Goal: Task Accomplishment & Management: Complete application form

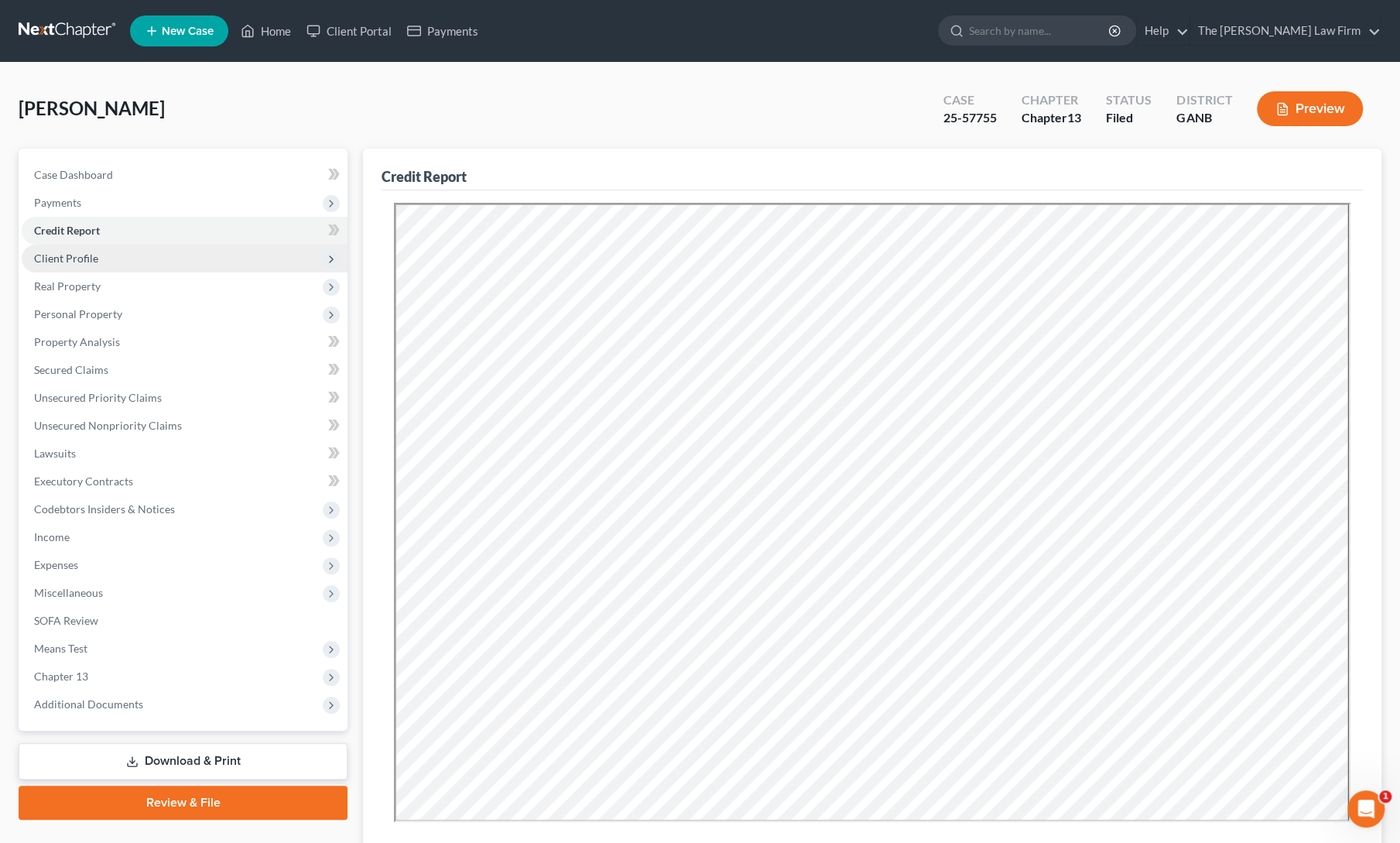
click at [74, 258] on span "Client Profile" at bounding box center [66, 258] width 64 height 13
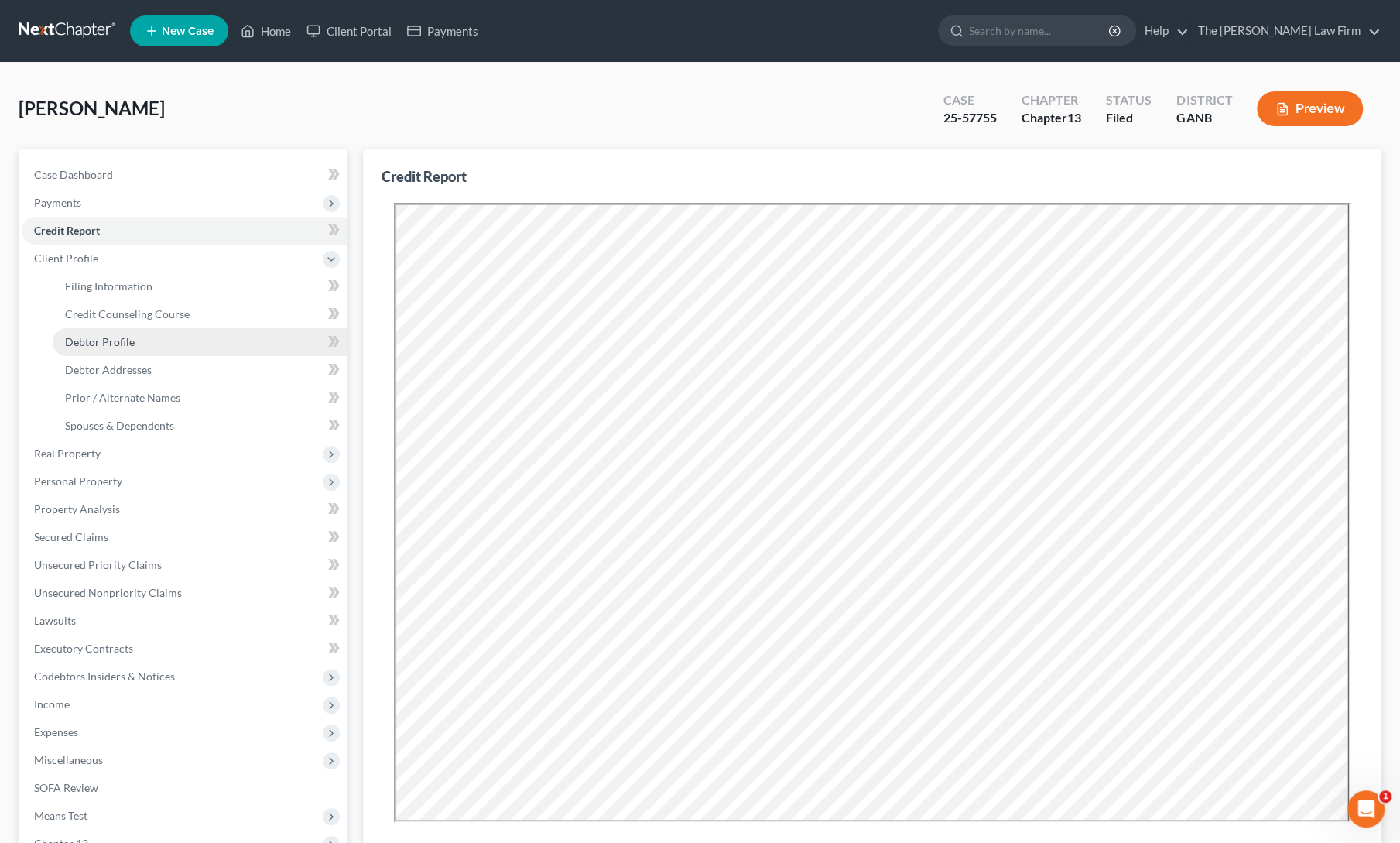
click at [83, 348] on link "Debtor Profile" at bounding box center [200, 342] width 295 height 28
select select "1"
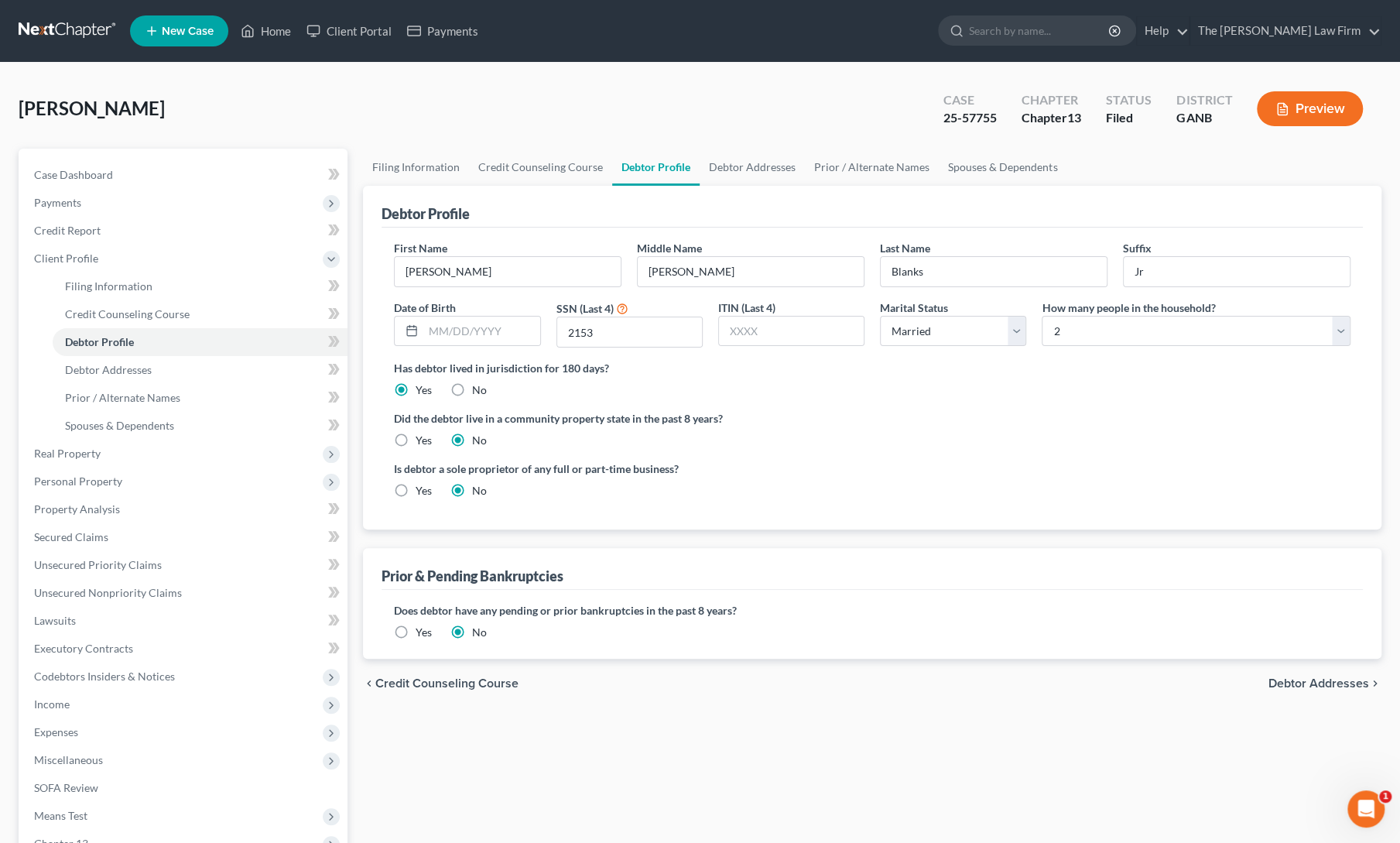
click at [415, 629] on label "Yes" at bounding box center [423, 632] width 17 height 16
click at [422, 629] on input "Yes" at bounding box center [427, 629] width 10 height 10
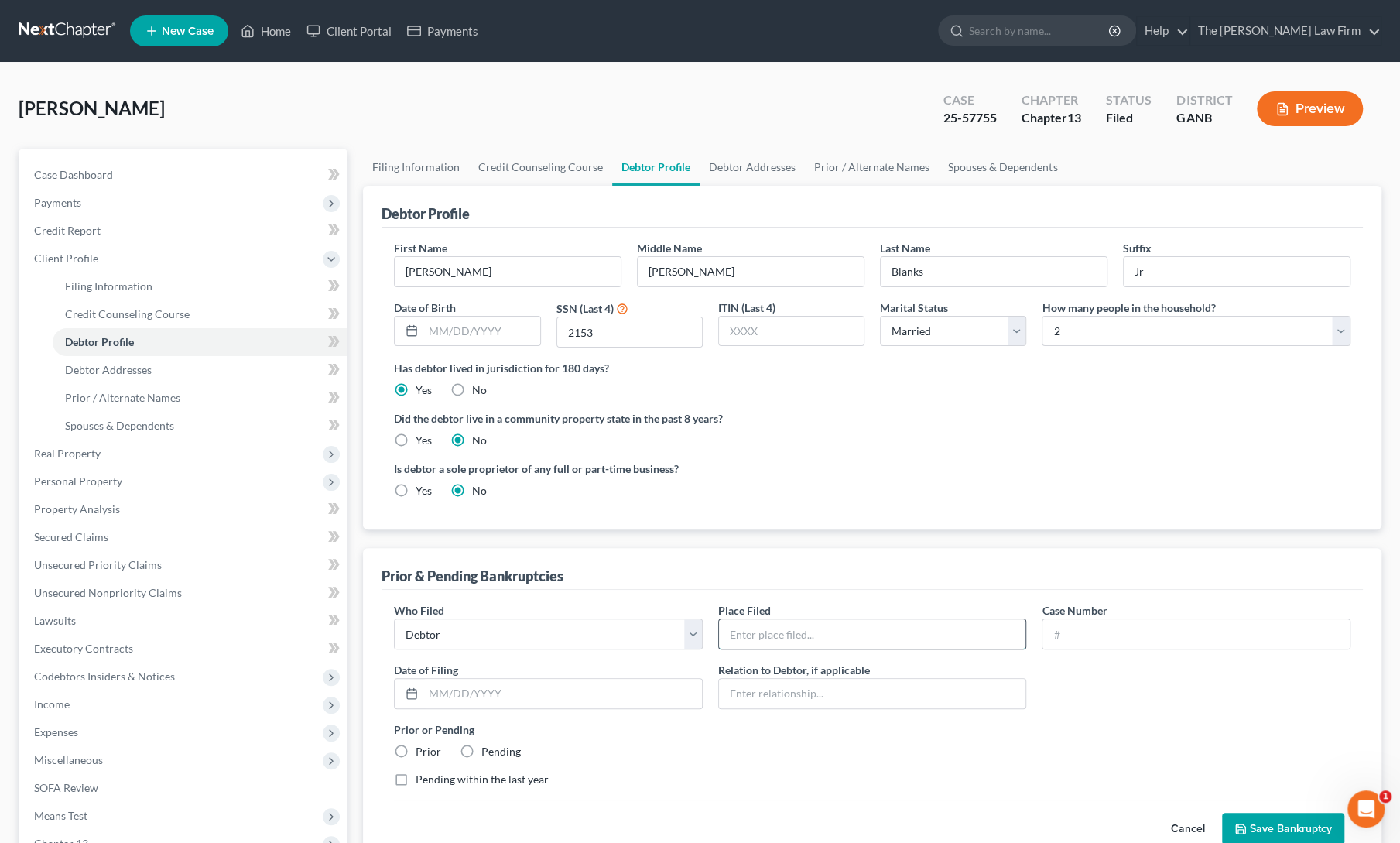
click at [778, 637] on input "text" at bounding box center [873, 634] width 307 height 30
type input "NDGA"
type input "24-54578"
click at [624, 698] on input "text" at bounding box center [562, 694] width 278 height 30
type input "[DATE]"
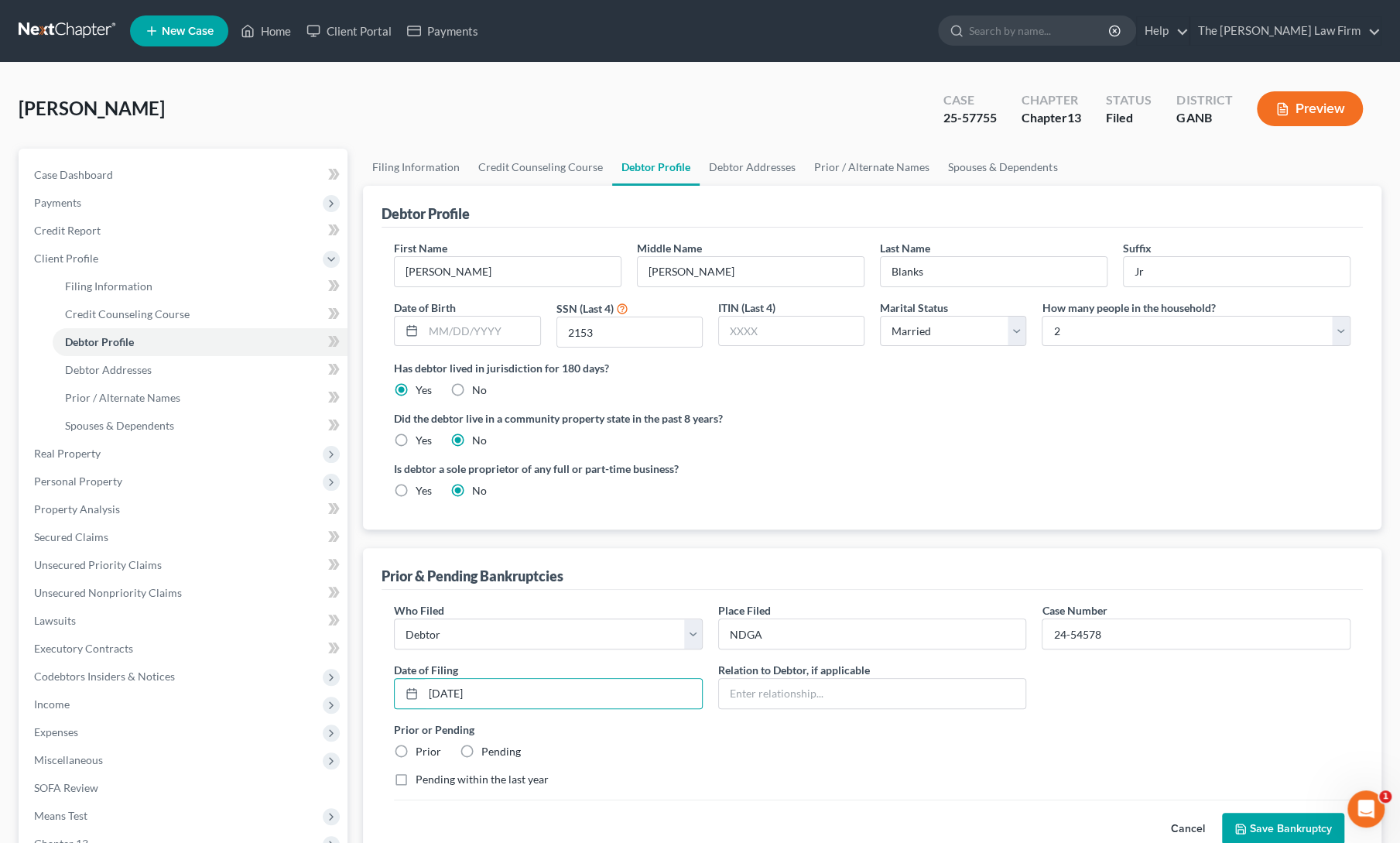
click at [415, 750] on label "Prior" at bounding box center [428, 751] width 26 height 16
click at [422, 750] on input "Prior" at bounding box center [427, 749] width 10 height 10
radio input "true"
click at [1299, 829] on button "Save Bankruptcy" at bounding box center [1283, 828] width 122 height 32
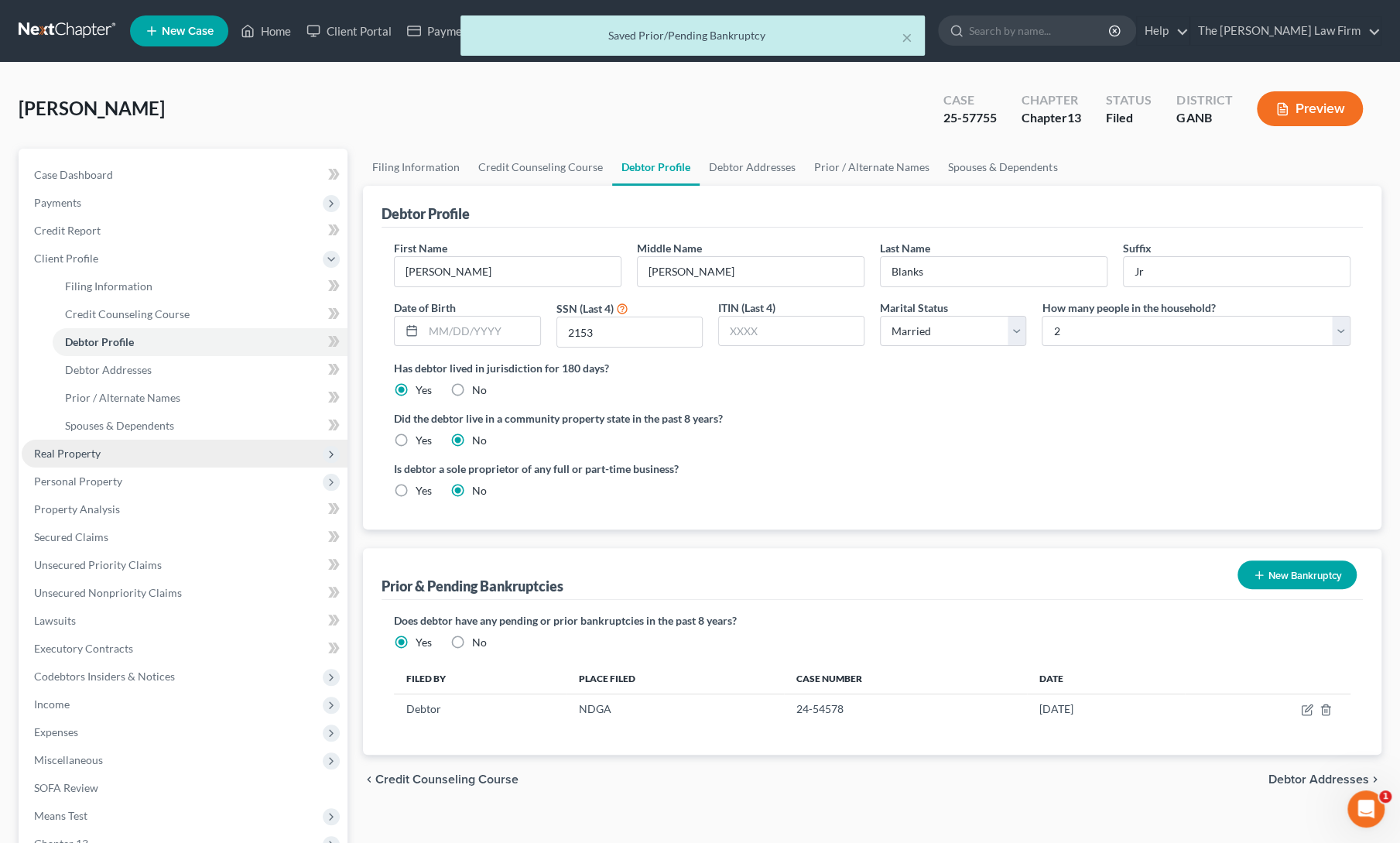
click at [45, 459] on span "Real Property" at bounding box center [67, 453] width 67 height 13
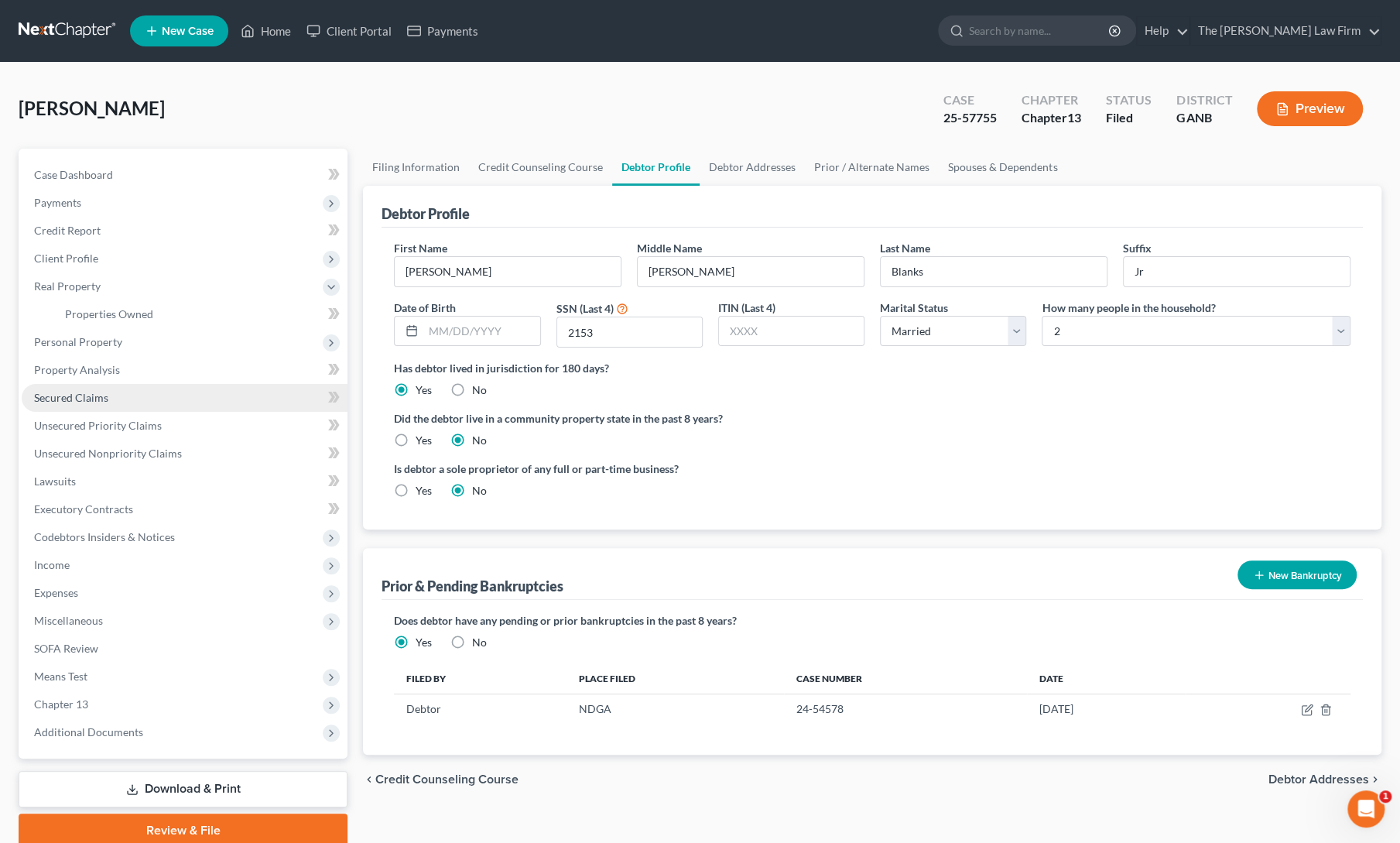
click at [54, 406] on link "Secured Claims" at bounding box center [184, 398] width 326 height 28
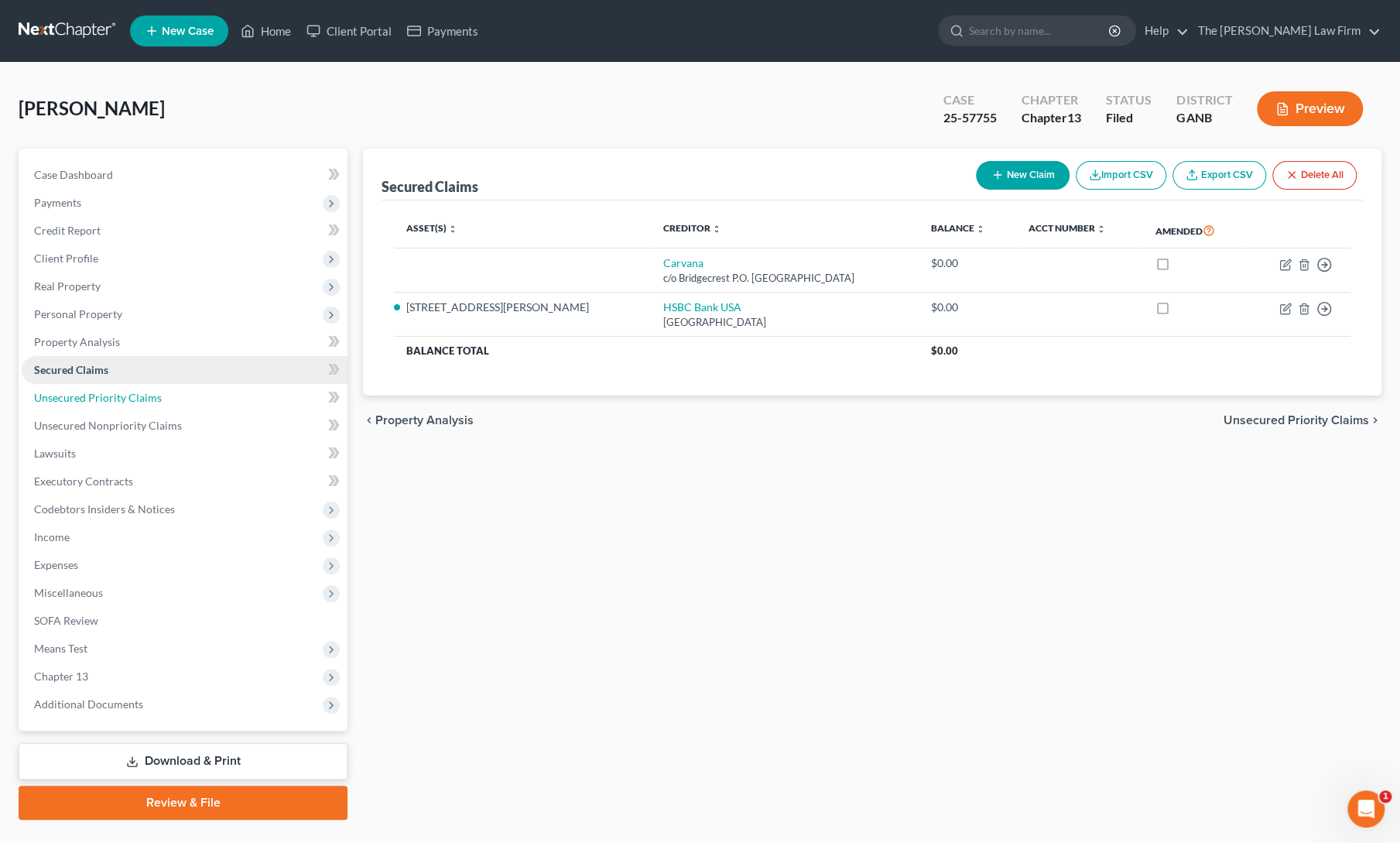
click at [54, 406] on link "Unsecured Priority Claims" at bounding box center [184, 398] width 326 height 28
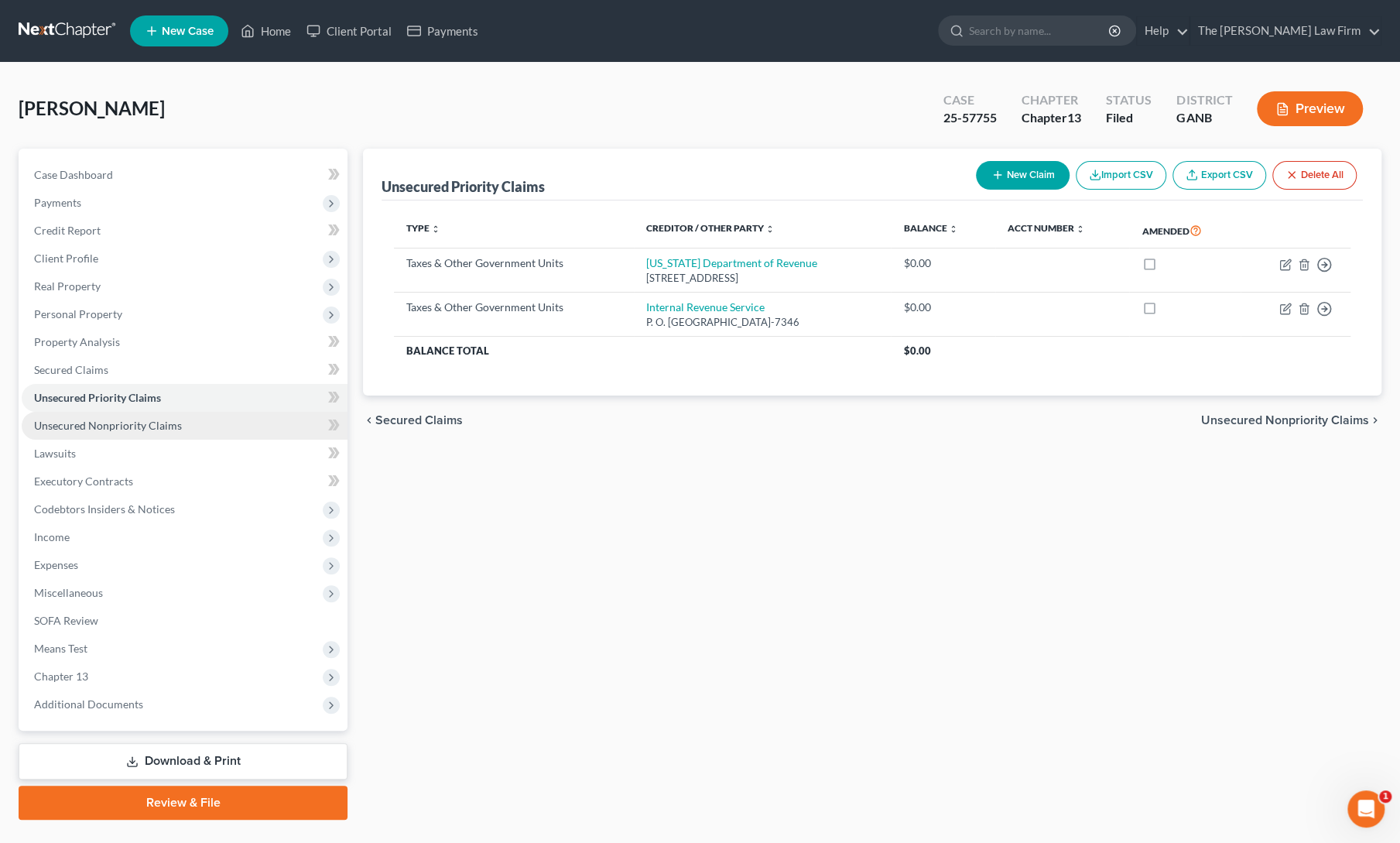
click at [60, 432] on link "Unsecured Nonpriority Claims" at bounding box center [184, 426] width 326 height 28
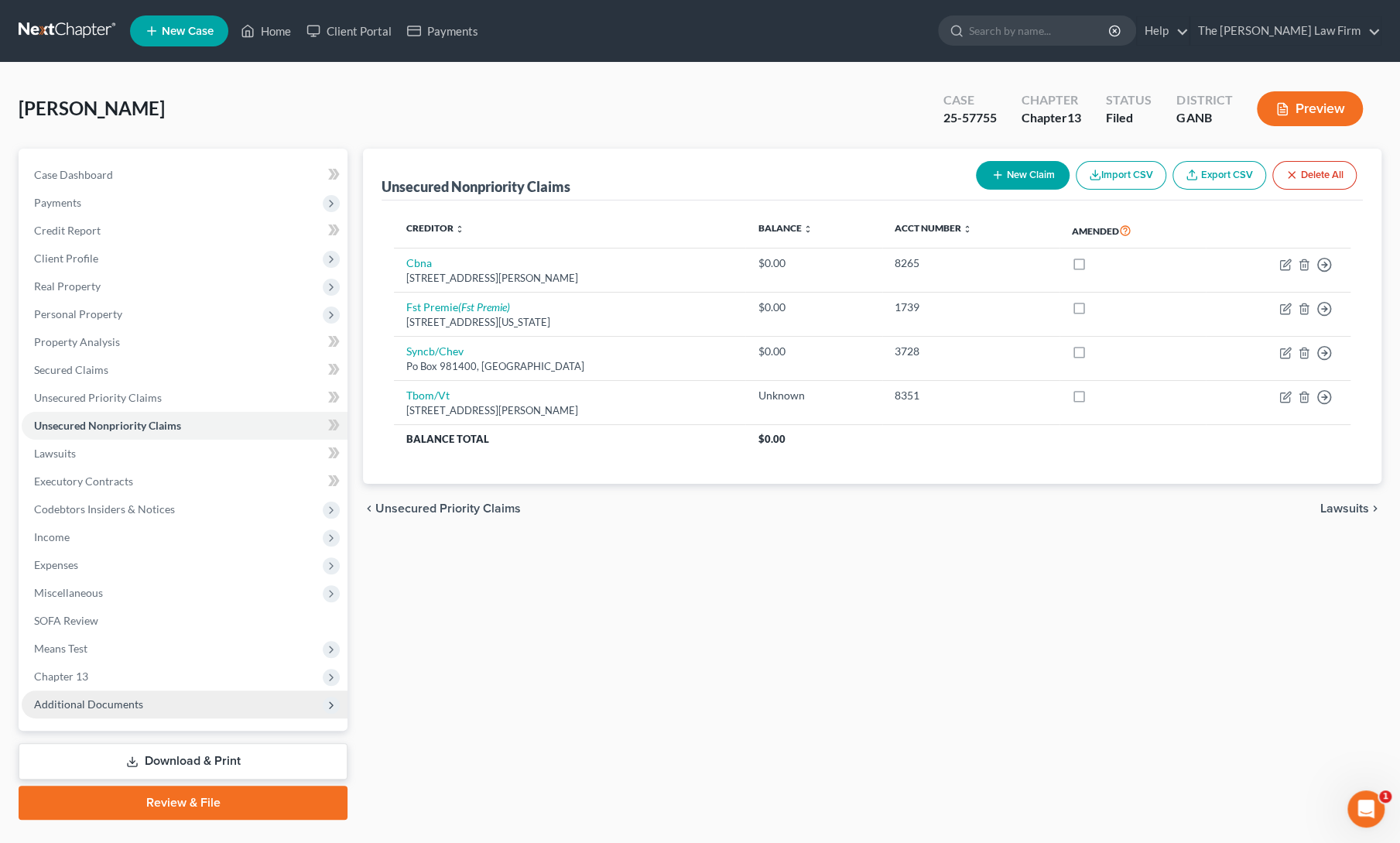
click at [55, 705] on span "Additional Documents" at bounding box center [88, 704] width 109 height 13
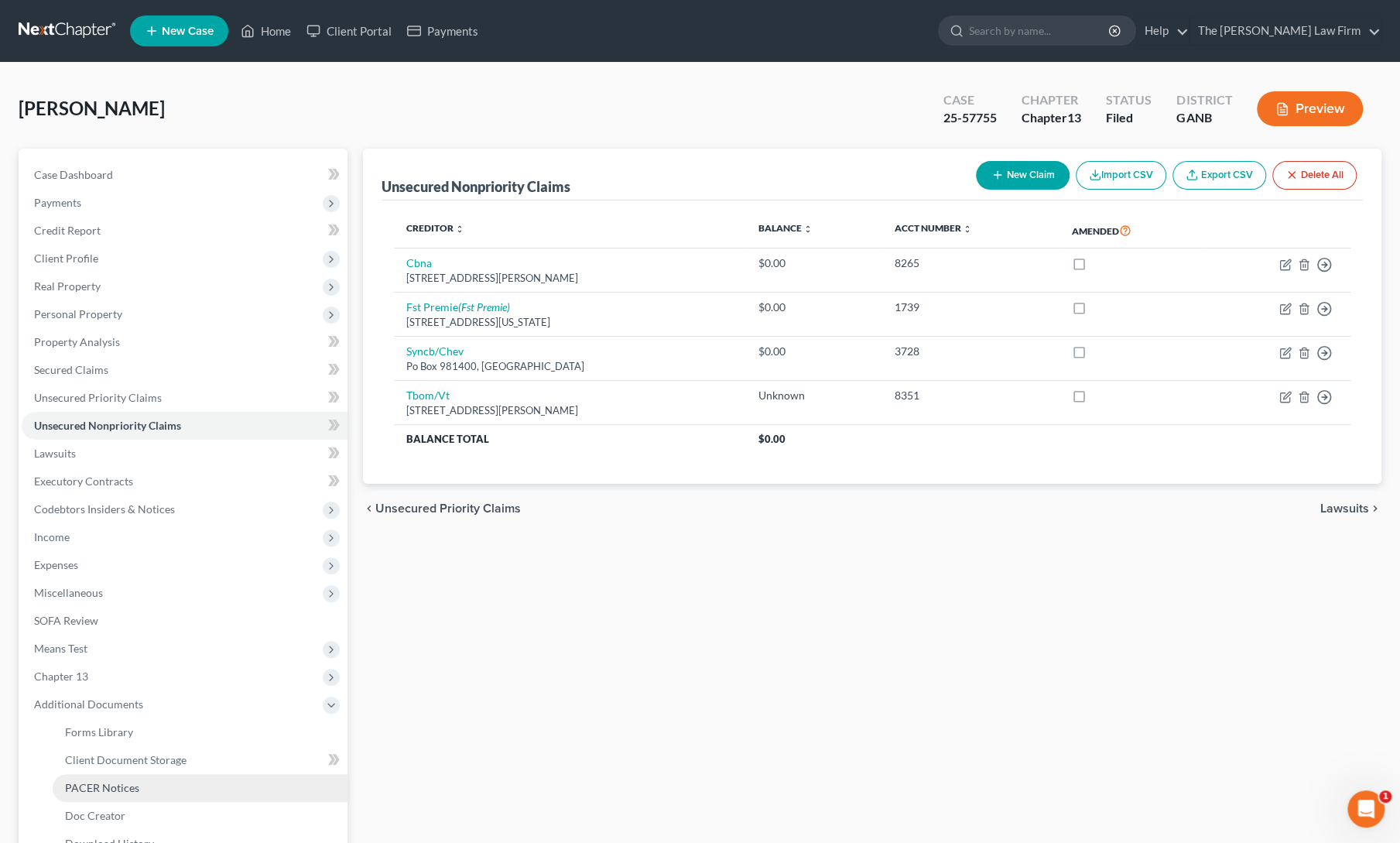
click at [82, 789] on span "PACER Notices" at bounding box center [102, 788] width 74 height 13
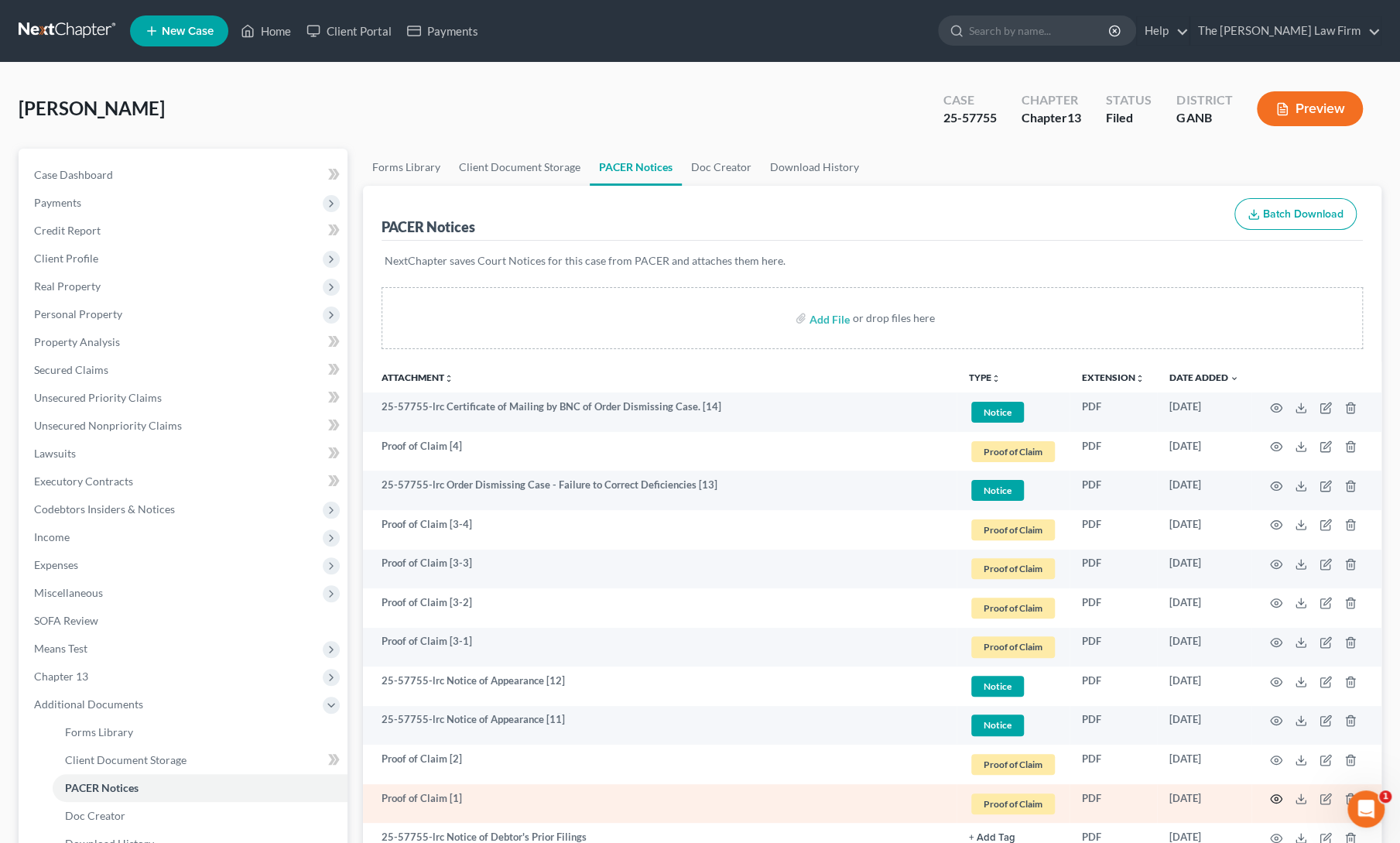
click at [1277, 797] on circle "button" at bounding box center [1276, 798] width 3 height 3
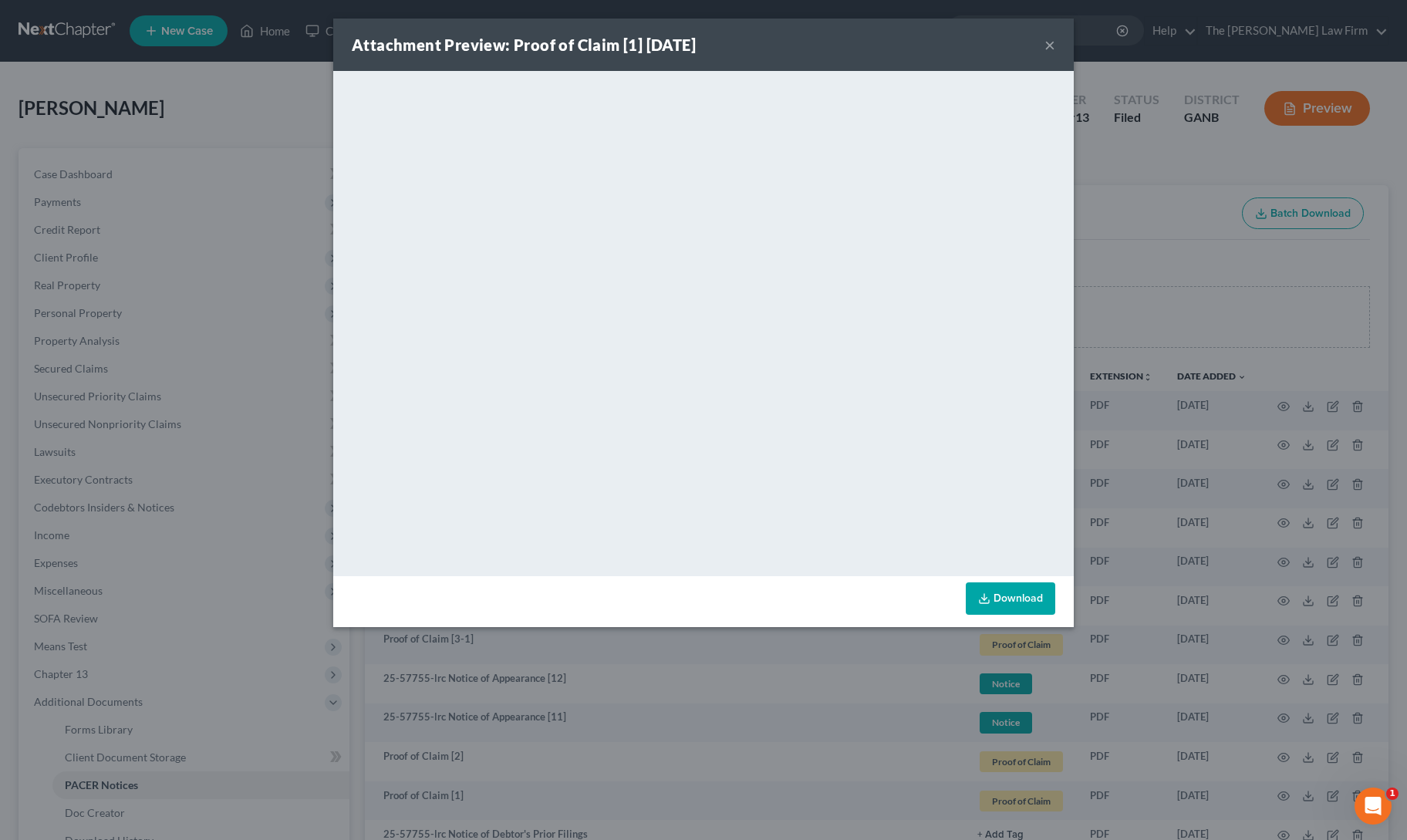
click at [1050, 44] on button "×" at bounding box center [1049, 44] width 11 height 18
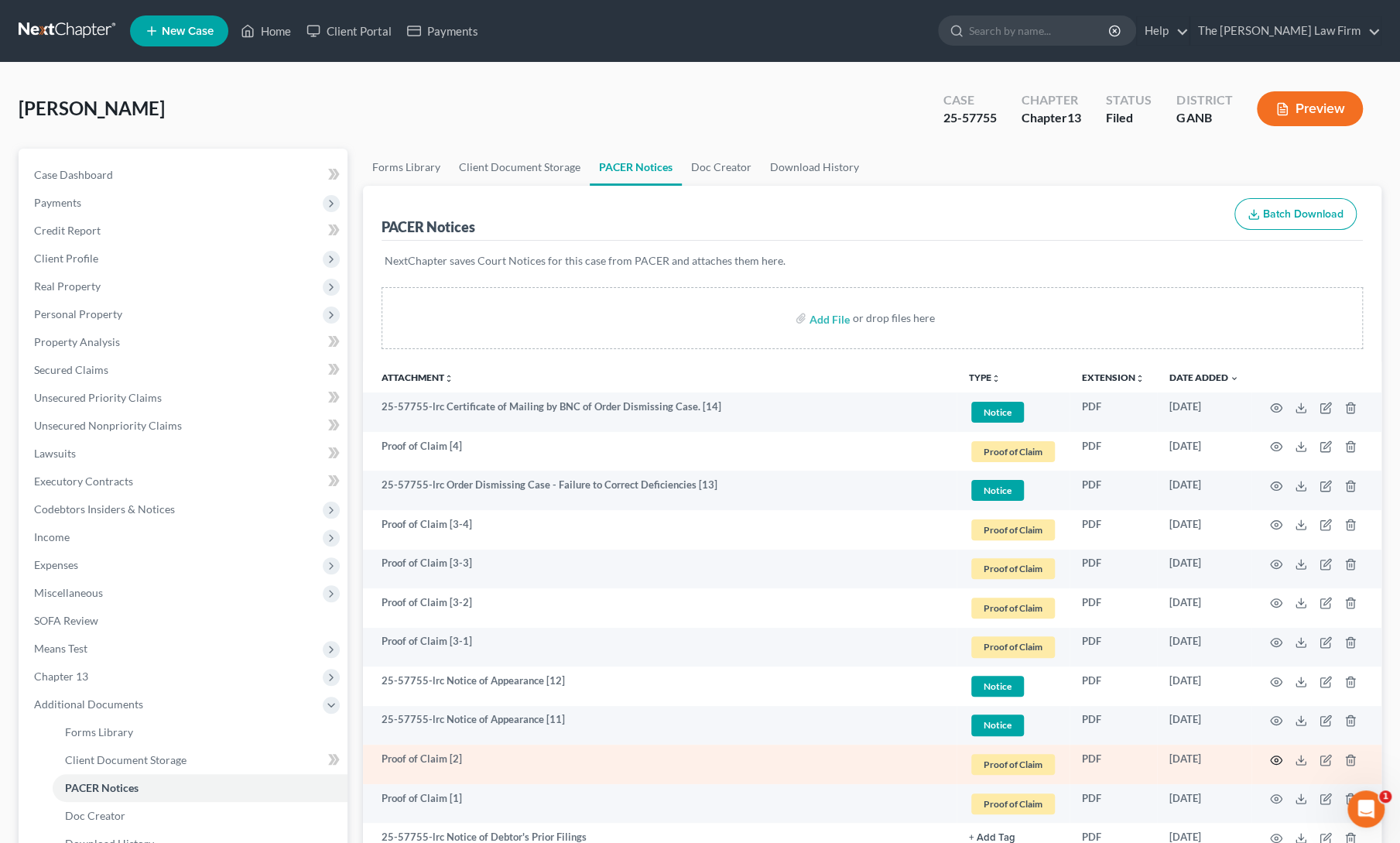
click at [1270, 756] on icon "button" at bounding box center [1276, 760] width 12 height 8
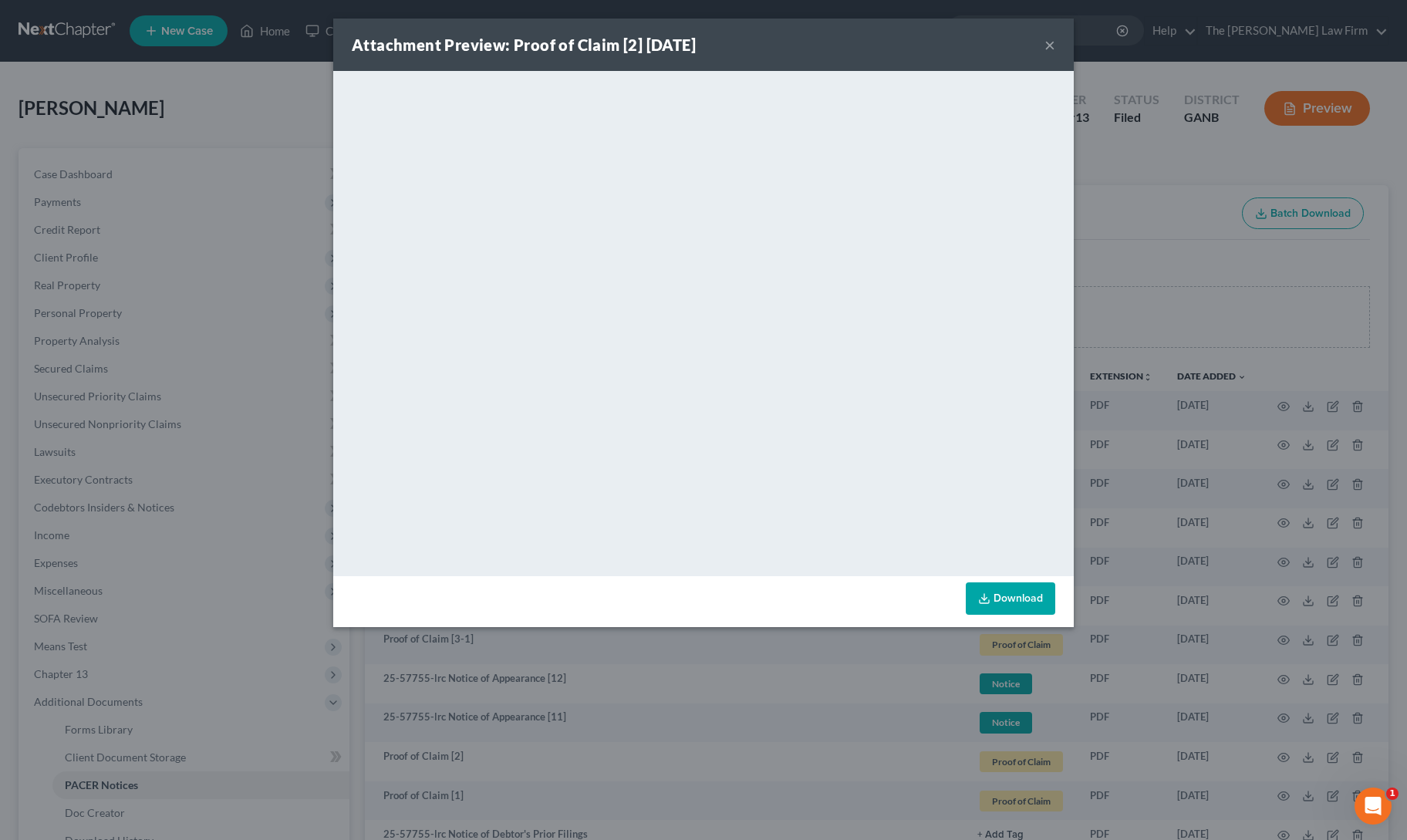
click at [1046, 45] on button "×" at bounding box center [1049, 44] width 11 height 18
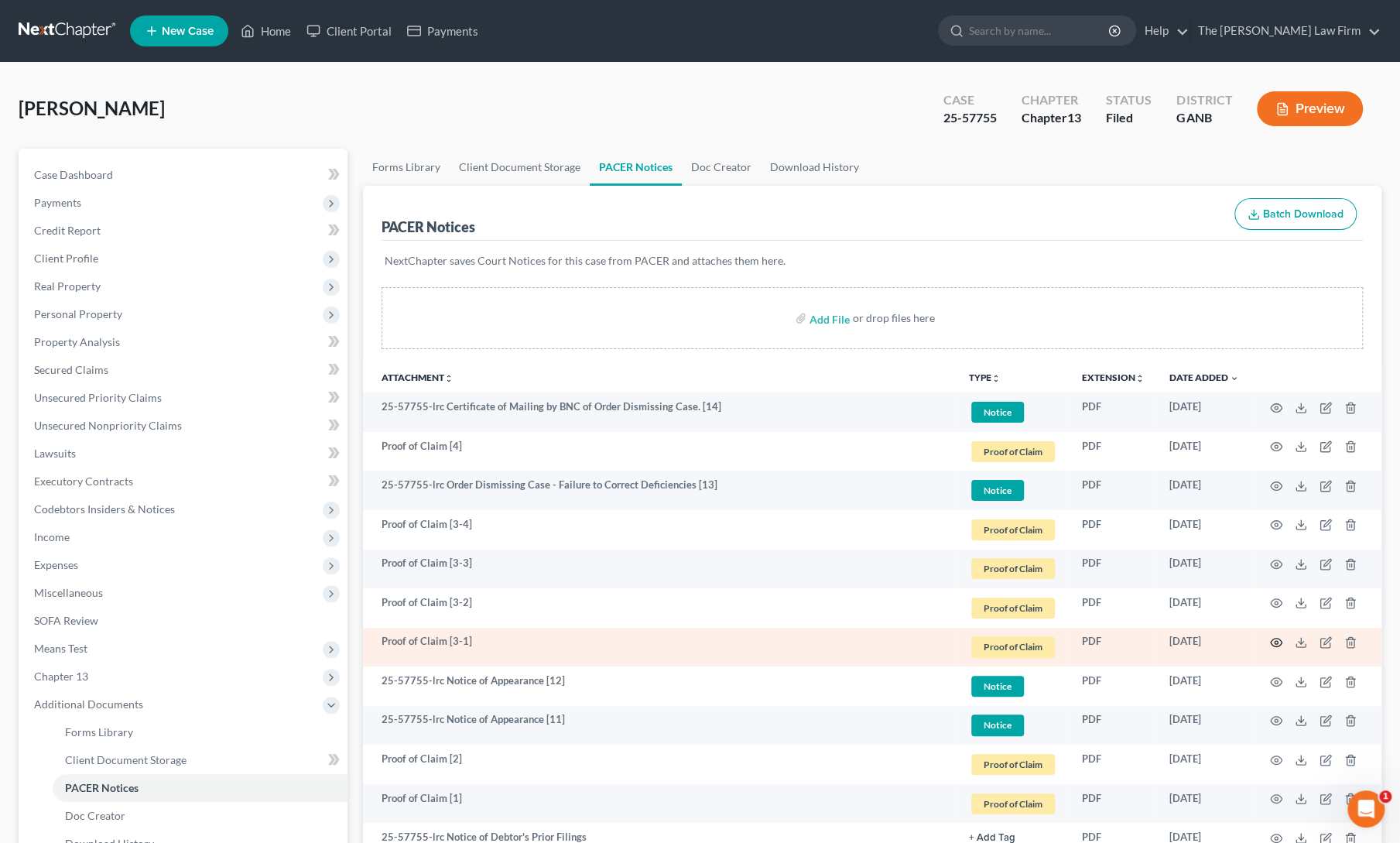
click at [1277, 641] on circle "button" at bounding box center [1276, 642] width 3 height 3
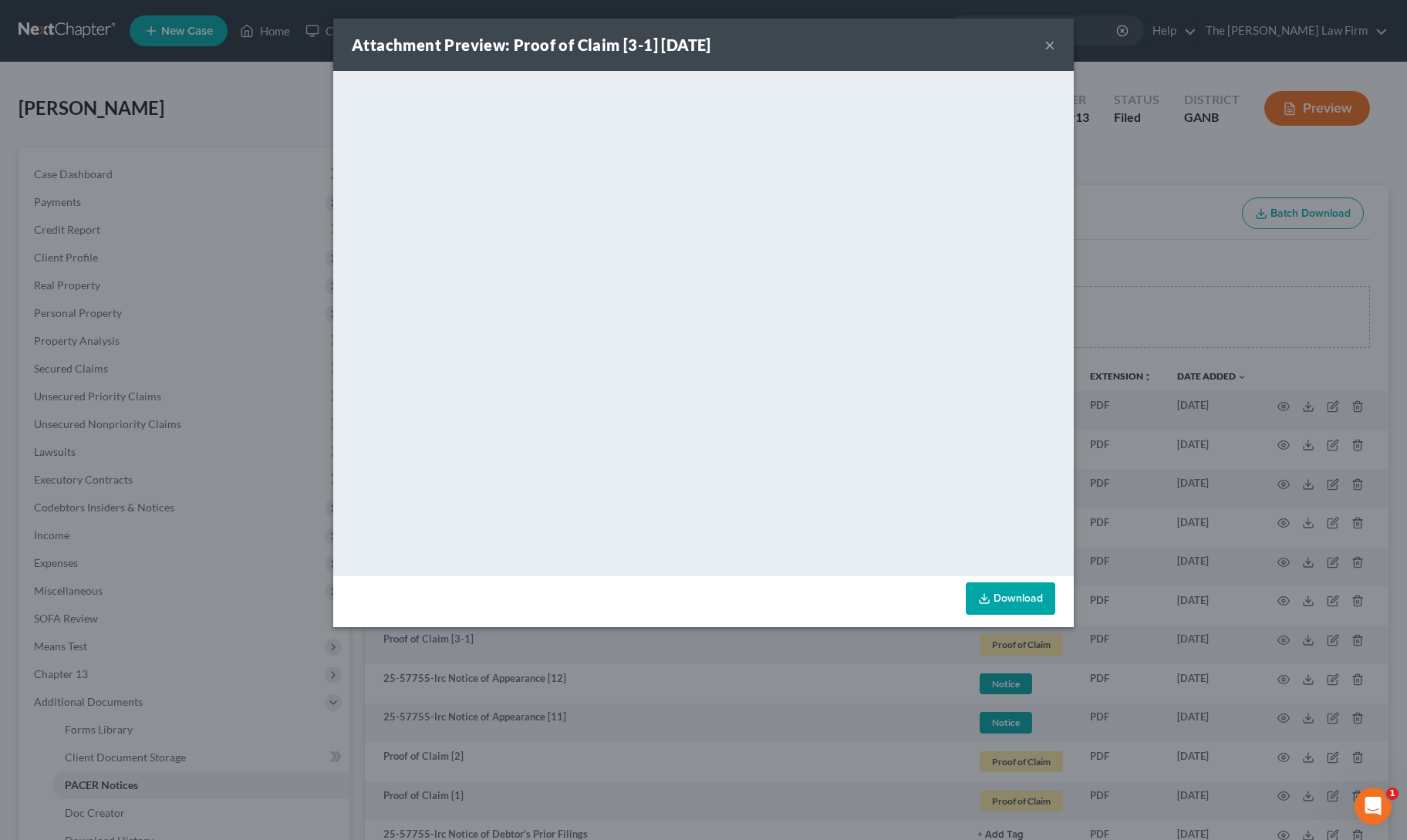
click at [1051, 52] on button "×" at bounding box center [1049, 44] width 11 height 18
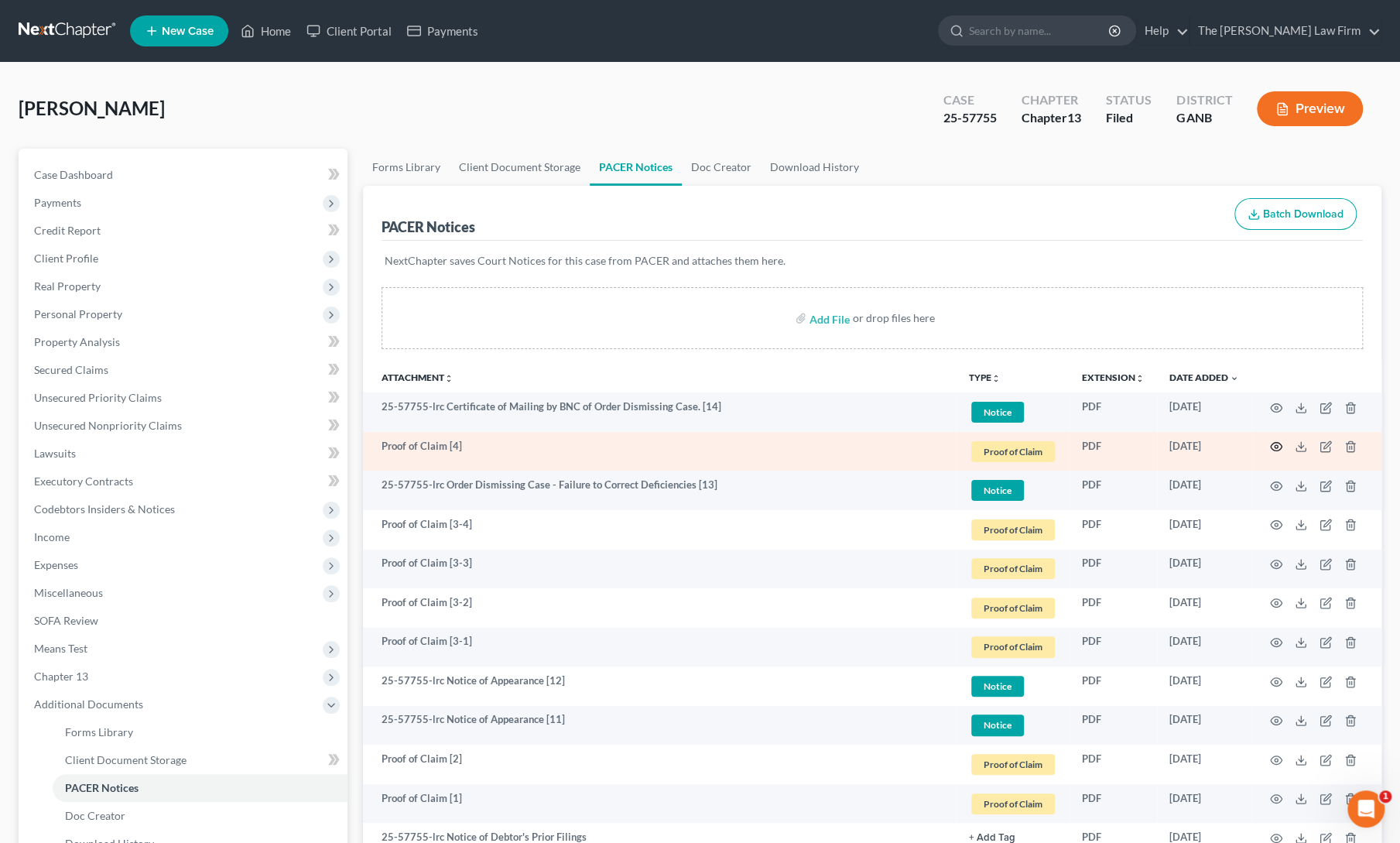
click at [1275, 448] on icon "button" at bounding box center [1275, 446] width 12 height 12
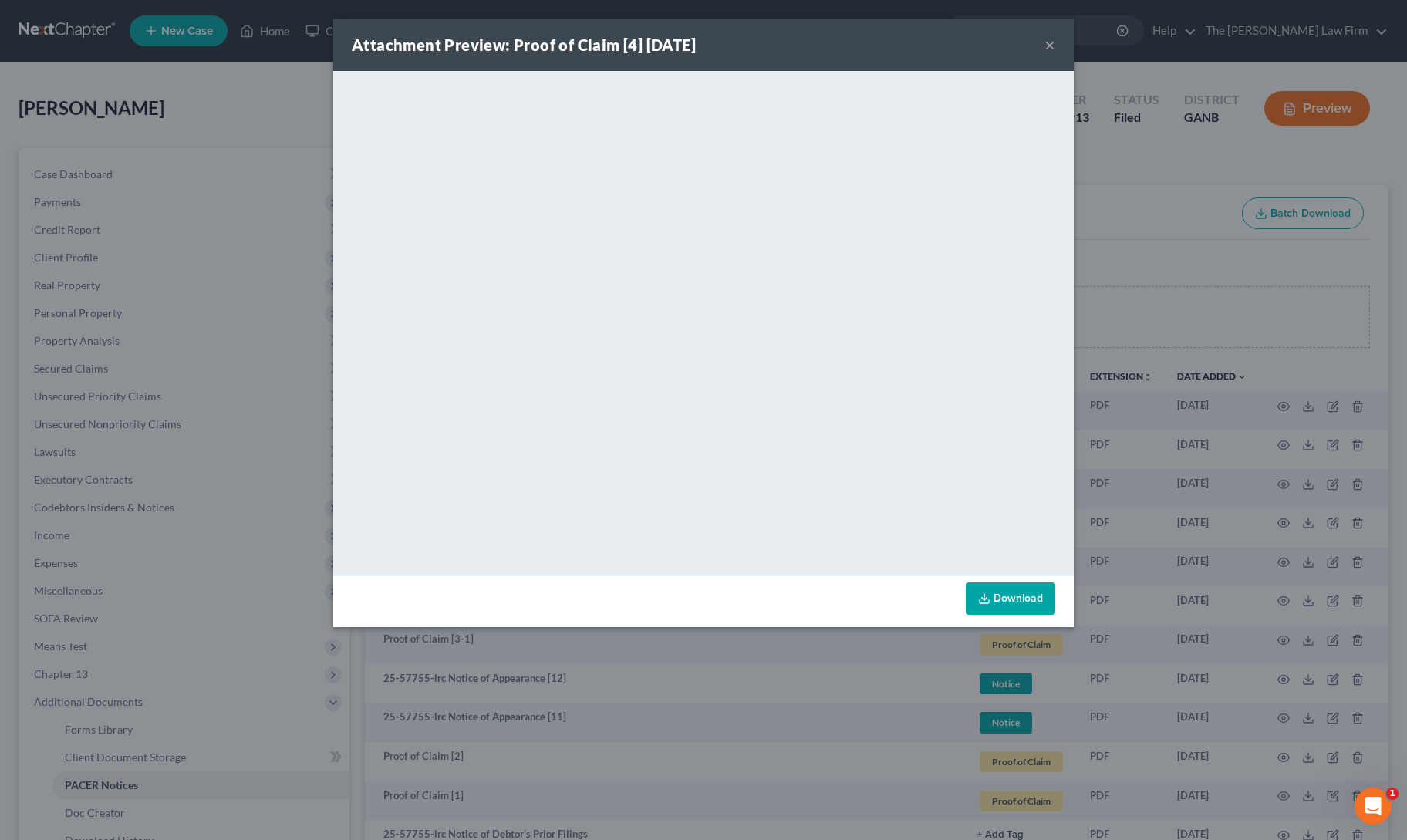
click at [1049, 47] on button "×" at bounding box center [1049, 44] width 11 height 18
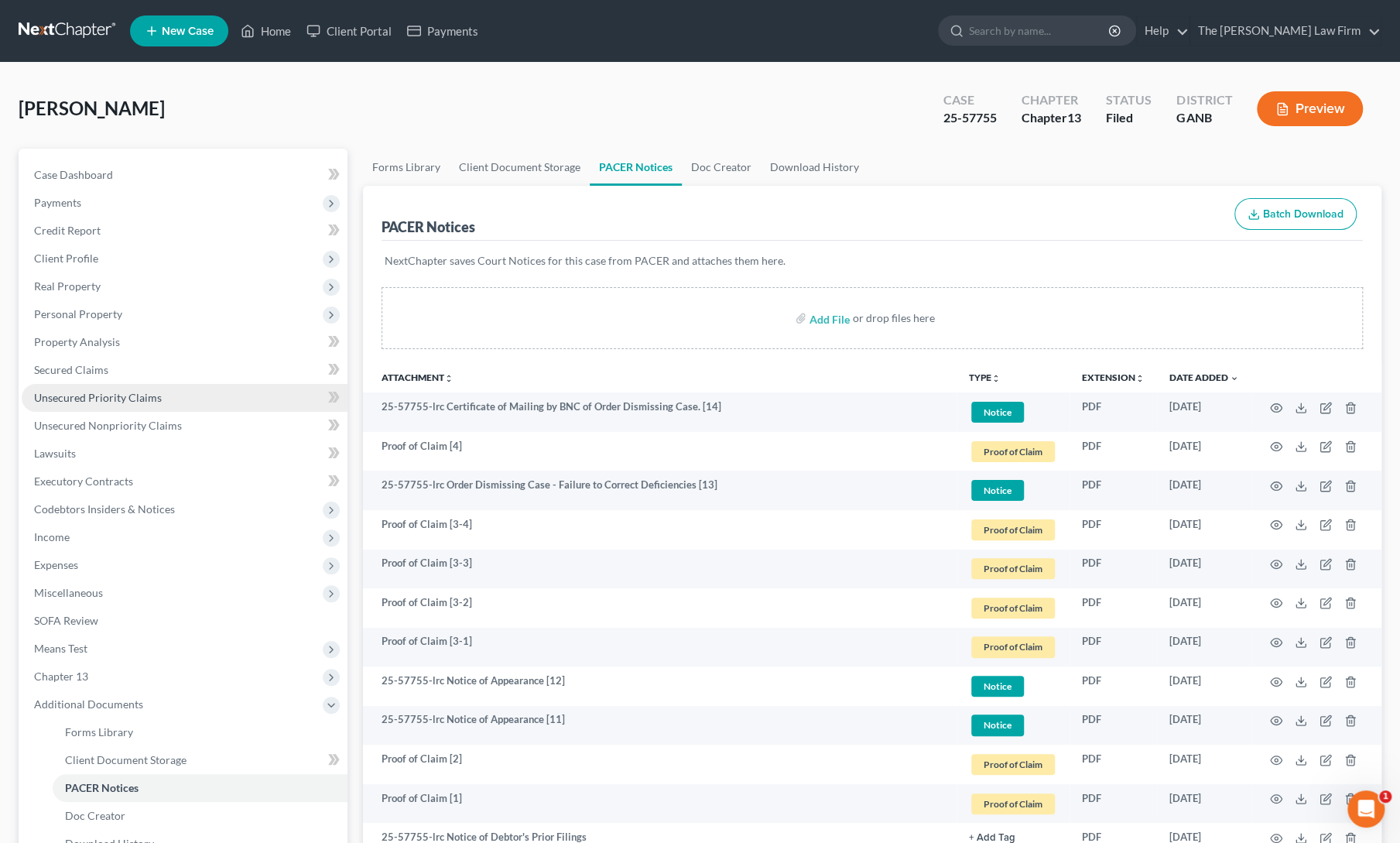
click at [88, 395] on span "Unsecured Priority Claims" at bounding box center [97, 397] width 128 height 13
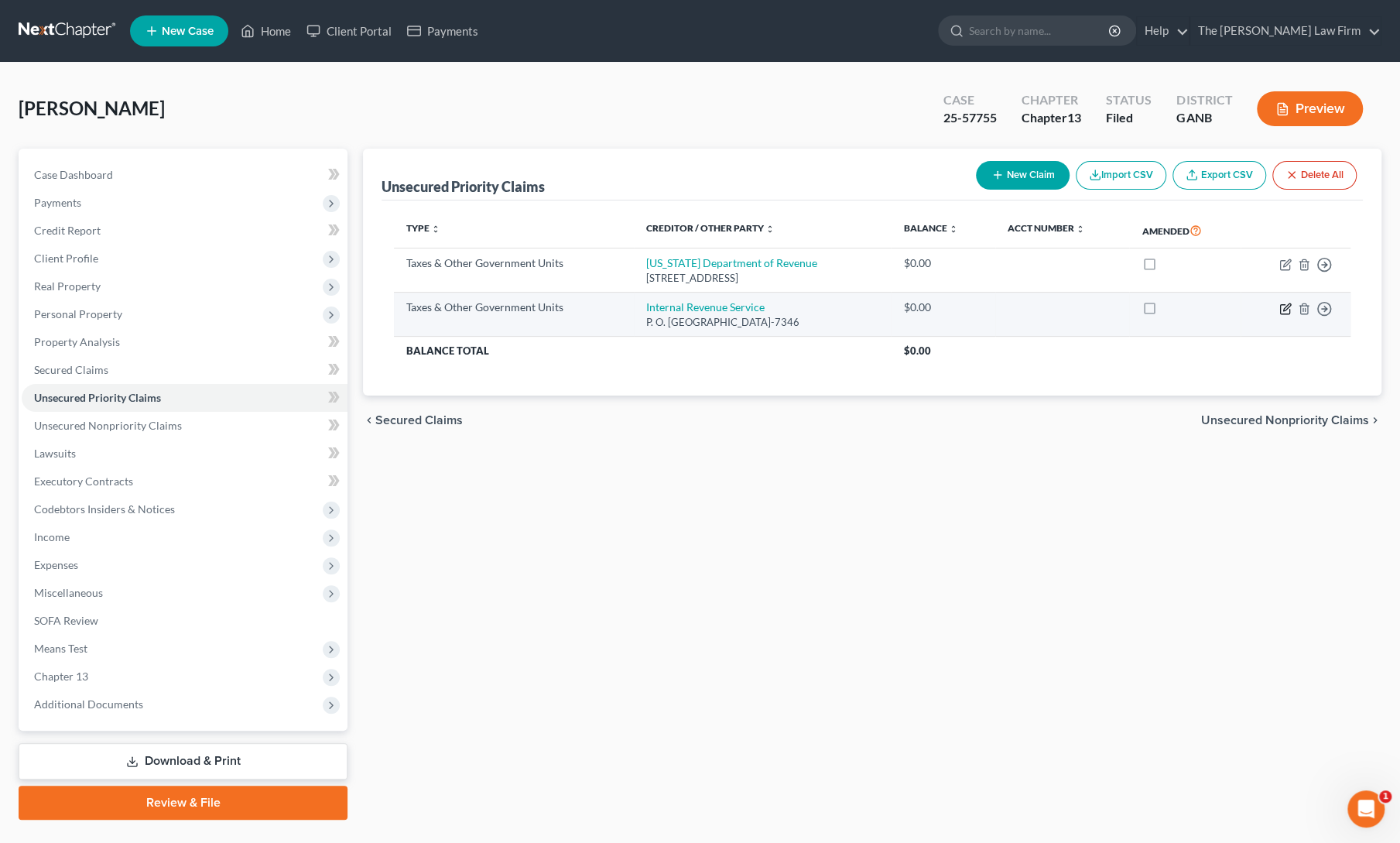
click at [1286, 304] on icon "button" at bounding box center [1286, 306] width 7 height 7
select select "0"
select select "39"
select select "0"
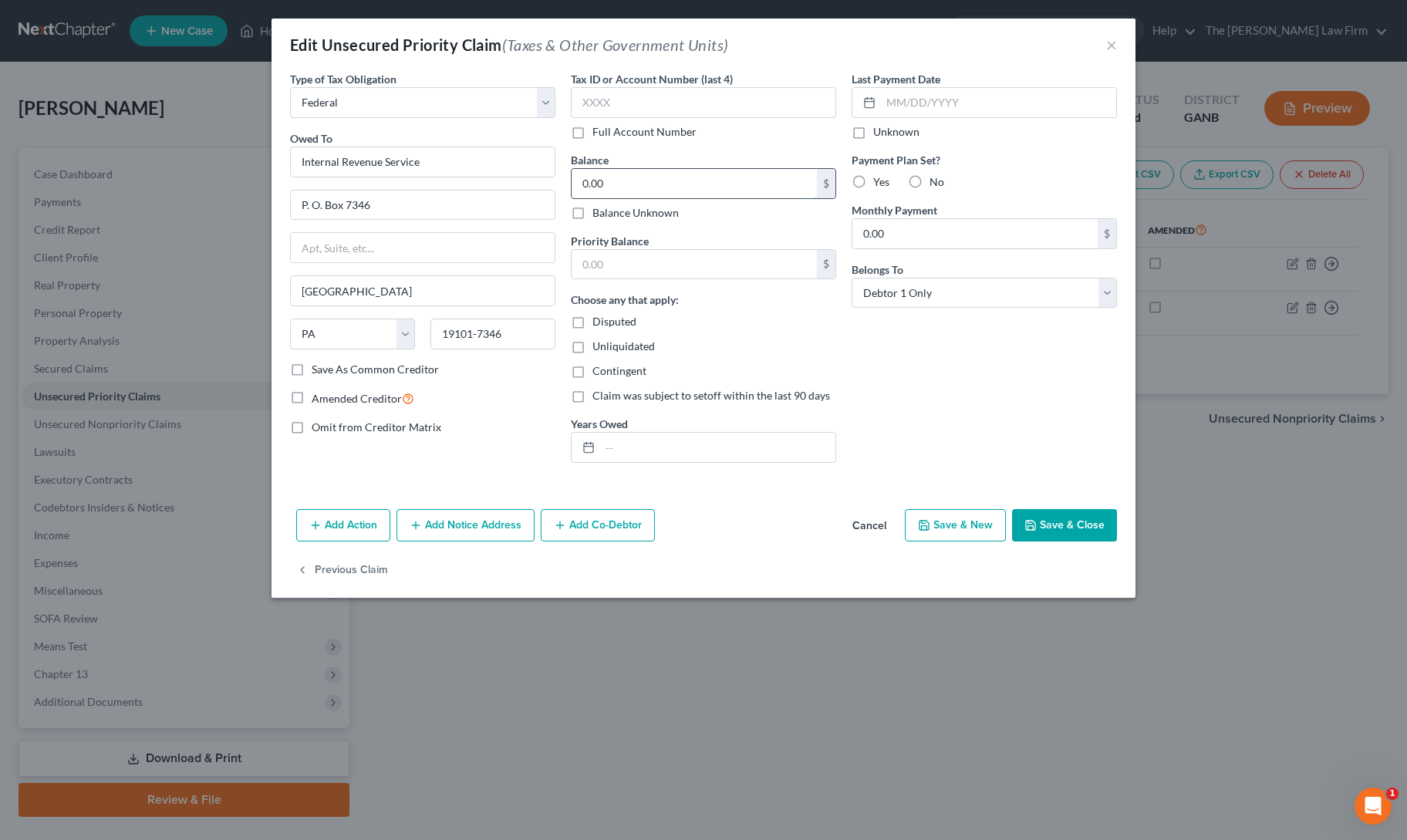
click at [648, 179] on input "0.00" at bounding box center [694, 183] width 245 height 30
type input "17,000"
click at [610, 271] on input "text" at bounding box center [694, 265] width 245 height 30
type input "0"
click at [859, 365] on div "Last Payment Date Unknown Payment Plan Set? Yes No Monthly Payment 0.00 $ Belon…" at bounding box center [983, 272] width 281 height 404
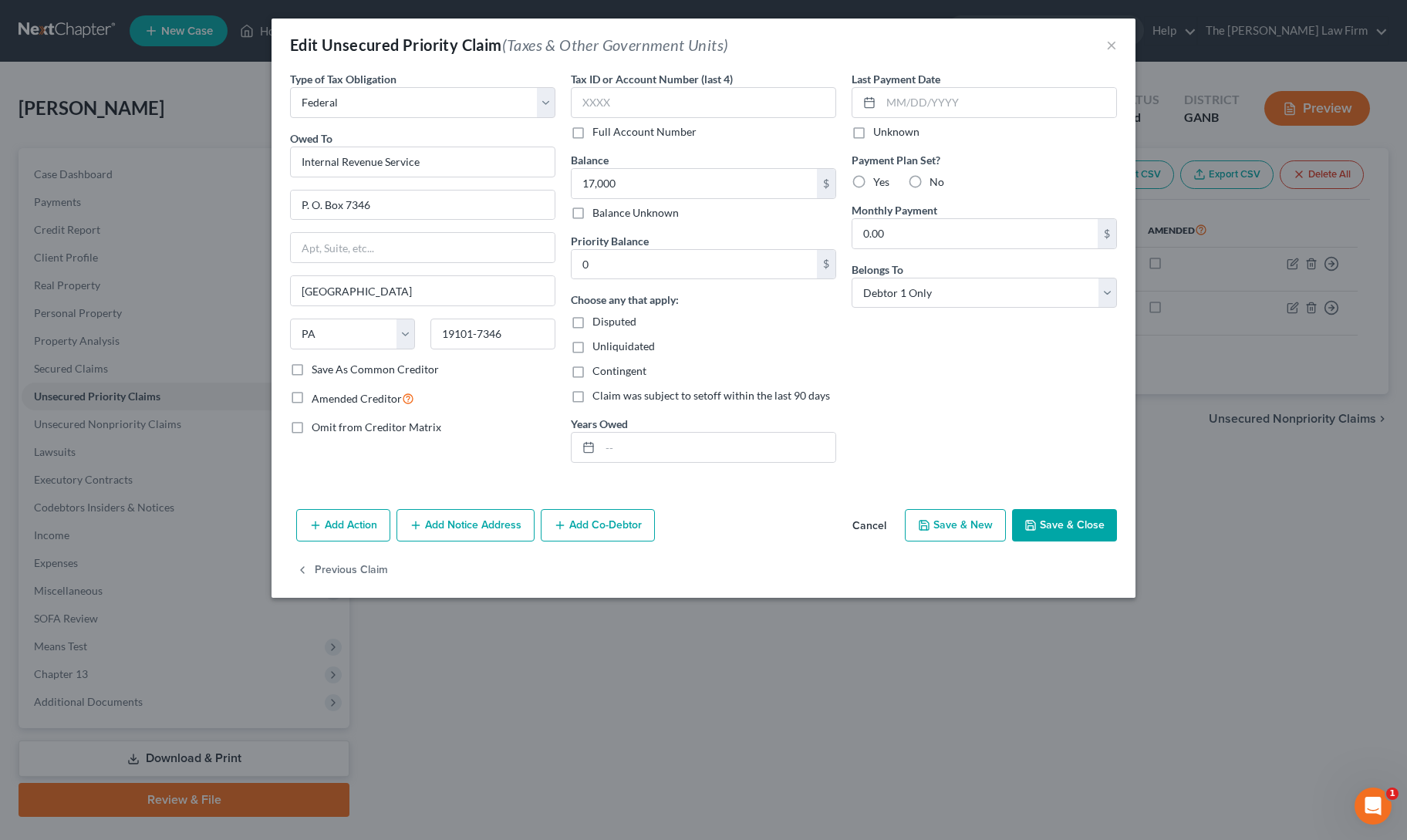
click at [1057, 528] on button "Save & Close" at bounding box center [1064, 525] width 104 height 32
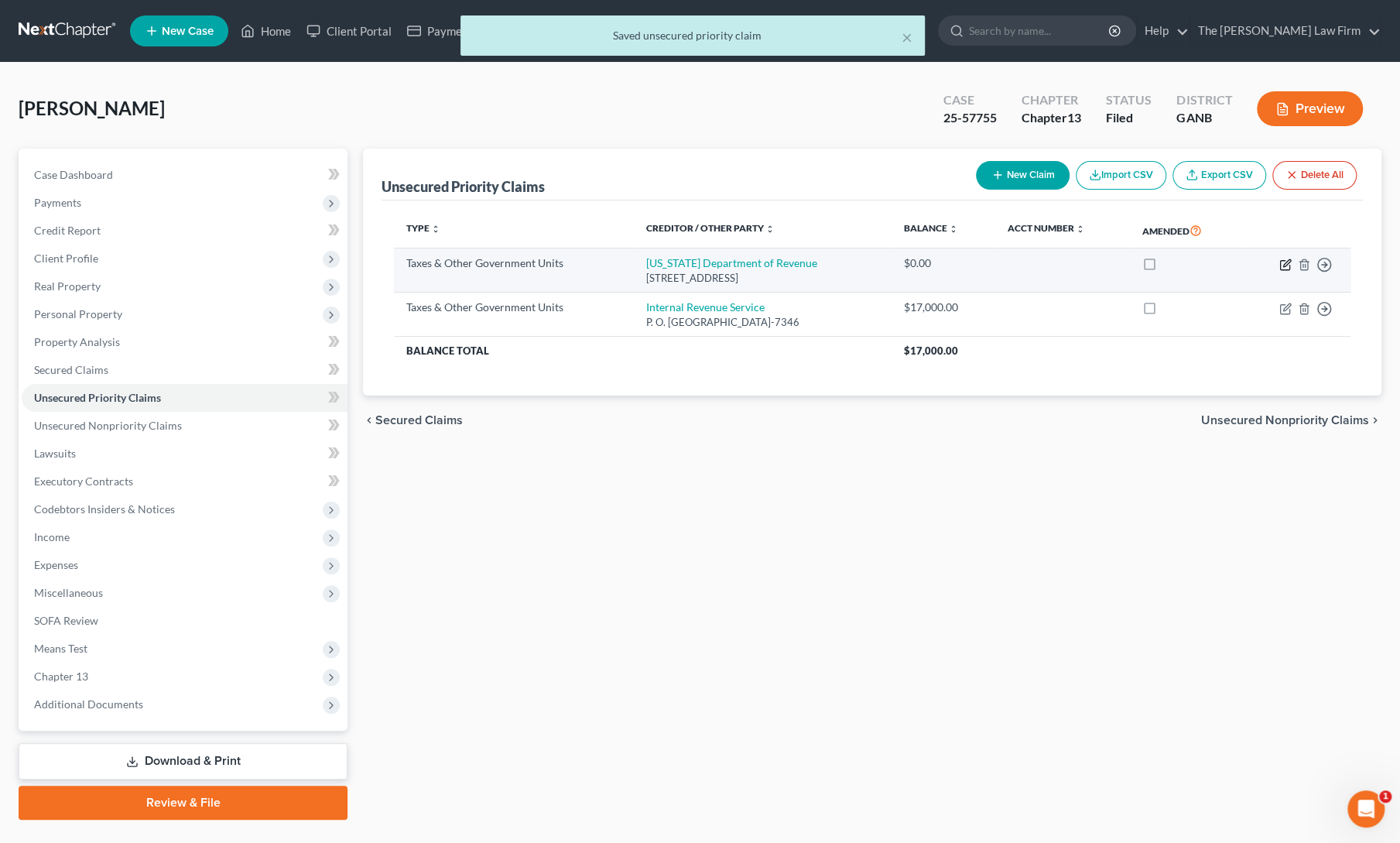
click at [1281, 267] on icon "button" at bounding box center [1284, 264] width 12 height 12
select select "2"
select select "10"
select select "0"
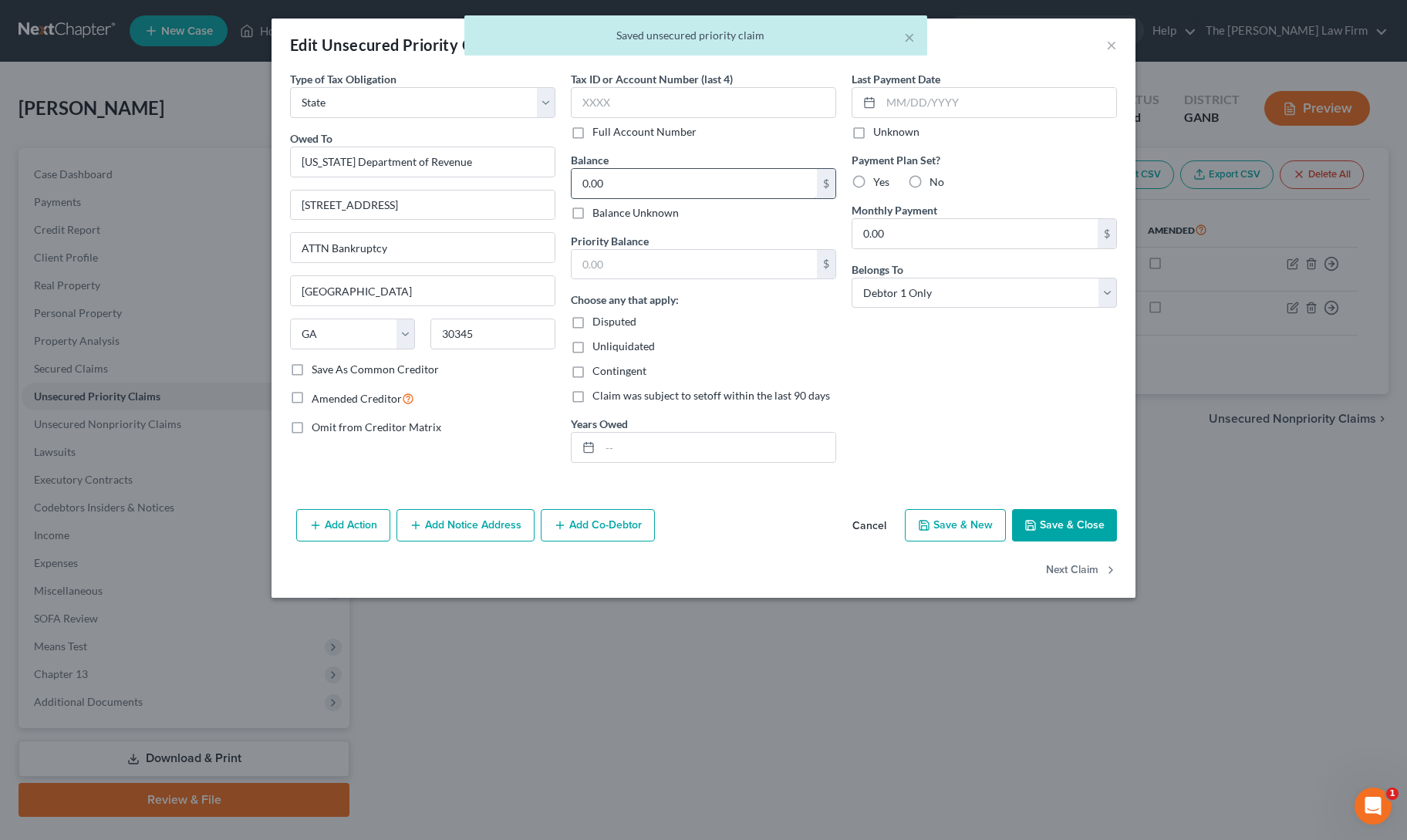
click at [614, 171] on input "0.00" at bounding box center [694, 183] width 245 height 30
type input "37,000"
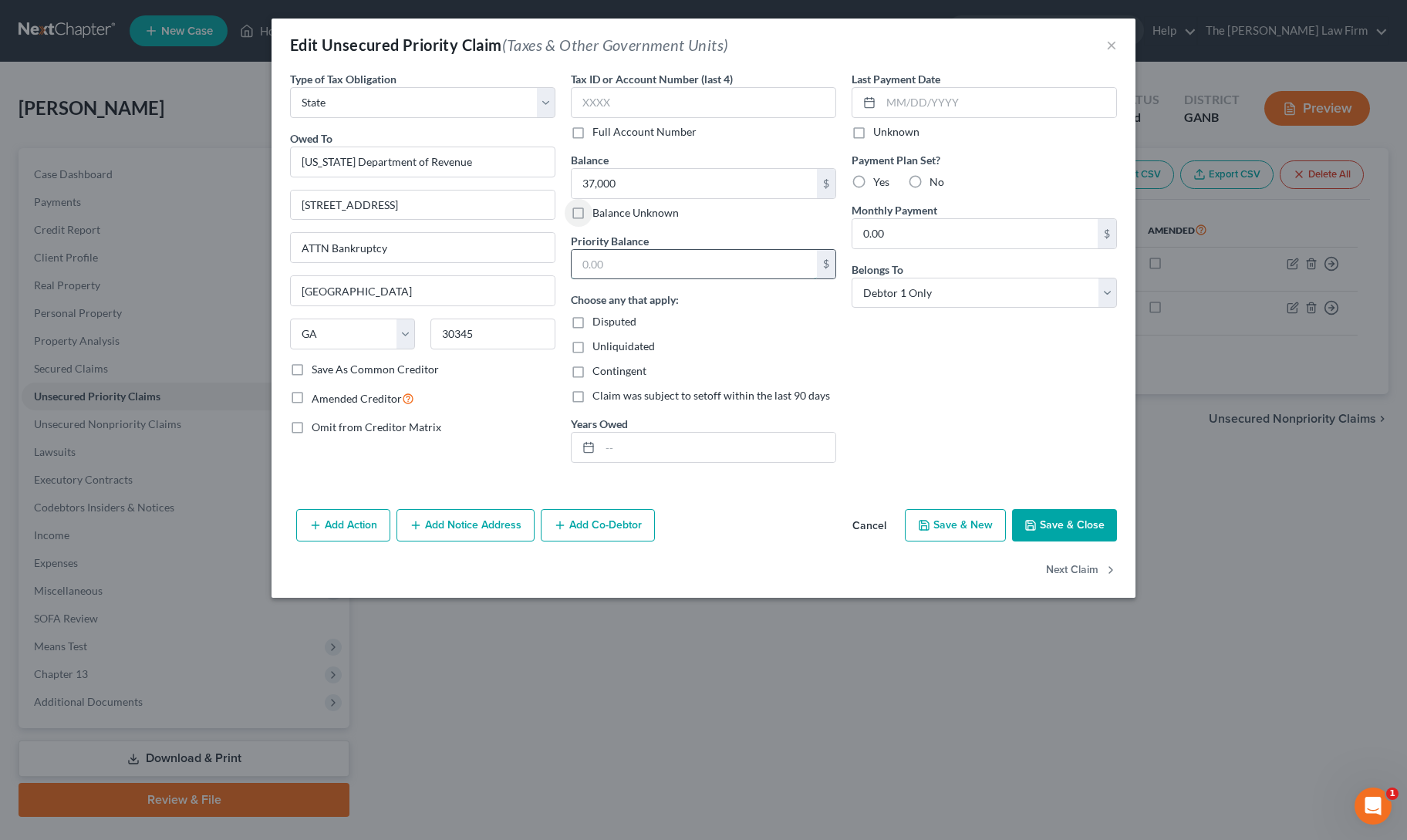
click at [619, 253] on input "text" at bounding box center [694, 265] width 245 height 30
type input "30,000"
click at [888, 364] on div "Last Payment Date Unknown Payment Plan Set? Yes No Monthly Payment 0.00 $ Belon…" at bounding box center [983, 272] width 281 height 404
click at [1037, 506] on div "Add Action Add Notice Address Add Co-Debtor Cancel Save & New Save & Close" at bounding box center [704, 528] width 864 height 51
click at [1038, 509] on button "Save & Close" at bounding box center [1064, 525] width 104 height 32
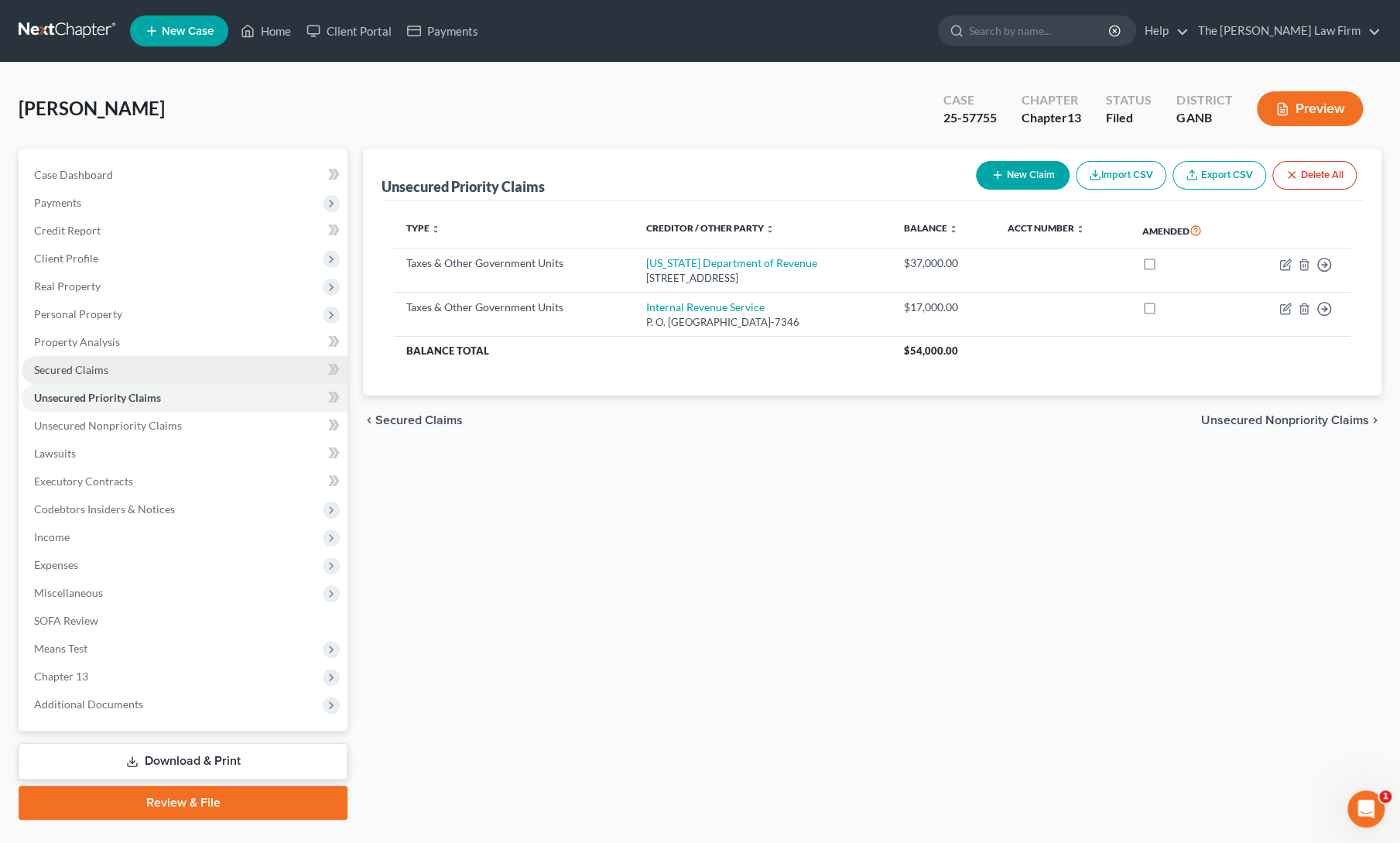
click at [67, 375] on span "Secured Claims" at bounding box center [71, 370] width 74 height 13
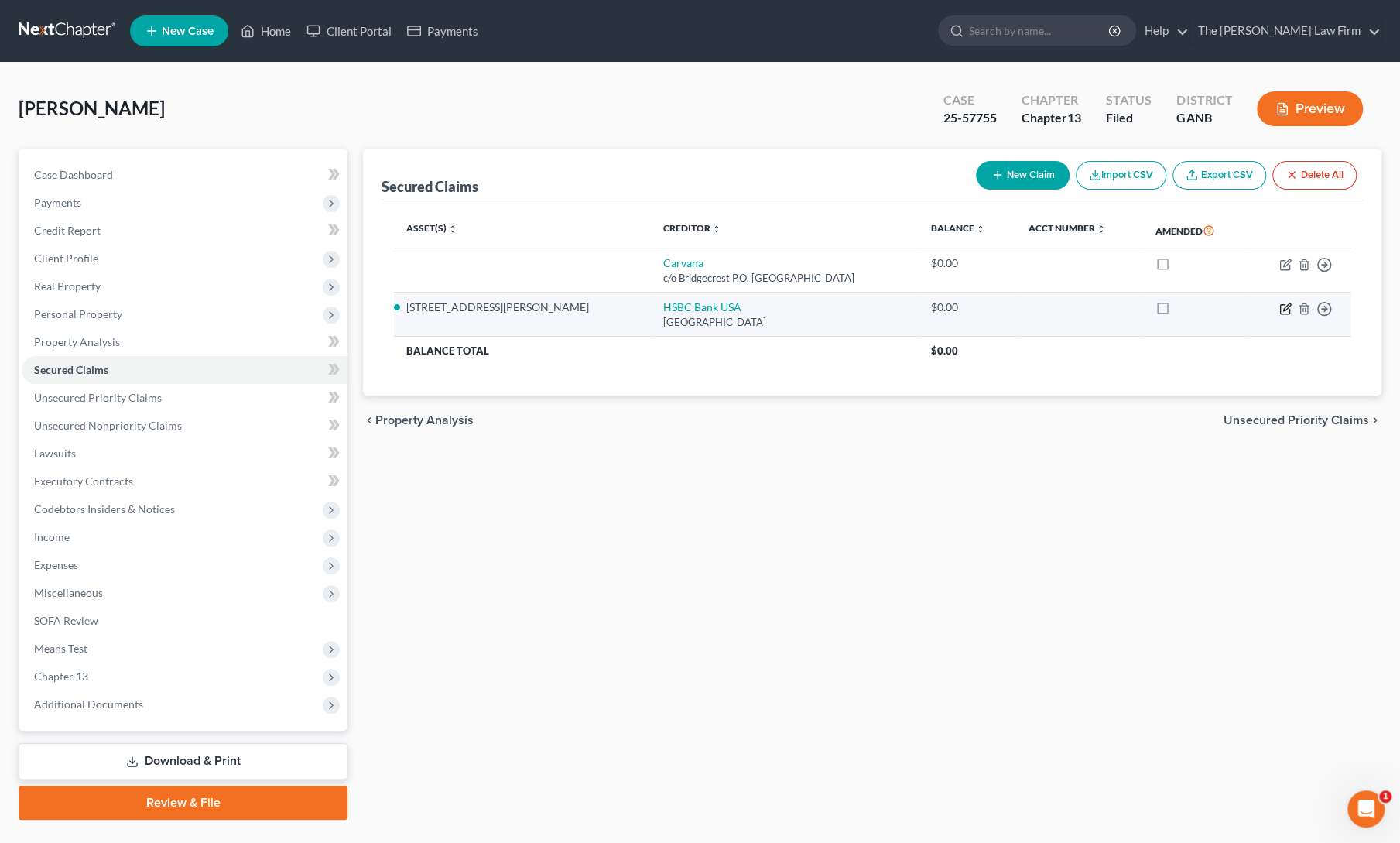
click at [1286, 307] on icon "button" at bounding box center [1286, 306] width 7 height 7
select select "45"
select select "2"
select select "0"
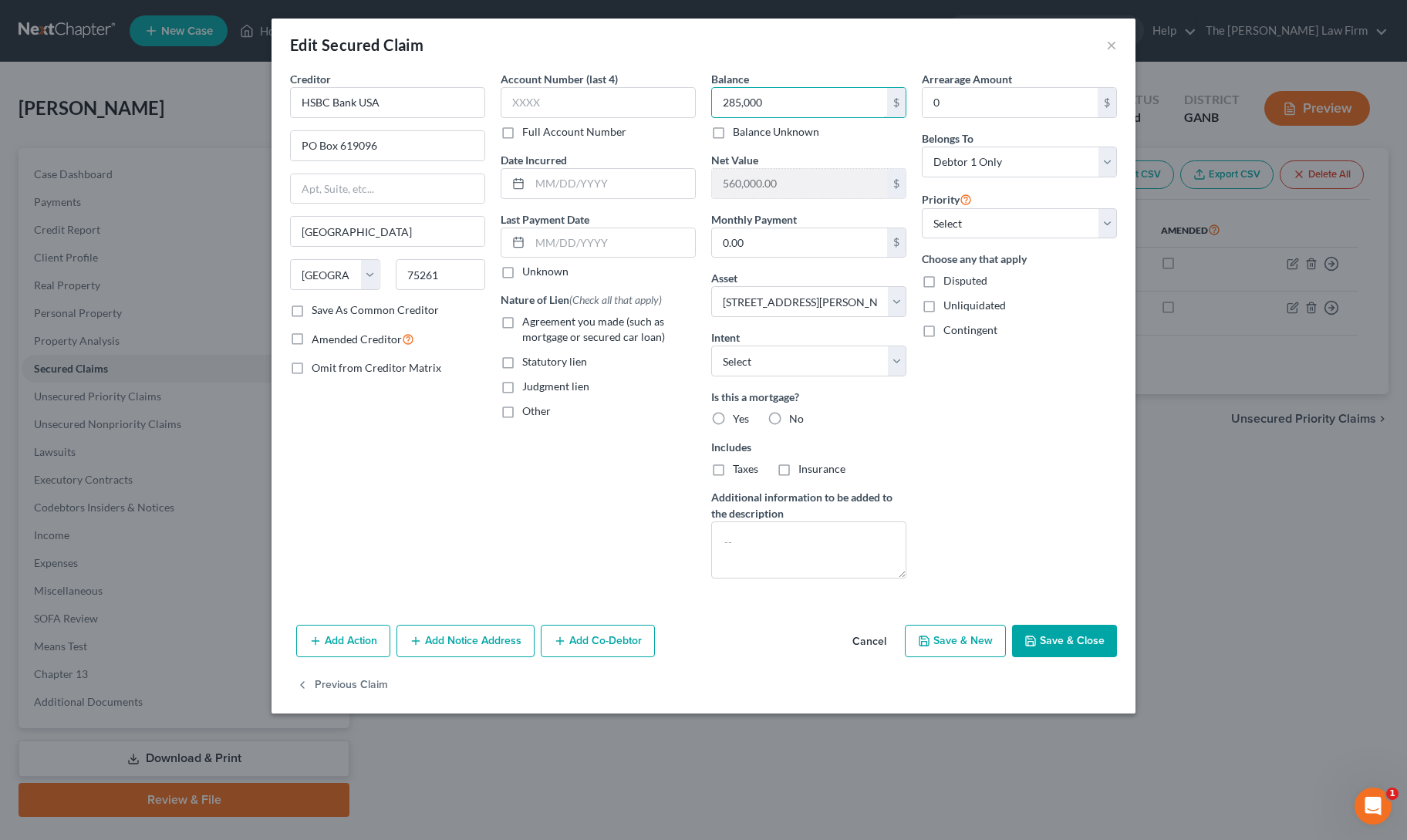
type input "285,000"
click at [522, 327] on label "Agreement you made (such as mortgage or secured car loan)" at bounding box center [609, 329] width 174 height 30
click at [528, 324] on input "Agreement you made (such as mortgage or secured car loan)" at bounding box center [533, 319] width 10 height 10
checkbox input "true"
click at [732, 414] on label "Yes" at bounding box center [741, 419] width 16 height 16
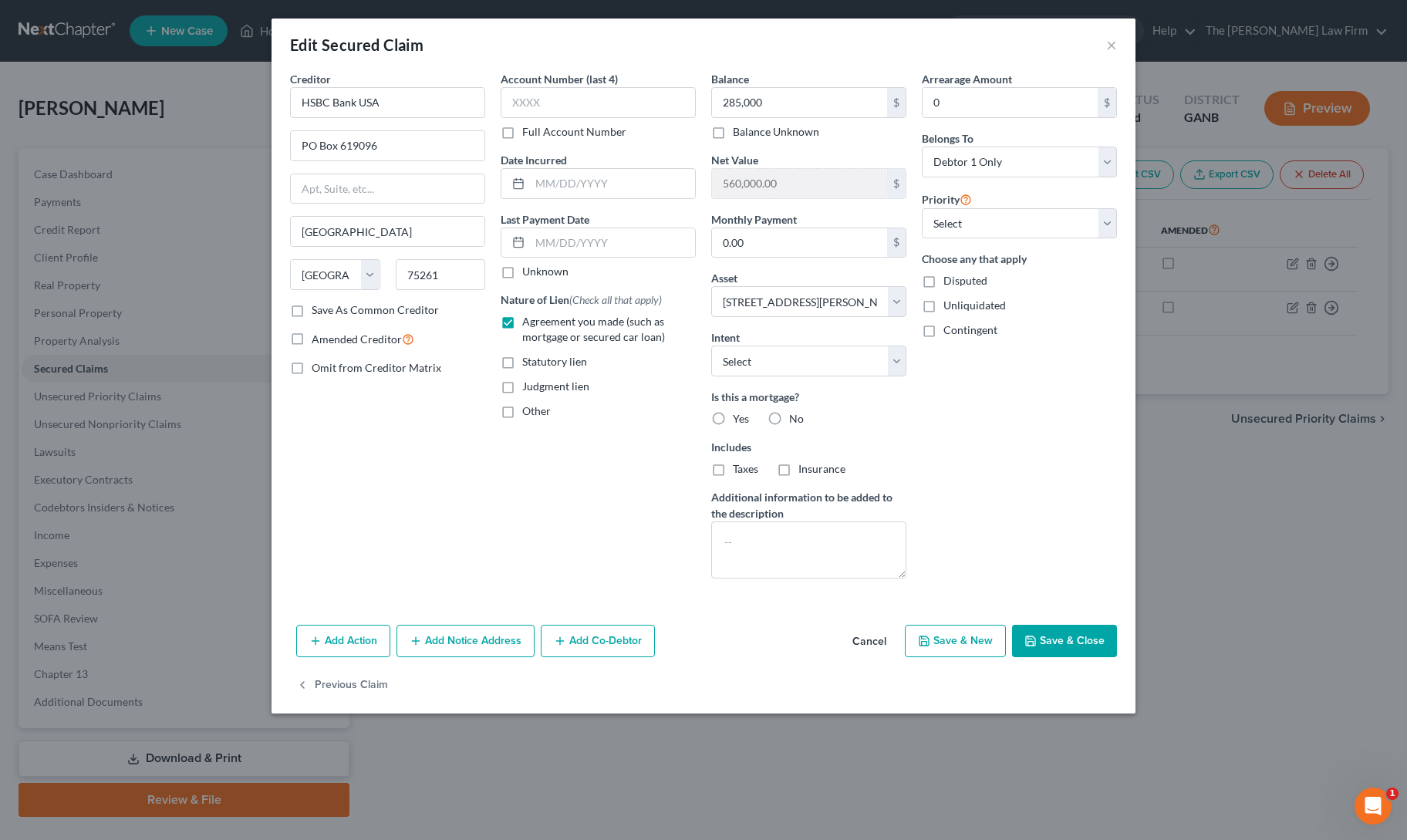
click at [739, 414] on input "Yes" at bounding box center [744, 416] width 10 height 10
radio input "true"
click at [1080, 645] on button "Save & Close" at bounding box center [1064, 640] width 104 height 32
select select
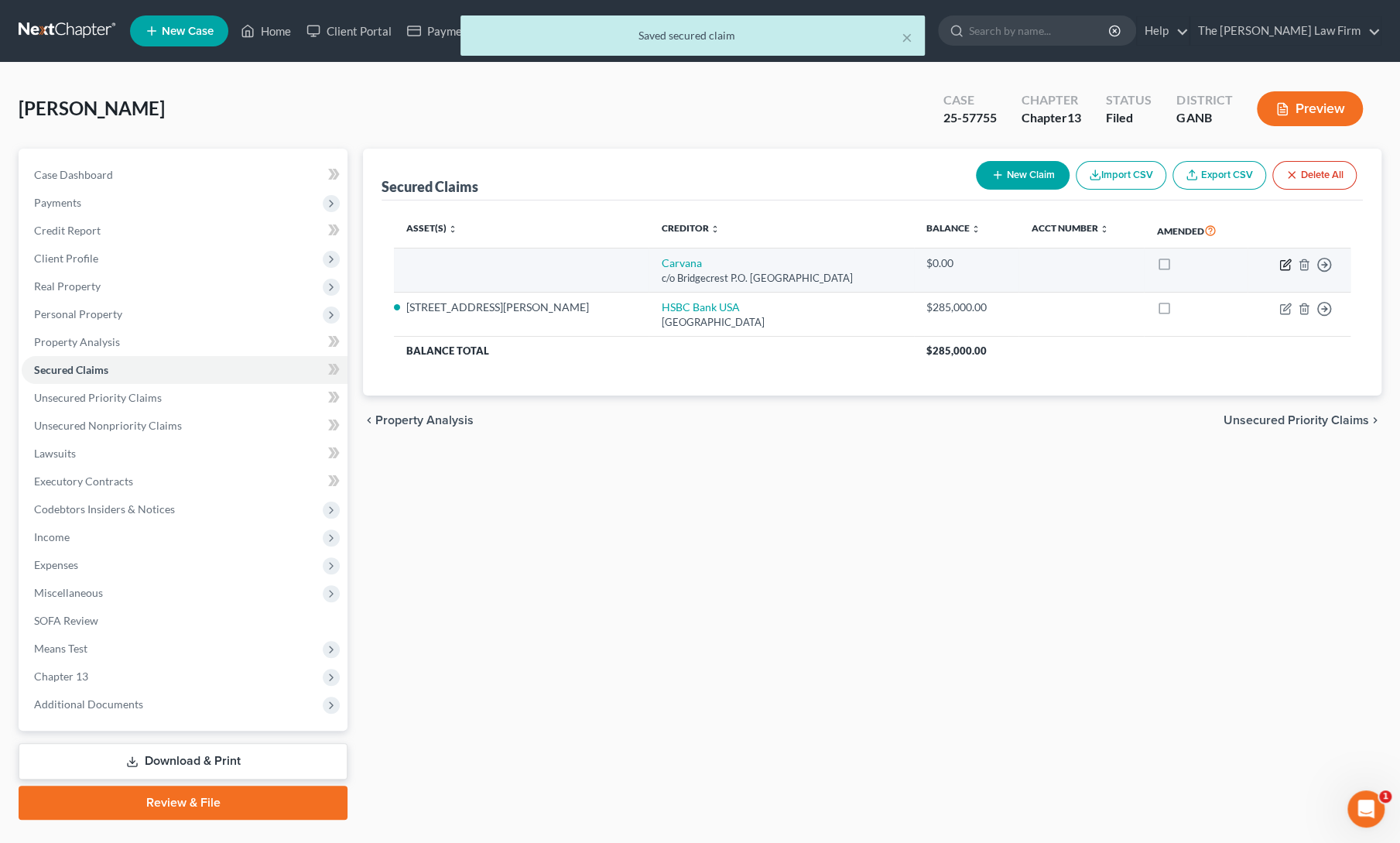
click at [1285, 263] on icon "button" at bounding box center [1284, 264] width 12 height 12
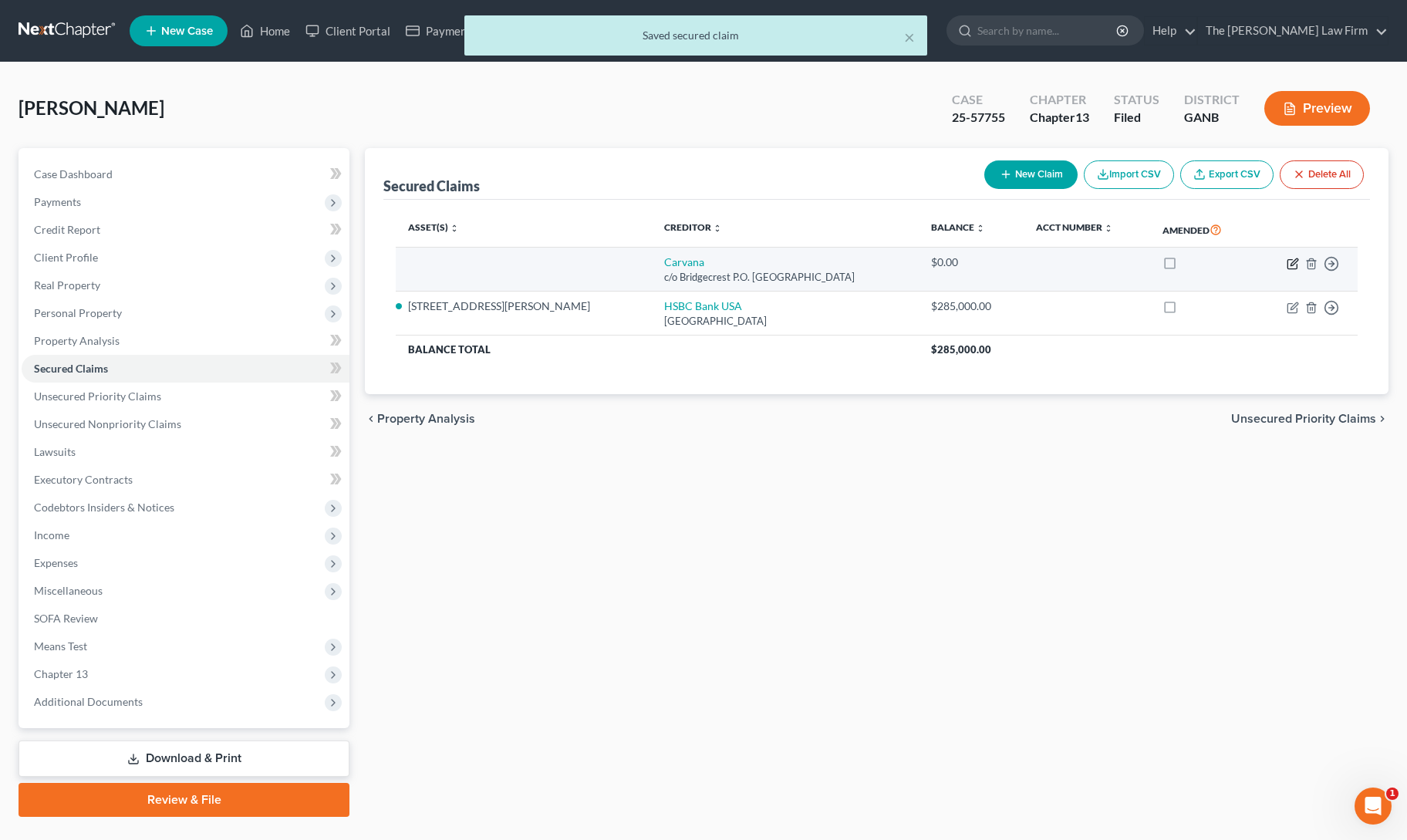
select select "3"
select select "0"
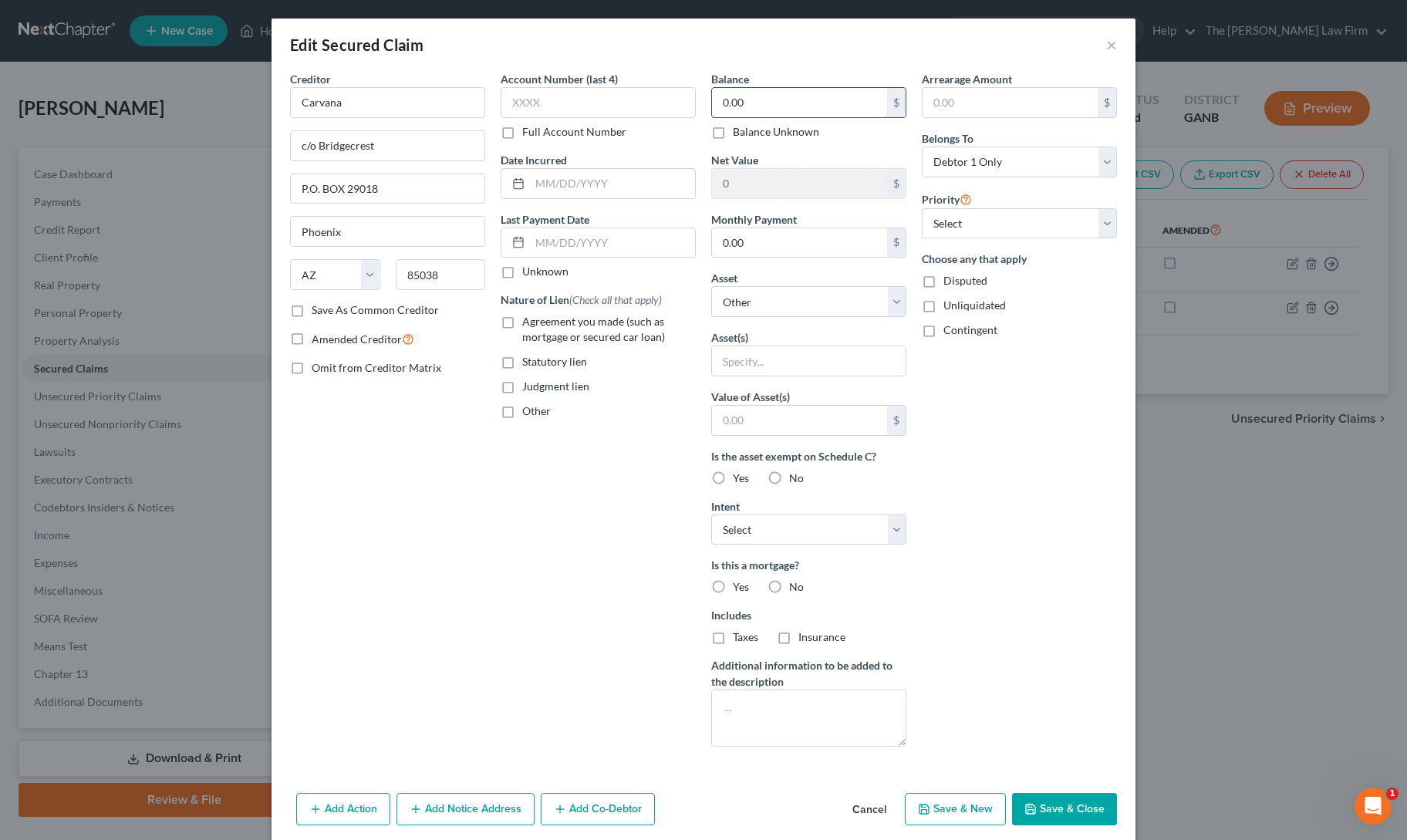
click at [753, 92] on input "0.00" at bounding box center [799, 103] width 175 height 30
type input "35,000"
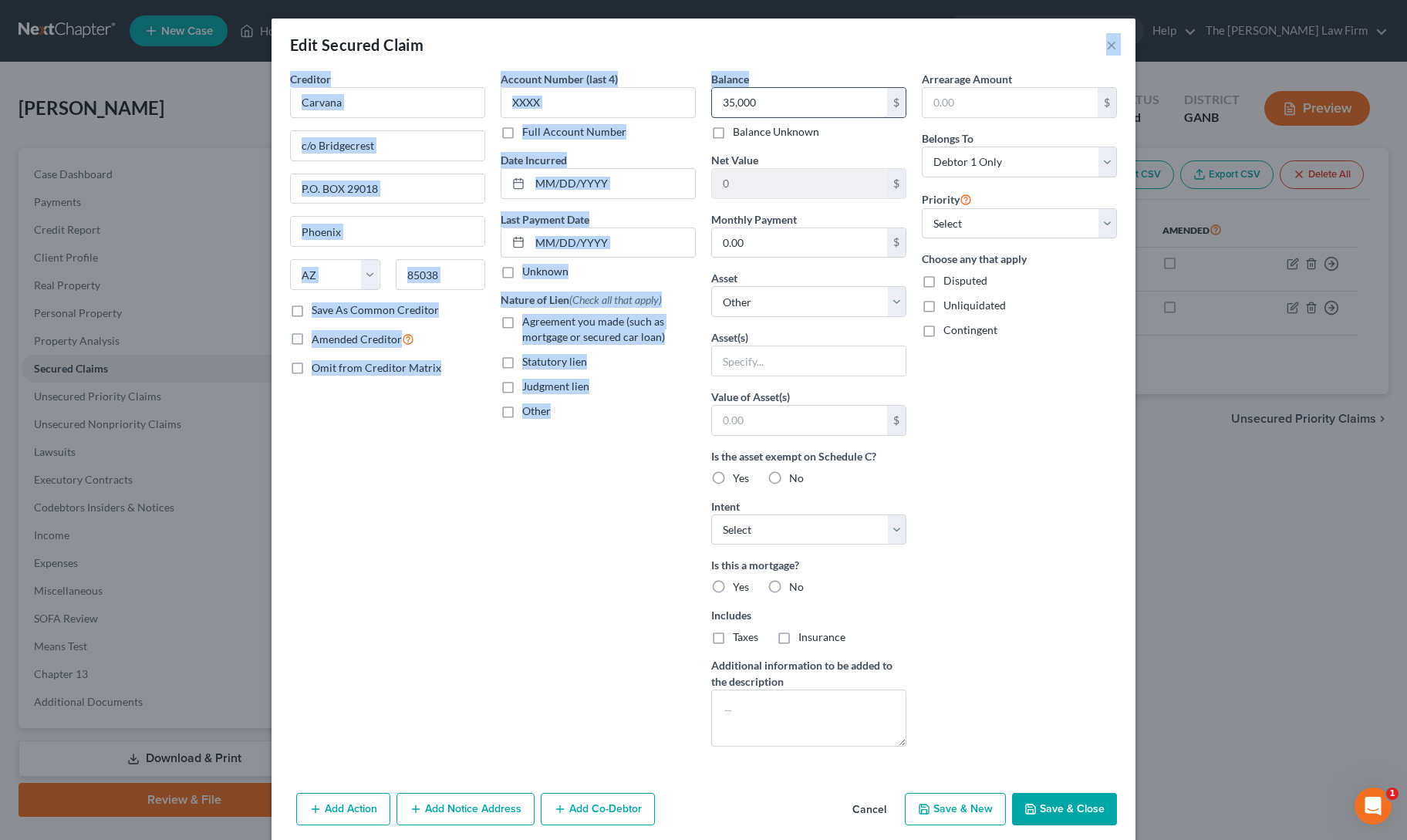
drag, startPoint x: 796, startPoint y: 34, endPoint x: 707, endPoint y: 100, distance: 110.8
click at [707, 100] on div "Edit Secured Claim × Creditor * Carvana c/o Bridgecrest P.O. BOX 29018 [GEOGRAP…" at bounding box center [704, 450] width 864 height 864
click at [1058, 806] on button "Save & Close" at bounding box center [1064, 809] width 104 height 32
select select
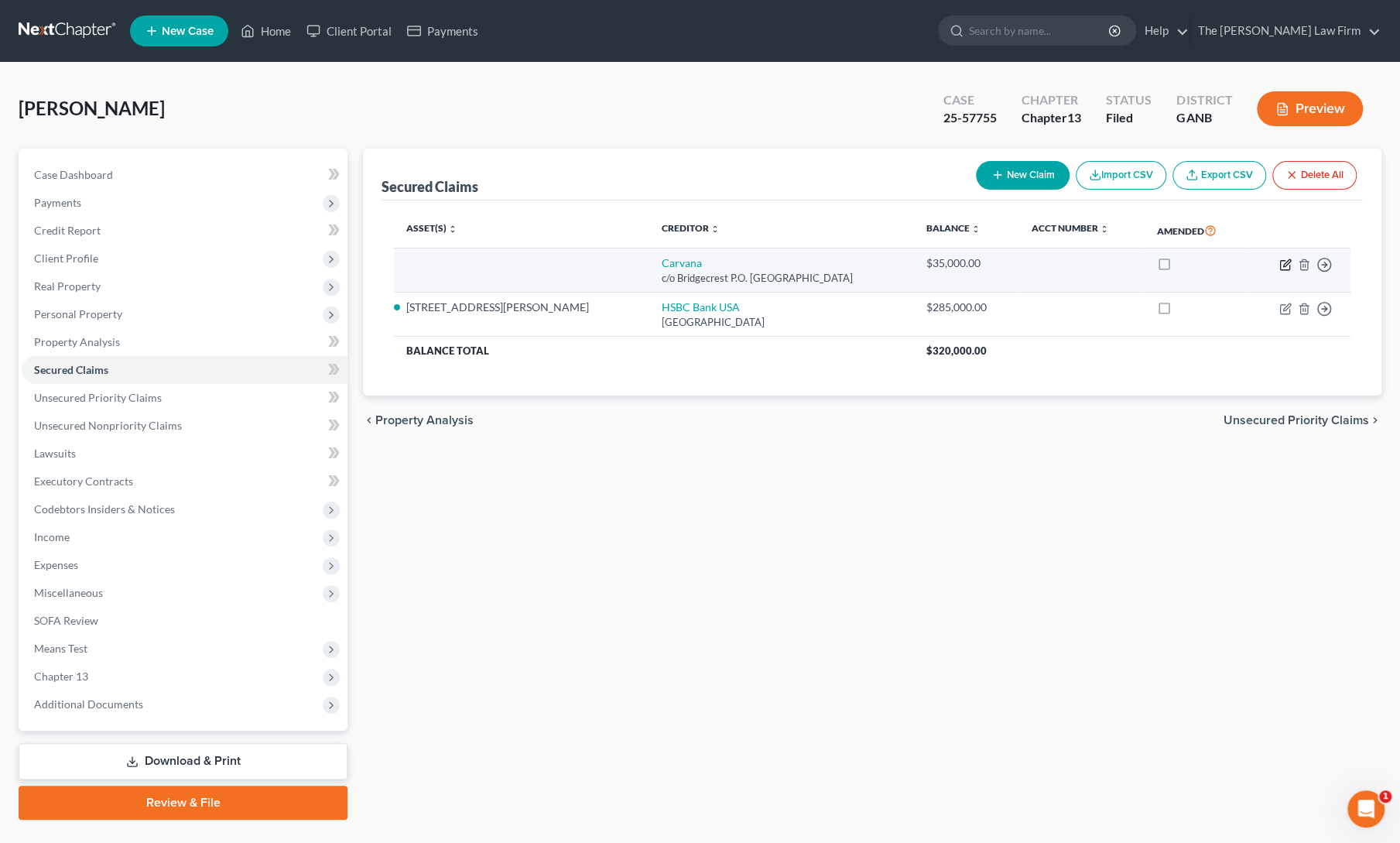
click at [1288, 267] on icon "button" at bounding box center [1284, 264] width 12 height 12
select select "3"
select select "0"
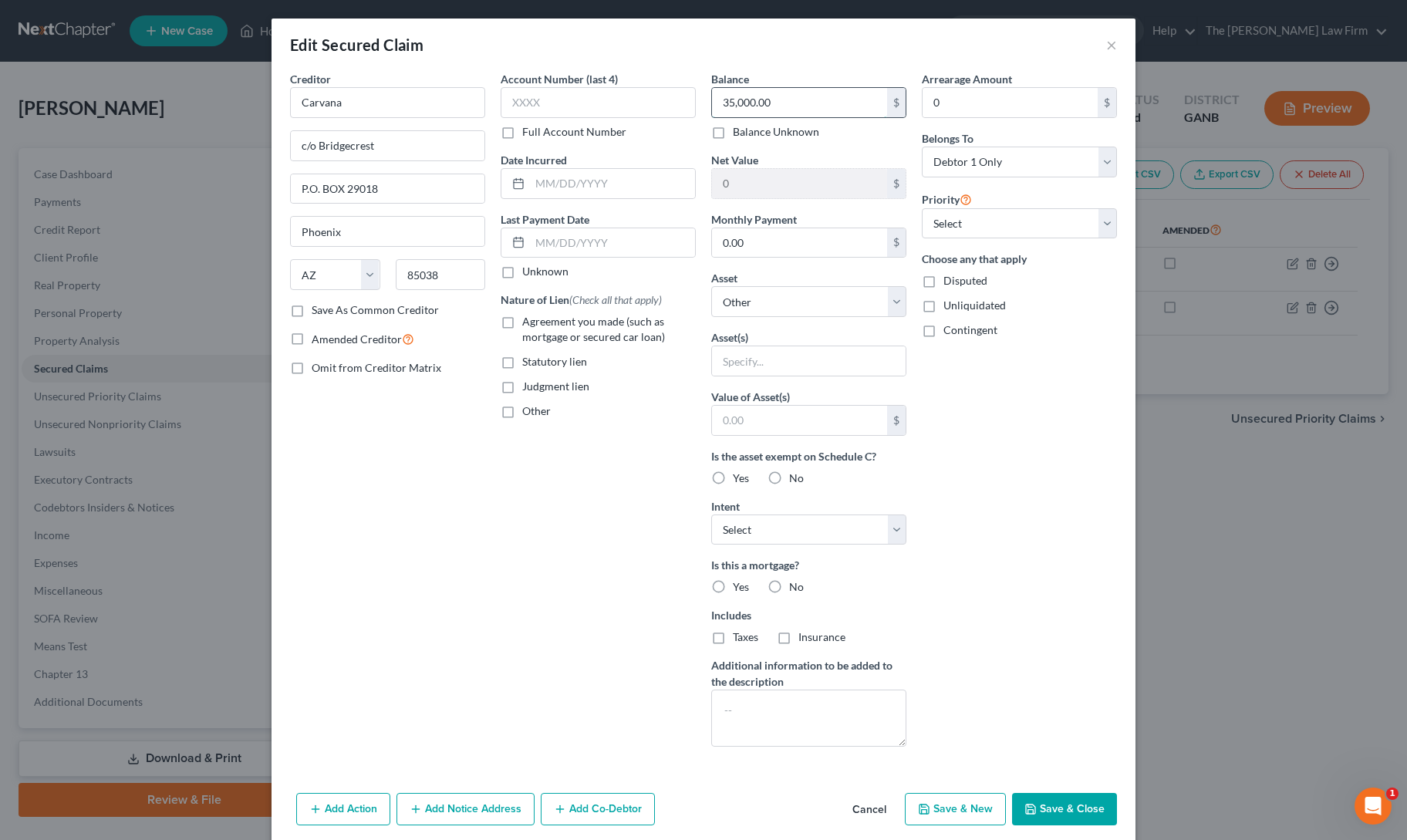
click at [797, 109] on input "35,000.00" at bounding box center [799, 103] width 175 height 30
type input "30,000"
click at [522, 318] on label "Agreement you made (such as mortgage or secured car loan)" at bounding box center [609, 329] width 174 height 30
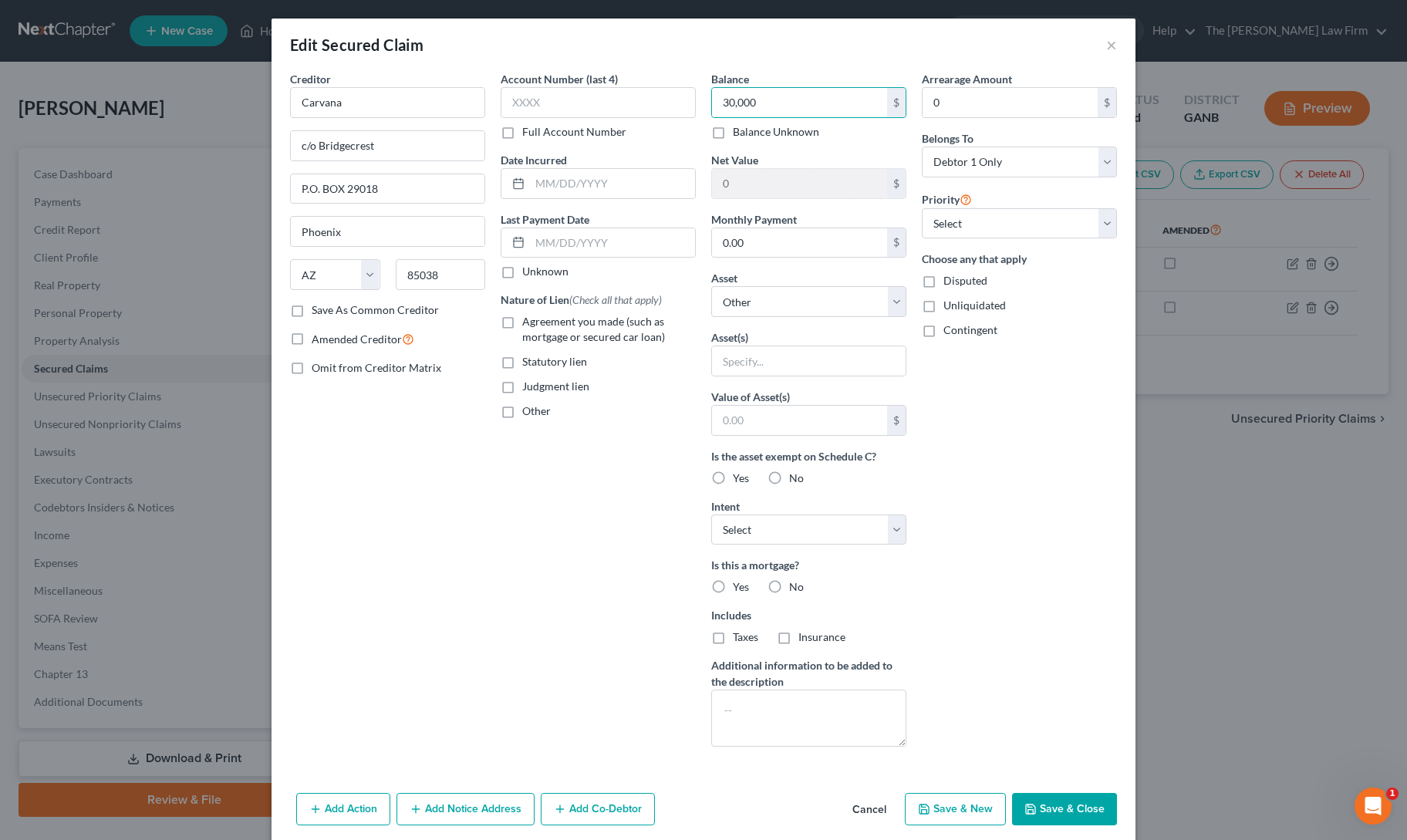
click at [528, 318] on input "Agreement you made (such as mortgage or secured car loan)" at bounding box center [533, 319] width 10 height 10
checkbox input "true"
click at [1031, 806] on icon "button" at bounding box center [1030, 809] width 12 height 12
select select
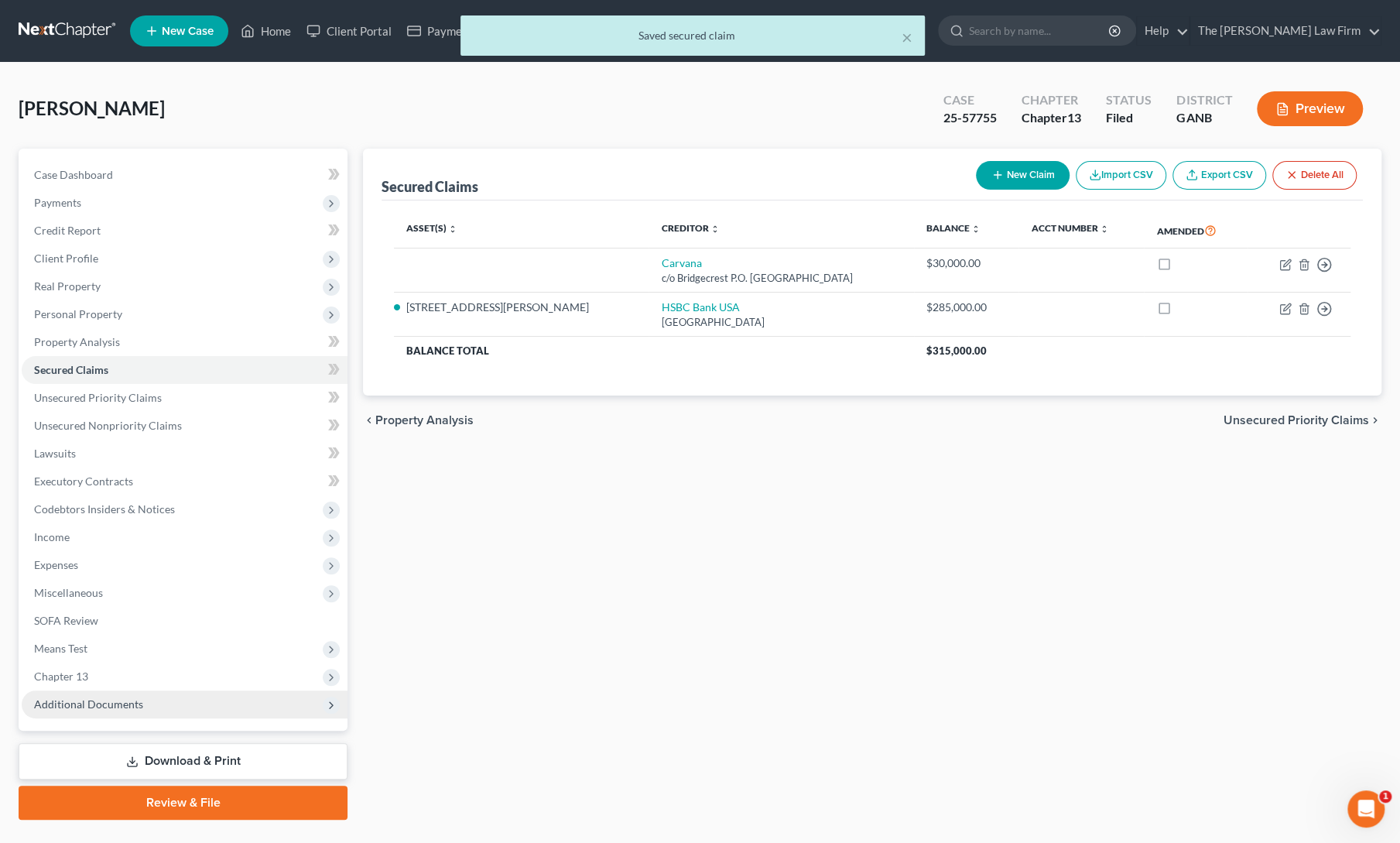
click at [125, 700] on span "Additional Documents" at bounding box center [88, 704] width 109 height 13
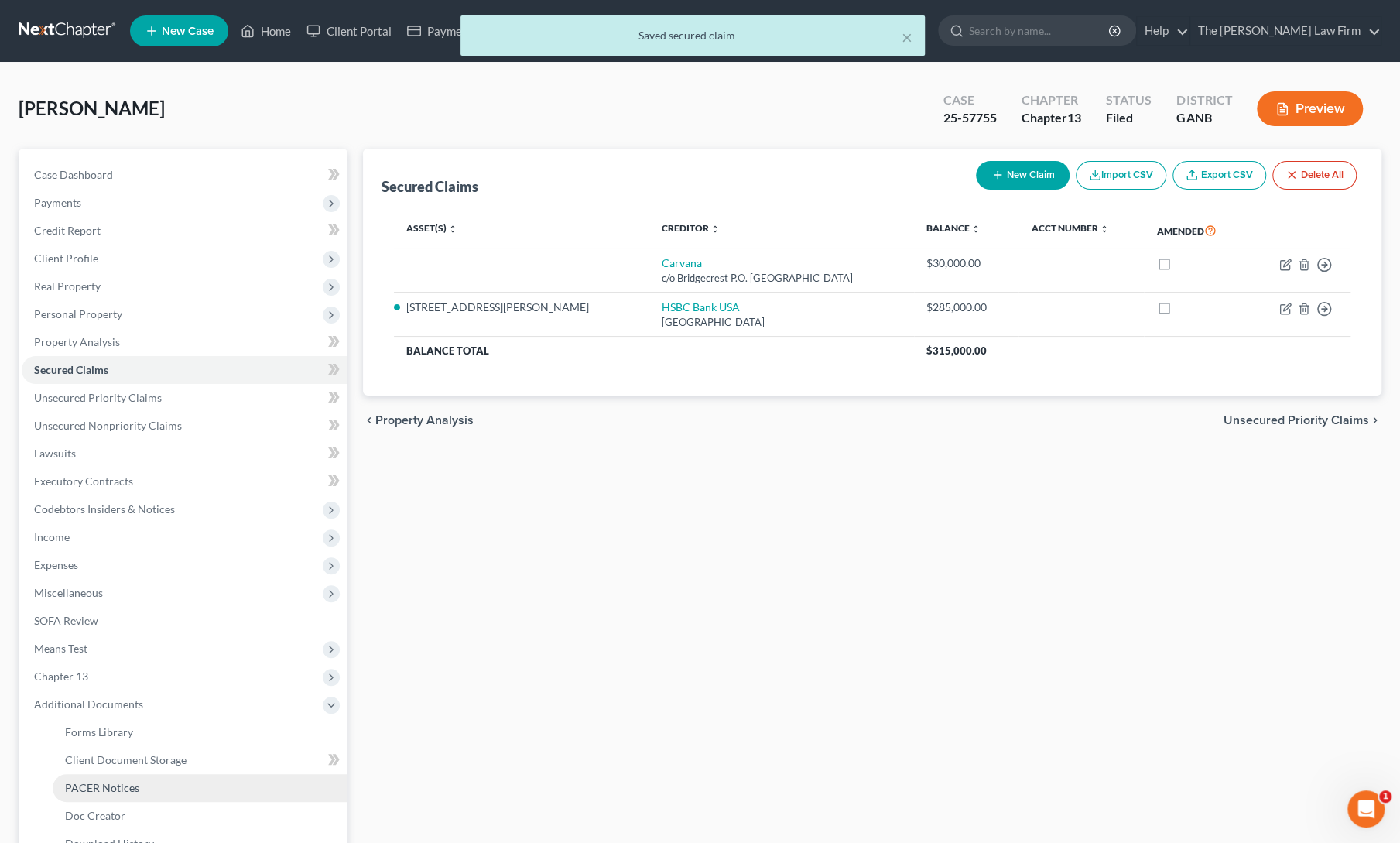
click at [117, 796] on link "PACER Notices" at bounding box center [200, 788] width 295 height 28
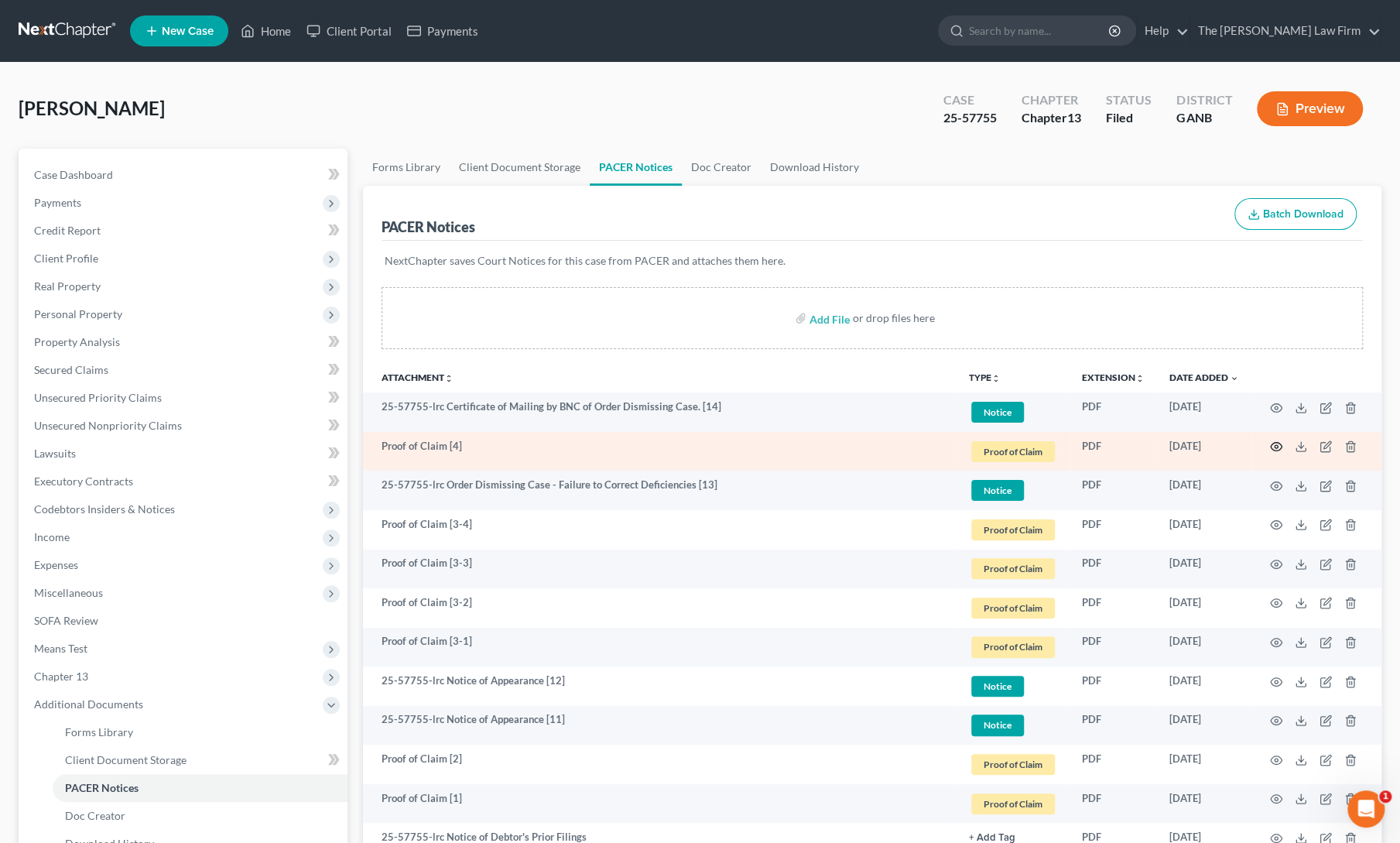
click at [1274, 447] on icon "button" at bounding box center [1275, 446] width 12 height 12
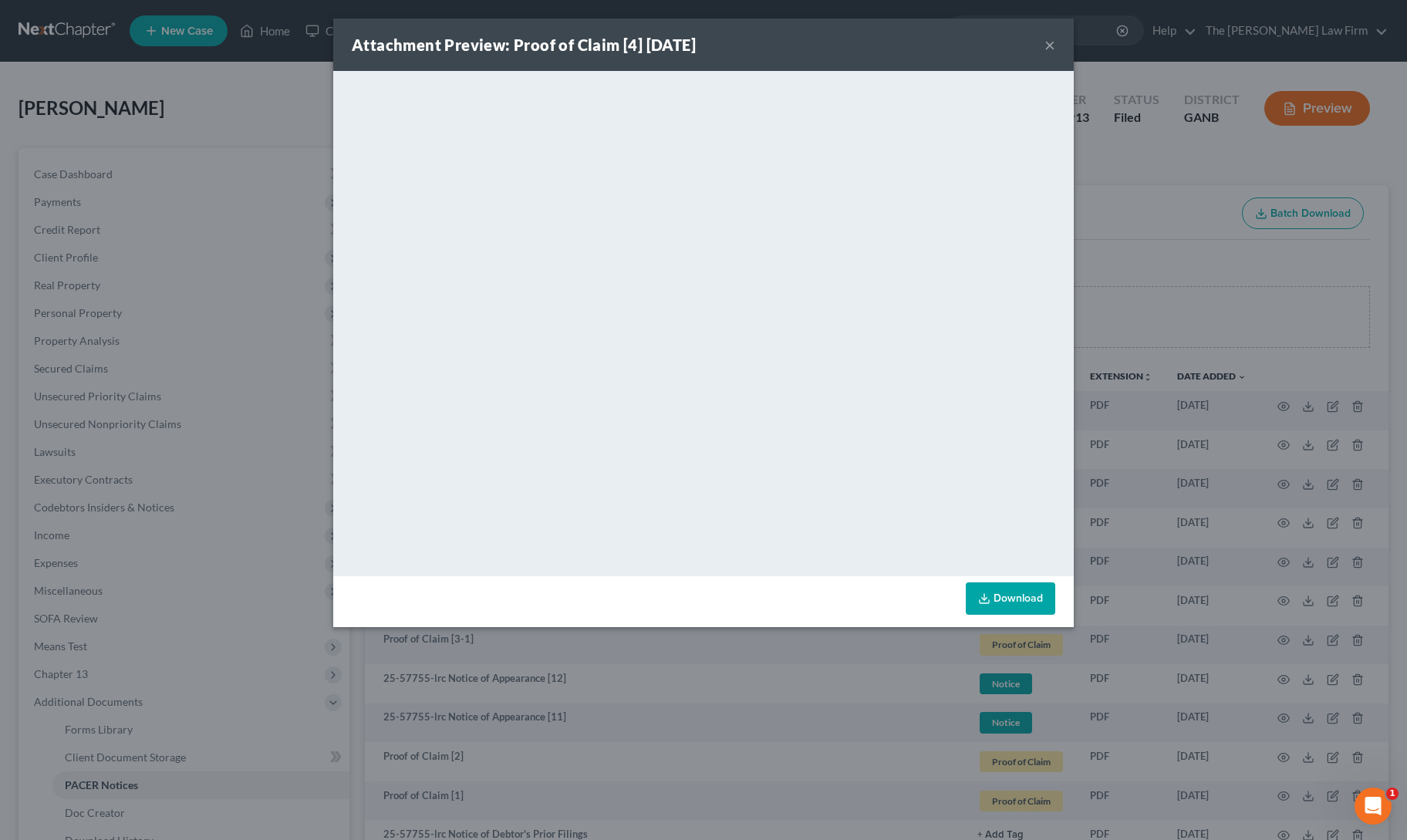
click at [1049, 51] on button "×" at bounding box center [1049, 44] width 11 height 18
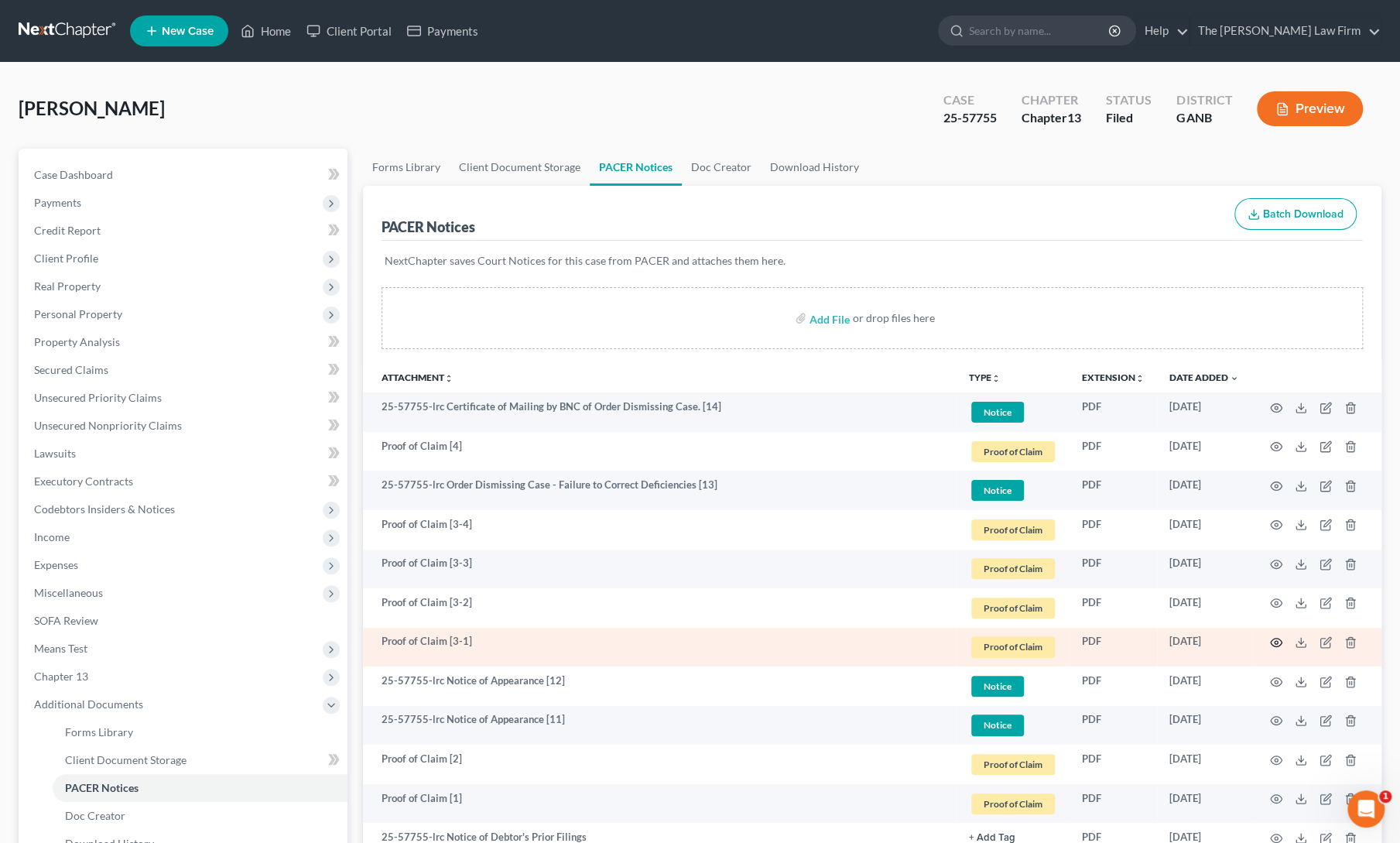
click at [1276, 642] on circle "button" at bounding box center [1276, 642] width 3 height 3
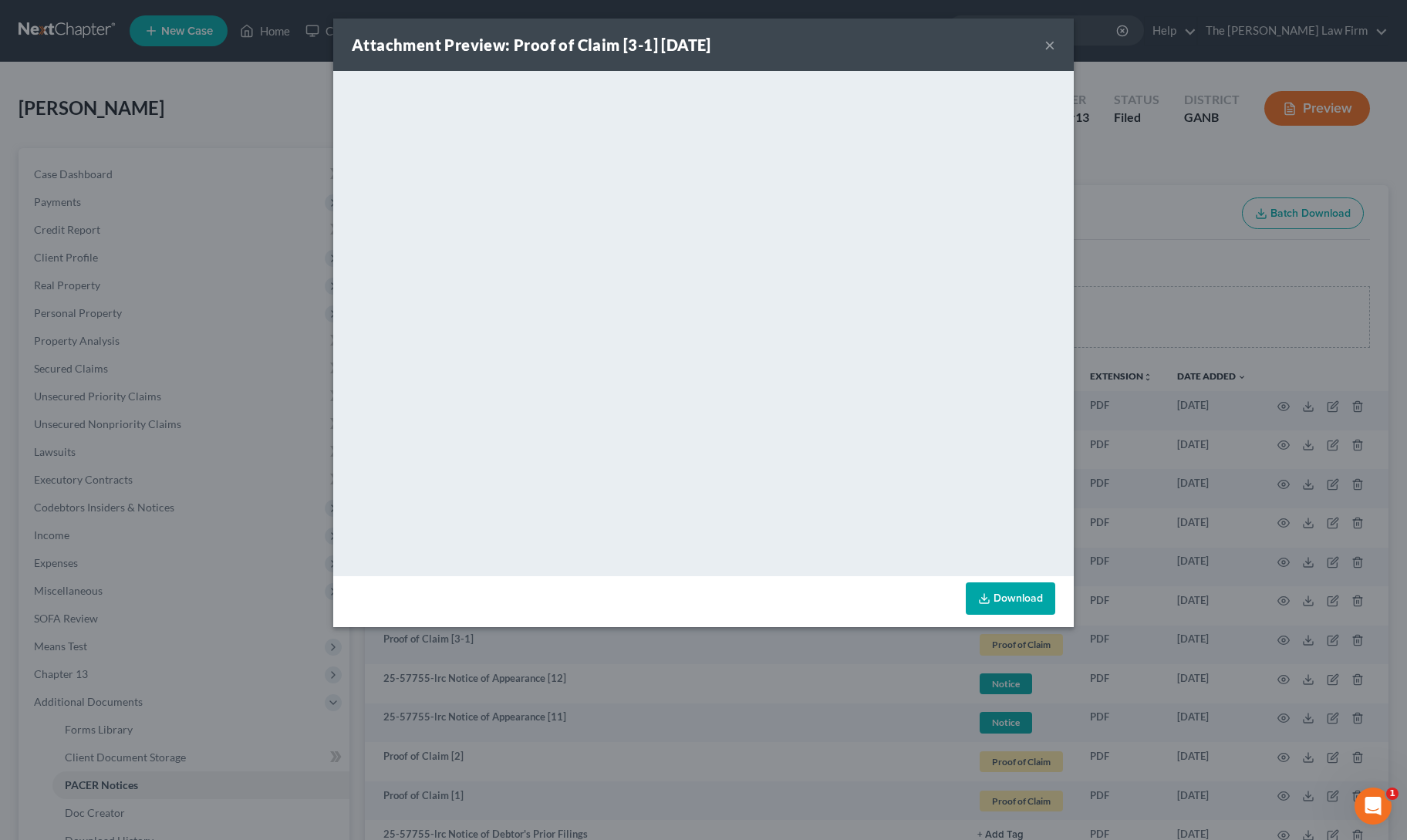
click at [1050, 44] on button "×" at bounding box center [1049, 44] width 11 height 18
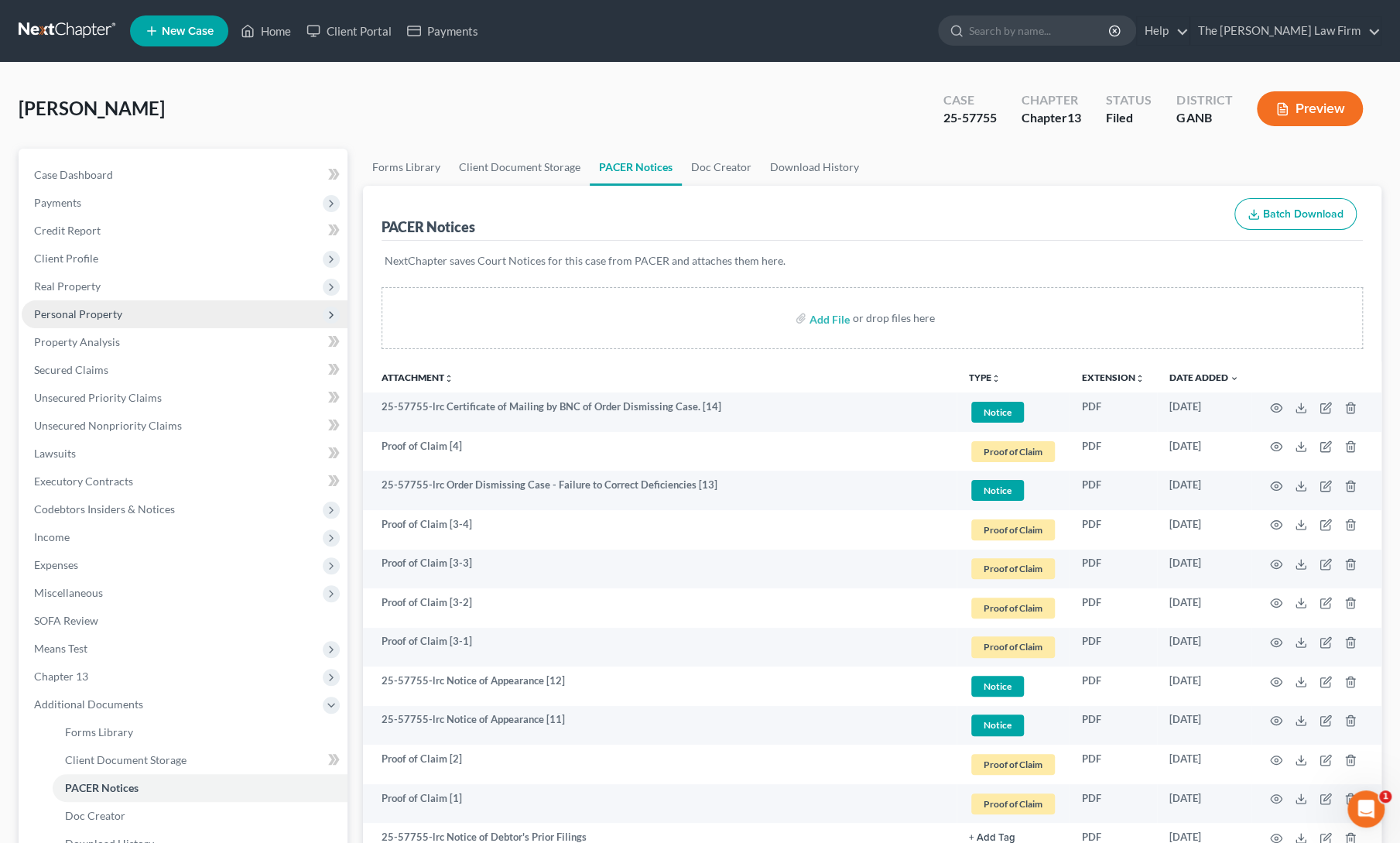
click at [106, 312] on span "Personal Property" at bounding box center [78, 314] width 88 height 13
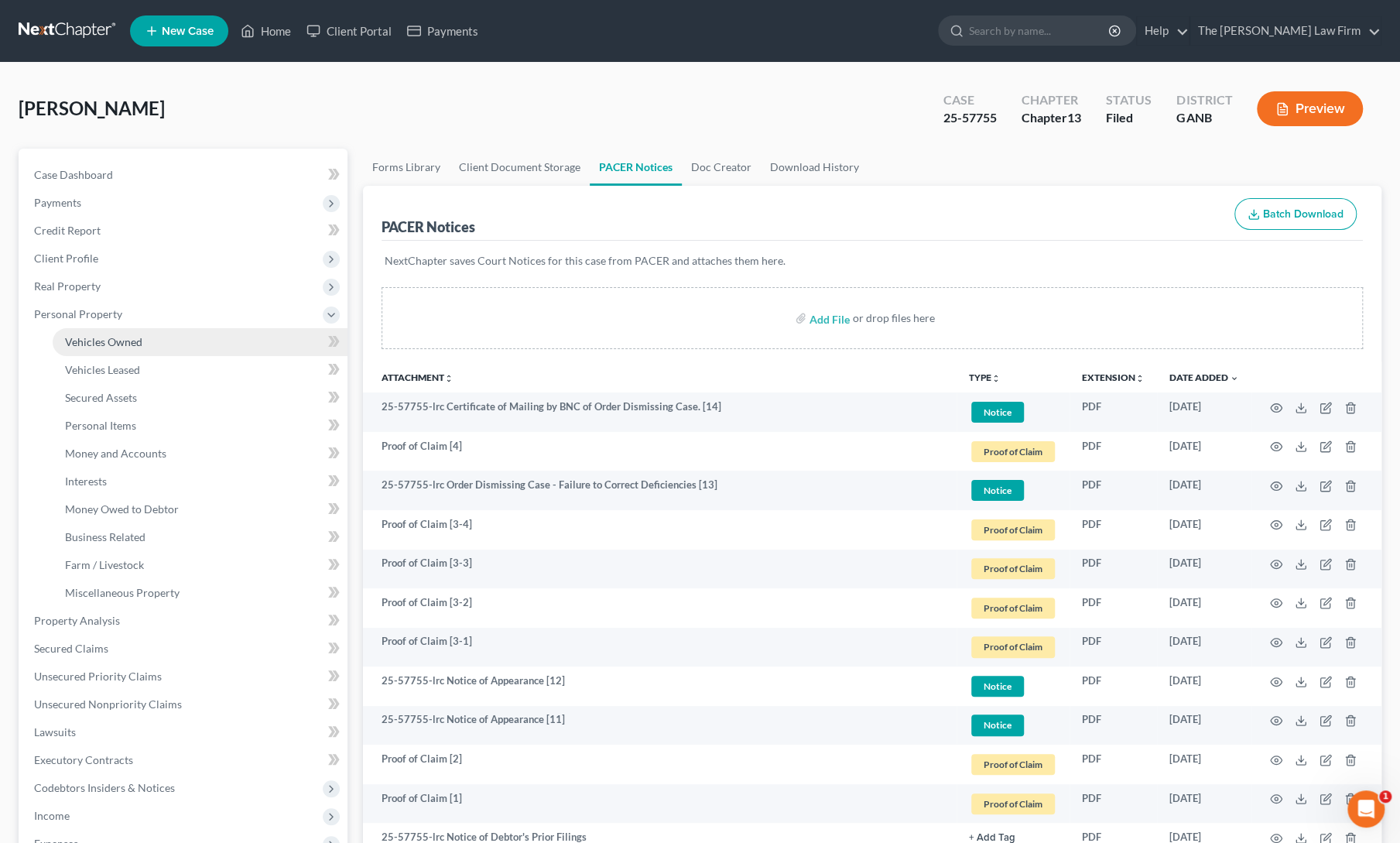
click at [106, 343] on span "Vehicles Owned" at bounding box center [104, 342] width 78 height 13
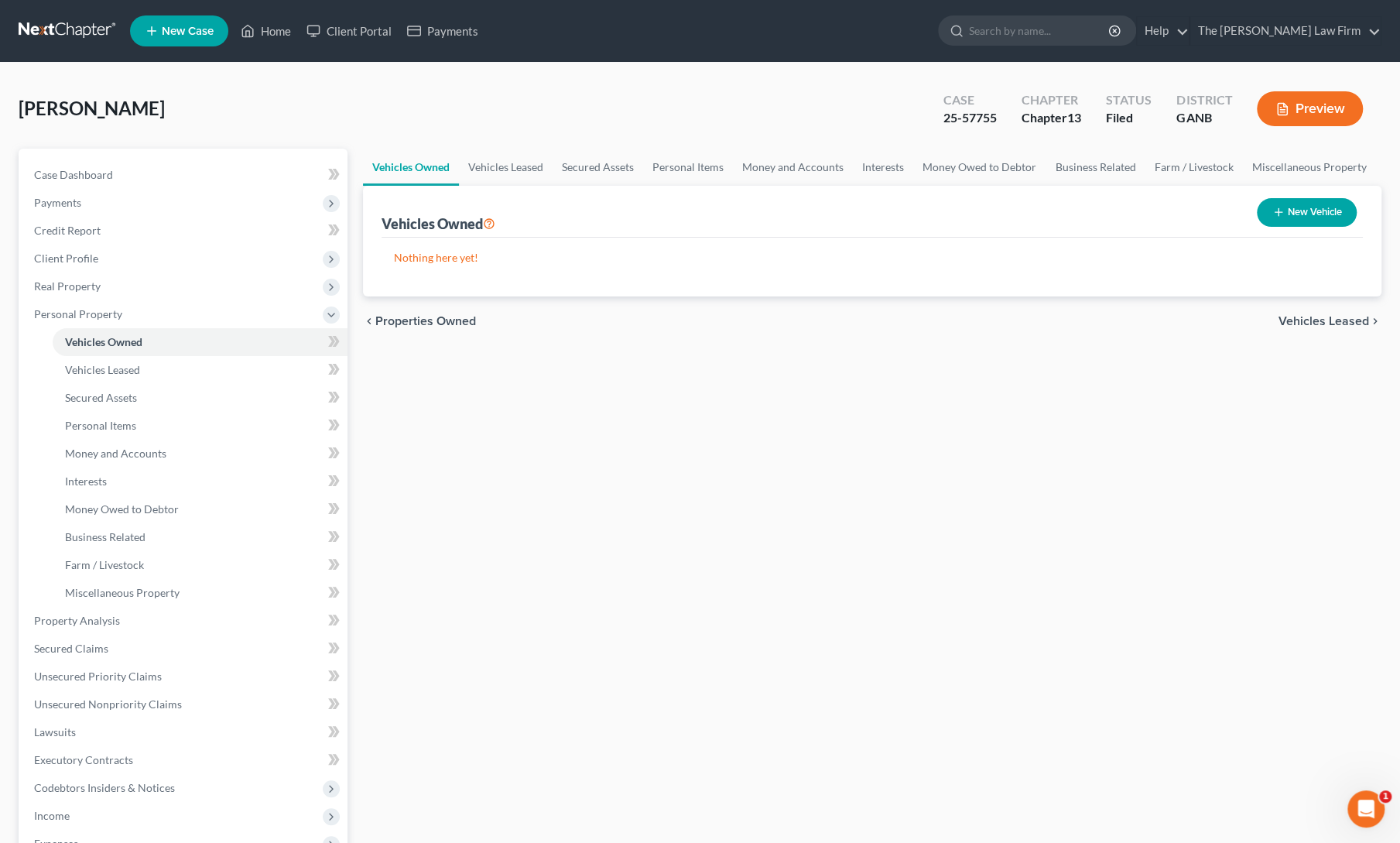
click at [1303, 211] on button "New Vehicle" at bounding box center [1306, 212] width 100 height 29
select select "0"
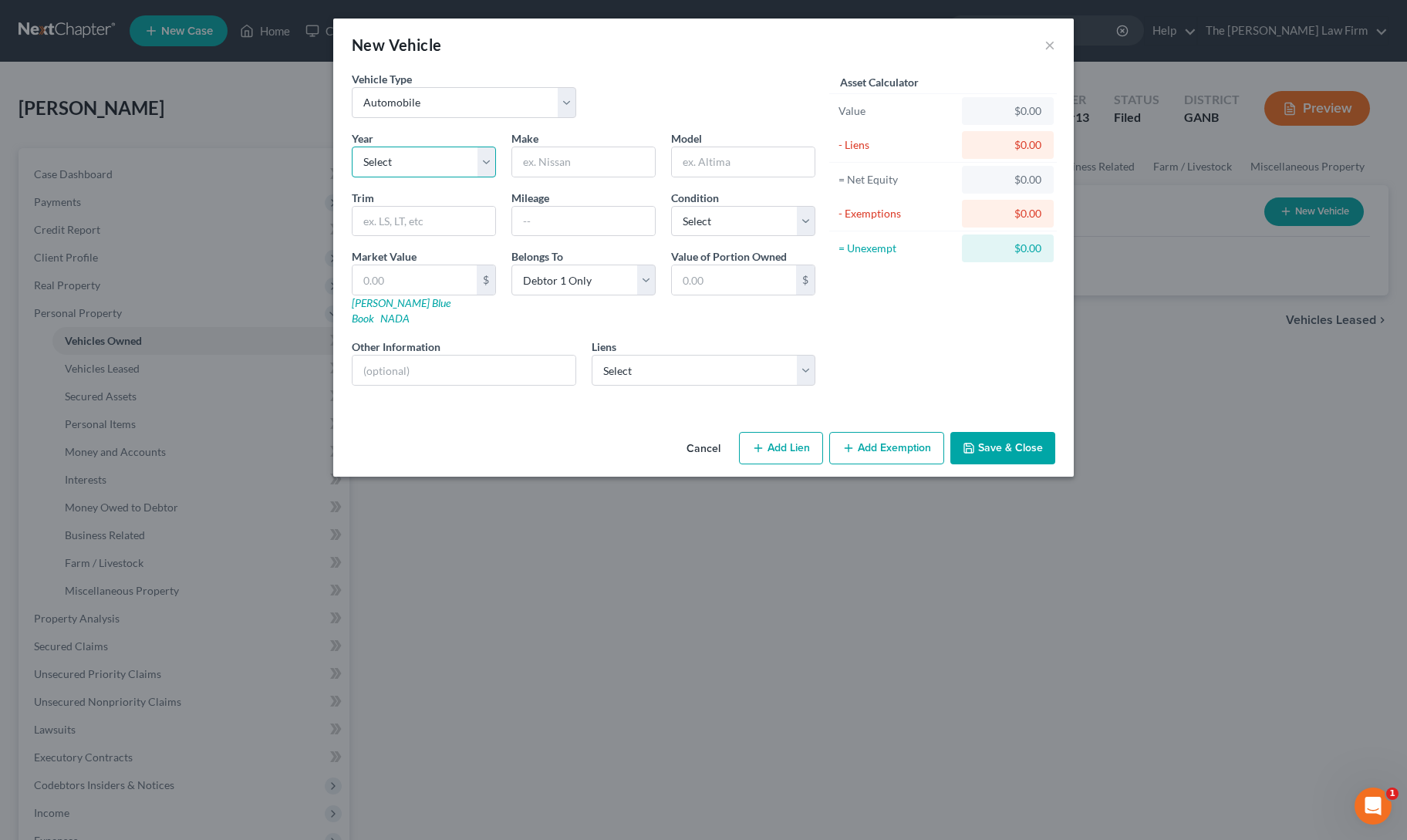
click at [432, 165] on select "Select 2026 2025 2024 2023 2022 2021 2020 2019 2018 2017 2016 2015 2014 2013 20…" at bounding box center [423, 161] width 144 height 30
select select "10"
click at [351, 146] on select "Select 2026 2025 2024 2023 2022 2021 2020 2019 2018 2017 2016 2015 2014 2013 20…" at bounding box center [423, 161] width 144 height 30
click at [566, 155] on input "text" at bounding box center [583, 162] width 142 height 30
type input "Ford"
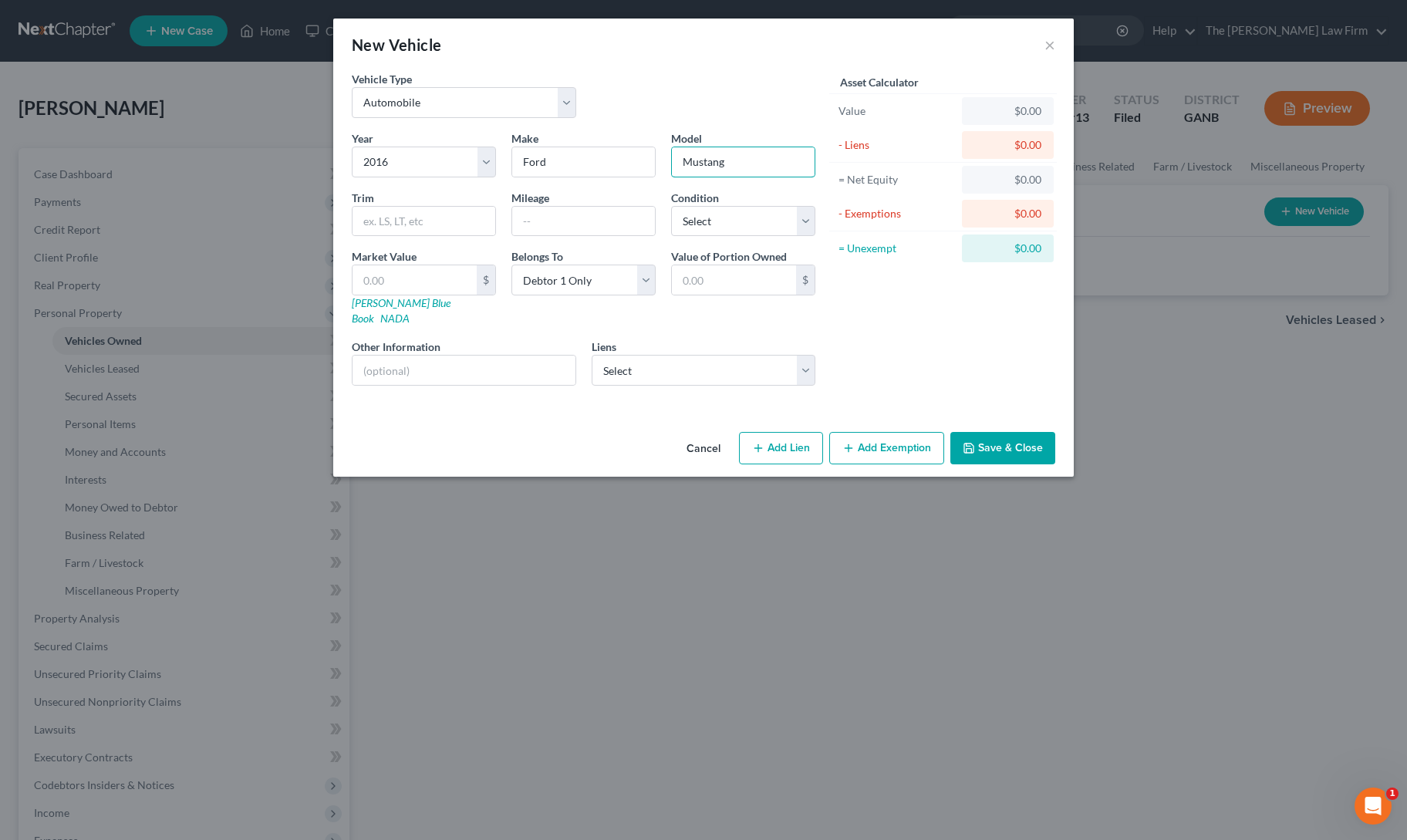
type input "Mustang"
click at [938, 707] on div "New Vehicle × Vehicle Type Select Automobile Truck Trailer Watercraft Aircraft …" at bounding box center [704, 420] width 1407 height 840
click at [426, 276] on input "text" at bounding box center [414, 280] width 124 height 30
type input "2"
type input "2.00"
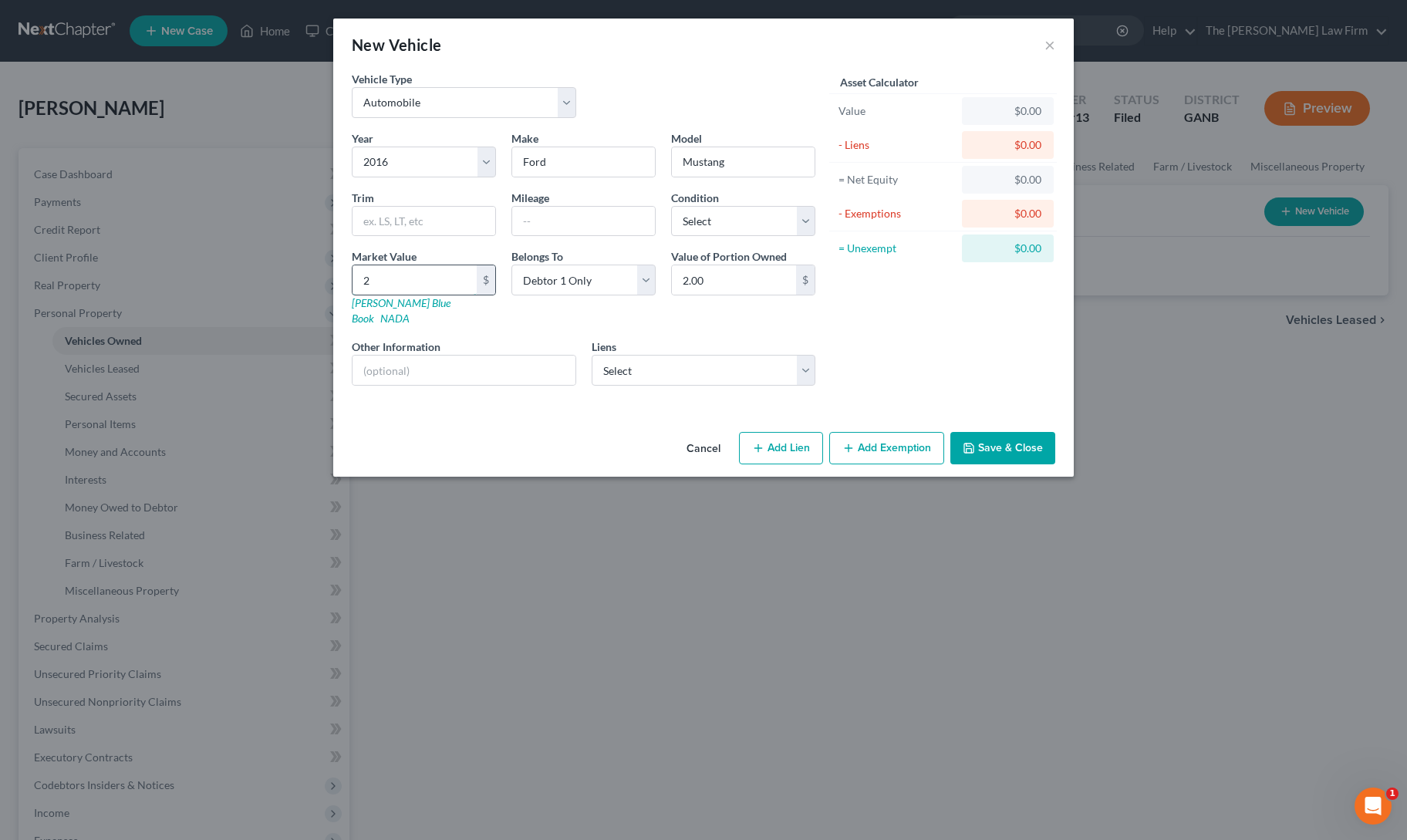
type input "21"
type input "21.00"
type input "210"
type input "210.00"
type input "2100"
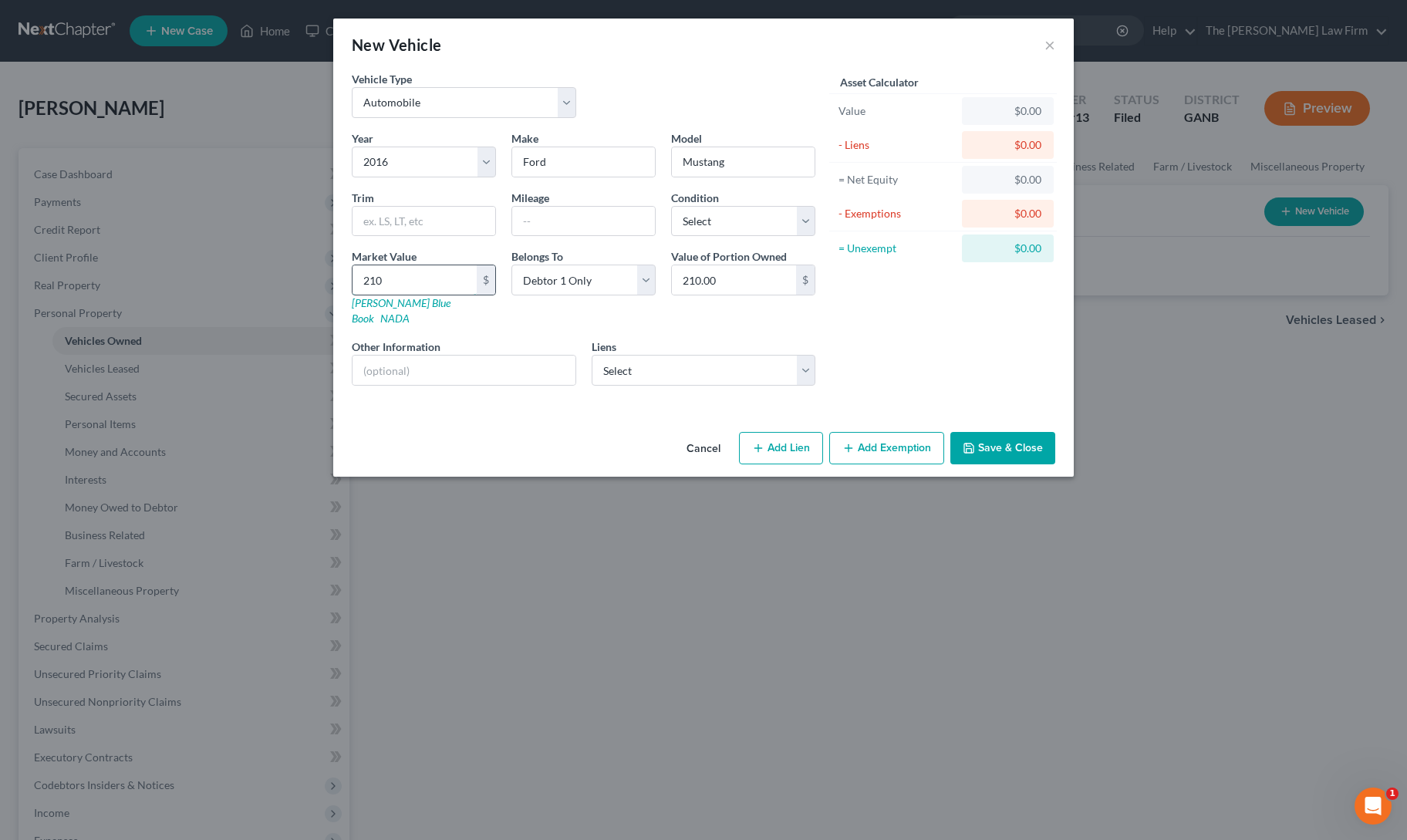
type input "2,100.00"
type input "2,1000"
type input "21,000.00"
type input "21,000"
click at [649, 357] on select "Select Carvana - $30,000.00" at bounding box center [704, 369] width 225 height 30
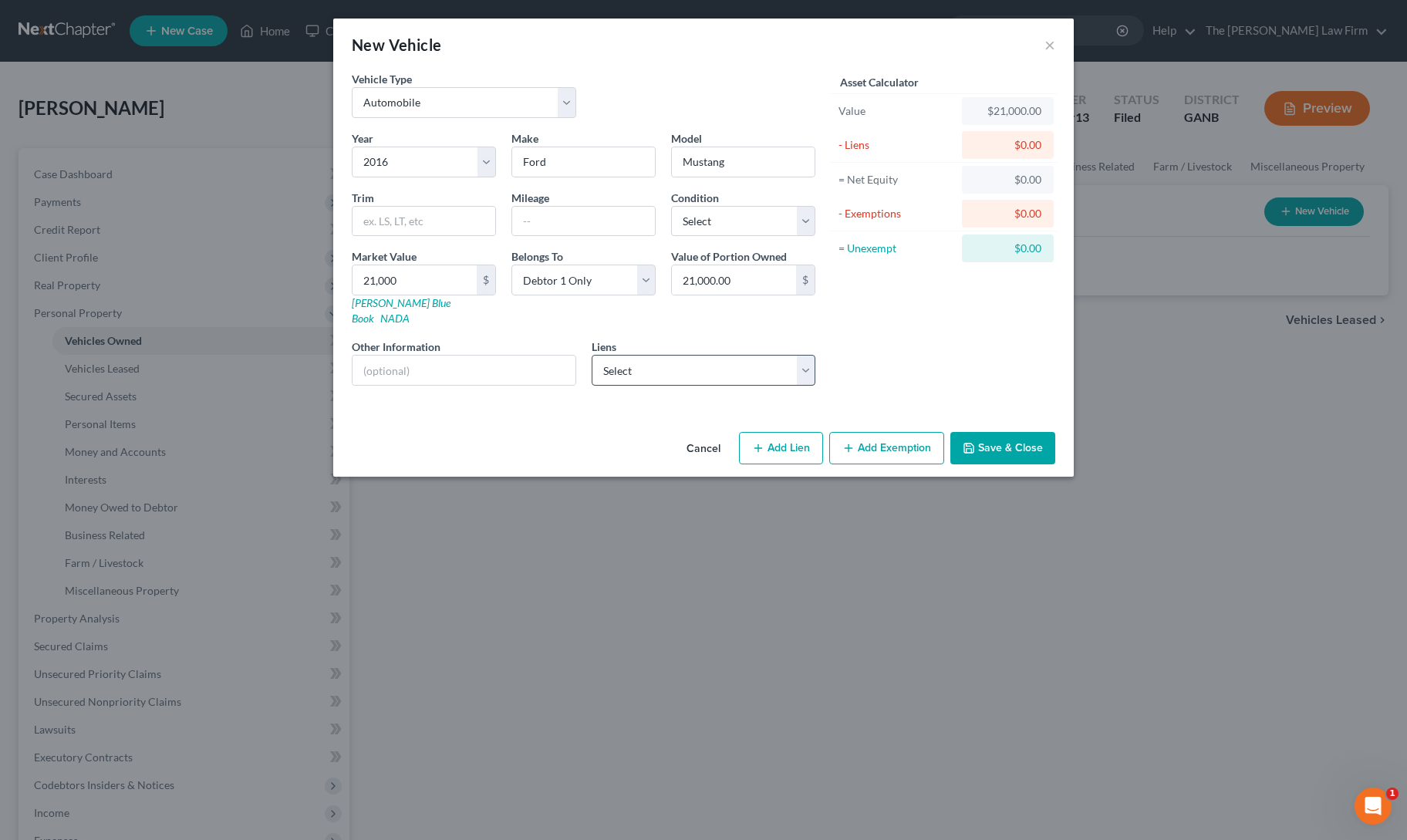
select select "3"
select select "0"
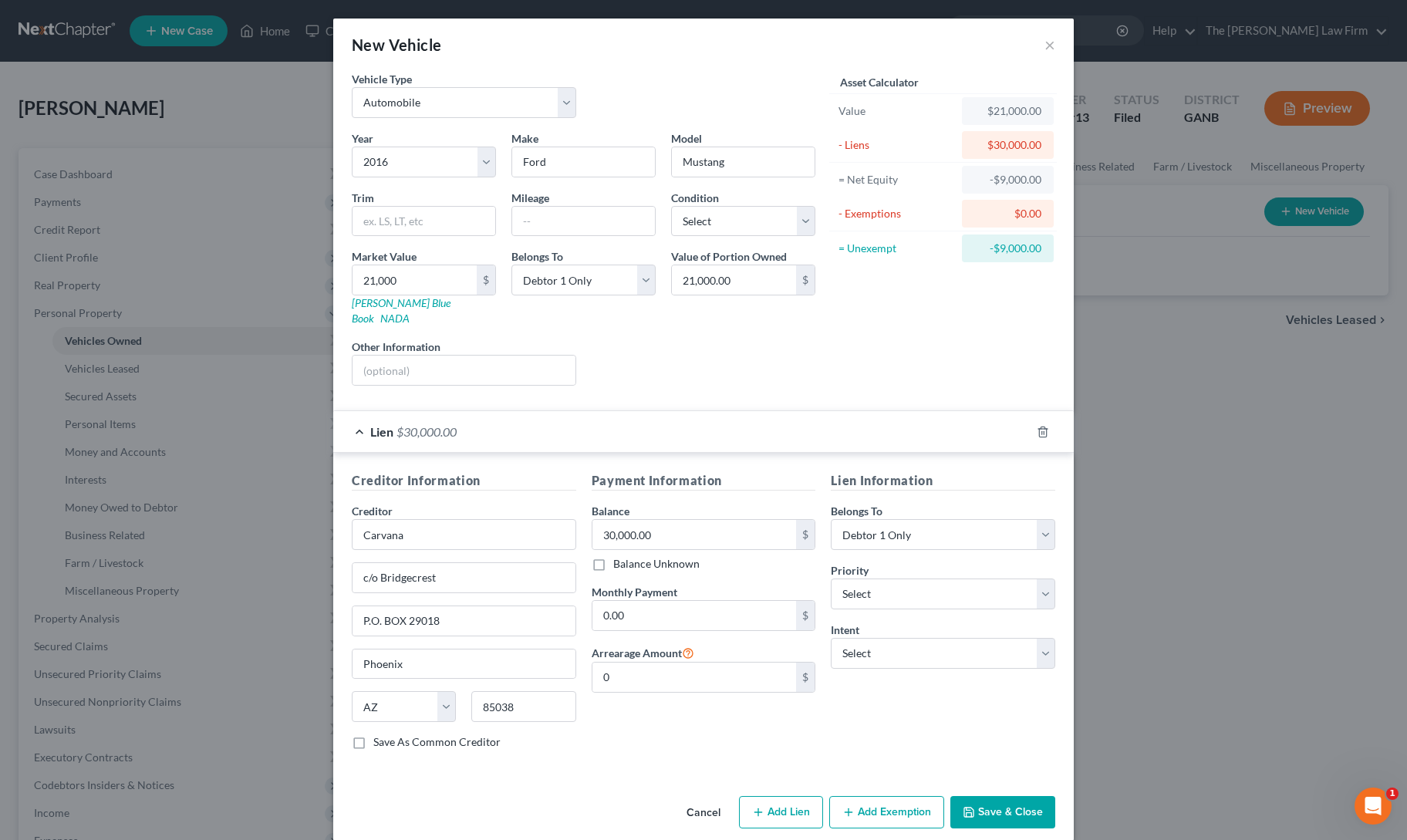
click at [1000, 796] on button "Save & Close" at bounding box center [1002, 811] width 104 height 32
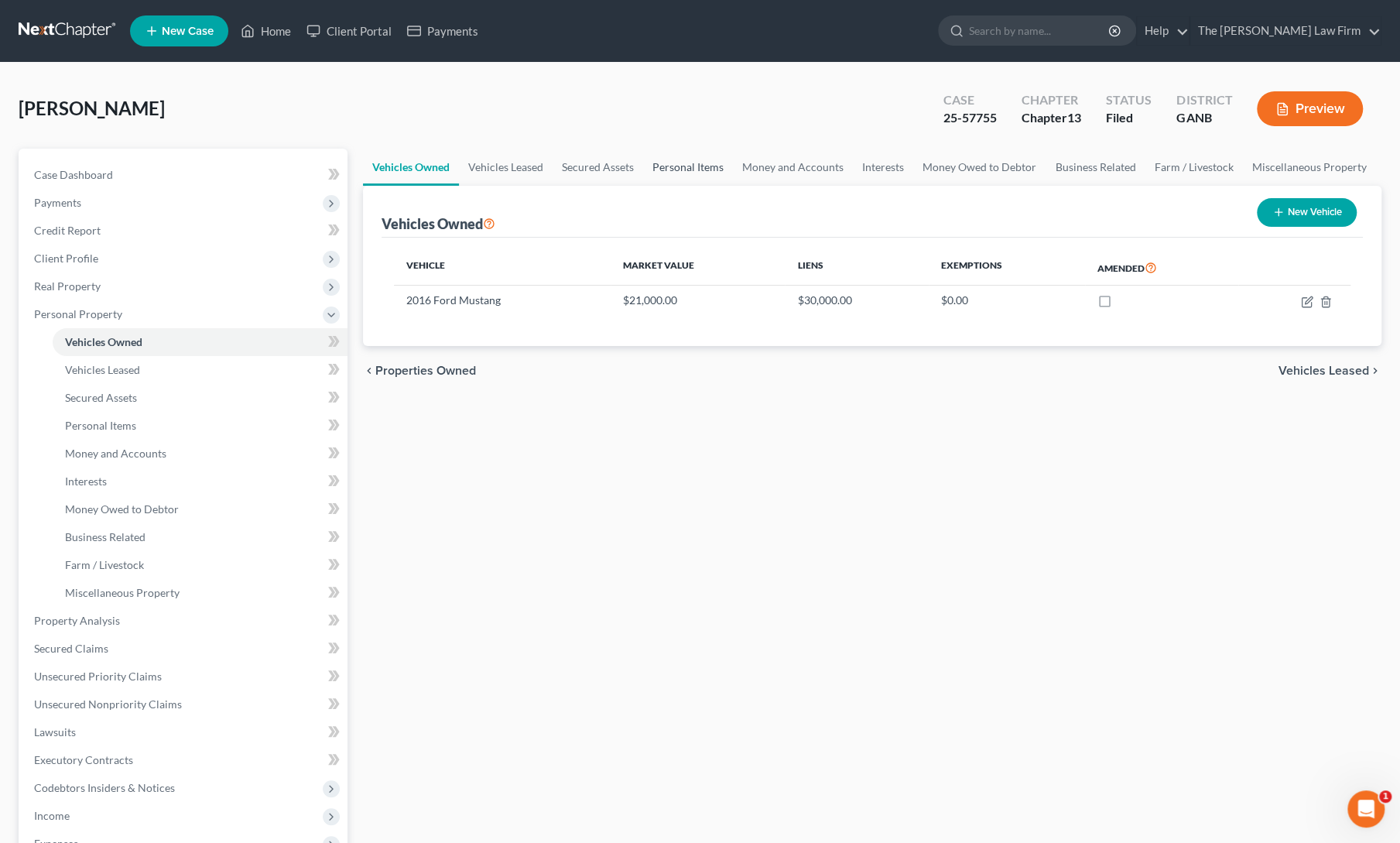
click at [687, 161] on link "Personal Items" at bounding box center [688, 167] width 90 height 37
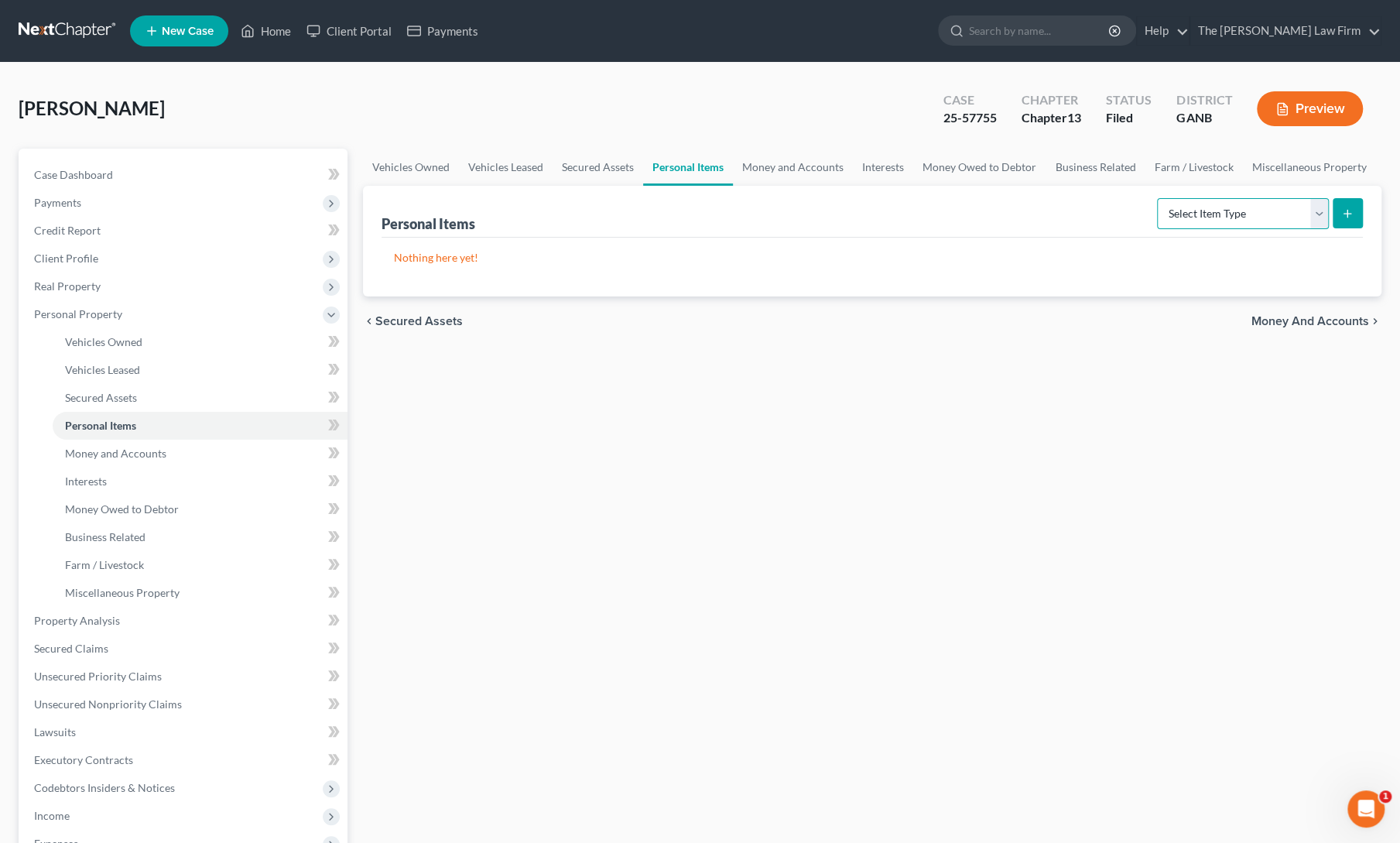
click at [1262, 220] on select "Select Item Type Clothing Collectibles Of Value Electronics Firearms Household …" at bounding box center [1242, 213] width 172 height 31
select select "household_goods"
click at [1159, 198] on select "Select Item Type Clothing Collectibles Of Value Electronics Firearms Household …" at bounding box center [1242, 213] width 172 height 31
click at [1341, 222] on button "submit" at bounding box center [1347, 213] width 31 height 31
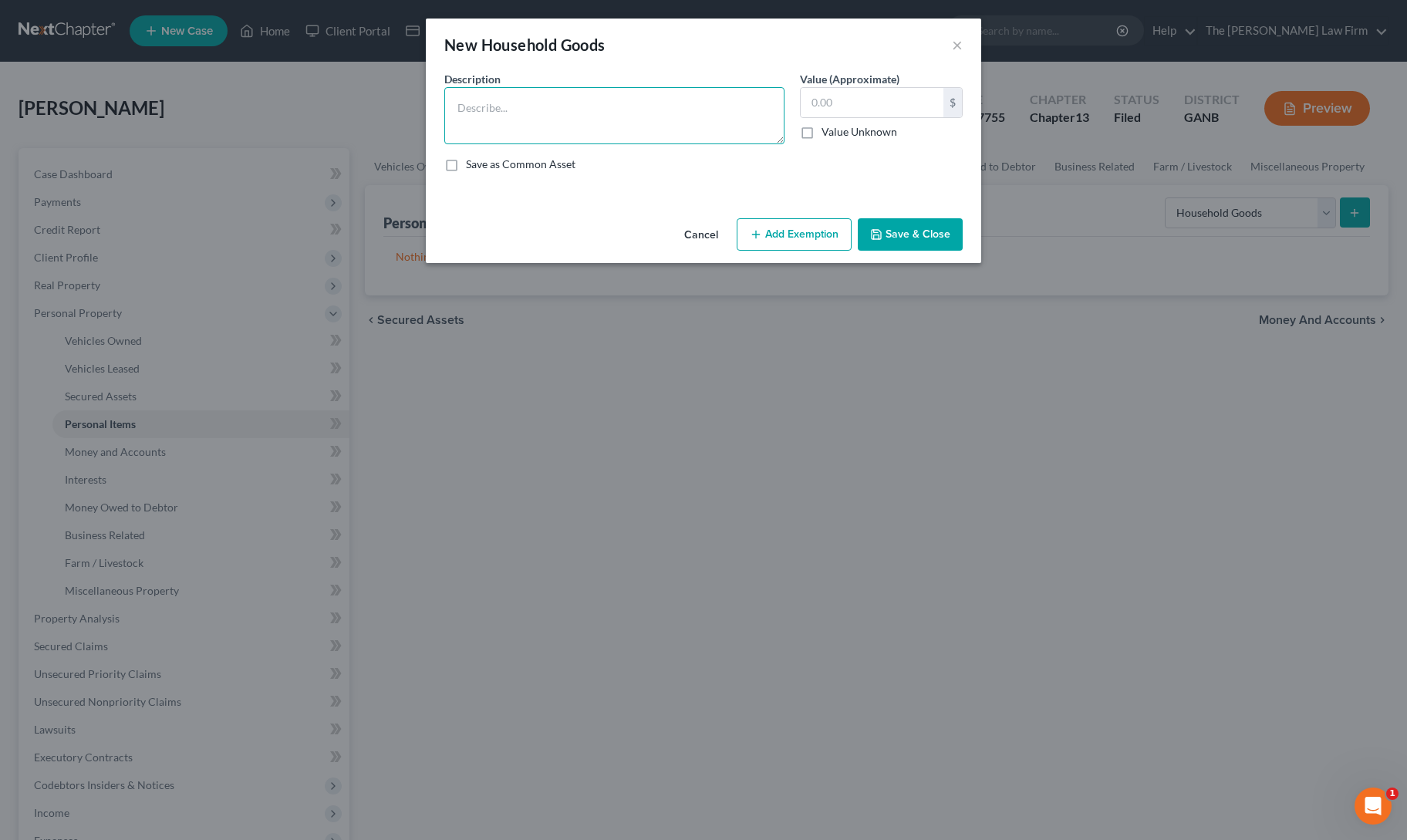
click at [589, 114] on textarea at bounding box center [614, 115] width 340 height 57
paste textarea "Electronics, Household Goods, and Furnishings"
type textarea "Electronics, Household Goods, and Furnishings"
type input "3,000"
click at [794, 248] on button "Add Exemption" at bounding box center [794, 234] width 115 height 32
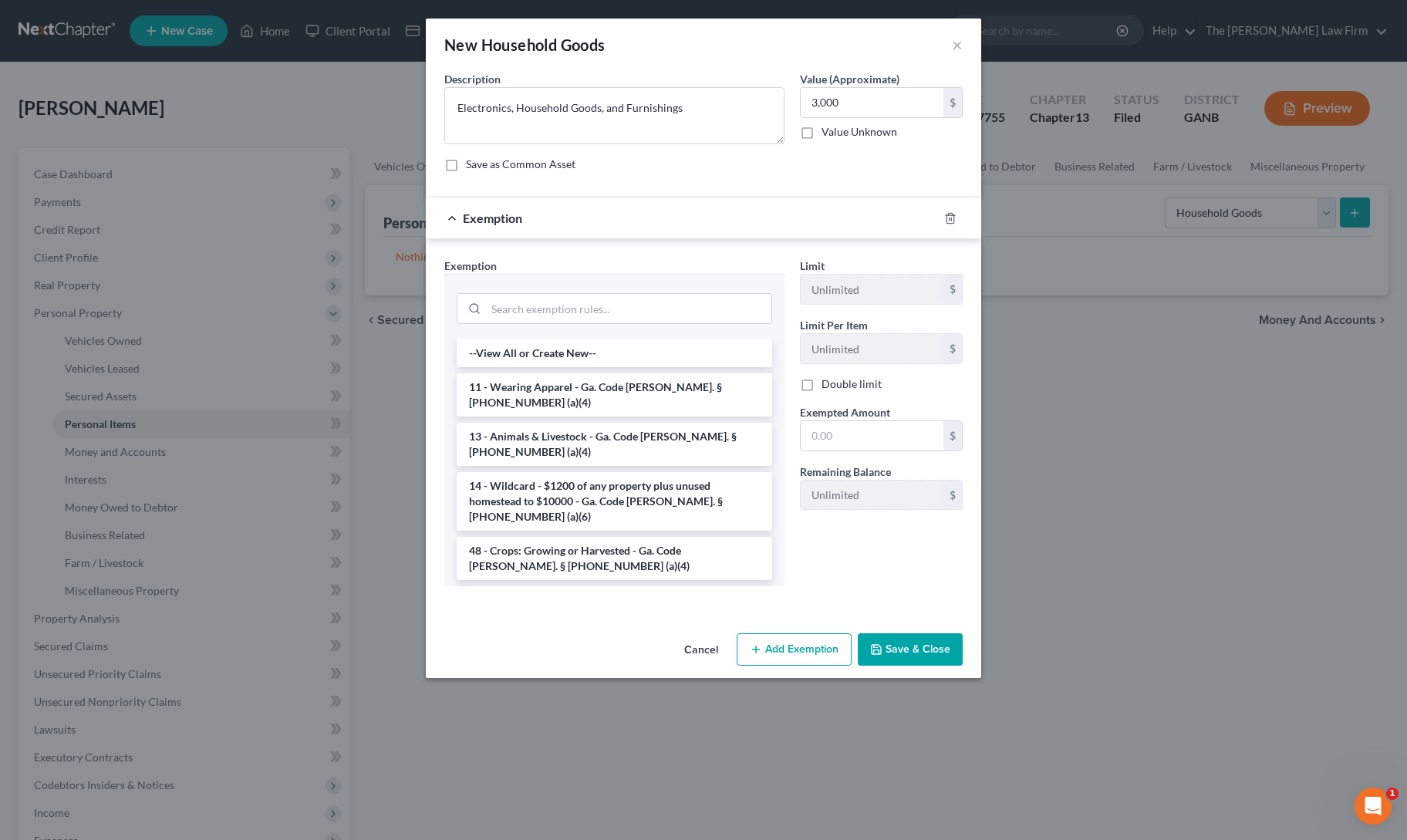
click at [625, 586] on li "6 - Household Goods and Furnishings - Ga. Code [PERSON_NAME]. § [PHONE_NUMBER] …" at bounding box center [614, 607] width 315 height 43
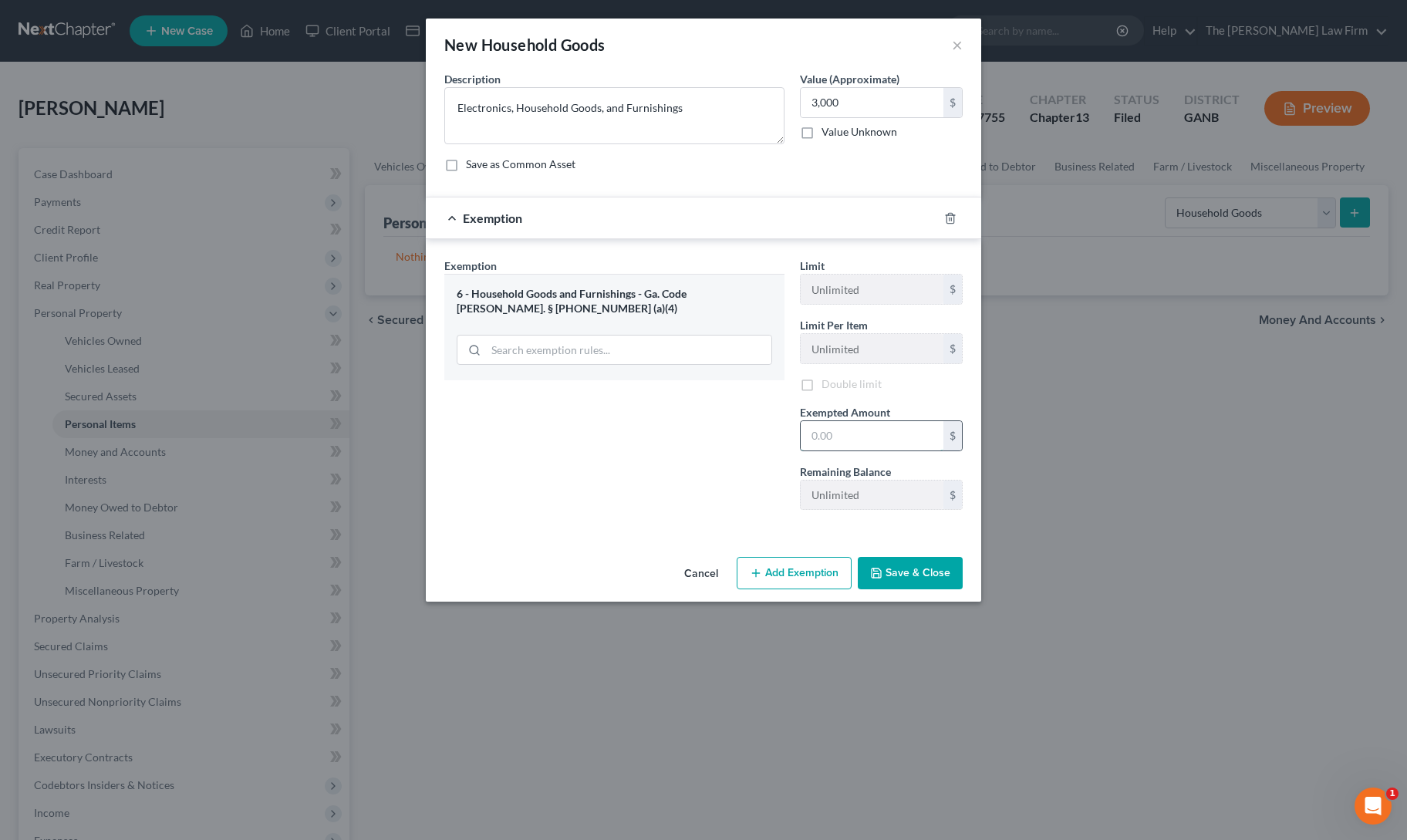
click at [838, 435] on input "text" at bounding box center [871, 436] width 142 height 30
type input "3,000"
click at [905, 585] on button "Save & Close" at bounding box center [909, 575] width 104 height 32
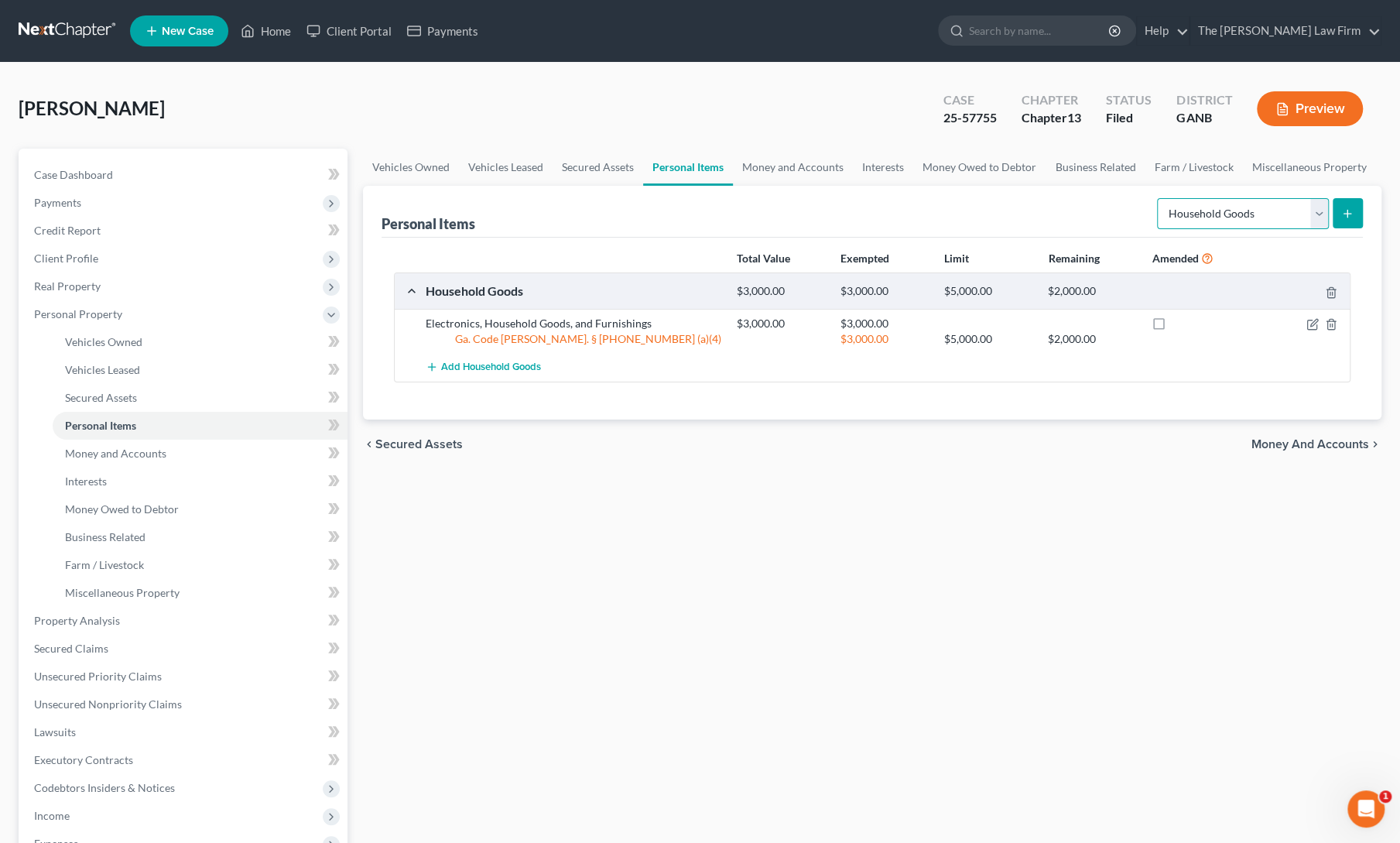
click at [1223, 212] on select "Select Item Type Clothing Collectibles Of Value Electronics Firearms Household …" at bounding box center [1242, 213] width 172 height 31
select select "firearms"
click at [1159, 198] on select "Select Item Type Clothing Collectibles Of Value Electronics Firearms Household …" at bounding box center [1242, 213] width 172 height 31
click at [1341, 206] on button "submit" at bounding box center [1347, 213] width 31 height 31
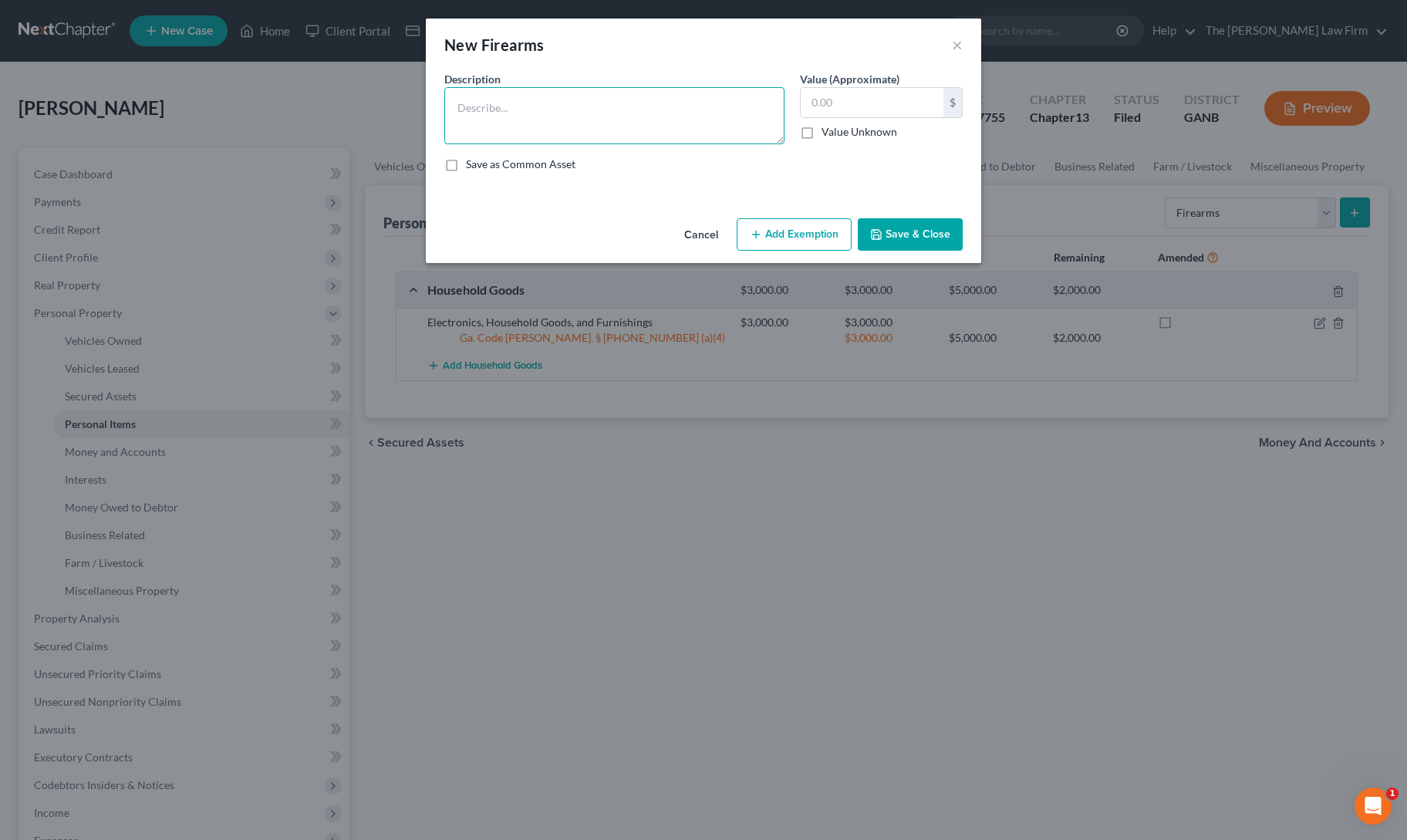
click at [582, 120] on textarea at bounding box center [614, 115] width 340 height 57
type textarea "12 guns"
type input "4,000"
click at [801, 246] on button "Add Exemption" at bounding box center [794, 234] width 115 height 32
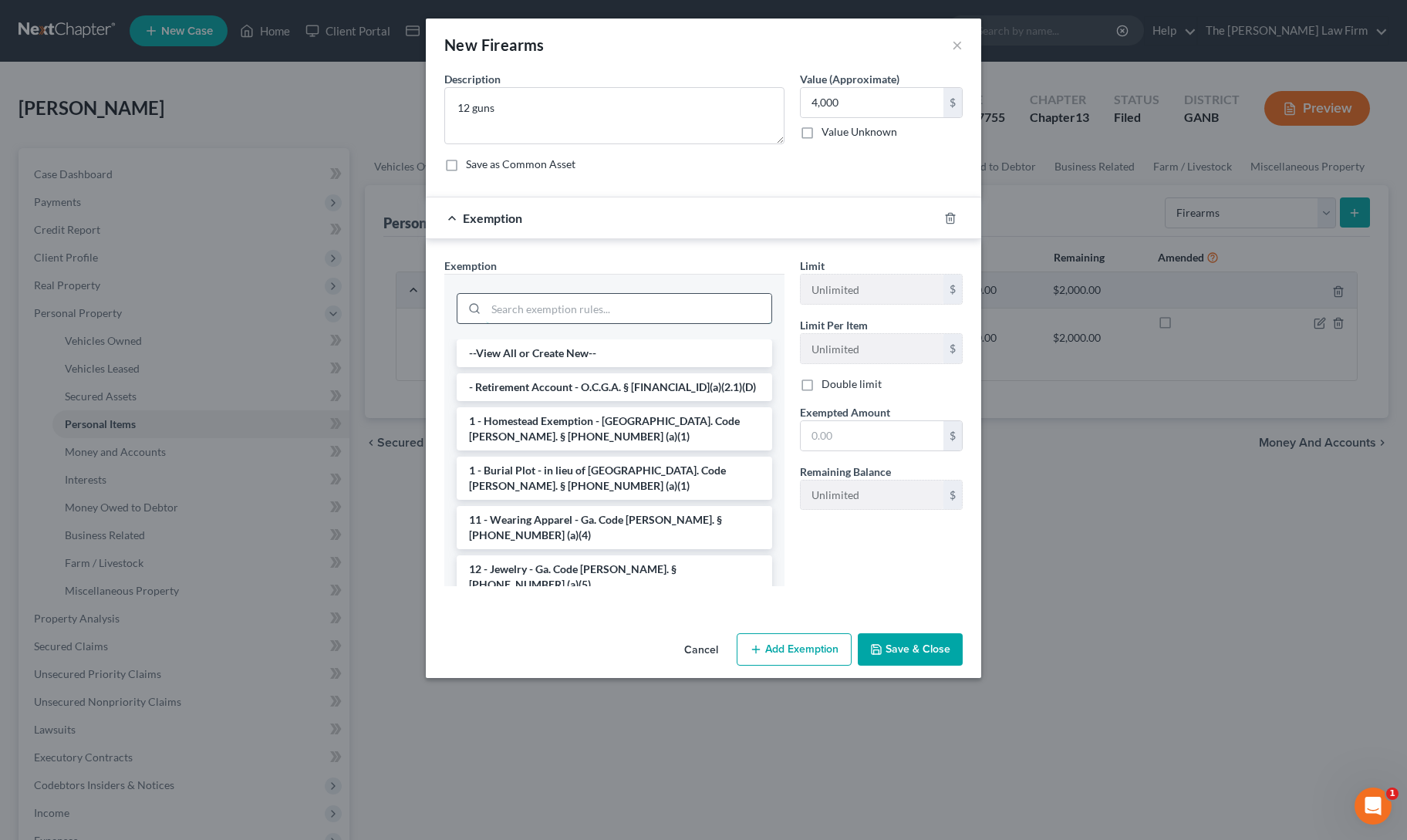
click at [573, 306] on input "search" at bounding box center [629, 309] width 286 height 30
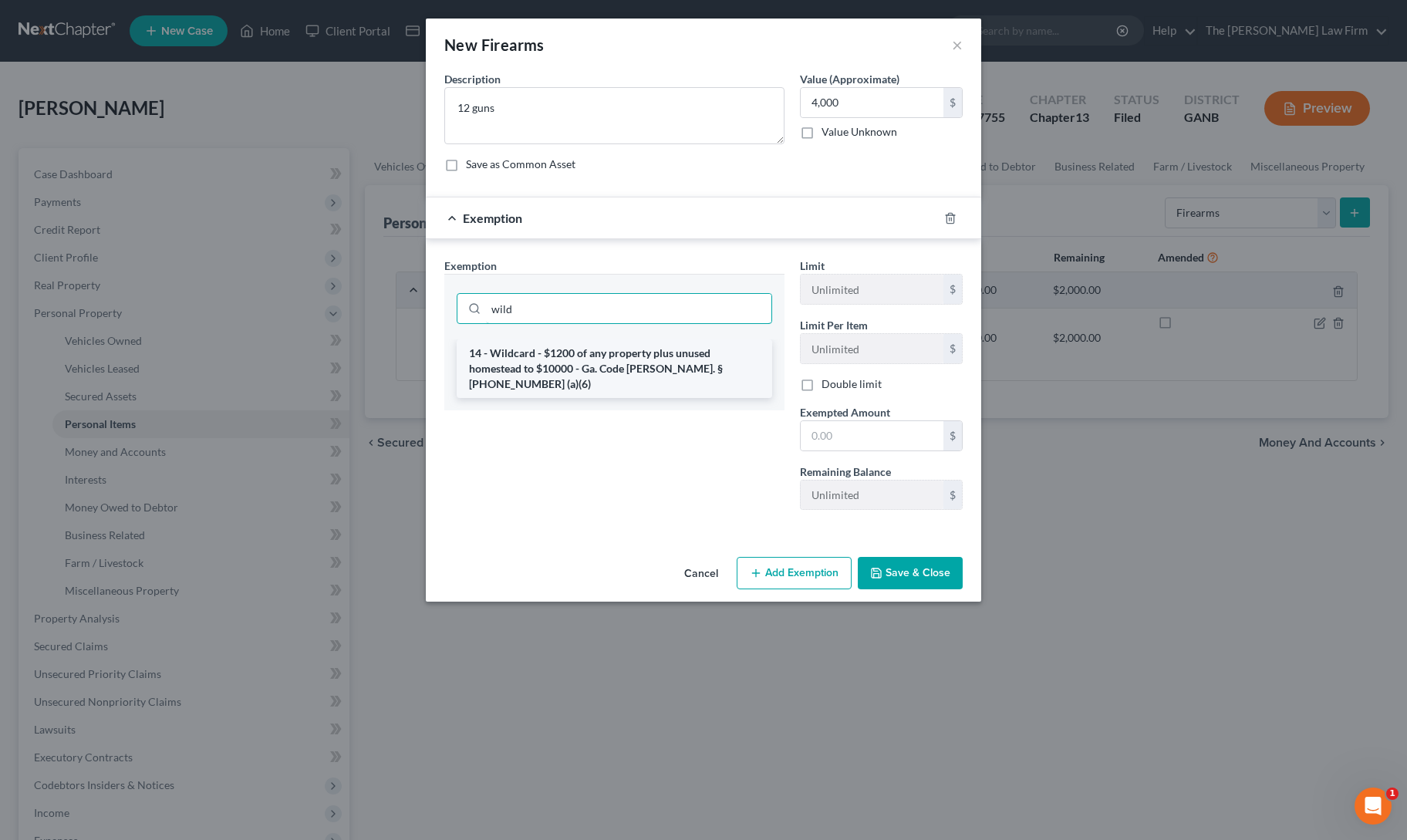
type input "wild"
click at [596, 365] on li "14 - Wildcard - $1200 of any property plus unused homestead to $10000 - Ga. Cod…" at bounding box center [614, 368] width 315 height 58
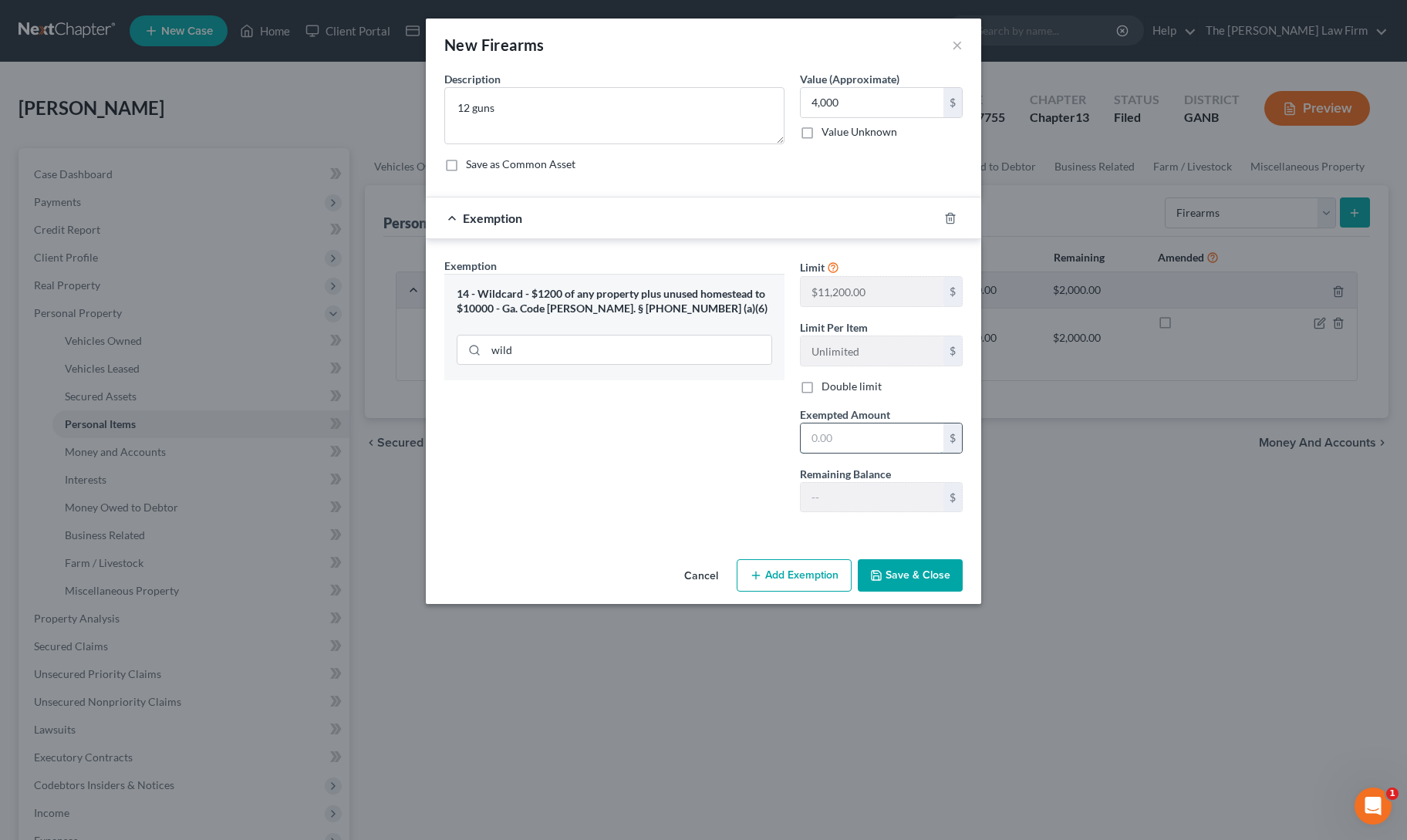
click at [833, 444] on input "text" at bounding box center [871, 439] width 142 height 30
type input "1,200"
click at [905, 581] on button "Save & Close" at bounding box center [909, 575] width 104 height 32
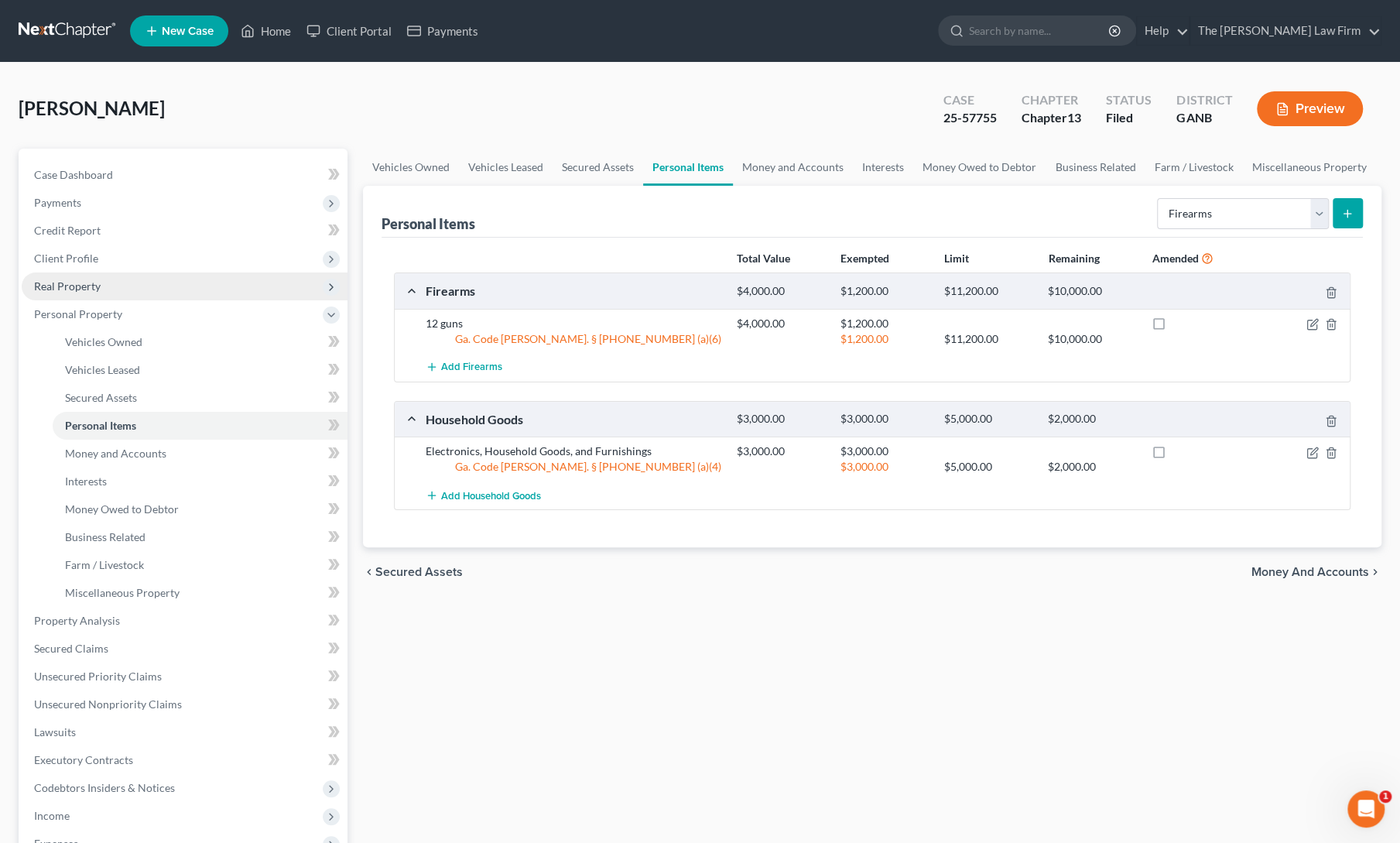
click at [69, 280] on span "Real Property" at bounding box center [67, 286] width 67 height 13
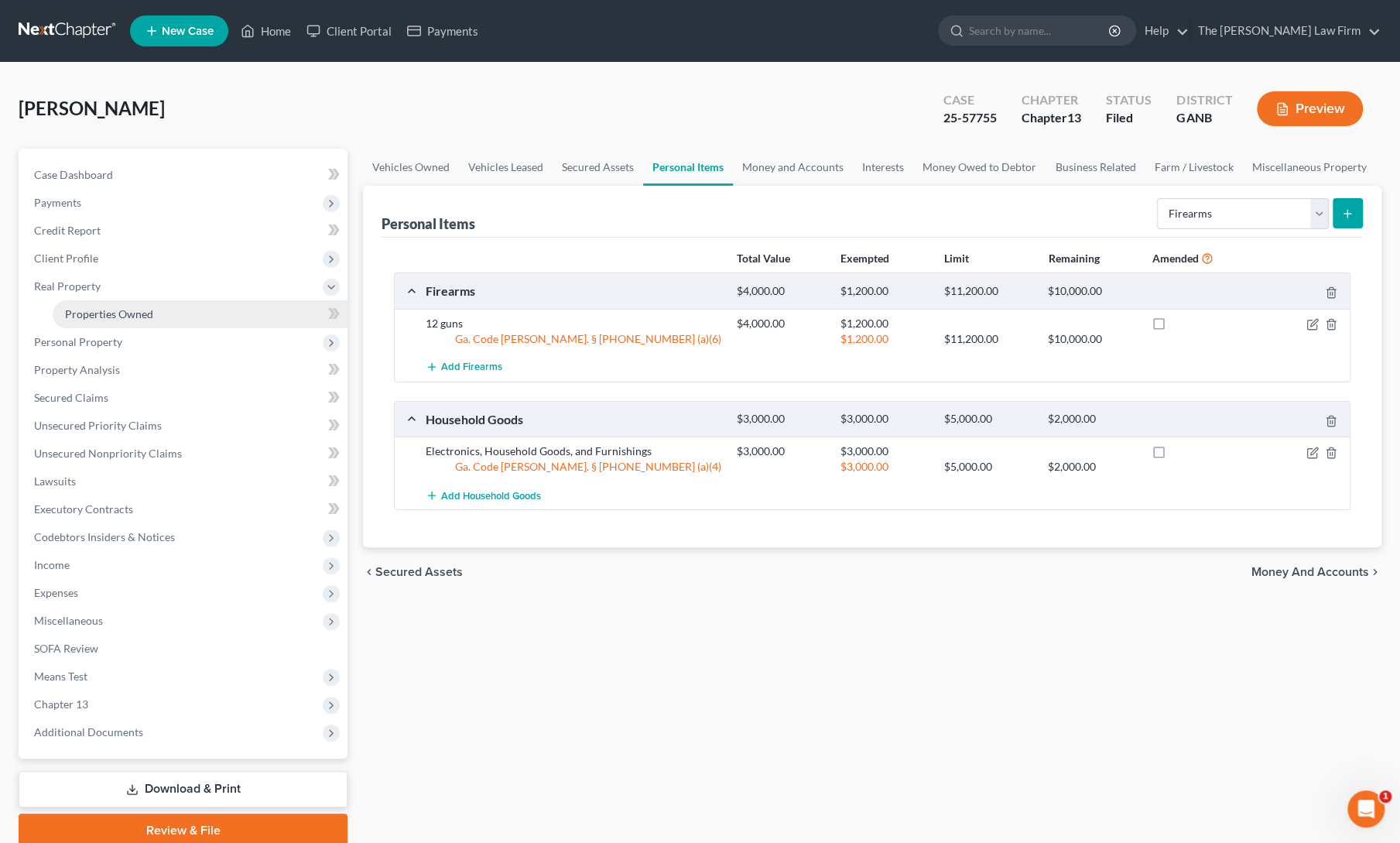
click at [94, 321] on link "Properties Owned" at bounding box center [200, 315] width 295 height 28
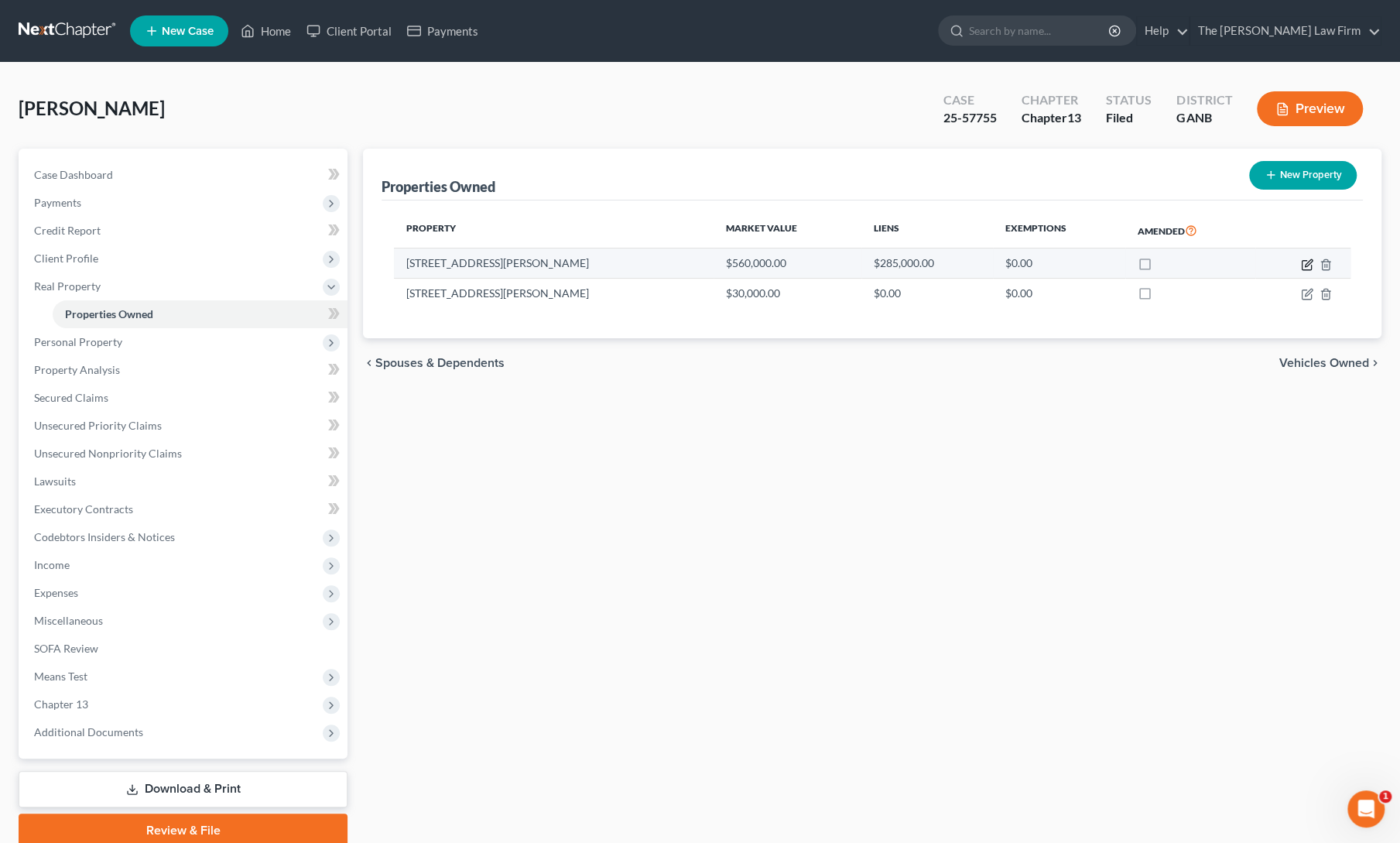
click at [1311, 262] on icon "button" at bounding box center [1307, 264] width 12 height 12
select select "10"
select select "47"
select select "3"
select select "0"
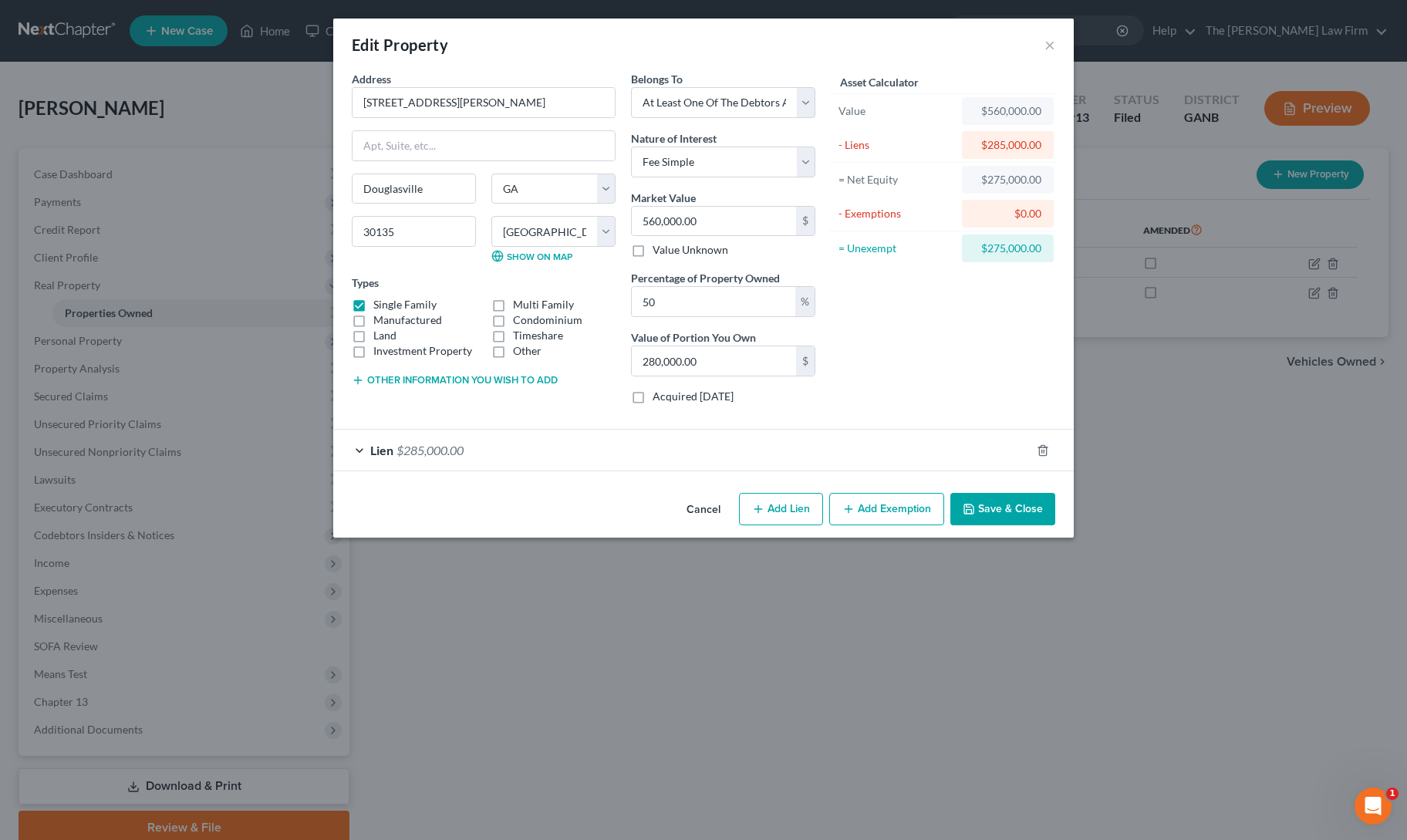
click at [475, 374] on button "Other information you wish to add" at bounding box center [454, 380] width 206 height 12
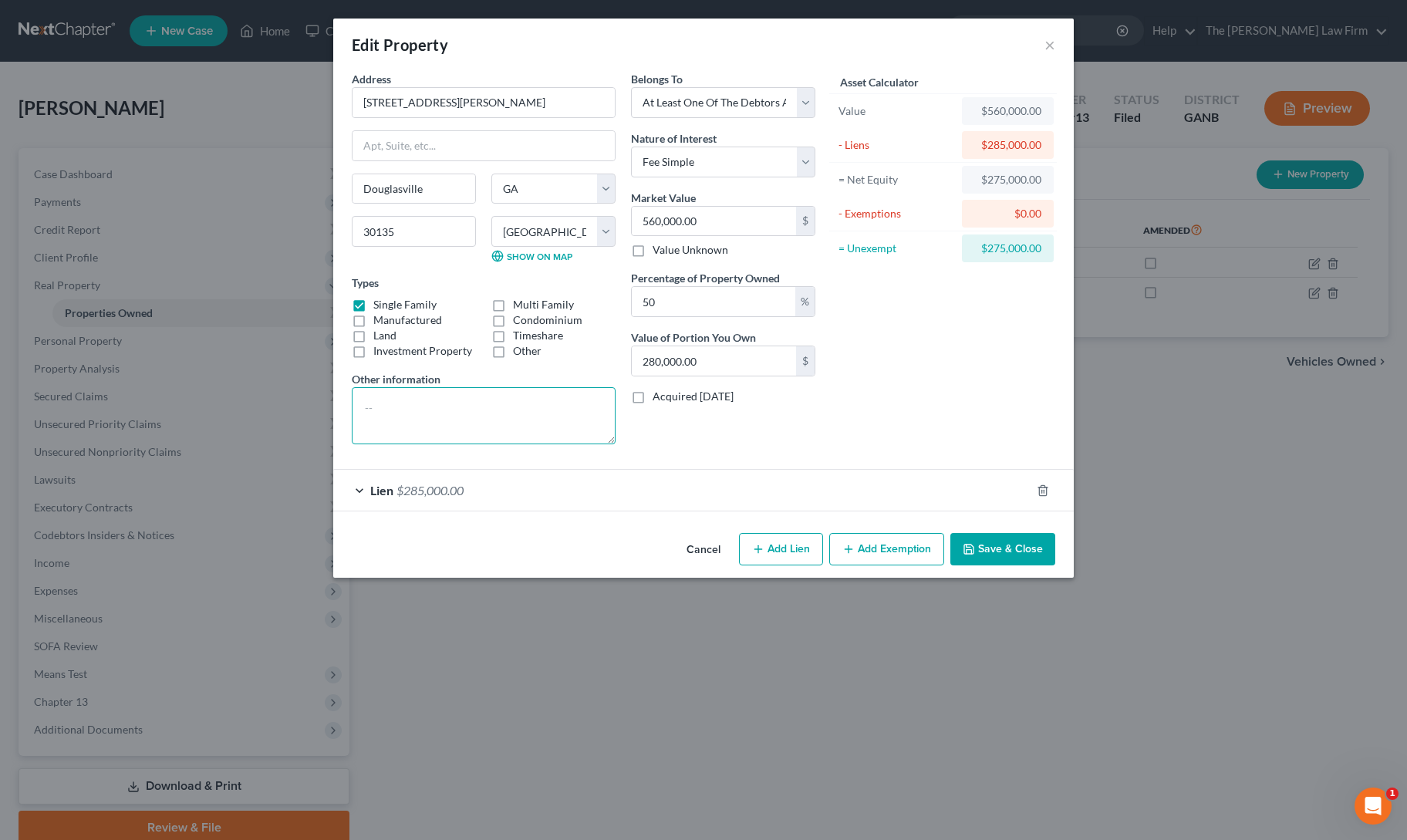
click at [427, 419] on textarea at bounding box center [483, 415] width 264 height 57
type textarea "cost of sale = 56,000"
click at [860, 538] on button "Add Exemption" at bounding box center [887, 549] width 115 height 32
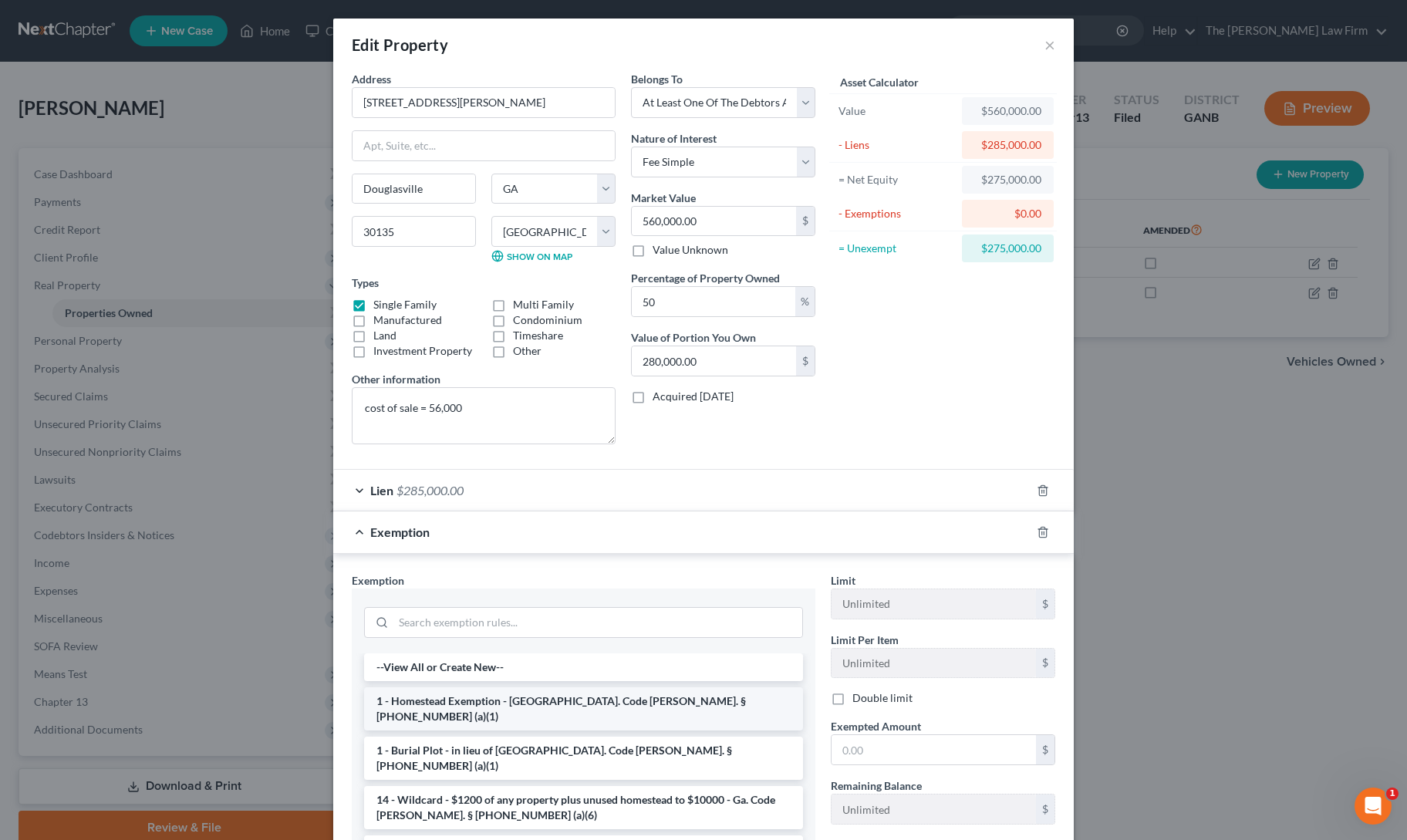
click at [592, 704] on li "1 - Homestead Exemption - [GEOGRAPHIC_DATA]. Code [PERSON_NAME]. § [PHONE_NUMBE…" at bounding box center [583, 708] width 439 height 43
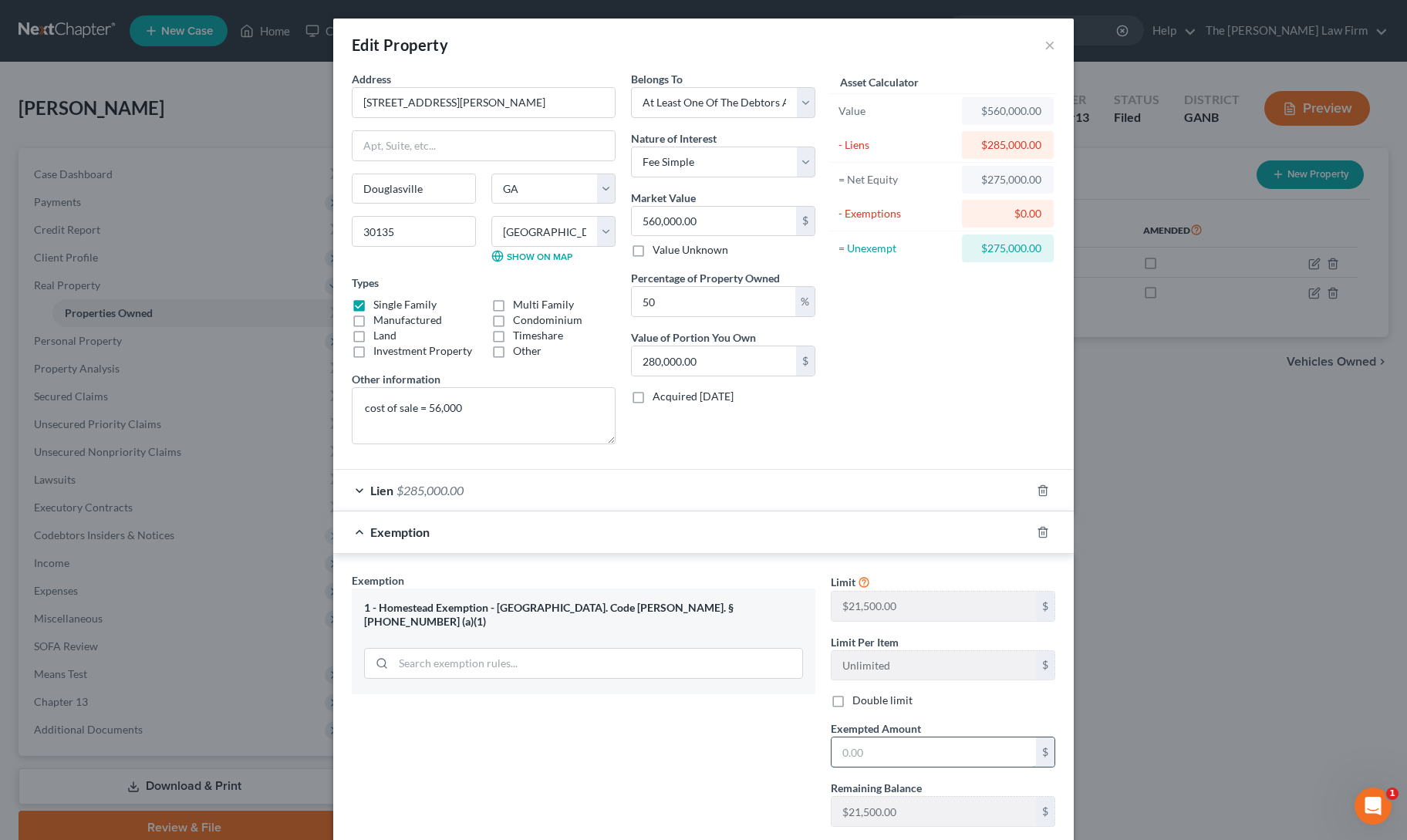
click at [875, 740] on input "text" at bounding box center [933, 752] width 204 height 30
type input "21,500"
click at [735, 759] on div "Exemption Set must be selected for CA. Exemption * 1 - Homestead Exemption - [G…" at bounding box center [583, 706] width 479 height 267
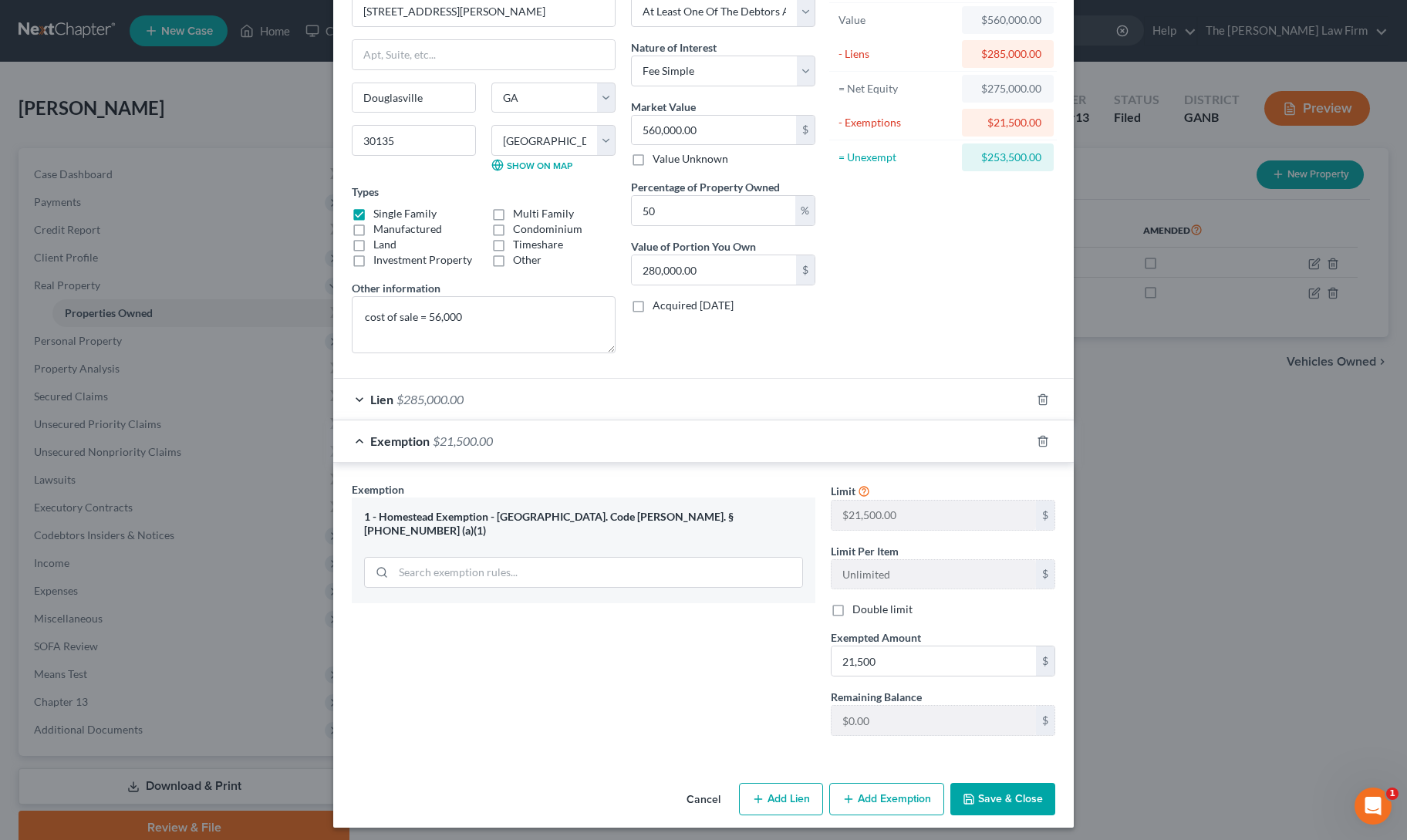
click at [988, 794] on button "Save & Close" at bounding box center [1002, 798] width 104 height 32
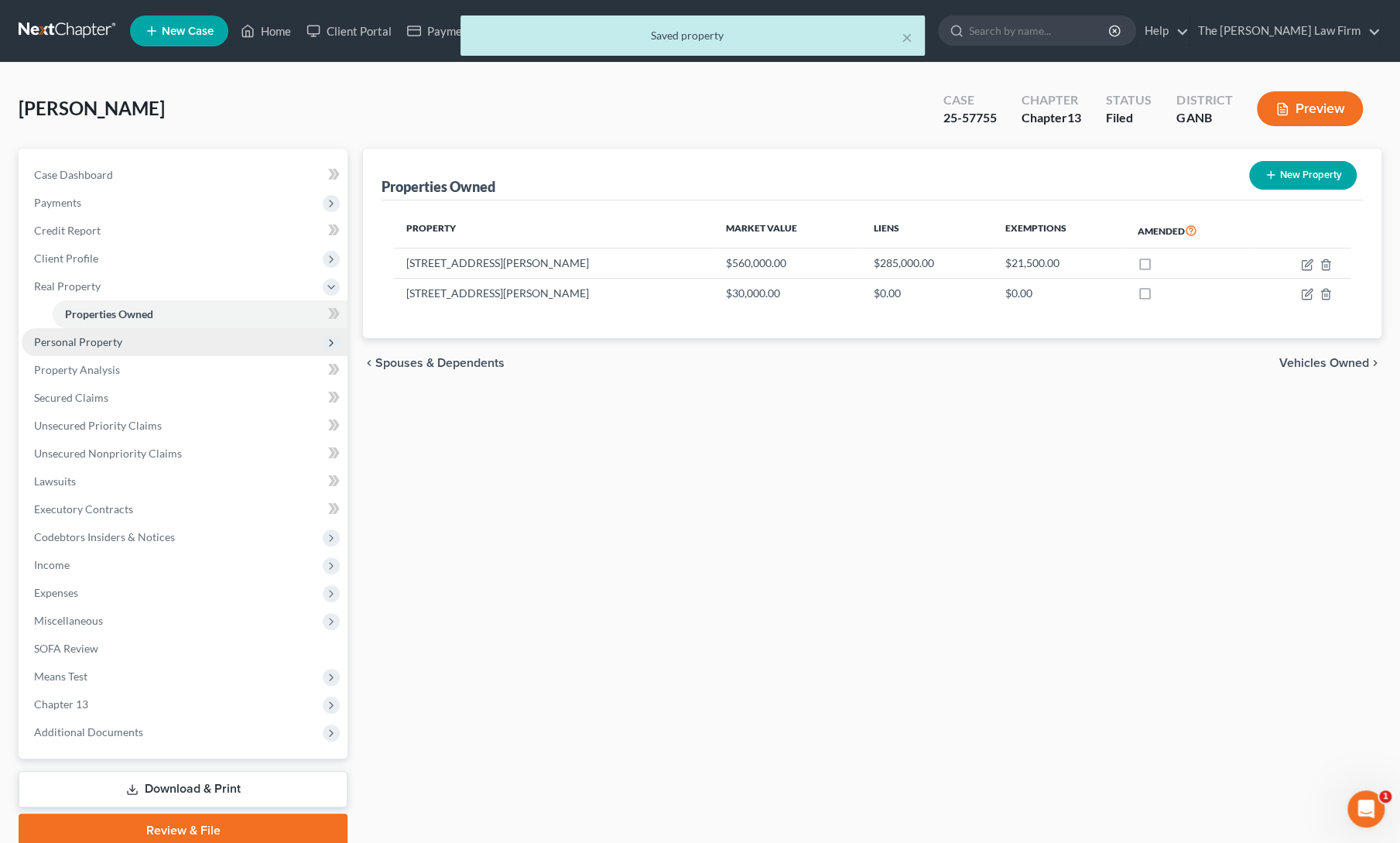
click at [88, 348] on span "Personal Property" at bounding box center [184, 342] width 326 height 28
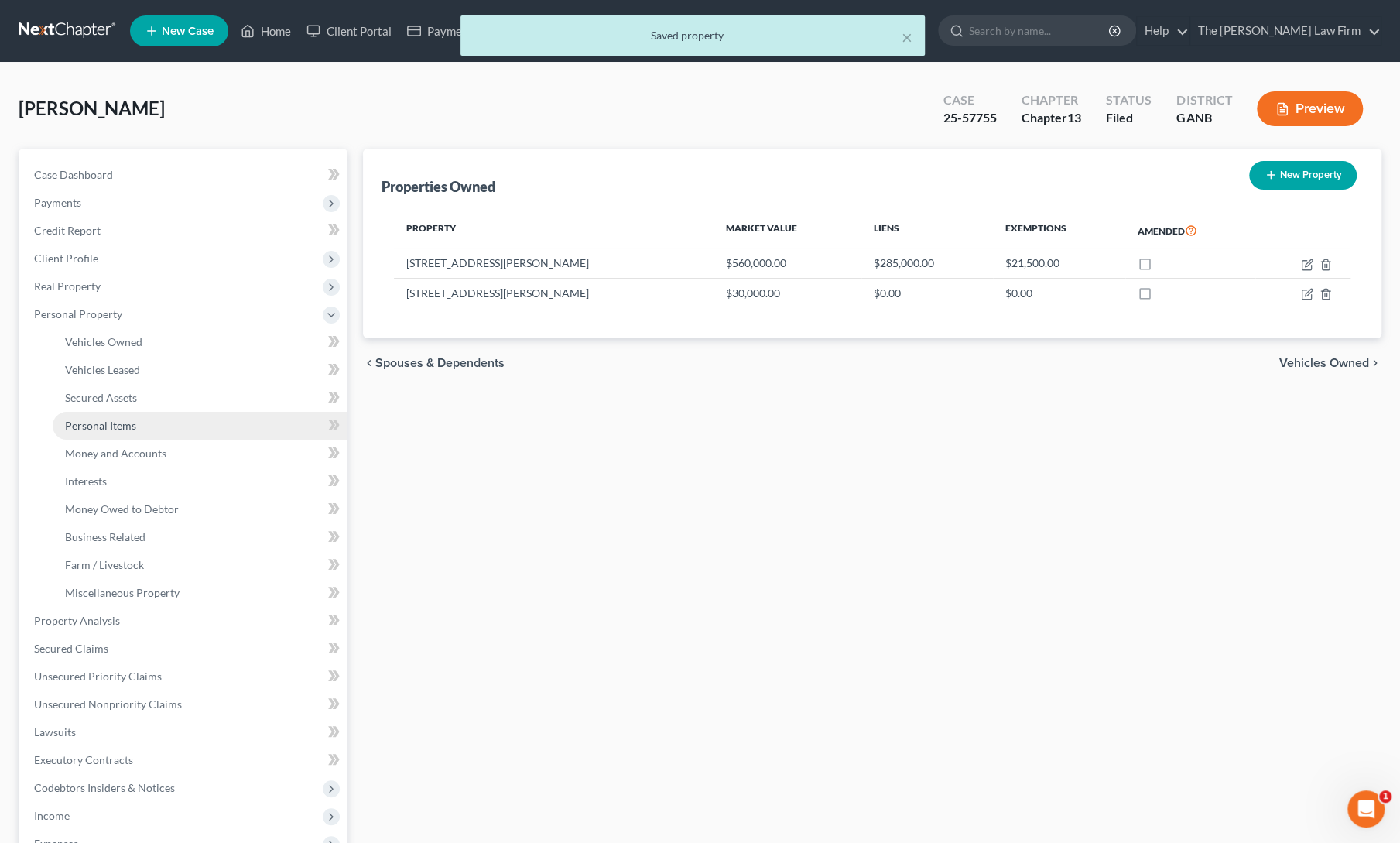
click at [107, 424] on span "Personal Items" at bounding box center [101, 425] width 71 height 13
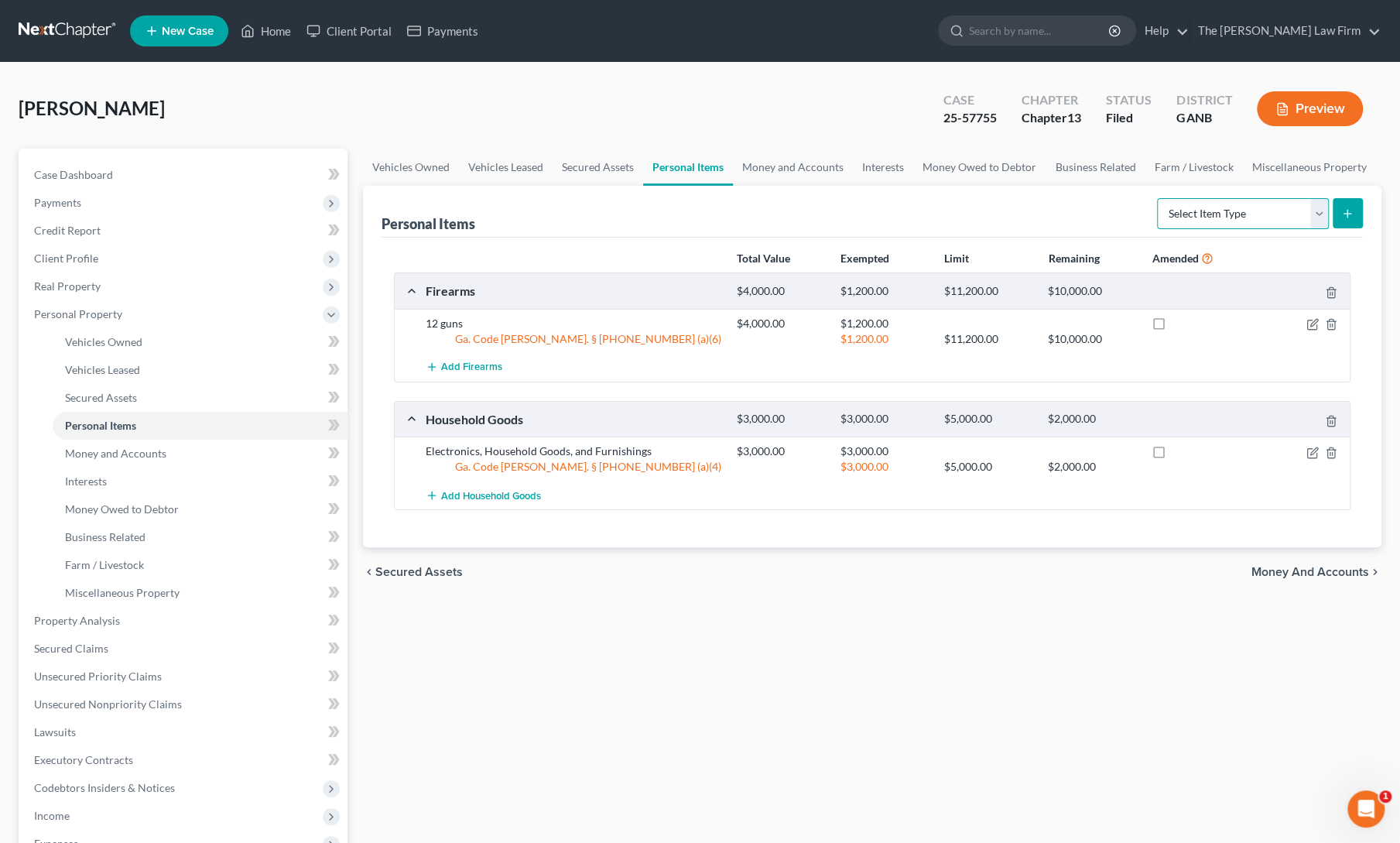
click at [1199, 213] on select "Select Item Type Clothing Collectibles Of Value Electronics Firearms Household …" at bounding box center [1242, 213] width 172 height 31
select select "clothing"
click at [1159, 198] on select "Select Item Type Clothing Collectibles Of Value Electronics Firearms Household …" at bounding box center [1242, 213] width 172 height 31
click at [1353, 206] on button "submit" at bounding box center [1347, 213] width 31 height 31
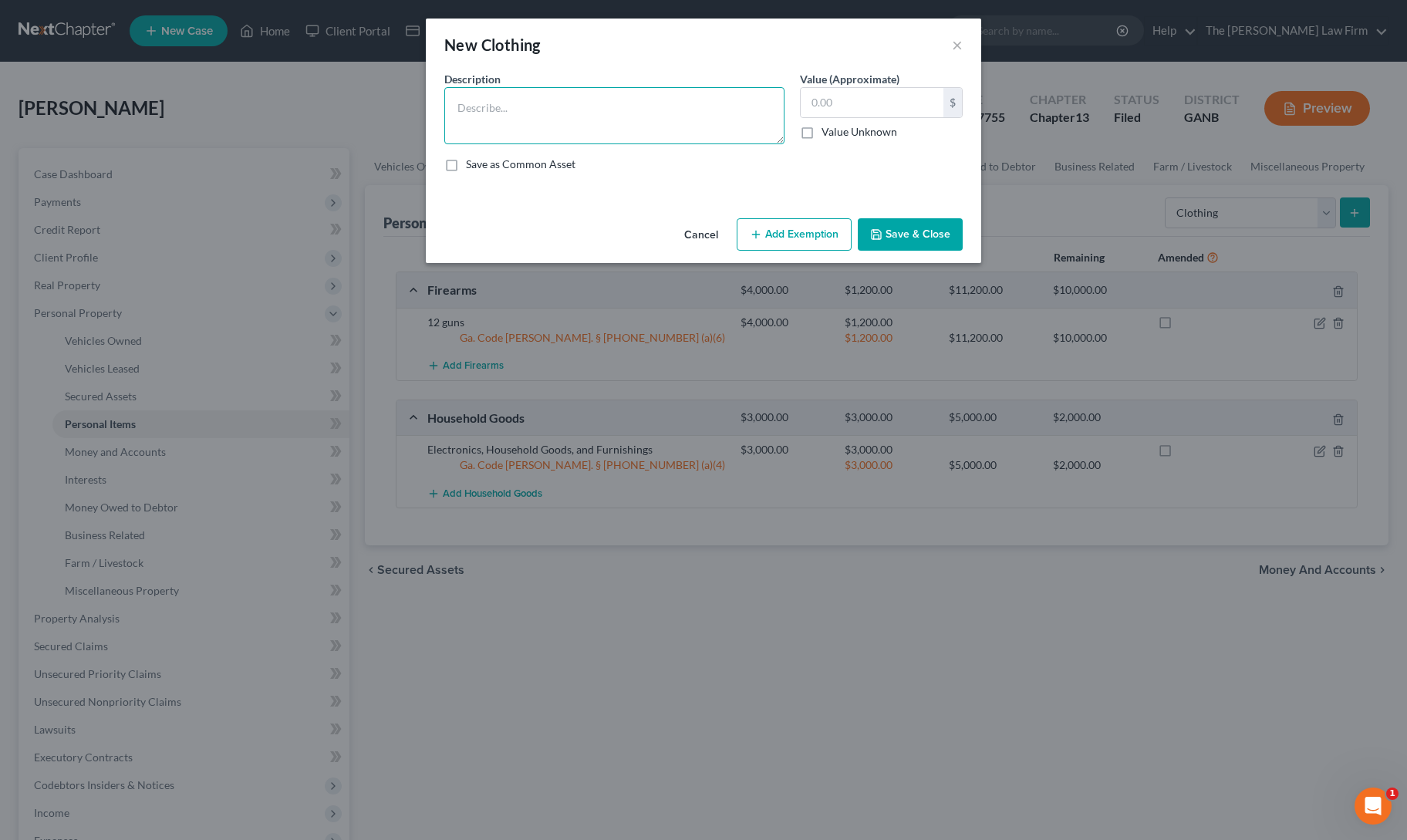
click at [543, 120] on textarea at bounding box center [614, 115] width 340 height 57
type textarea "Clothing"
type input "650"
click at [825, 234] on button "Add Exemption" at bounding box center [794, 234] width 115 height 32
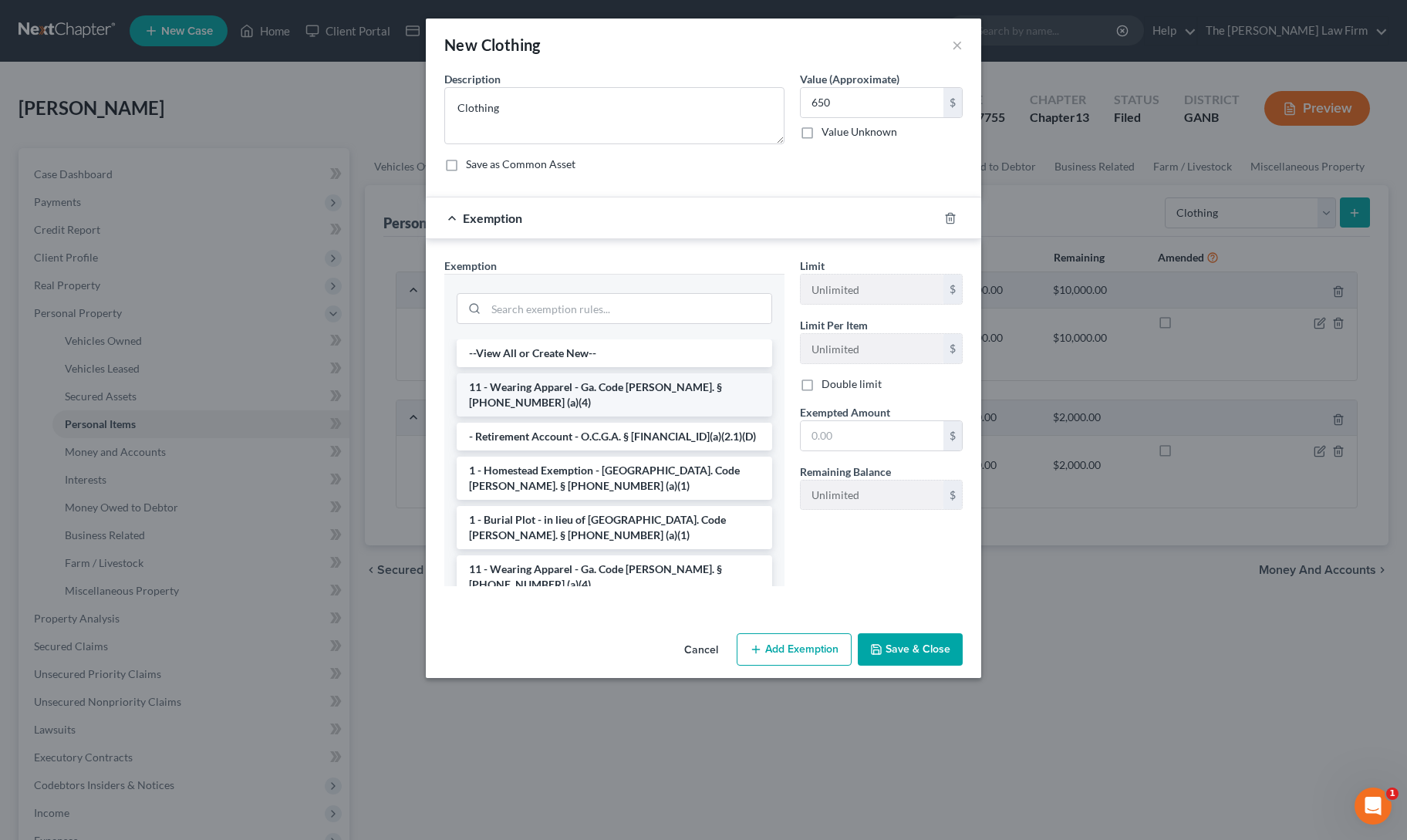
click at [608, 391] on li "11 - Wearing Apparel - Ga. Code [PERSON_NAME]. § [PHONE_NUMBER] (a)(4)" at bounding box center [614, 395] width 315 height 43
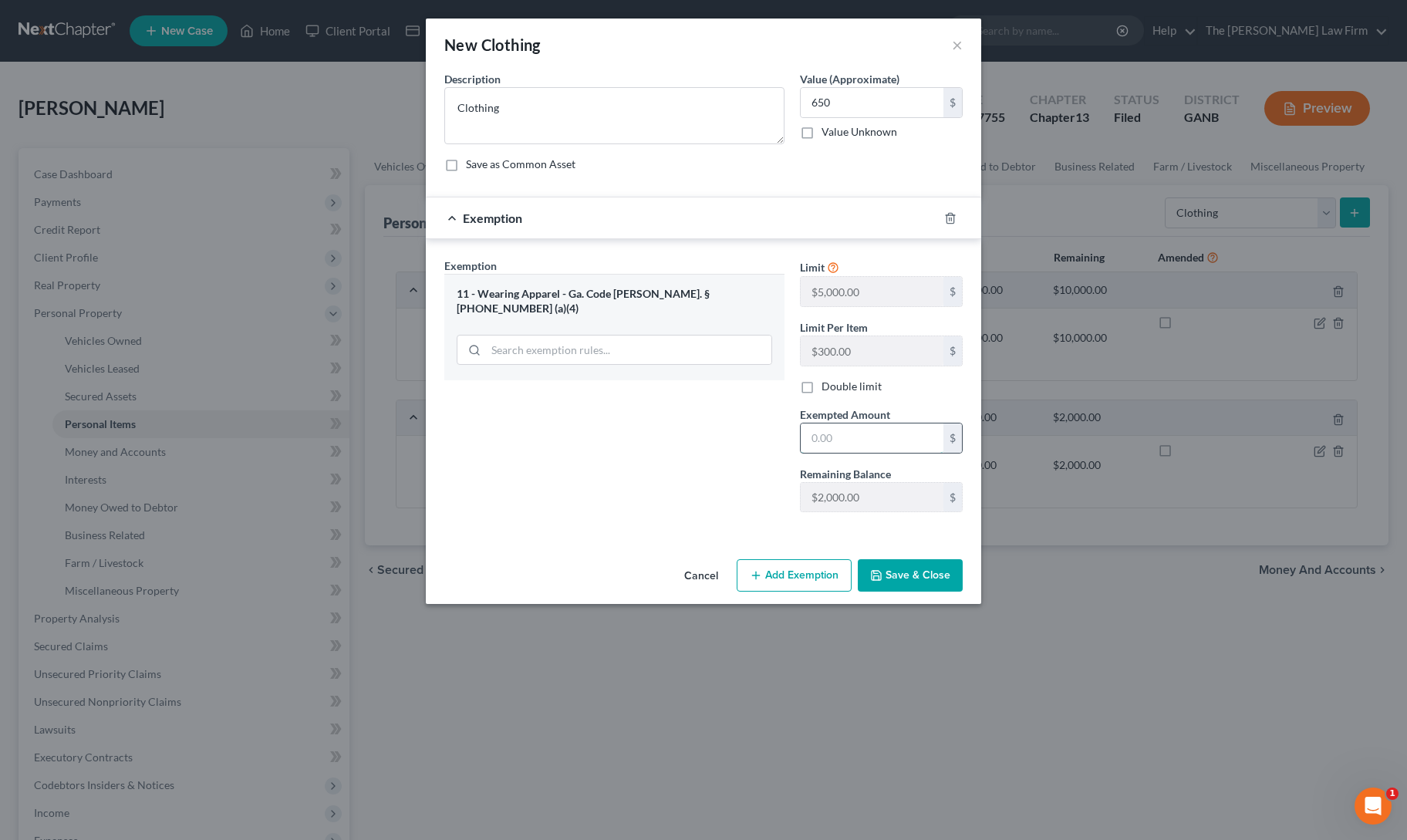
click at [837, 436] on input "text" at bounding box center [871, 439] width 142 height 30
type input "650"
click at [903, 559] on button "Save & Close" at bounding box center [909, 575] width 104 height 32
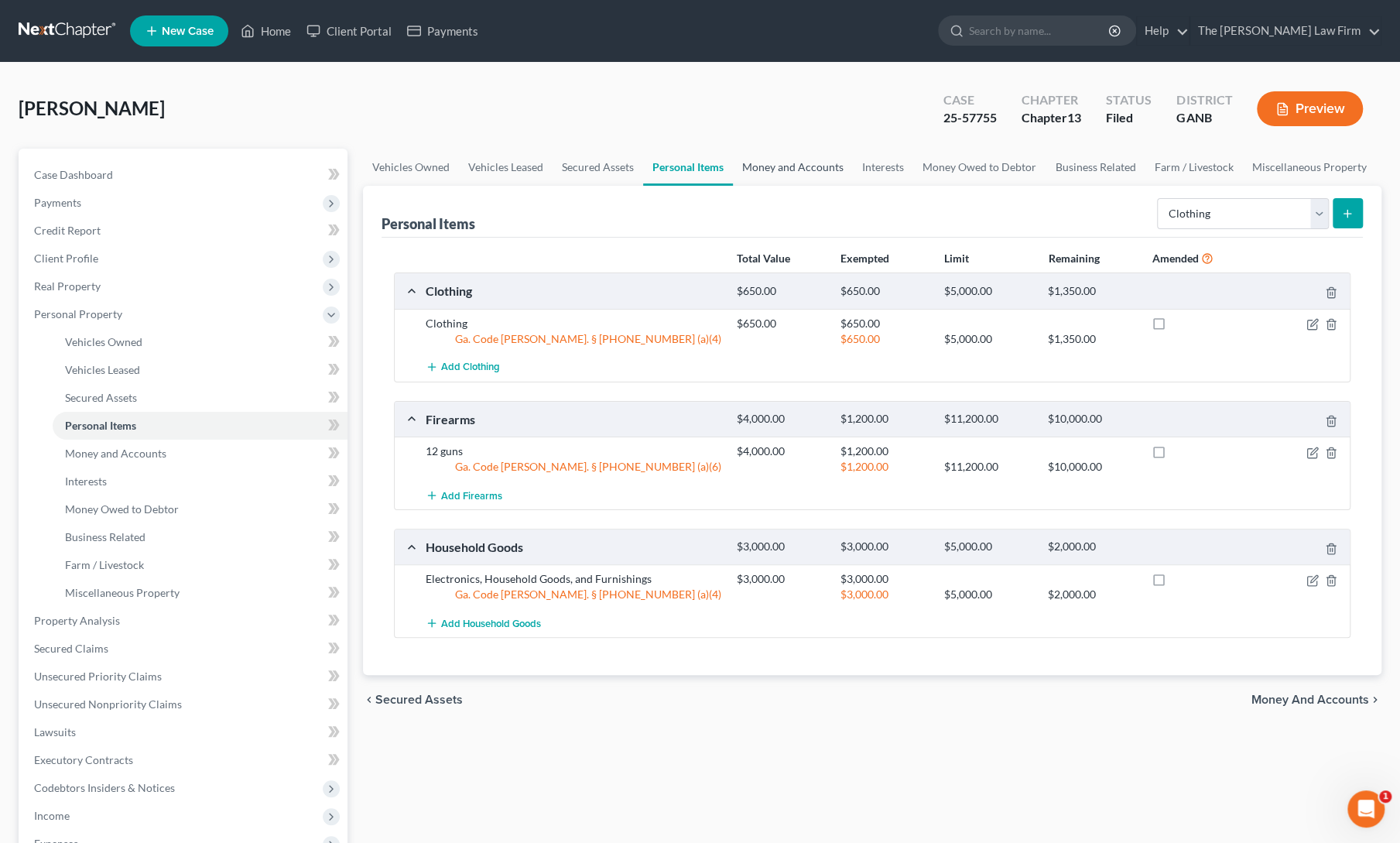
click at [794, 182] on link "Money and Accounts" at bounding box center [792, 167] width 120 height 37
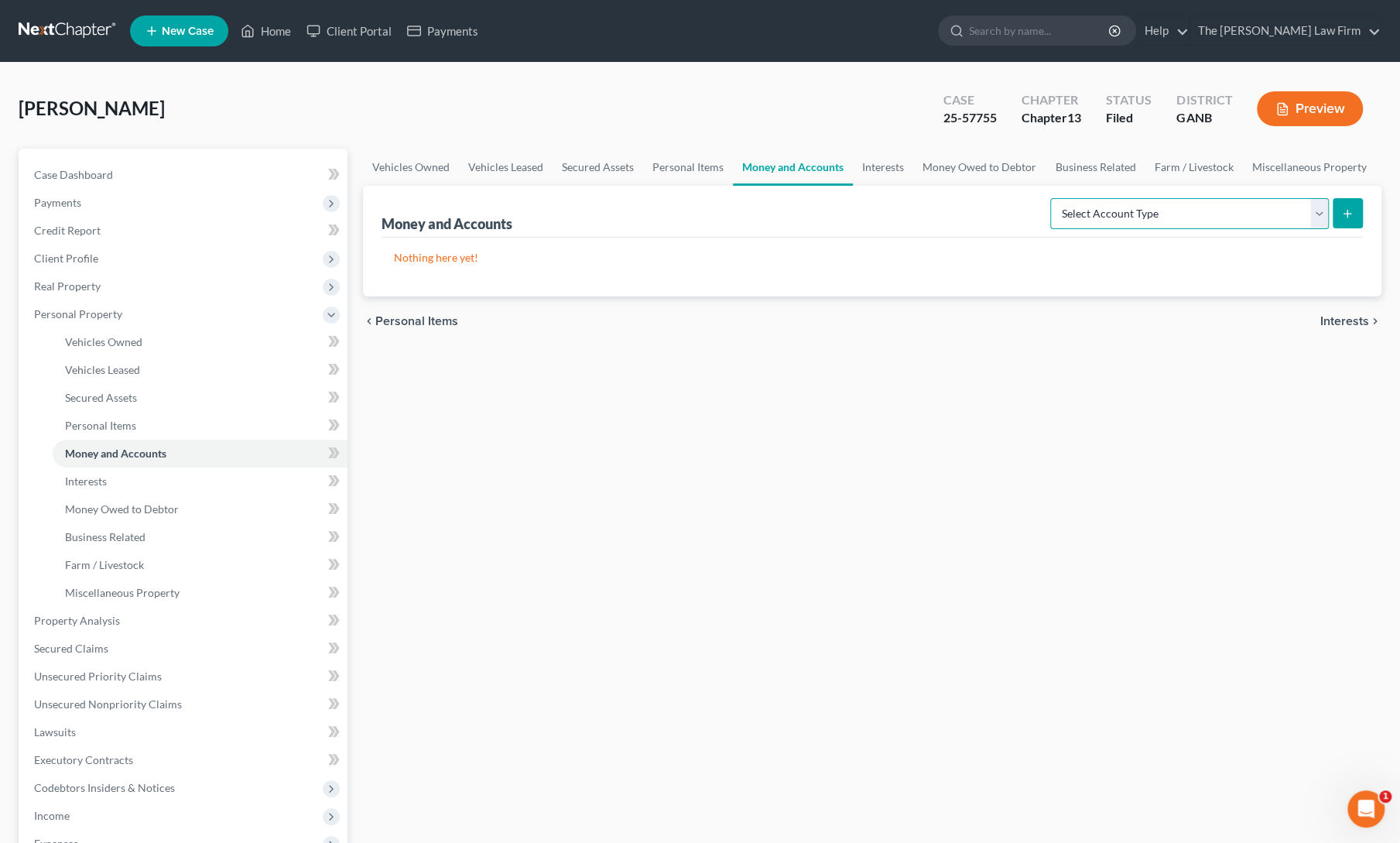
click at [1218, 217] on select "Select Account Type Brokerage Cash on Hand Certificates of Deposit Checking Acc…" at bounding box center [1189, 213] width 278 height 31
select select "checking"
click at [1054, 198] on select "Select Account Type Brokerage Cash on Hand Certificates of Deposit Checking Acc…" at bounding box center [1189, 213] width 278 height 31
click at [1341, 213] on icon "submit" at bounding box center [1346, 213] width 12 height 12
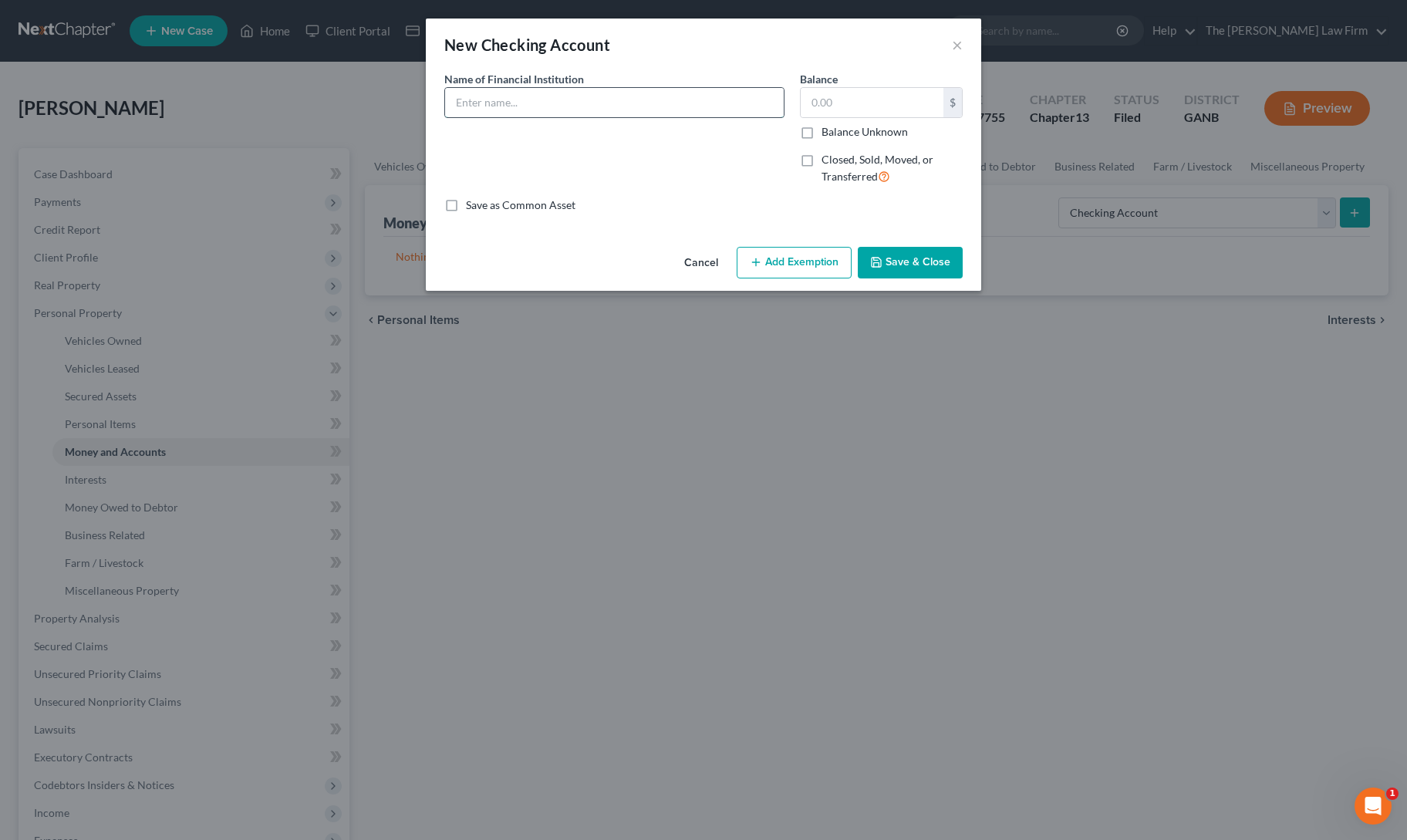
click at [536, 103] on input "text" at bounding box center [615, 103] width 339 height 30
type input "[PERSON_NAME] Fargo"
type input "1,000"
click at [894, 255] on button "Save & Close" at bounding box center [909, 262] width 104 height 32
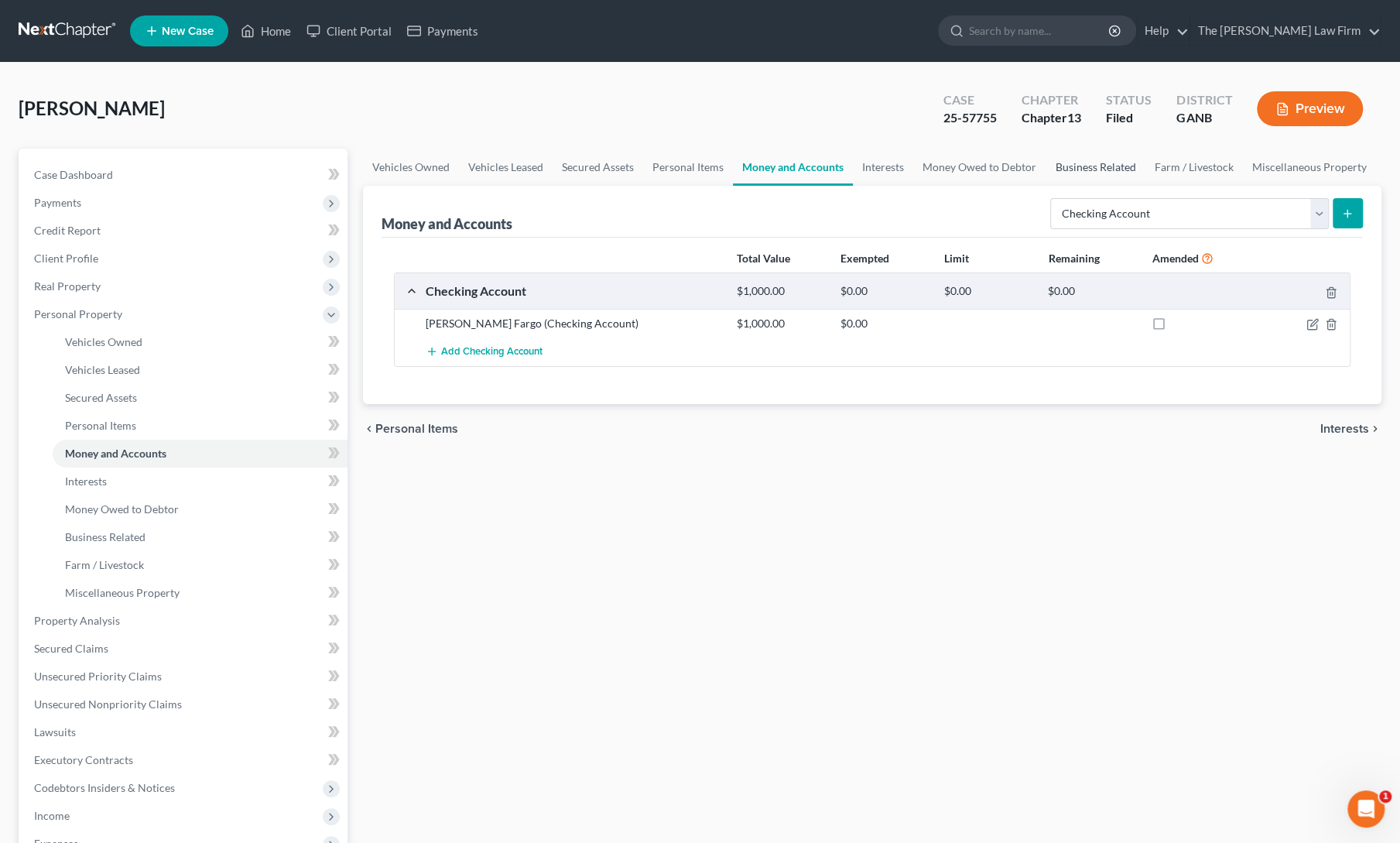
click at [1100, 155] on link "Business Related" at bounding box center [1095, 167] width 99 height 37
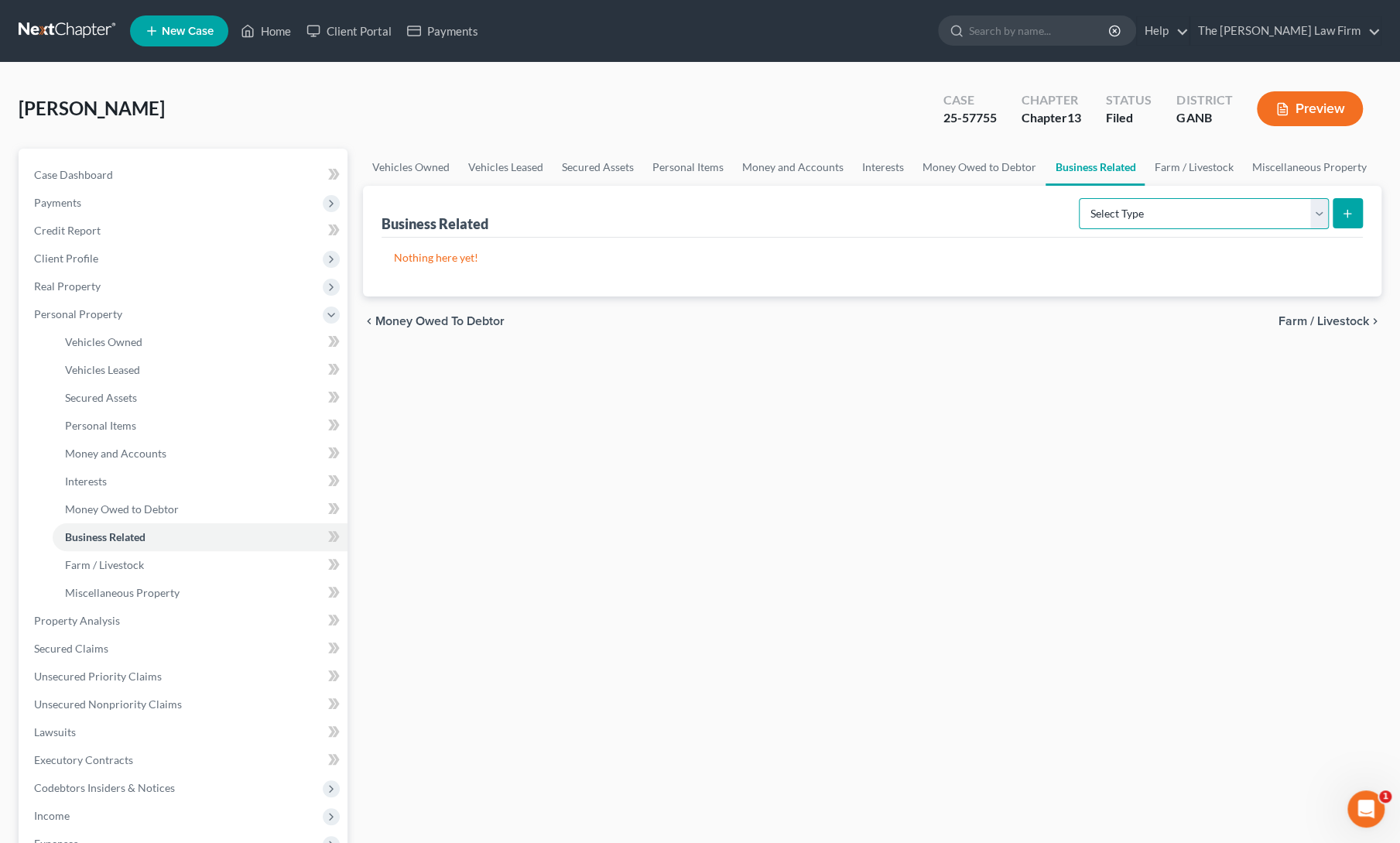
click at [1128, 208] on select "Select Type Customer Lists Franchises Inventory Licenses Machinery Office Equip…" at bounding box center [1204, 213] width 250 height 31
select select "other_business_related_property_not_listed"
click at [1081, 198] on select "Select Type Customer Lists Franchises Inventory Licenses Machinery Office Equip…" at bounding box center [1204, 213] width 250 height 31
click at [1342, 207] on icon "submit" at bounding box center [1346, 213] width 12 height 12
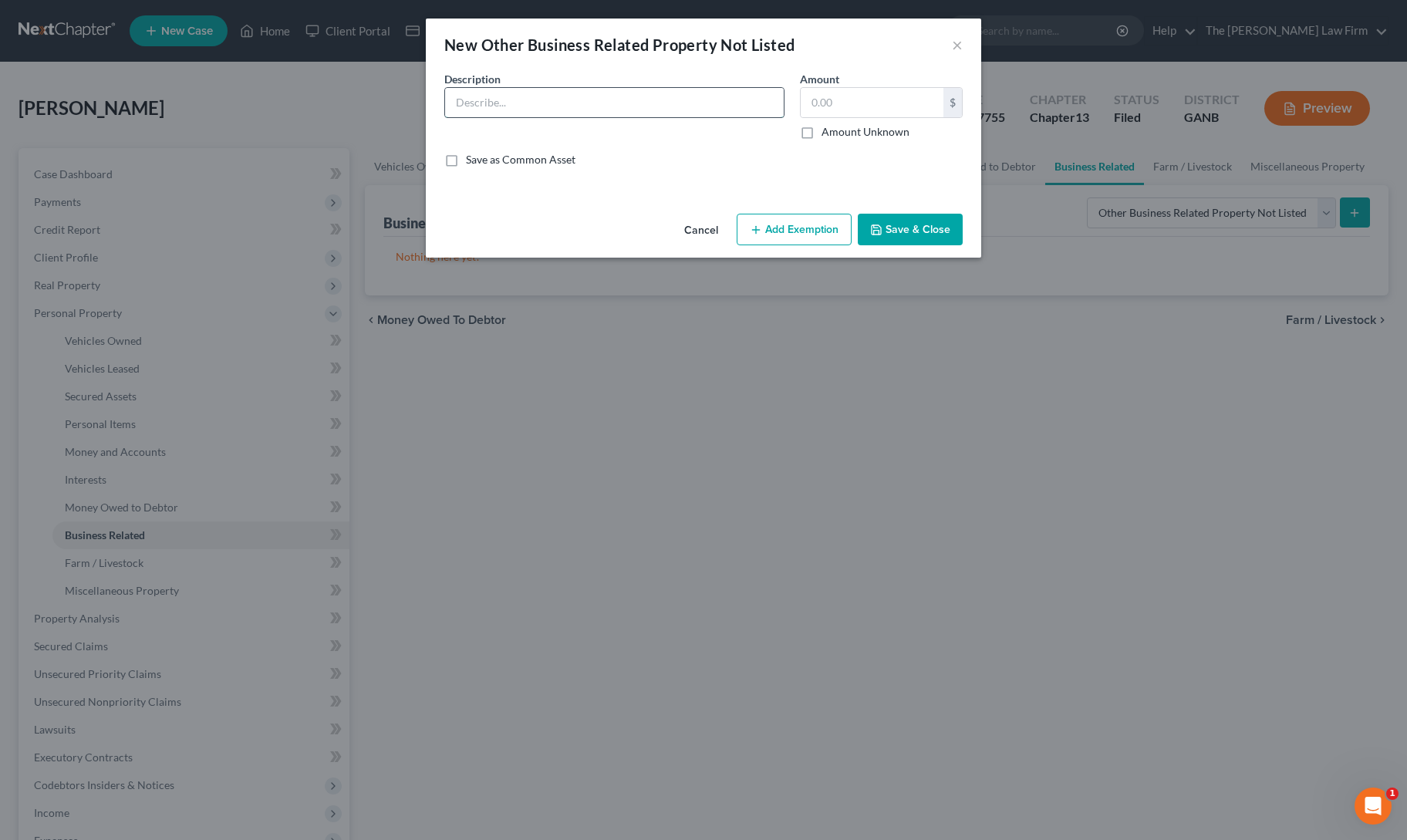
click at [520, 100] on input "text" at bounding box center [615, 103] width 339 height 30
type input "Blanks Septic LLC"
click at [821, 132] on label "Amount Unknown" at bounding box center [865, 132] width 88 height 16
click at [828, 132] on input "Amount Unknown" at bounding box center [833, 129] width 10 height 10
checkbox input "true"
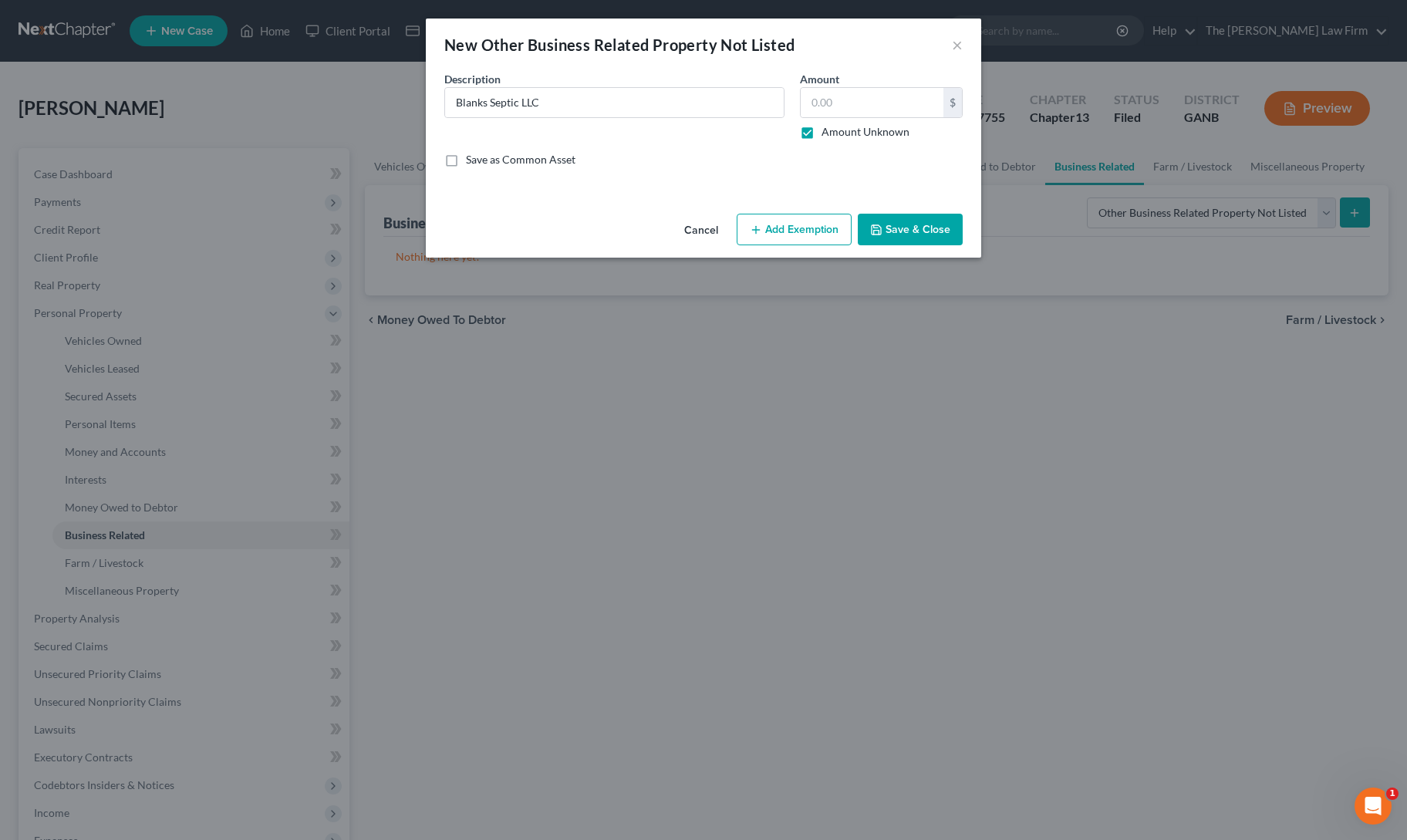
type input "0.00"
click at [894, 231] on button "Save & Close" at bounding box center [909, 230] width 104 height 32
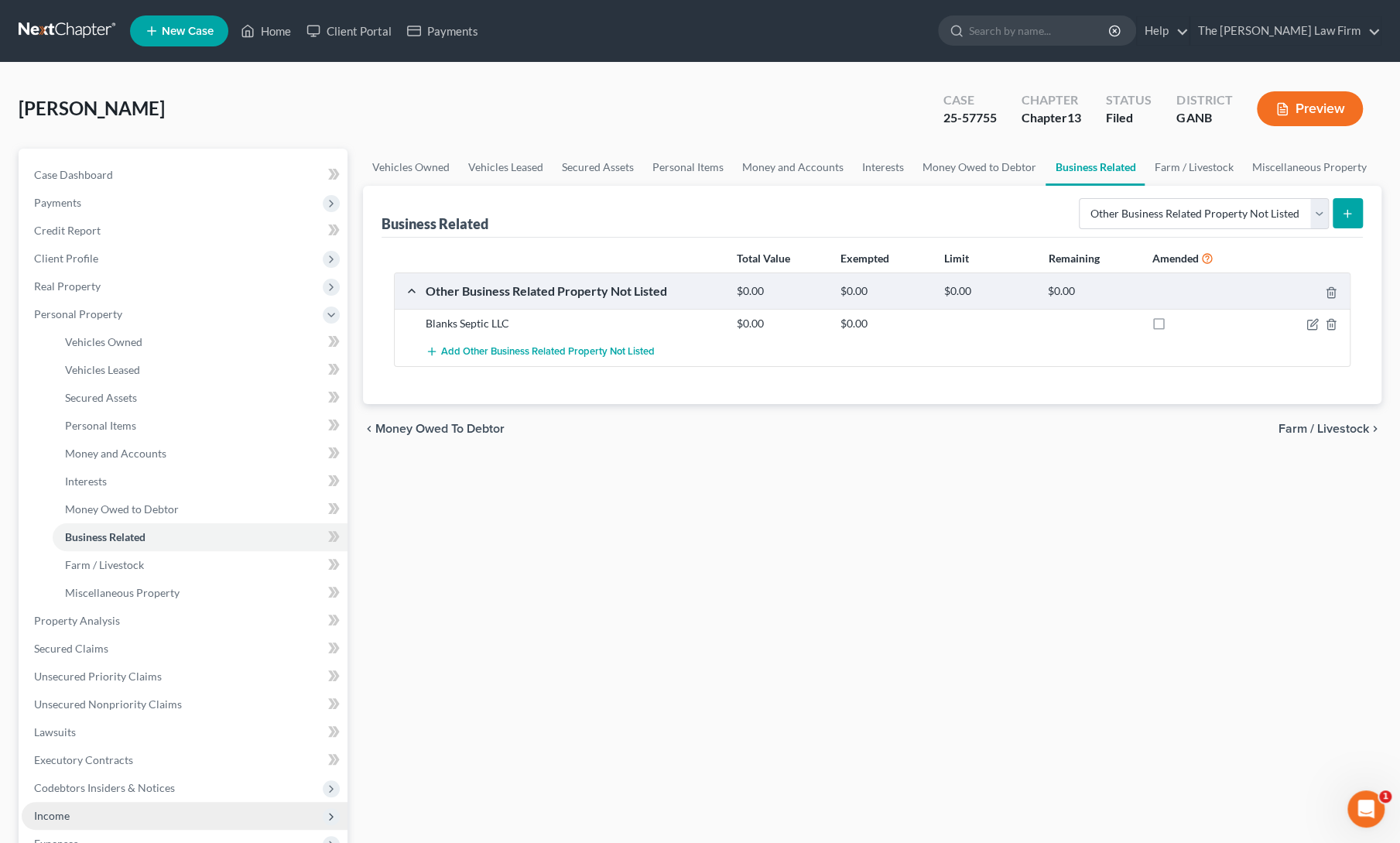
click at [55, 813] on span "Income" at bounding box center [51, 816] width 35 height 13
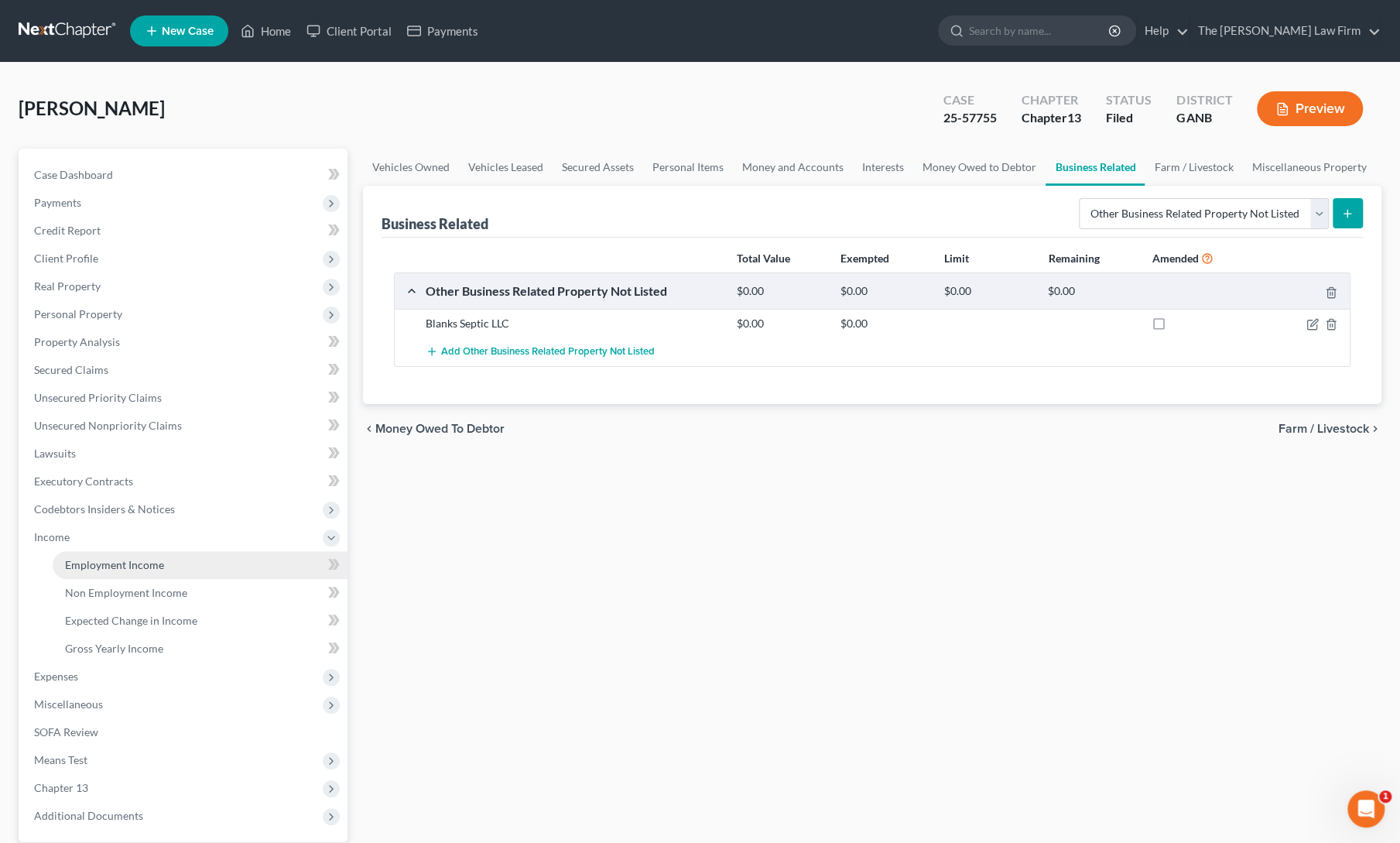
click at [83, 561] on span "Employment Income" at bounding box center [115, 565] width 99 height 13
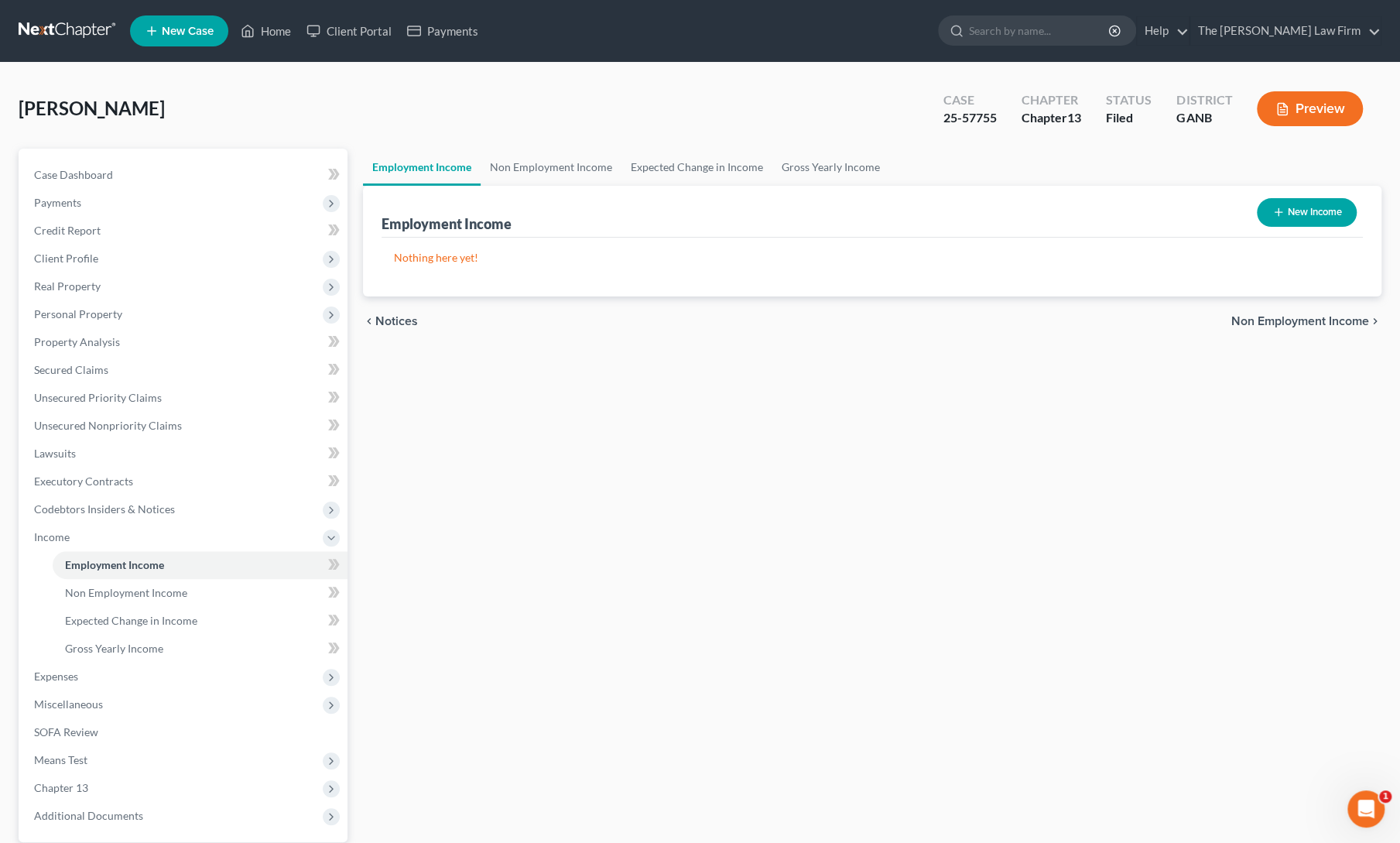
click at [1279, 216] on icon "button" at bounding box center [1278, 211] width 12 height 12
select select "0"
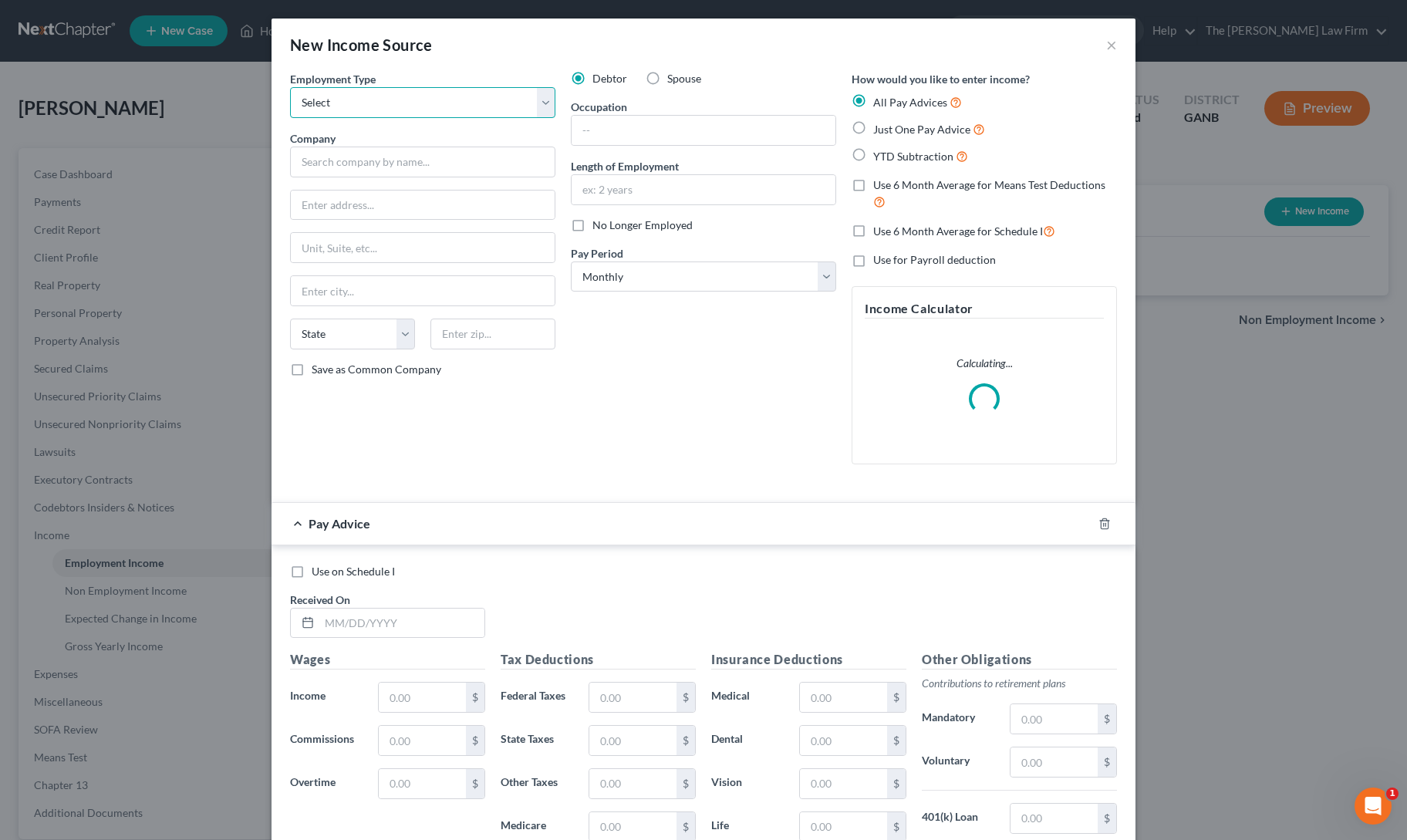
click at [341, 96] on select "Select Full or [DEMOGRAPHIC_DATA] Employment Self Employment" at bounding box center [422, 102] width 265 height 30
click at [290, 87] on select "Select Full or [DEMOGRAPHIC_DATA] Employment Self Employment" at bounding box center [422, 102] width 265 height 30
click at [341, 110] on select "Select Full or [DEMOGRAPHIC_DATA] Employment Self Employment" at bounding box center [422, 102] width 265 height 30
select select "1"
click at [290, 87] on select "Select Full or [DEMOGRAPHIC_DATA] Employment Self Employment" at bounding box center [422, 102] width 265 height 30
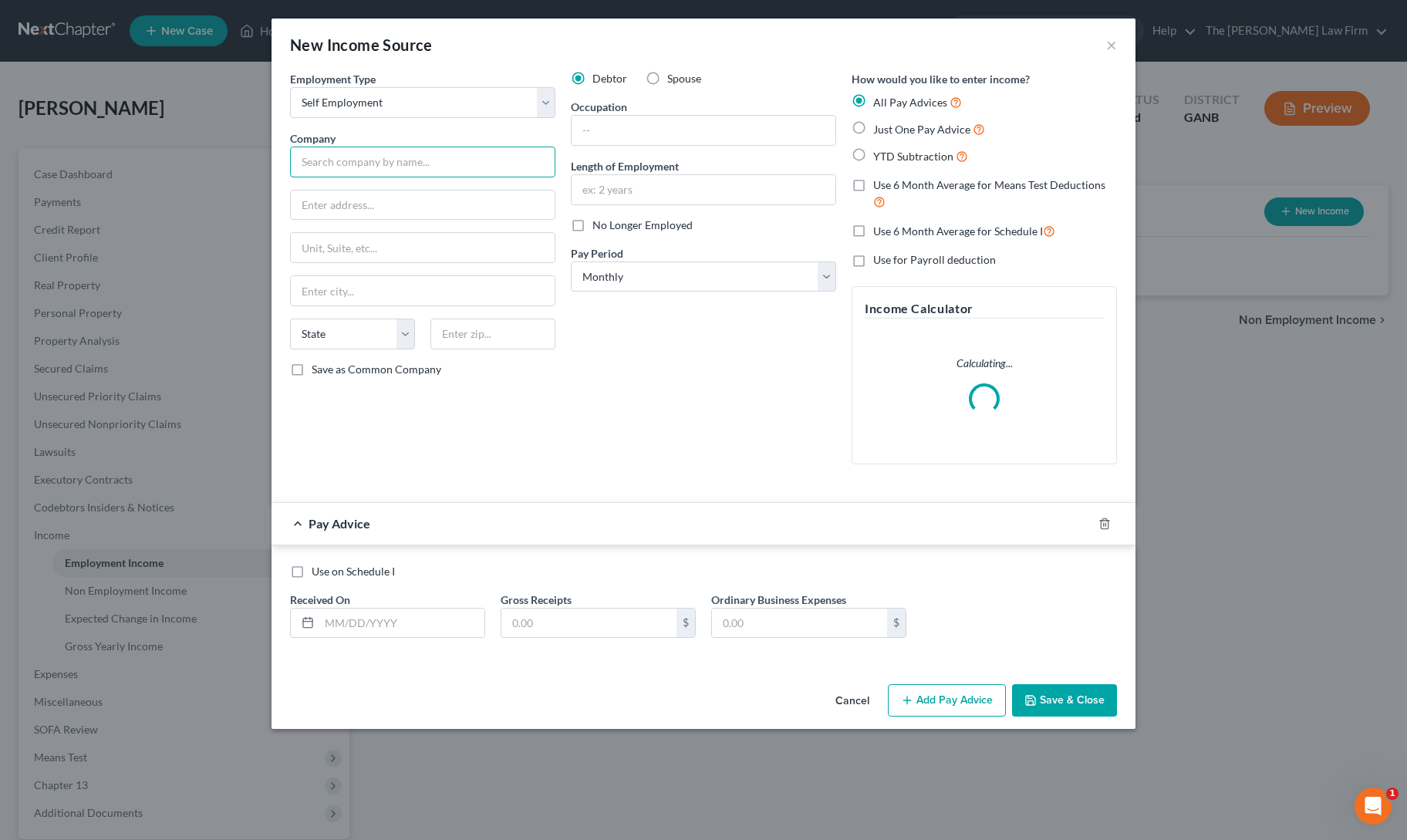
click at [341, 163] on input "text" at bounding box center [422, 161] width 265 height 30
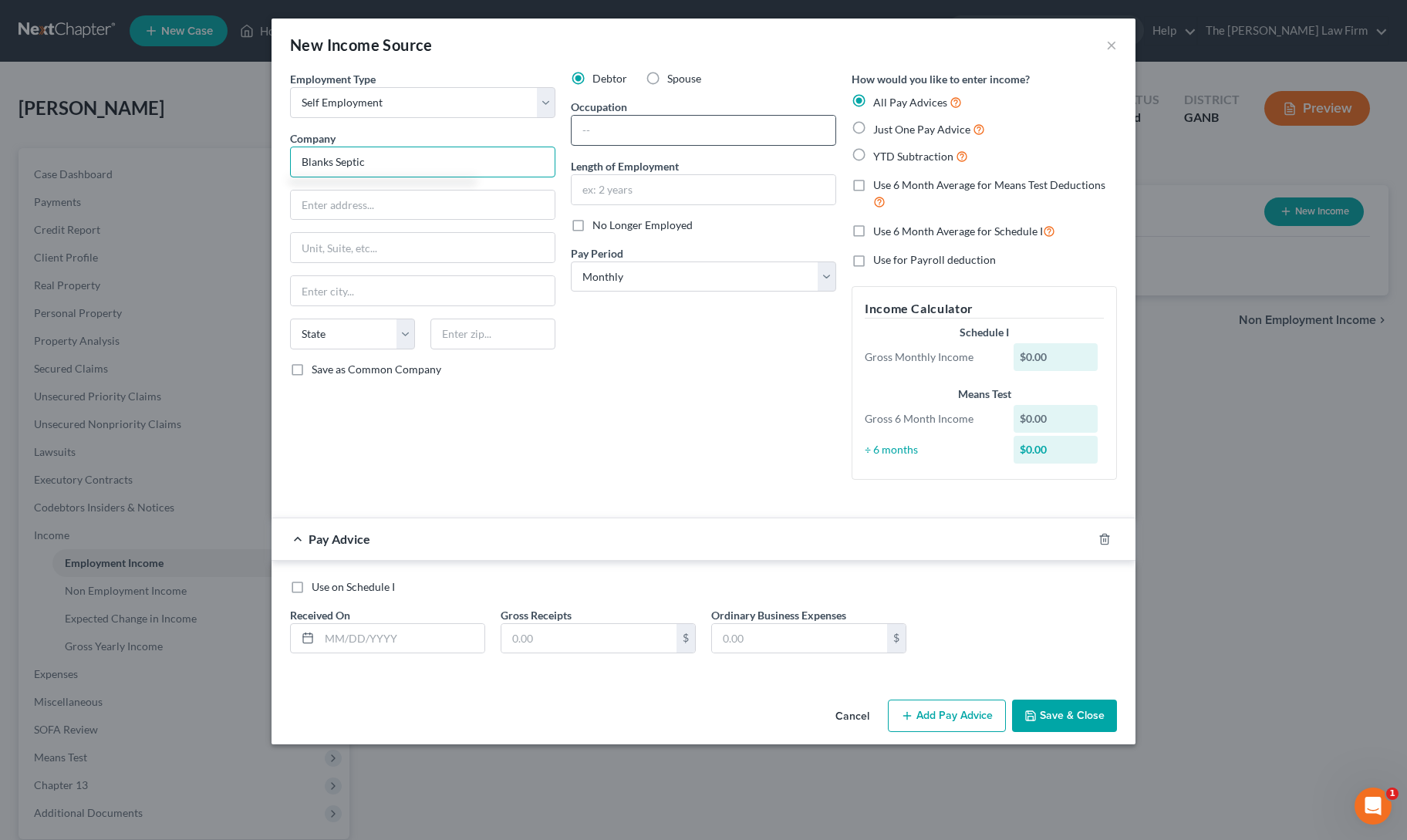
type input "Blanks Septic"
click at [644, 126] on input "text" at bounding box center [704, 131] width 264 height 30
type input "Owner"
click at [873, 126] on label "Just One Pay Advice" at bounding box center [929, 129] width 112 height 18
click at [880, 126] on input "Just One Pay Advice" at bounding box center [885, 125] width 10 height 10
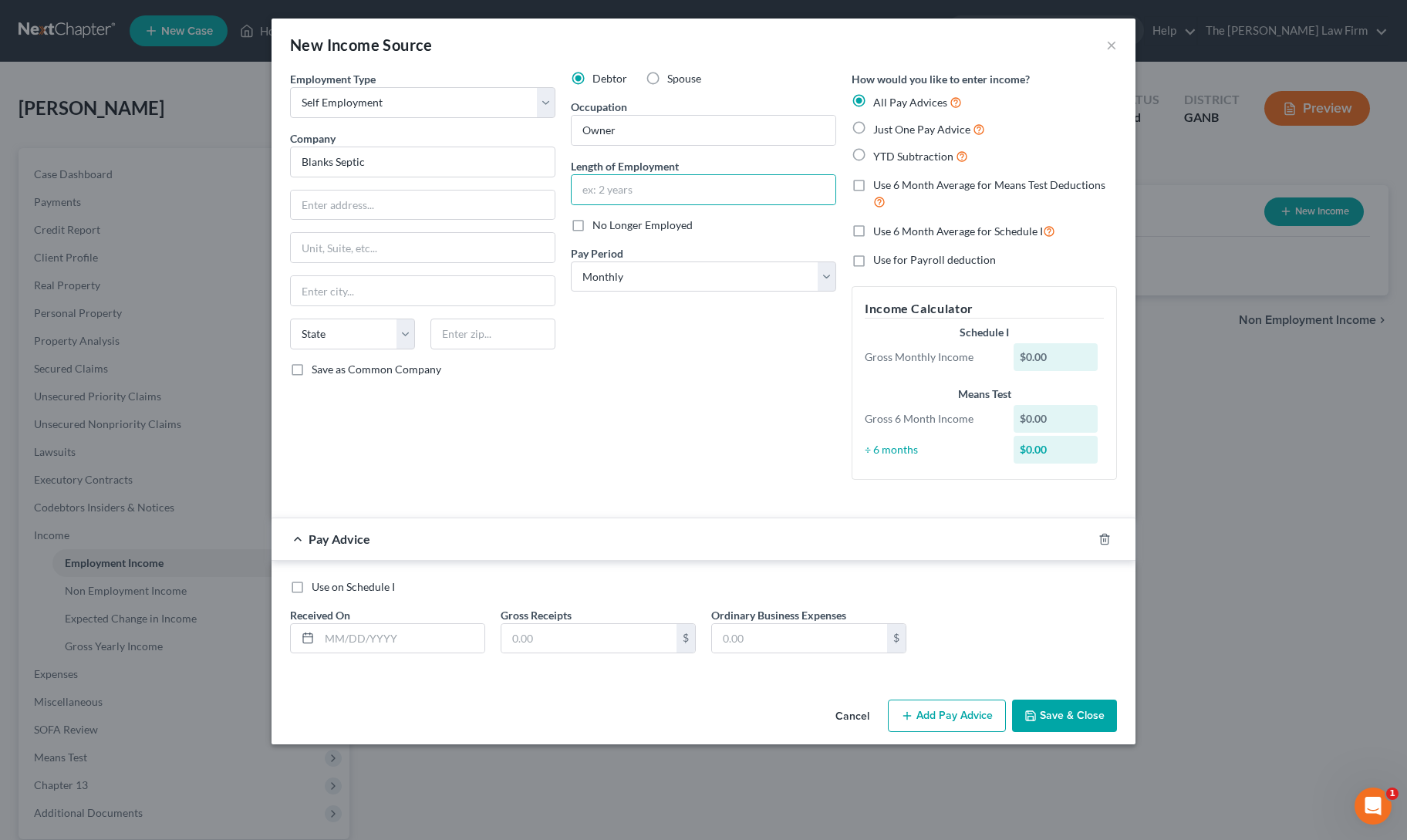
radio input "true"
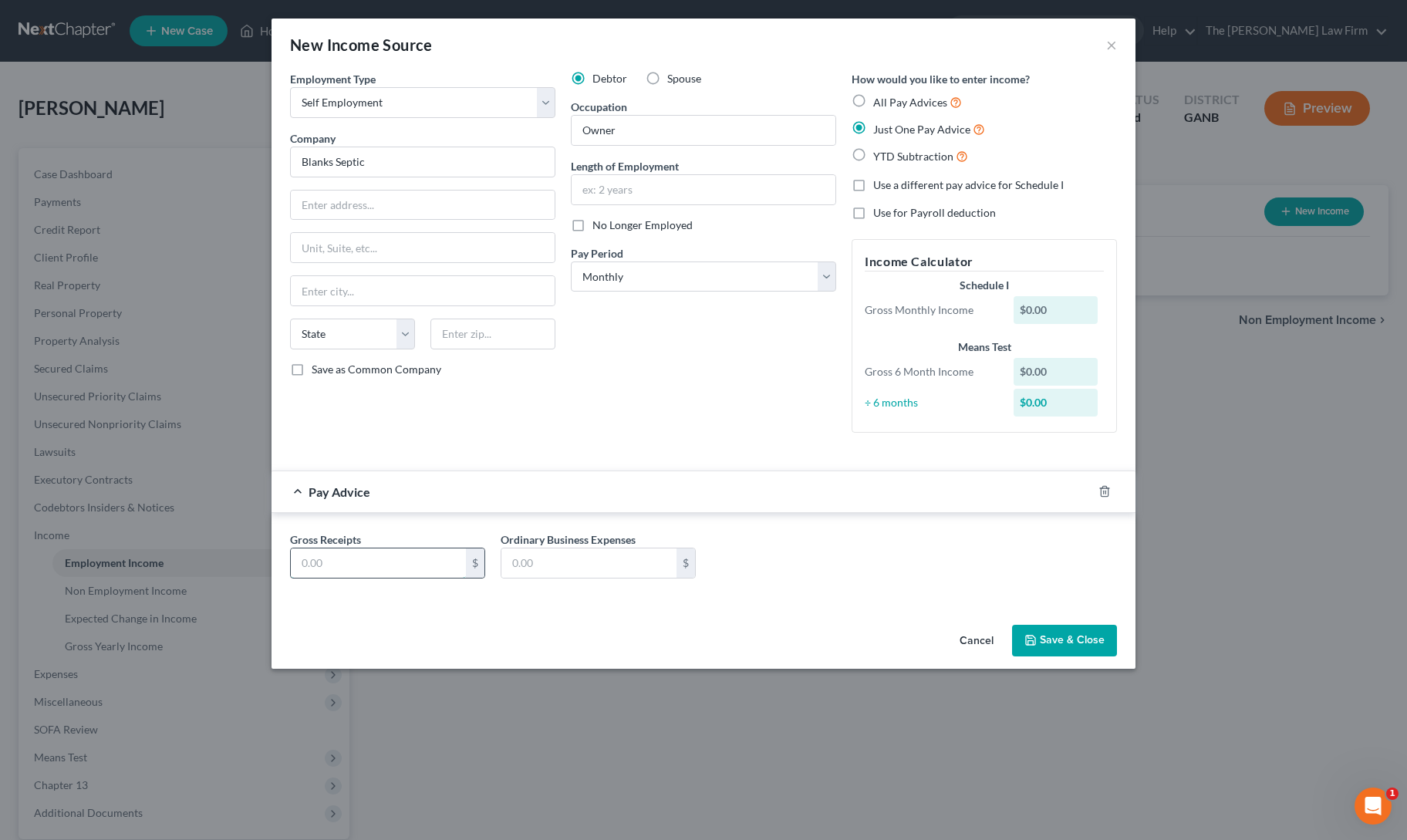
click at [363, 573] on input "text" at bounding box center [378, 563] width 175 height 30
type input "13,000"
type input "6,000"
click at [425, 633] on div "Cancel Save & Close" at bounding box center [704, 644] width 864 height 51
click at [1070, 635] on button "Save & Close" at bounding box center [1064, 640] width 104 height 32
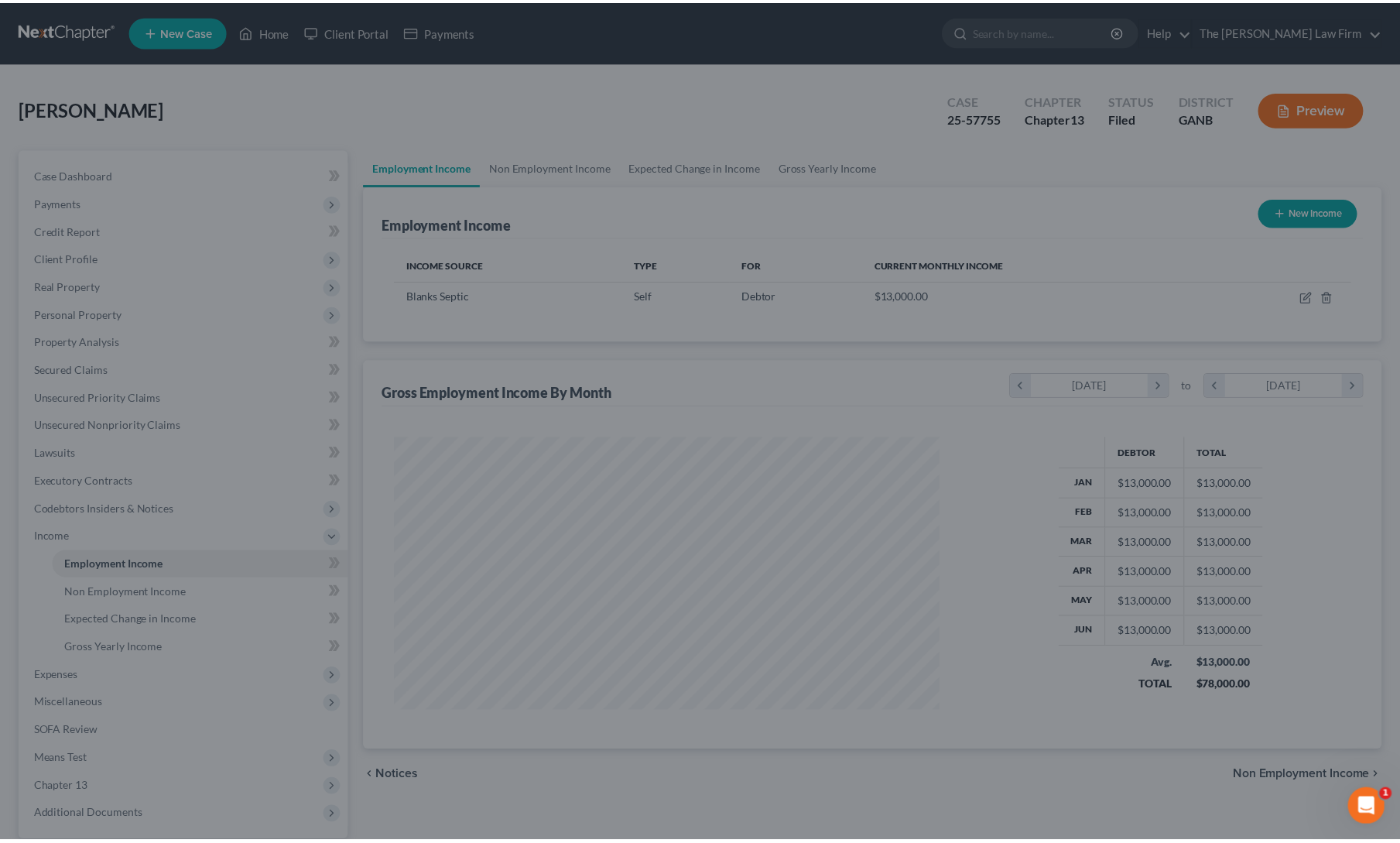
scroll to position [276, 575]
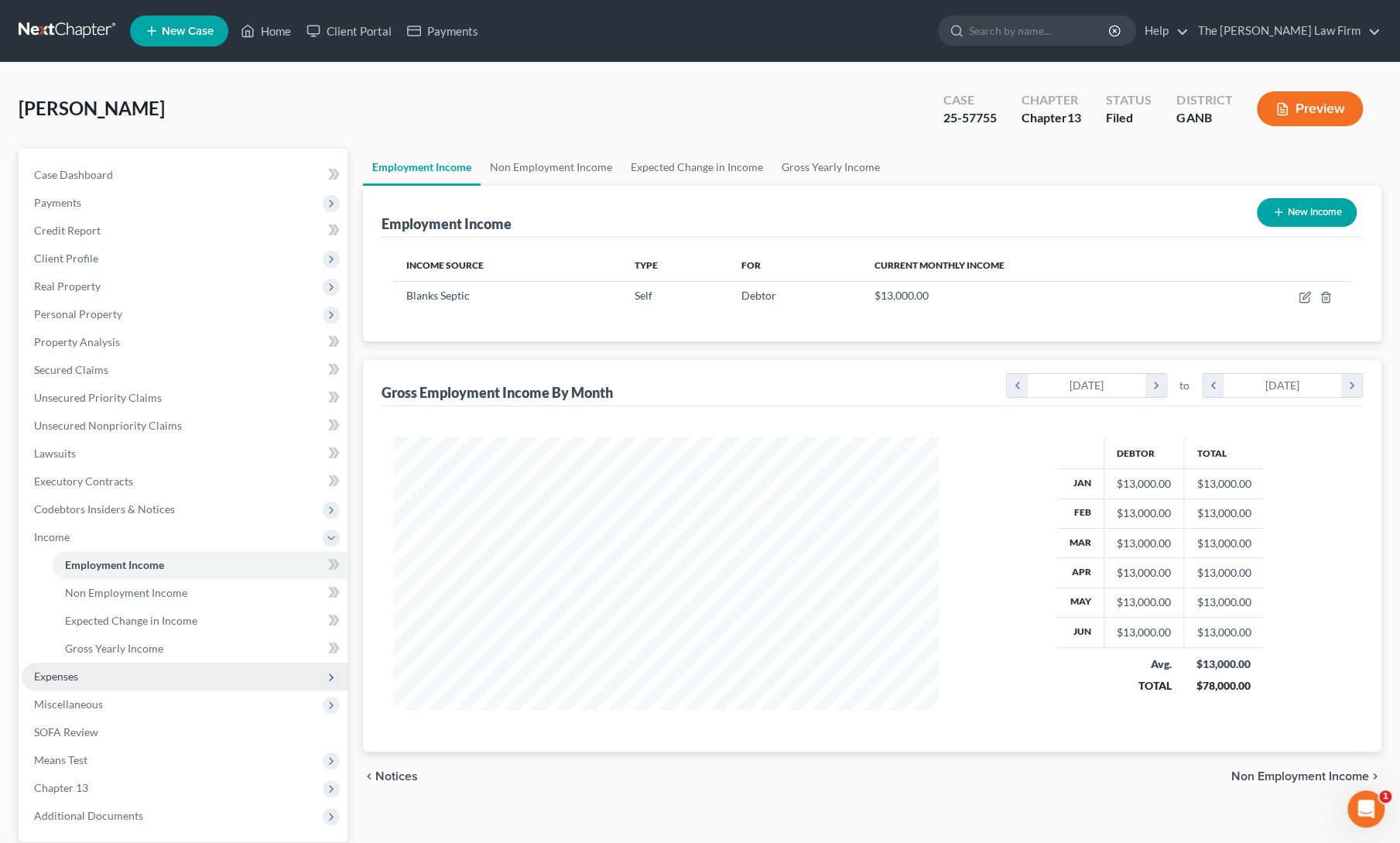
click at [51, 681] on span "Expenses" at bounding box center [55, 676] width 44 height 13
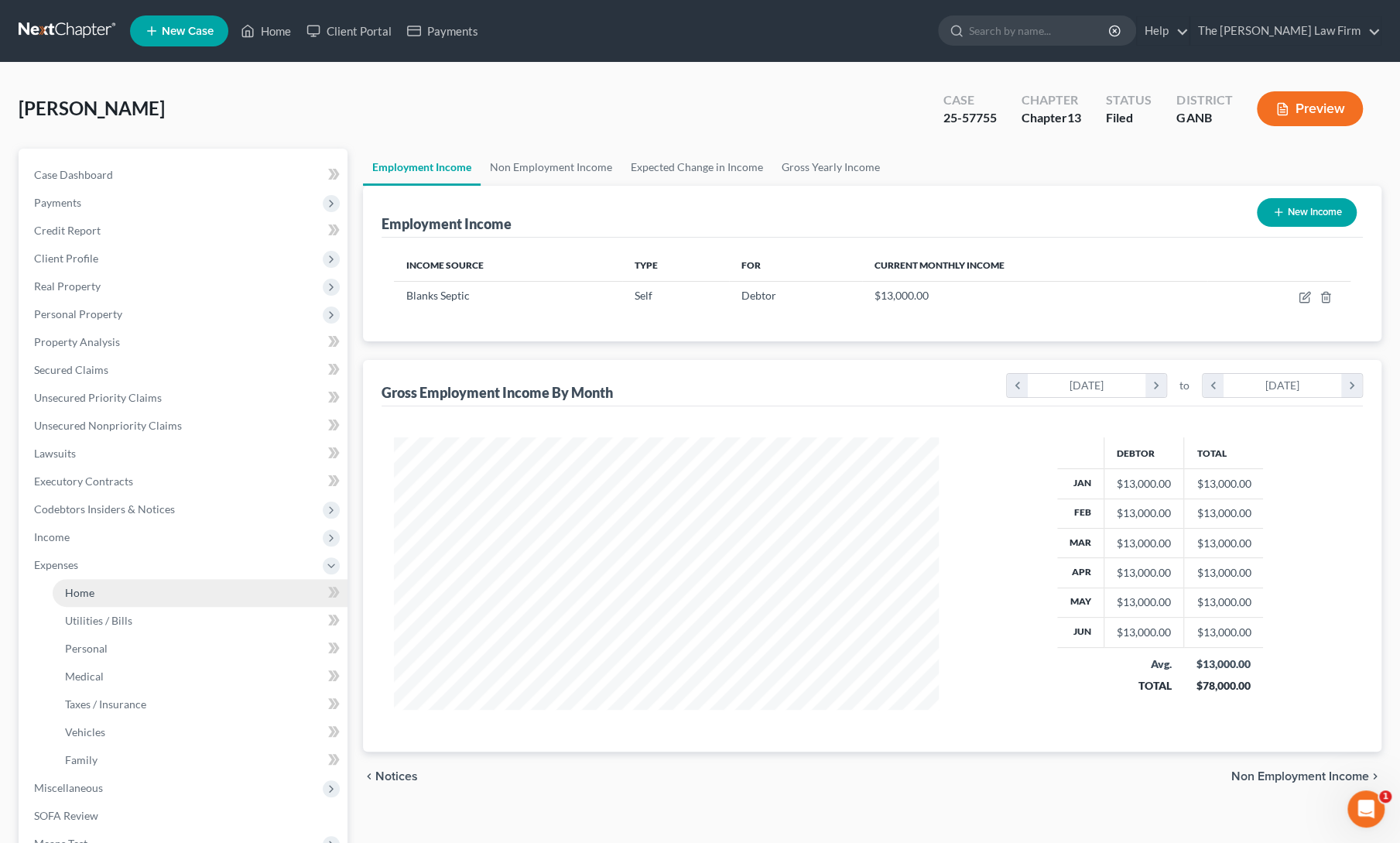
click at [110, 585] on link "Home" at bounding box center [200, 593] width 295 height 28
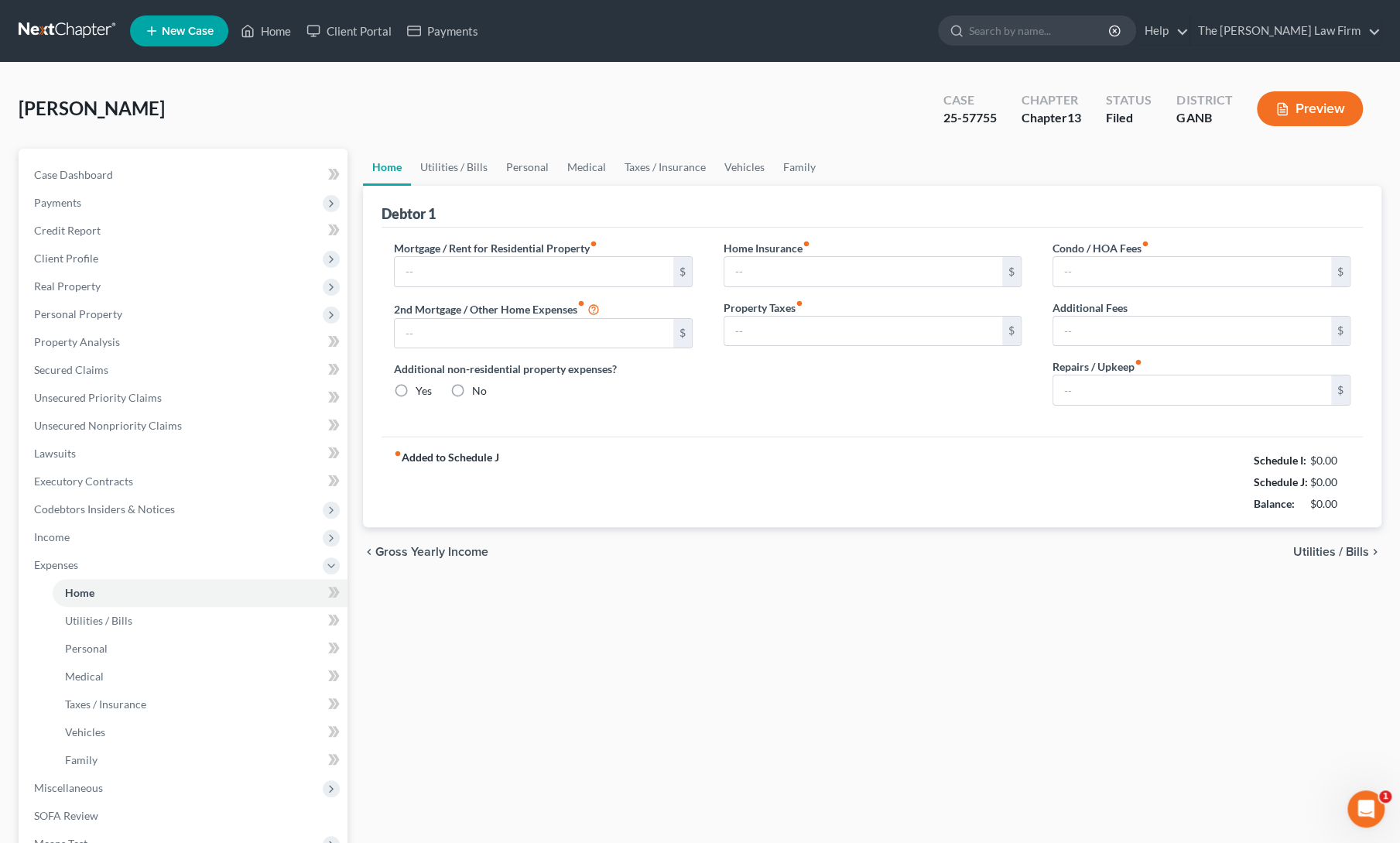
type input "0.00"
radio input "true"
type input "0.00"
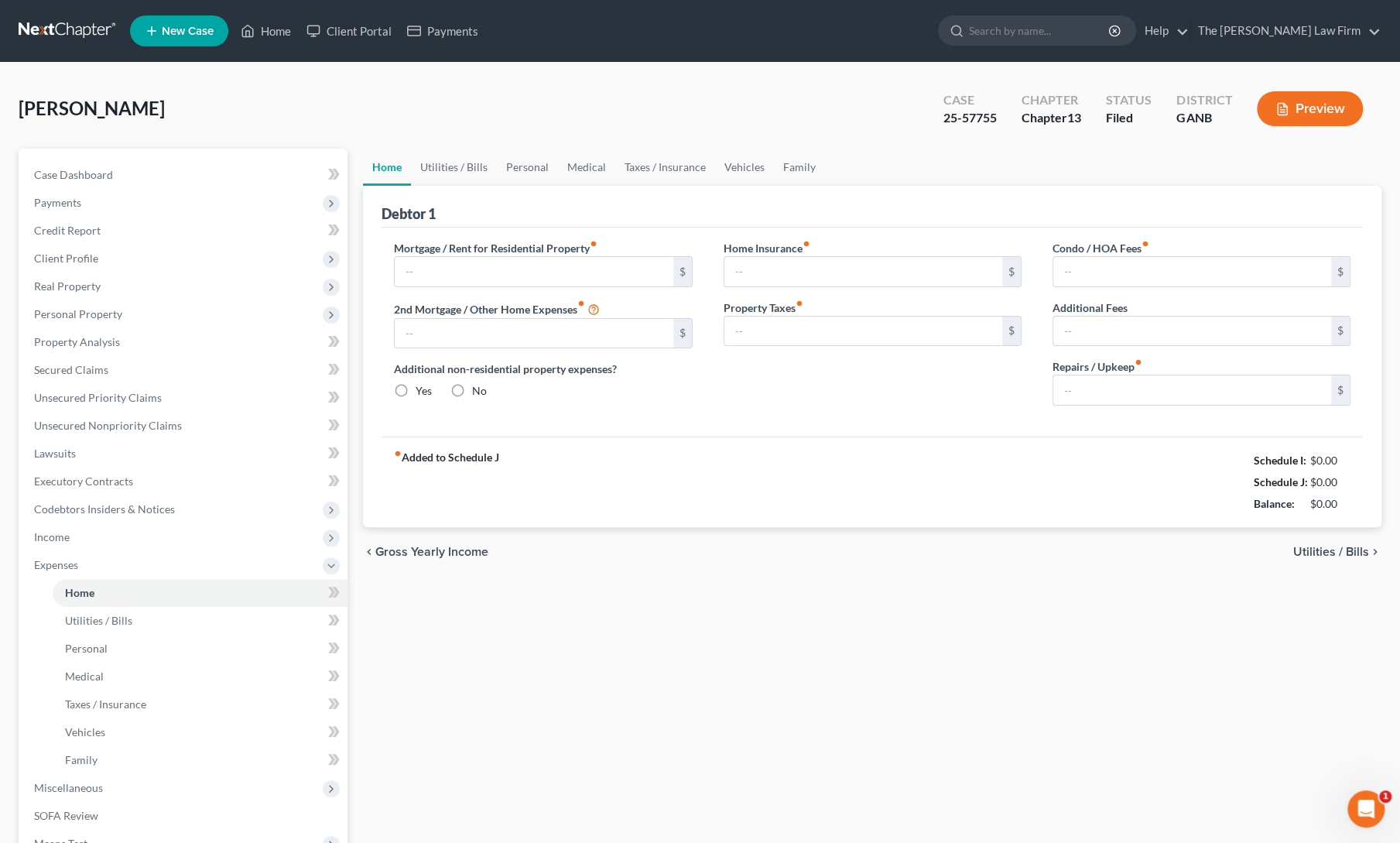
type input "0.00"
click at [456, 268] on input "text" at bounding box center [533, 272] width 278 height 30
type input "1,400"
click at [628, 734] on div "Home Utilities / Bills Personal Medical Taxes / Insurance Vehicles Family Debto…" at bounding box center [872, 581] width 1033 height 866
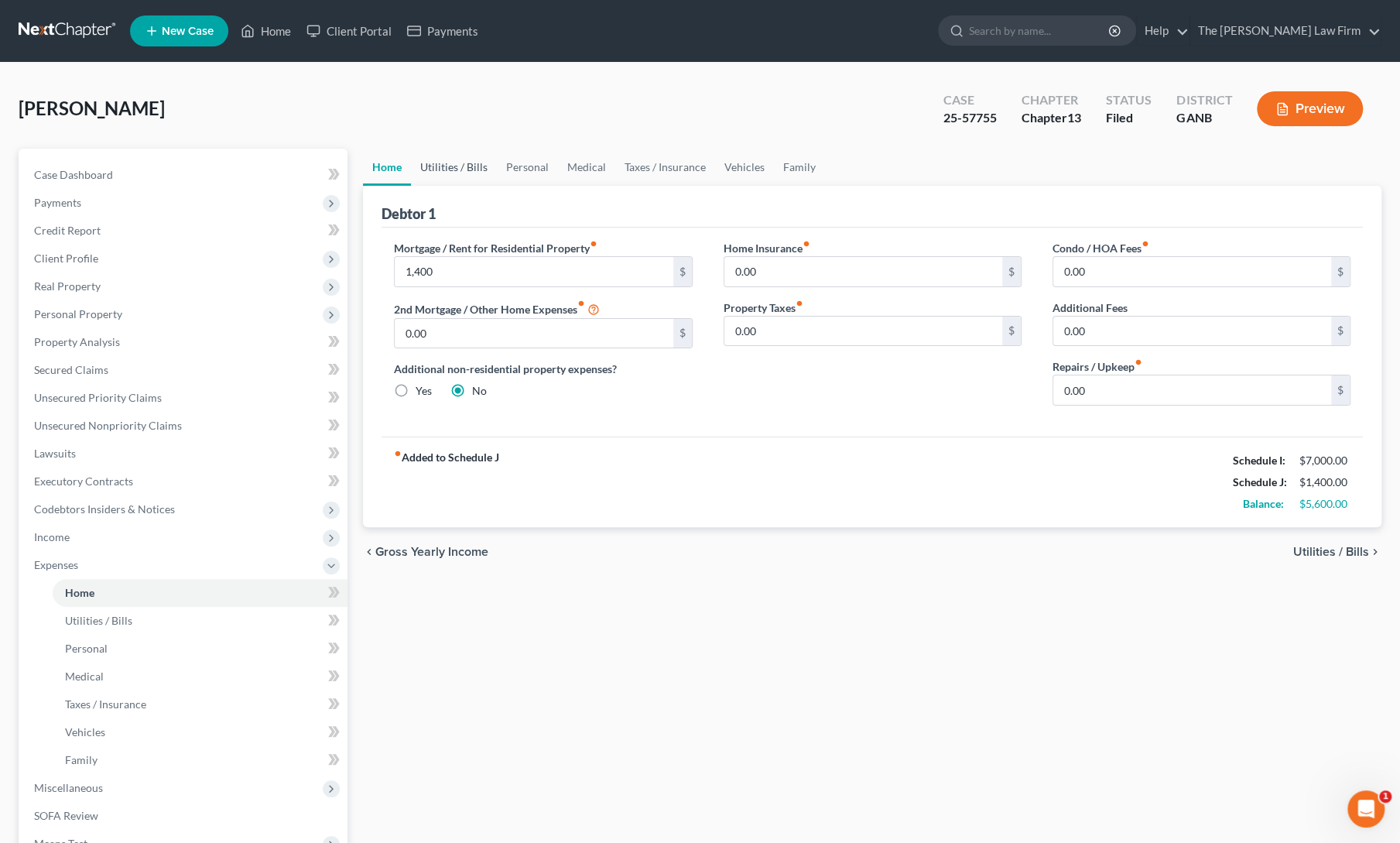
click at [439, 171] on link "Utilities / Bills" at bounding box center [454, 167] width 86 height 37
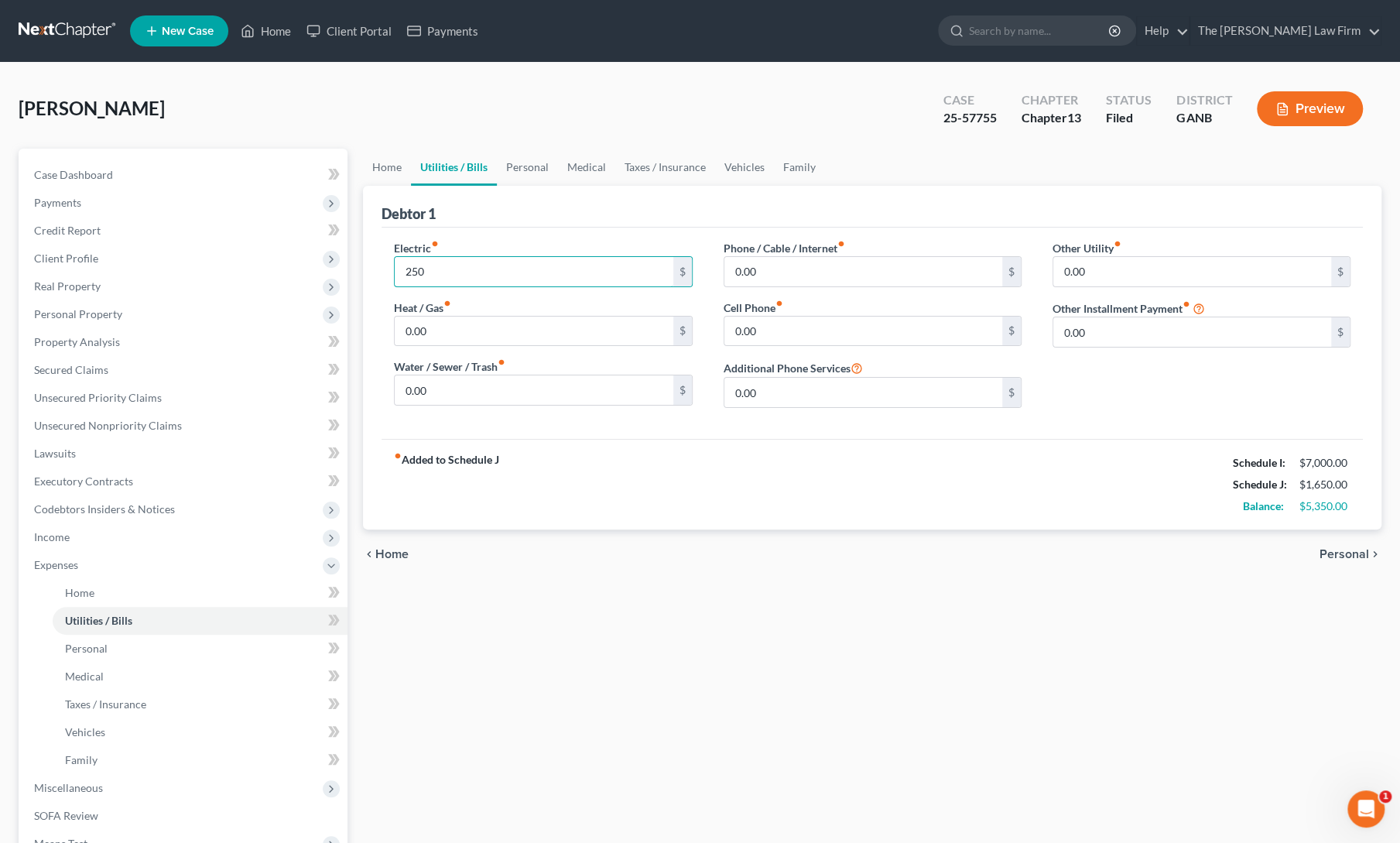
type input "250"
type input "125"
type input "150"
type input "1"
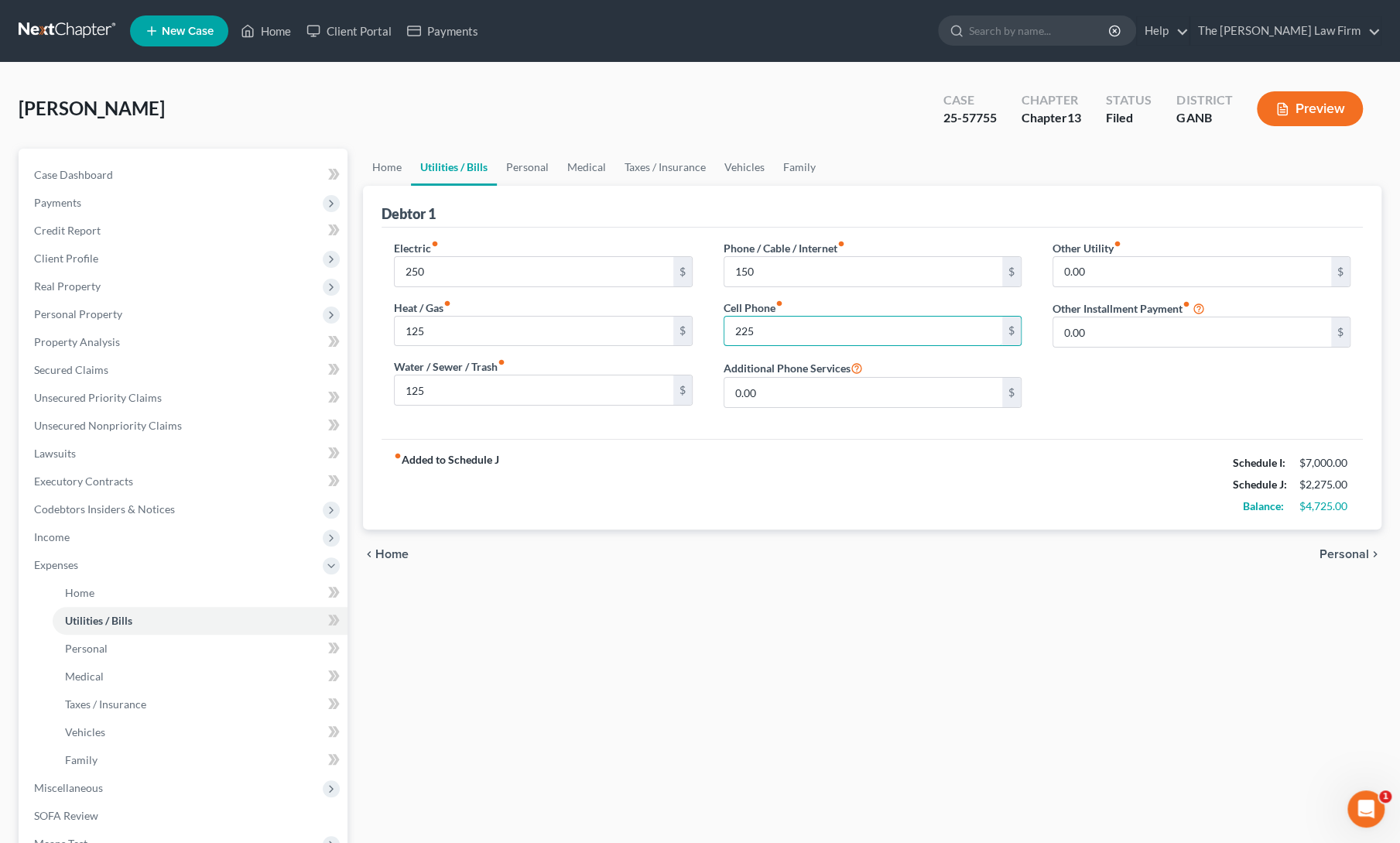
type input "225"
click at [537, 182] on link "Personal" at bounding box center [527, 167] width 61 height 37
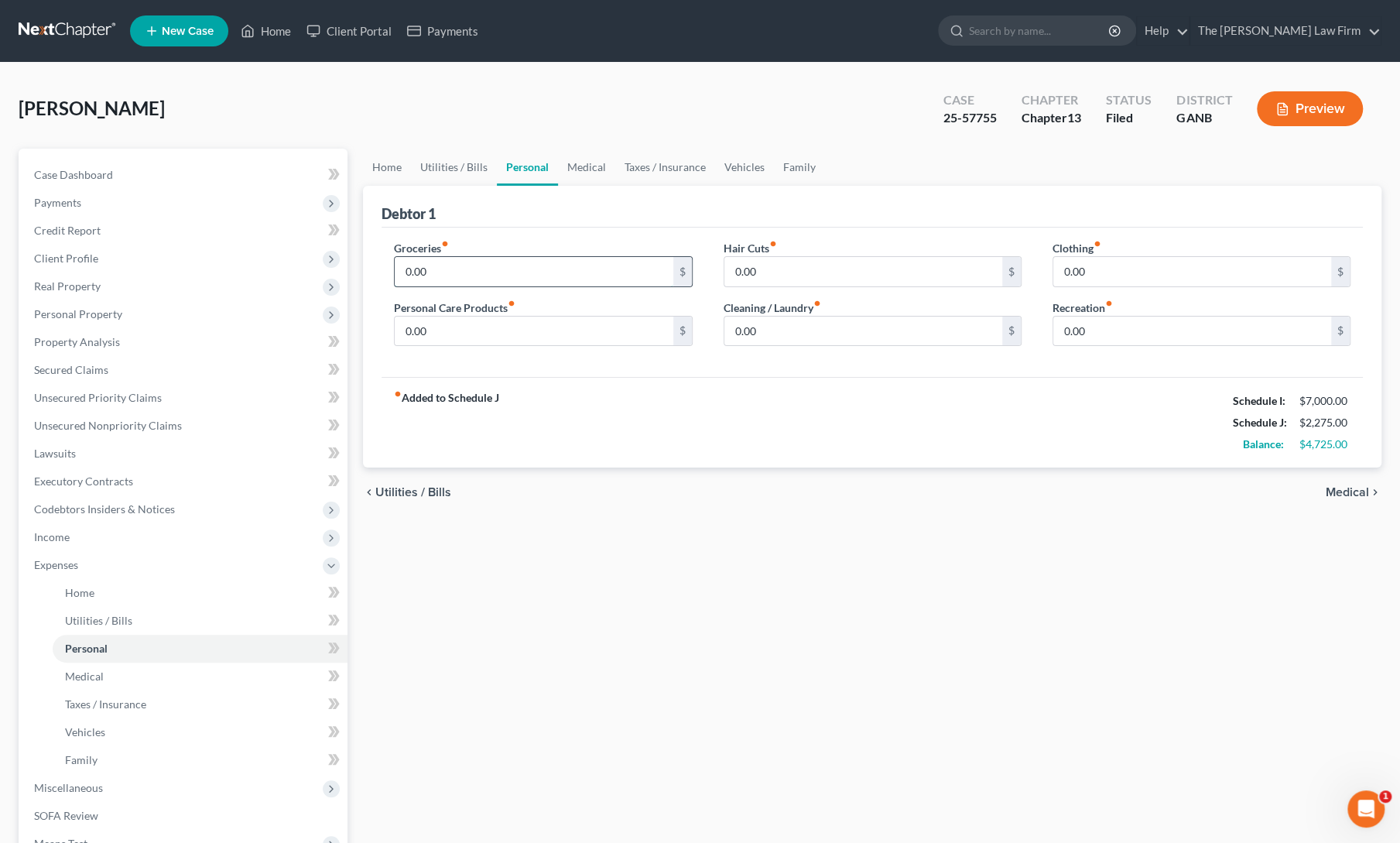
click at [469, 263] on input "0.00" at bounding box center [533, 272] width 278 height 30
type input "850"
type input "50"
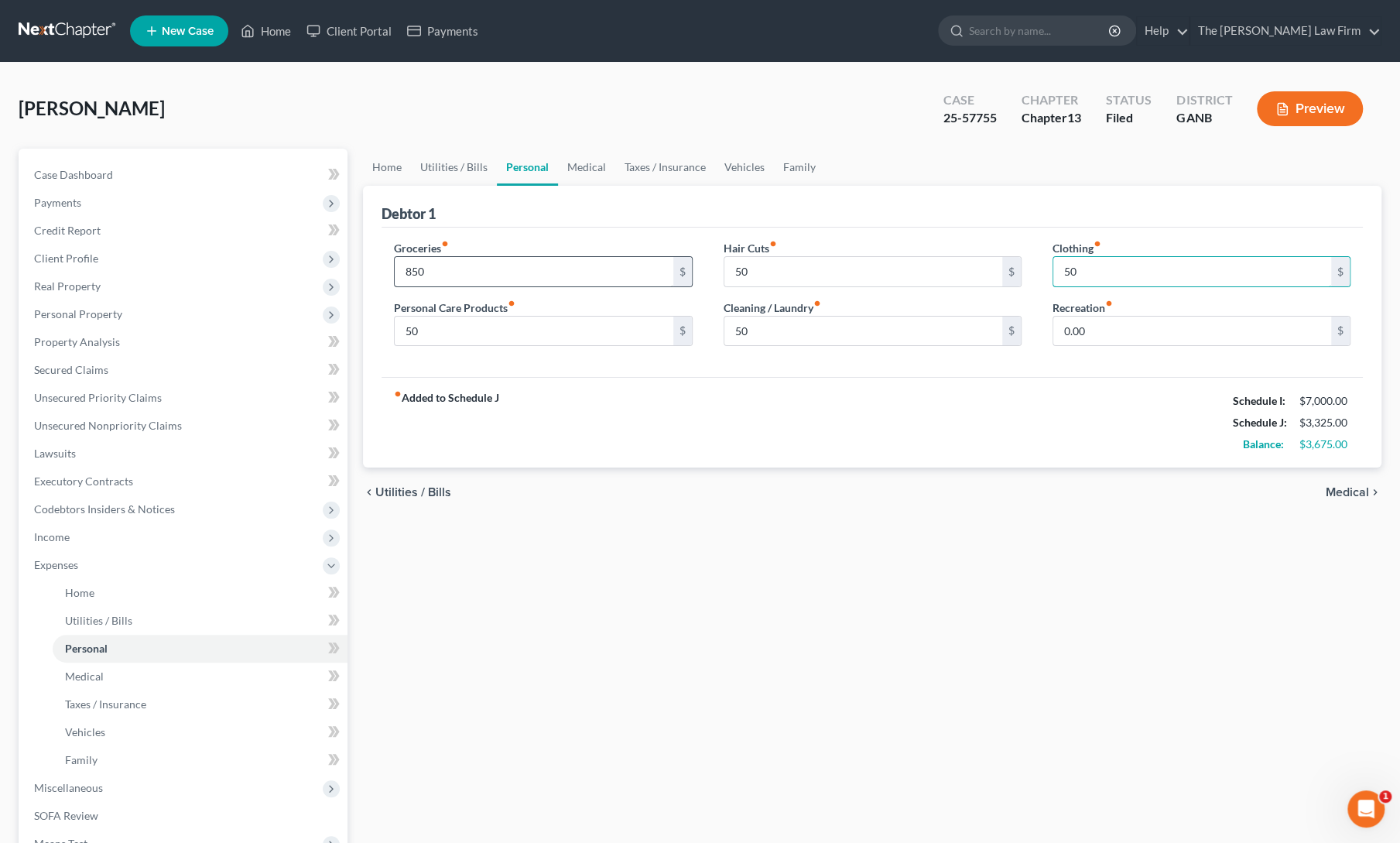
type input "50"
click at [578, 173] on link "Medical" at bounding box center [586, 167] width 57 height 37
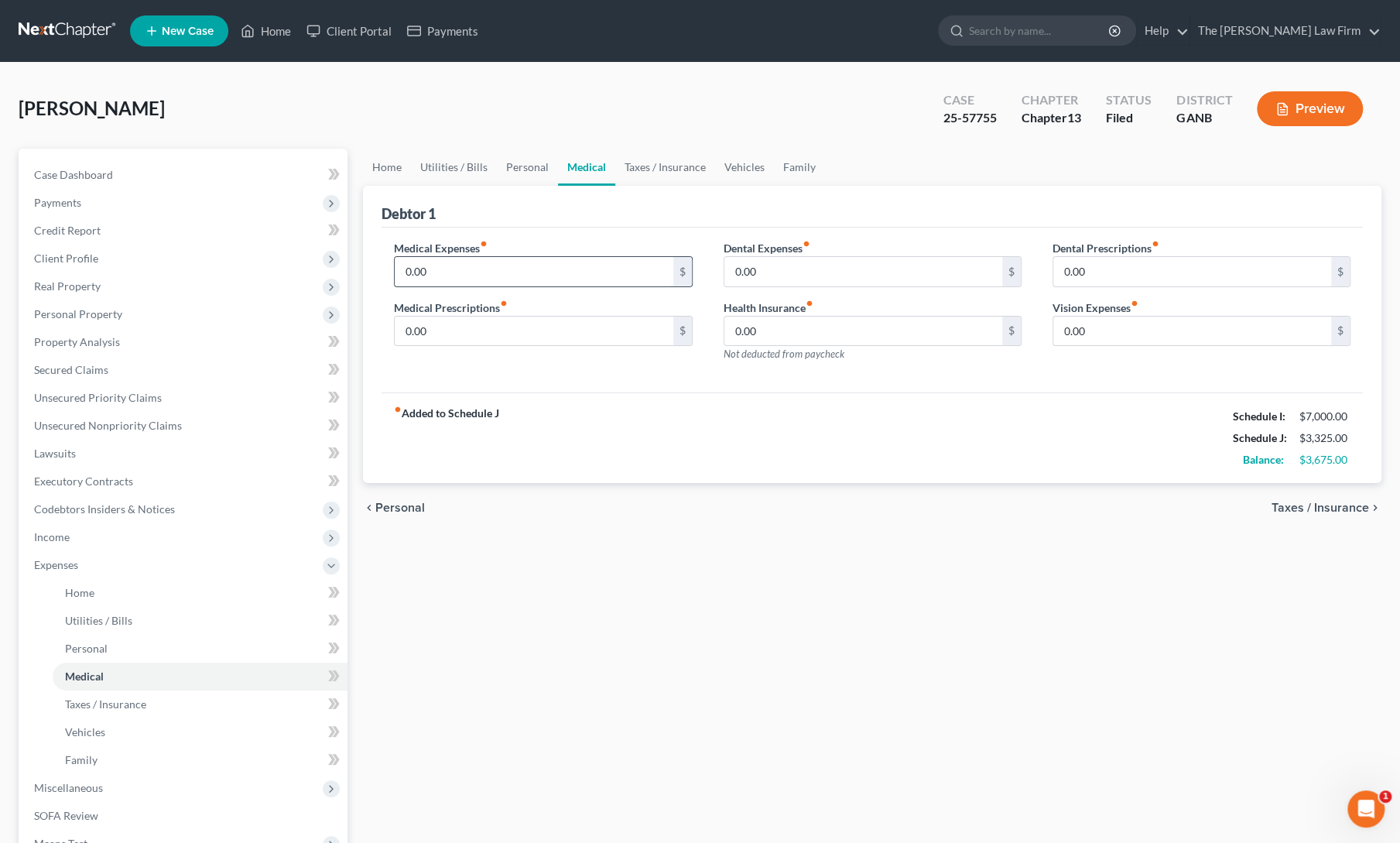
click at [477, 275] on input "0.00" at bounding box center [533, 272] width 278 height 30
type input "150"
click at [658, 178] on link "Taxes / Insurance" at bounding box center [665, 167] width 100 height 37
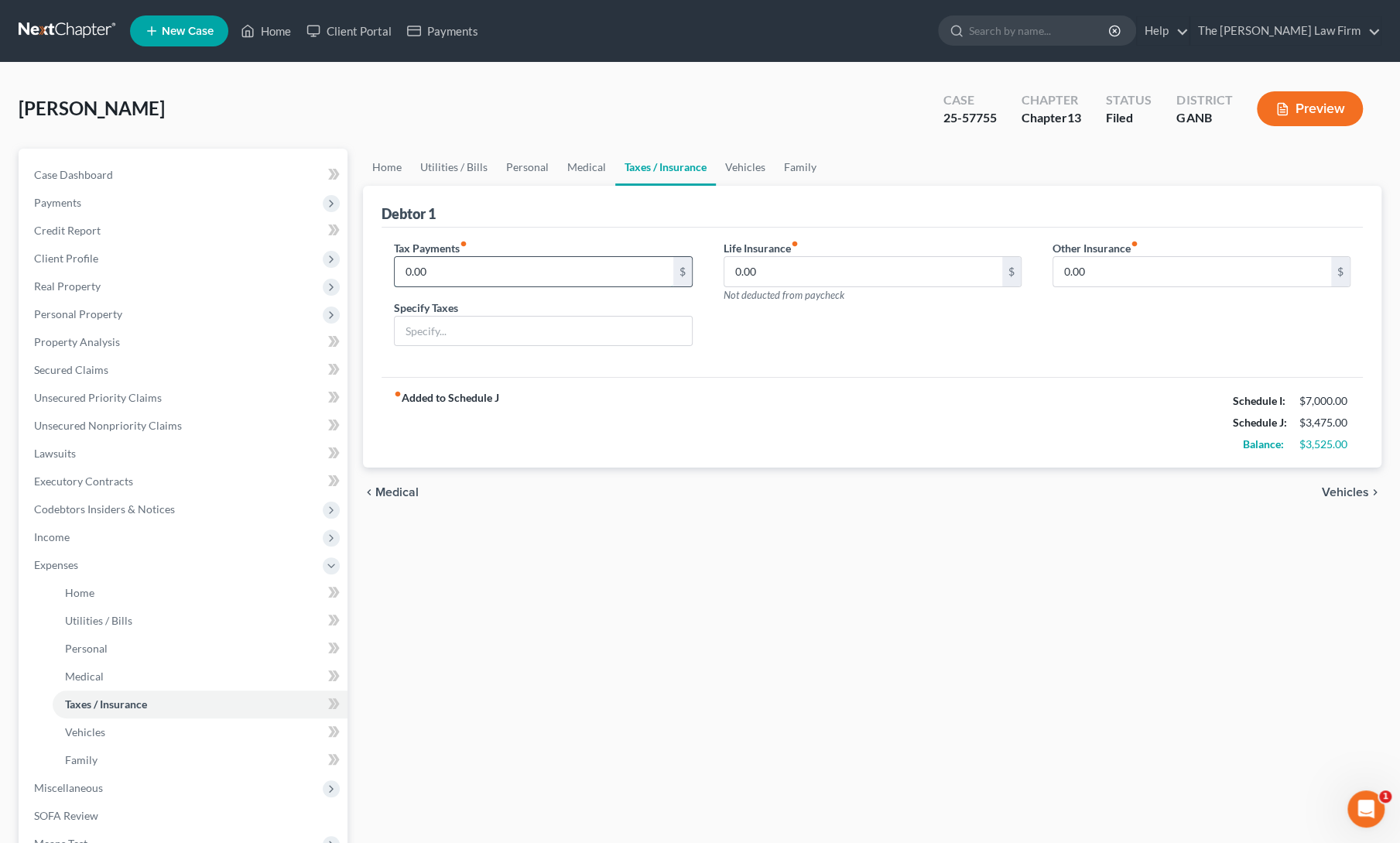
click at [476, 269] on input "0.00" at bounding box center [533, 272] width 278 height 30
click at [738, 167] on link "Vehicles" at bounding box center [745, 167] width 59 height 37
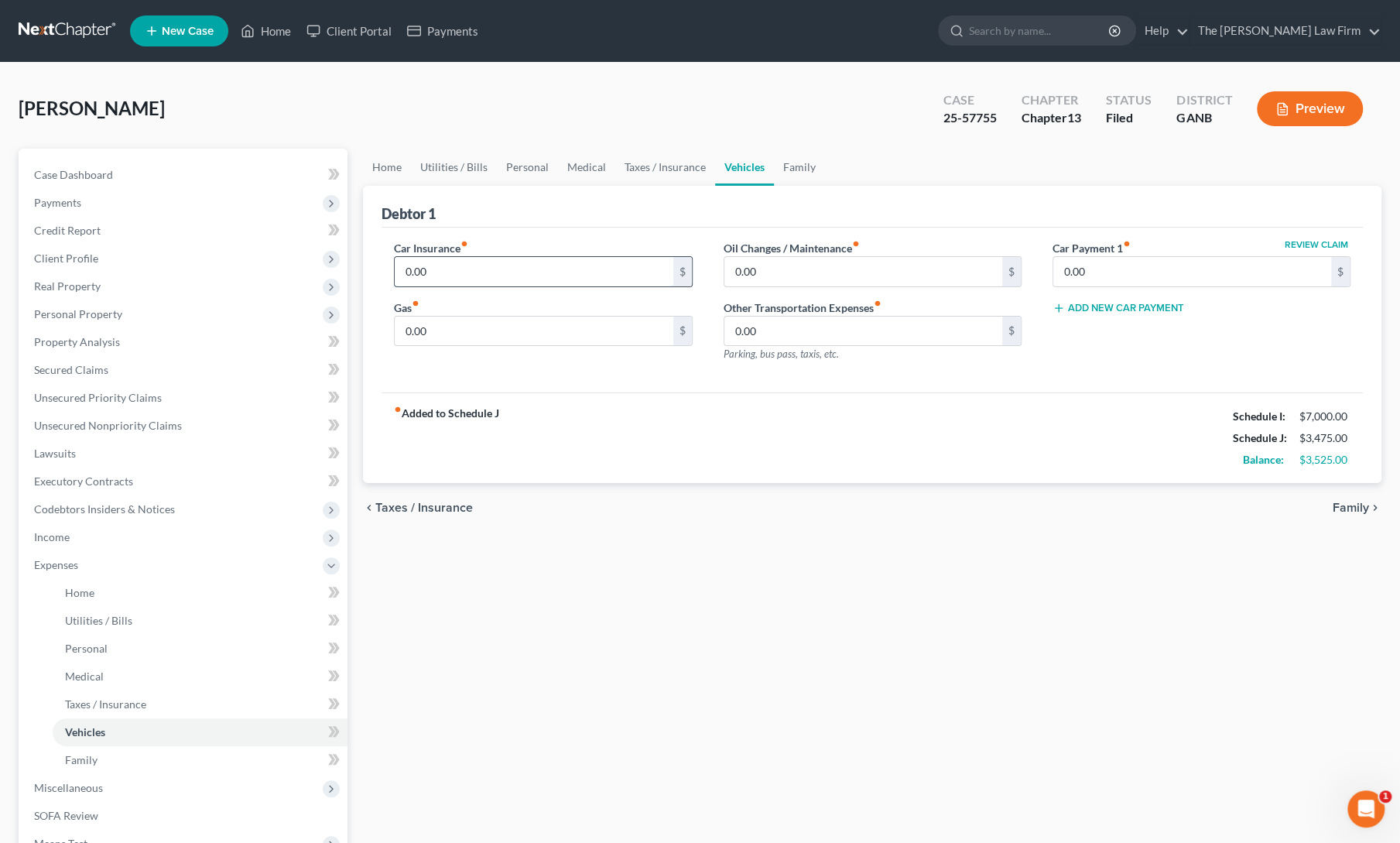
click at [490, 272] on input "0.00" at bounding box center [533, 272] width 278 height 30
type input "300"
type input "225"
click at [670, 442] on div "fiber_manual_record Added to Schedule J Schedule I: $7,000.00 Schedule J: $4,00…" at bounding box center [872, 438] width 981 height 91
click at [640, 580] on div "Home Utilities / Bills Personal Medical Taxes / Insurance Vehicles Family Debto…" at bounding box center [872, 581] width 1033 height 866
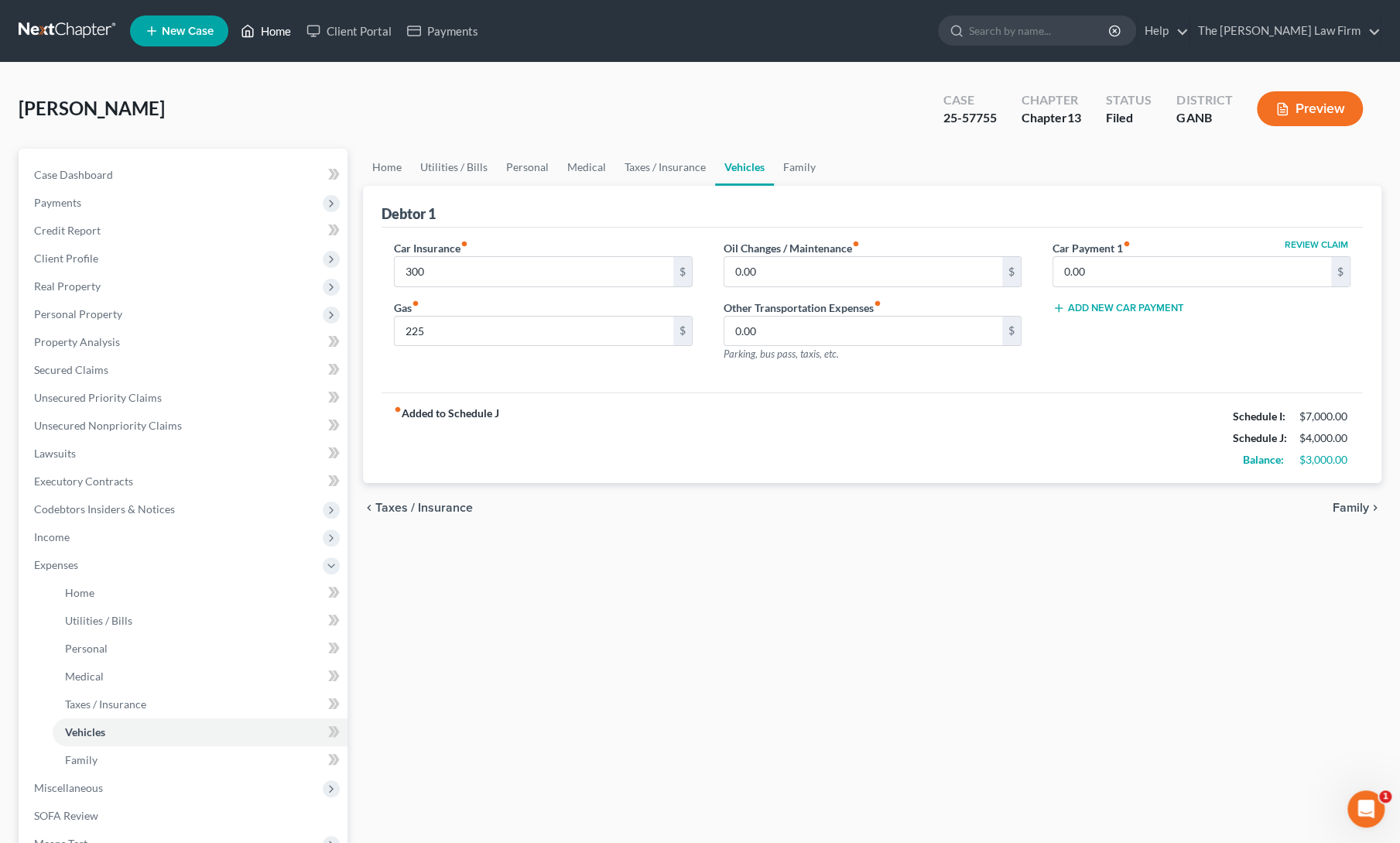
click at [260, 30] on link "Home" at bounding box center [266, 31] width 66 height 28
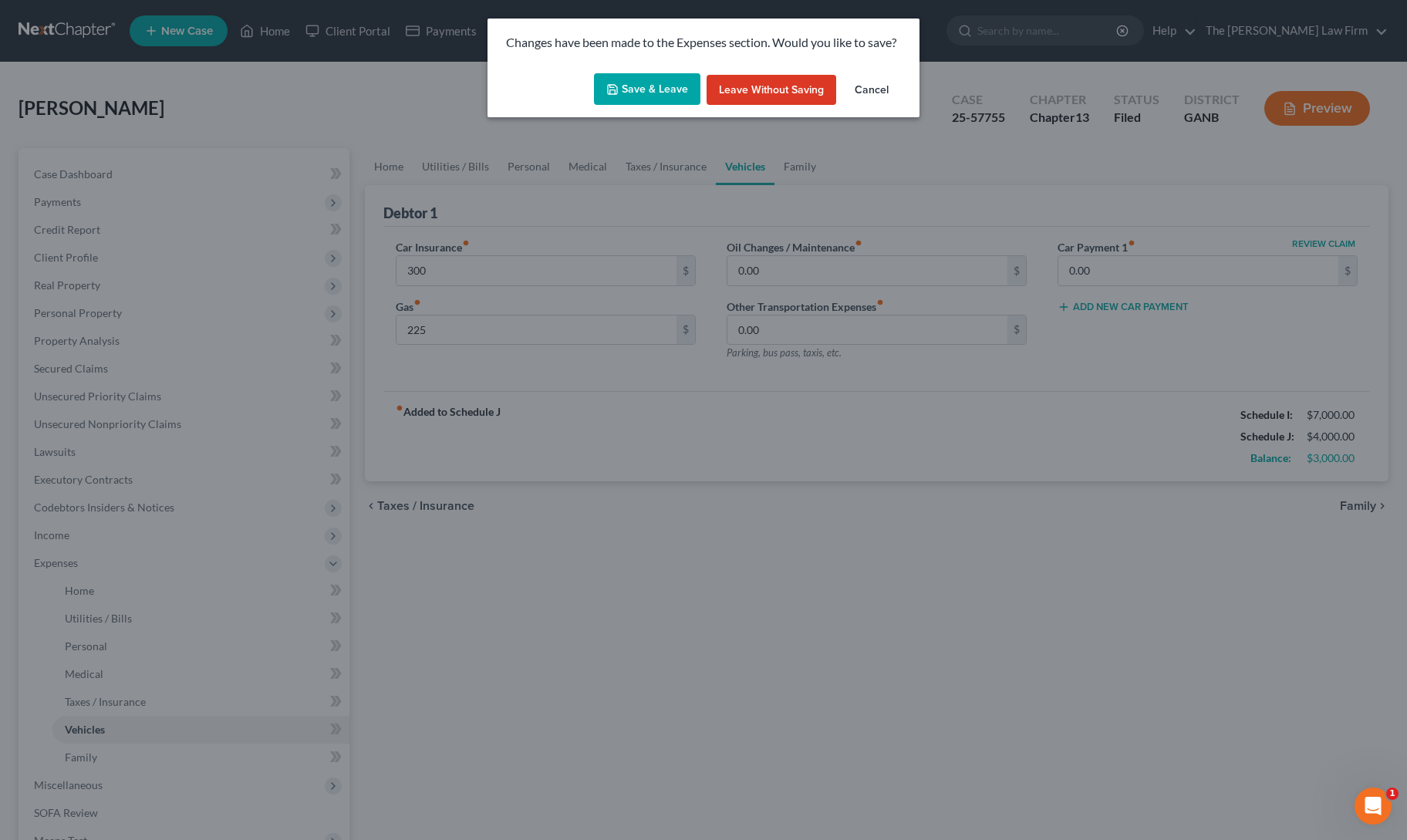
click at [662, 90] on button "Save & Leave" at bounding box center [647, 89] width 106 height 32
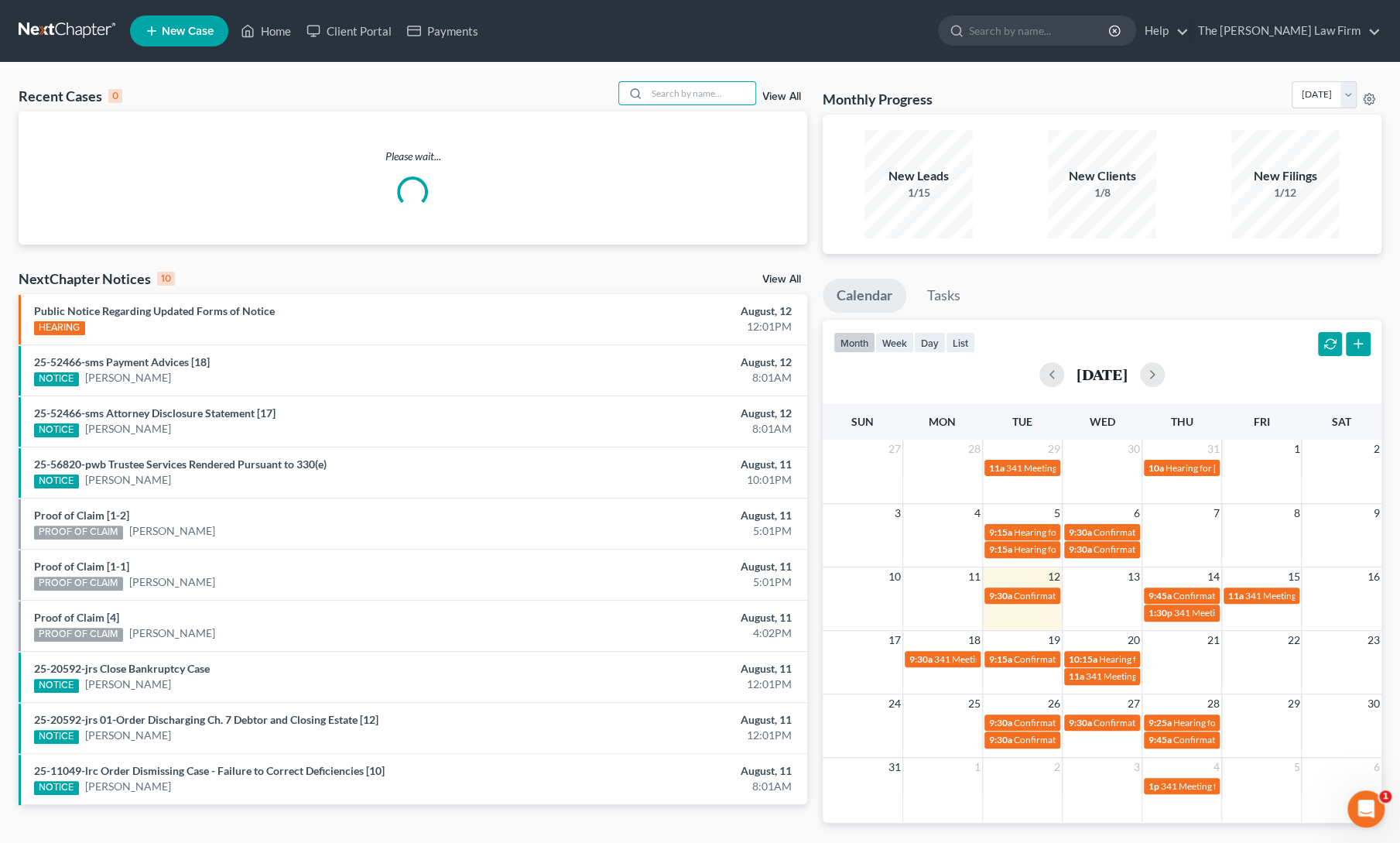
click at [664, 90] on input "search" at bounding box center [701, 92] width 108 height 22
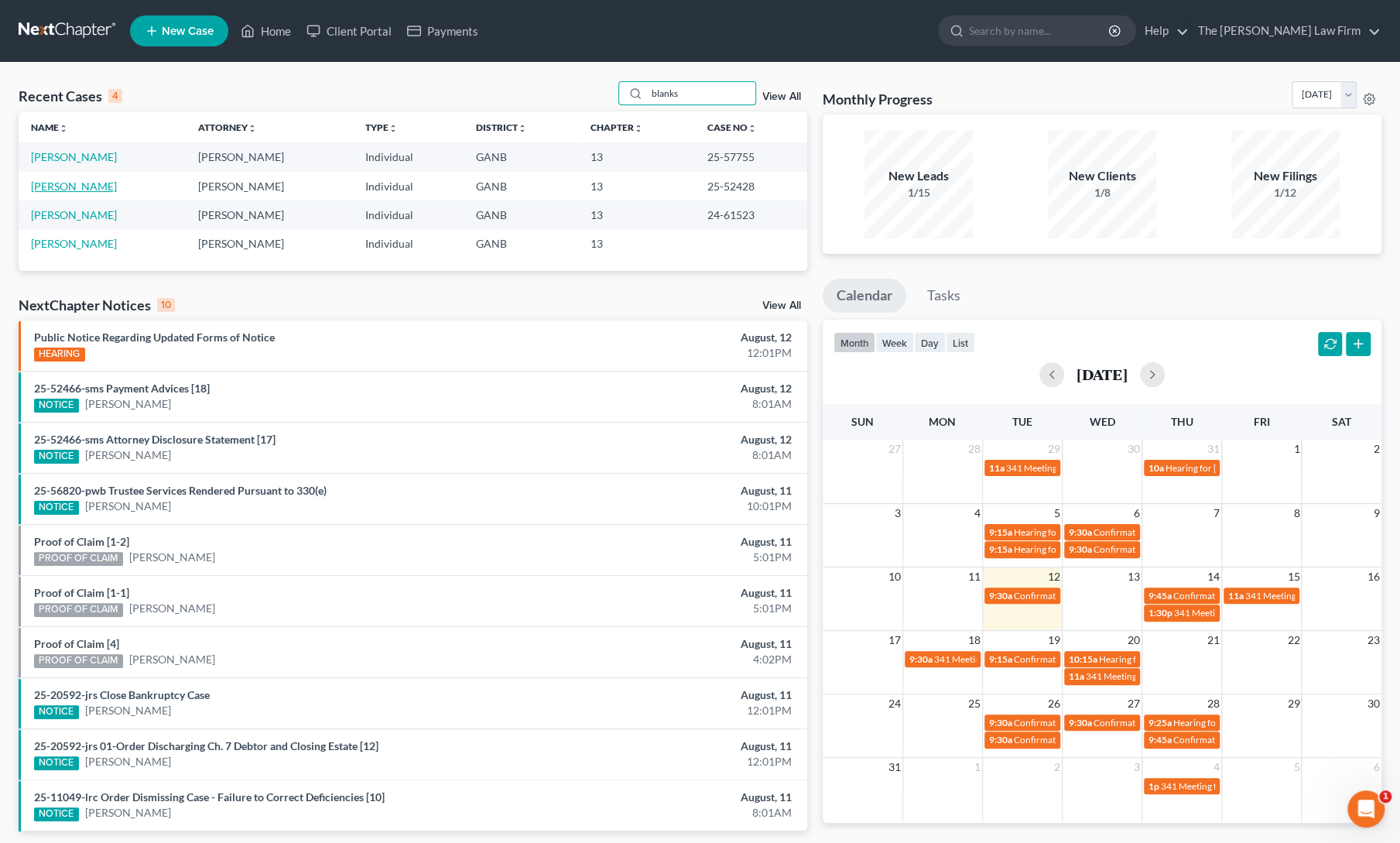
type input "blanks"
click at [79, 185] on link "[PERSON_NAME]" at bounding box center [73, 186] width 86 height 13
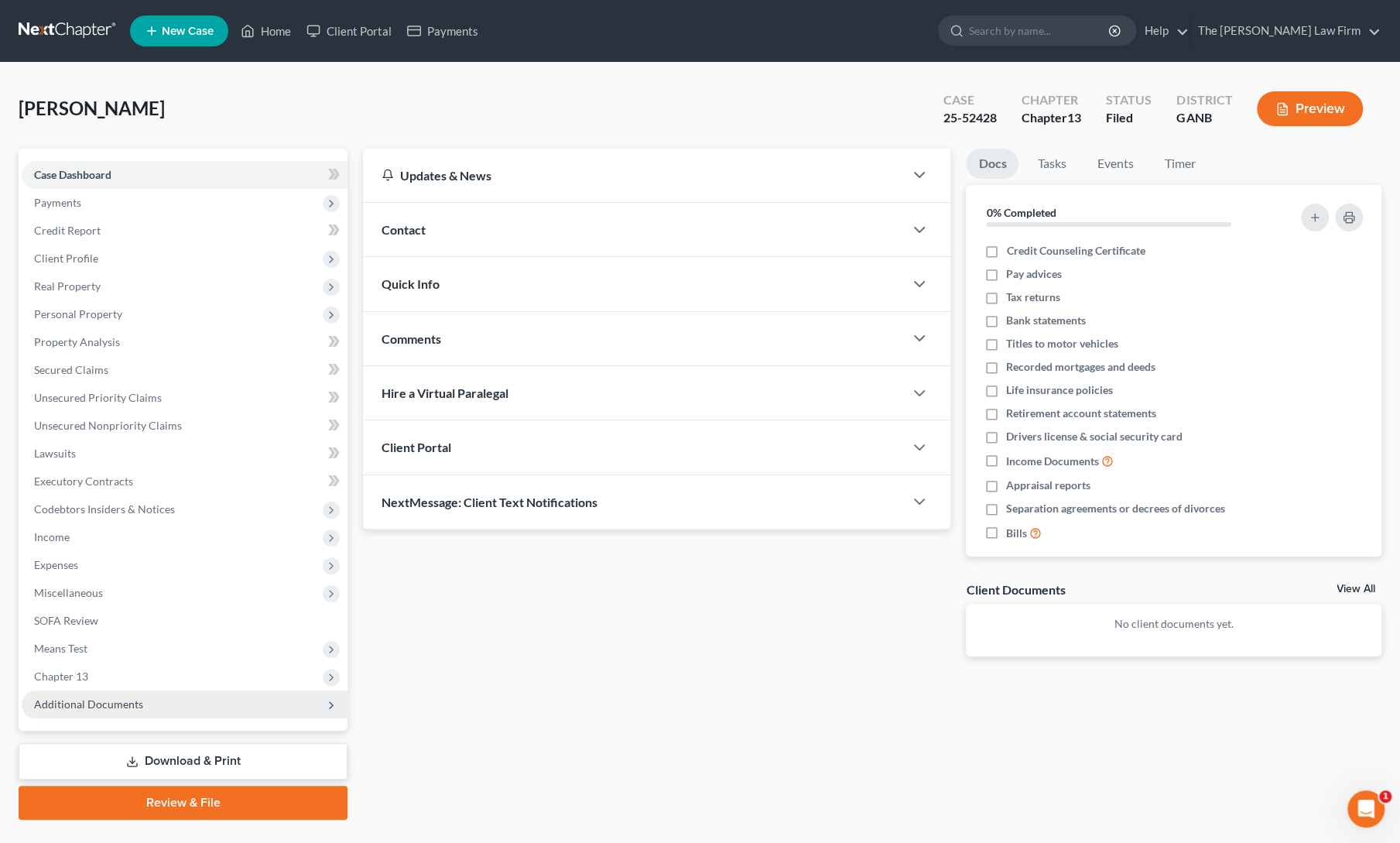
click at [87, 702] on span "Additional Documents" at bounding box center [88, 704] width 109 height 13
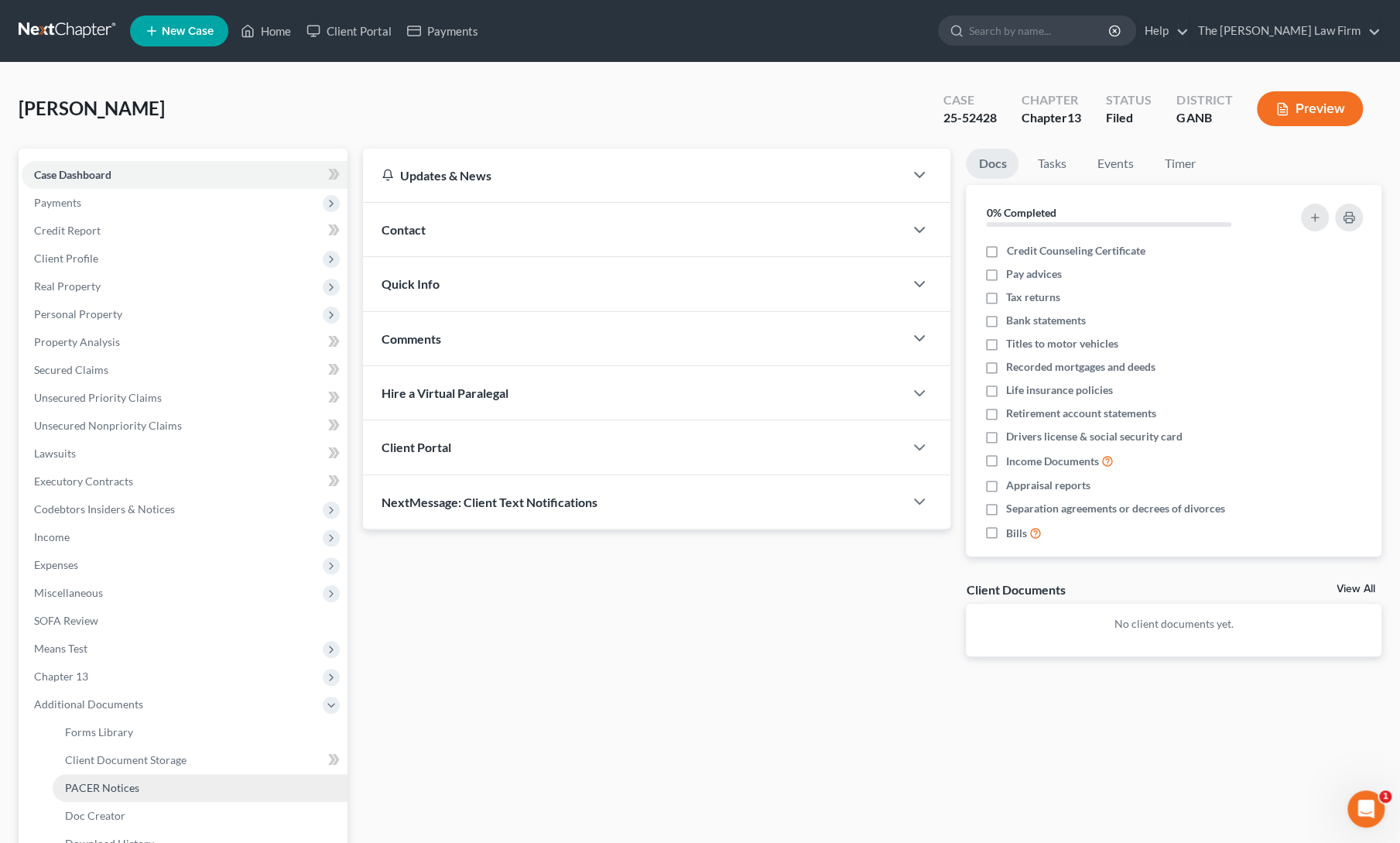
click at [104, 781] on span "PACER Notices" at bounding box center [102, 788] width 74 height 13
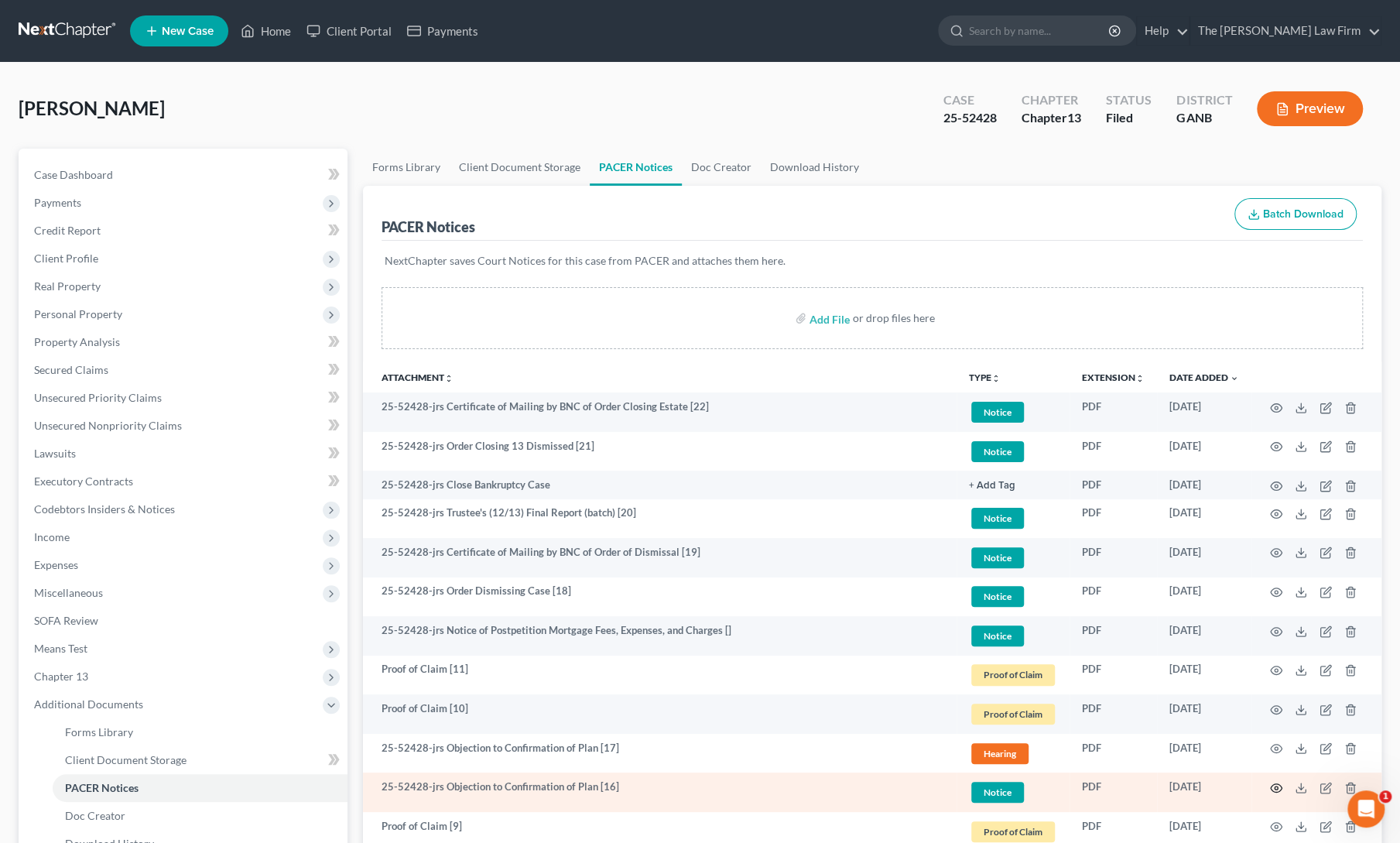
click at [1272, 784] on icon "button" at bounding box center [1276, 788] width 12 height 8
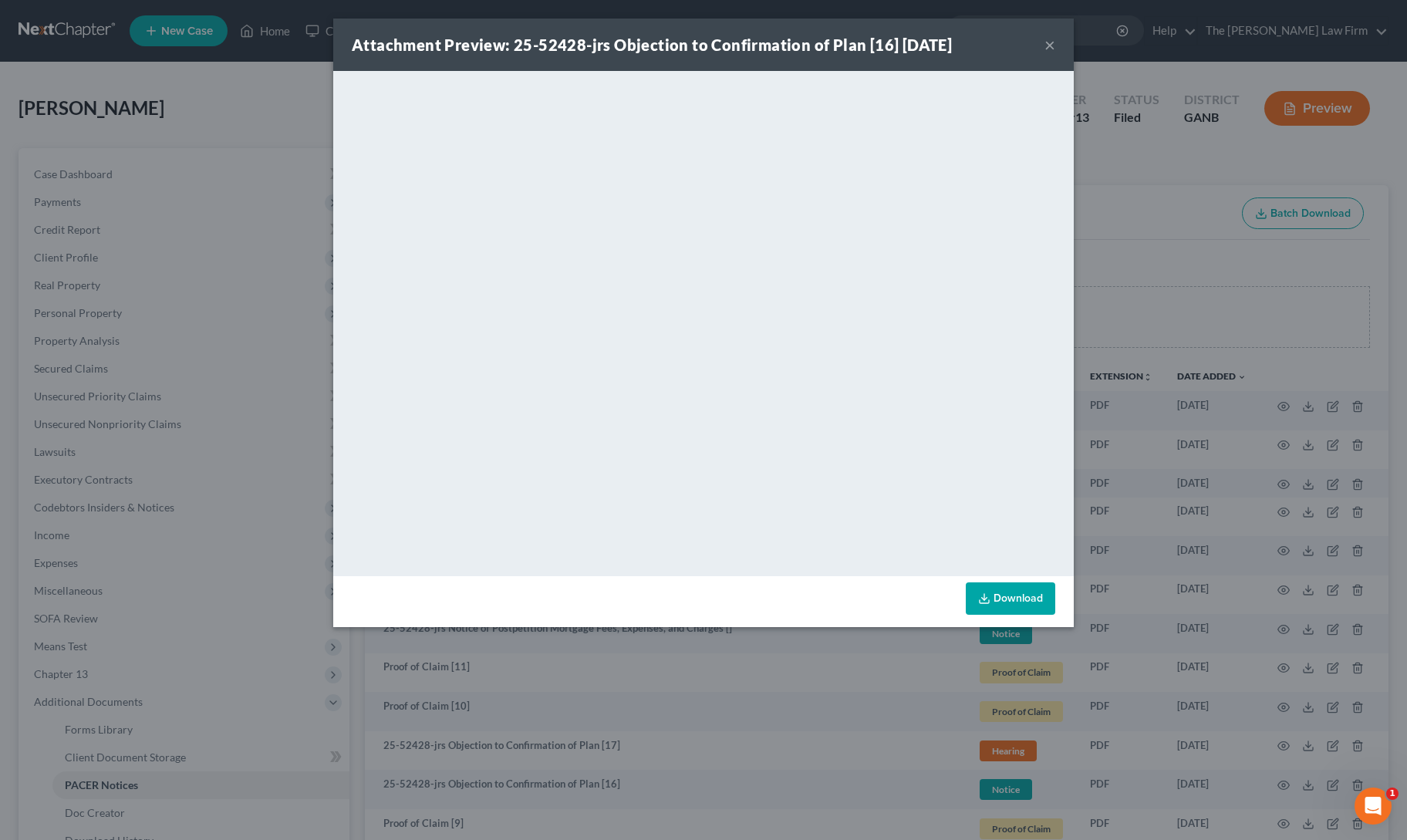
click at [1052, 41] on button "×" at bounding box center [1049, 44] width 11 height 18
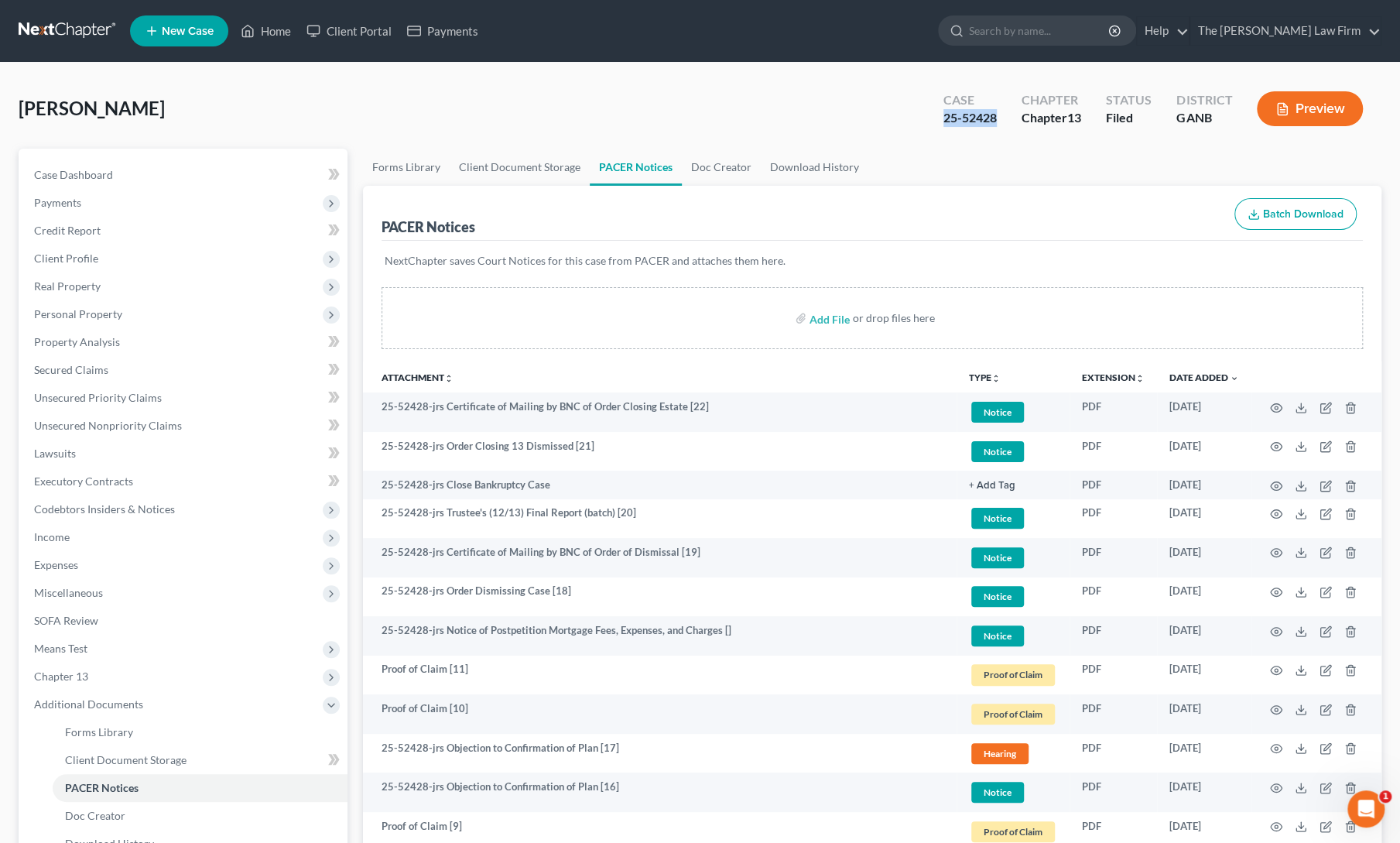
drag, startPoint x: 939, startPoint y: 118, endPoint x: 997, endPoint y: 130, distance: 59.2
click at [997, 130] on div "Case 25-52428" at bounding box center [970, 110] width 78 height 45
copy div "25-52428"
click at [269, 42] on link "Home" at bounding box center [266, 31] width 66 height 28
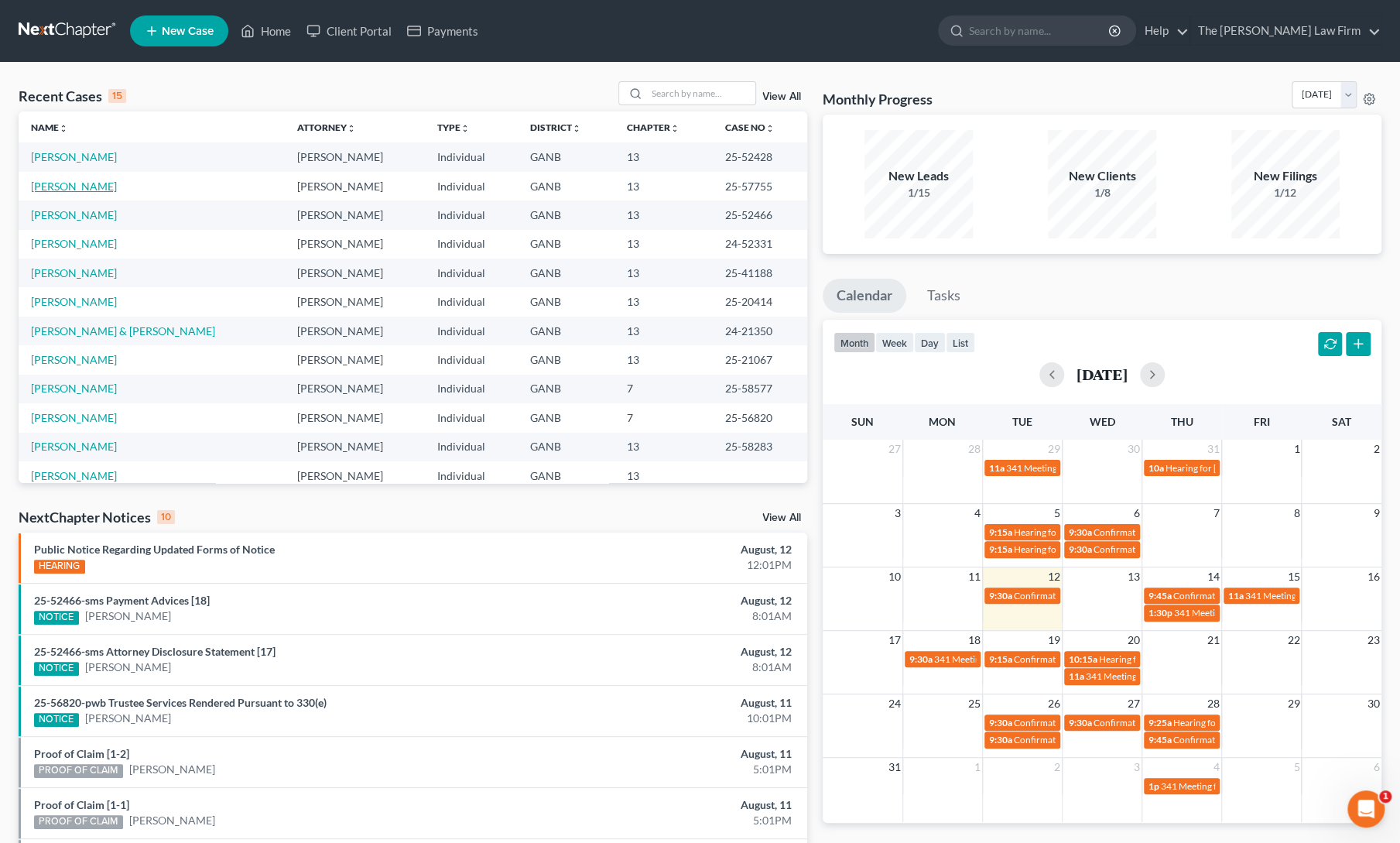
click at [54, 188] on link "[PERSON_NAME]" at bounding box center [73, 186] width 86 height 13
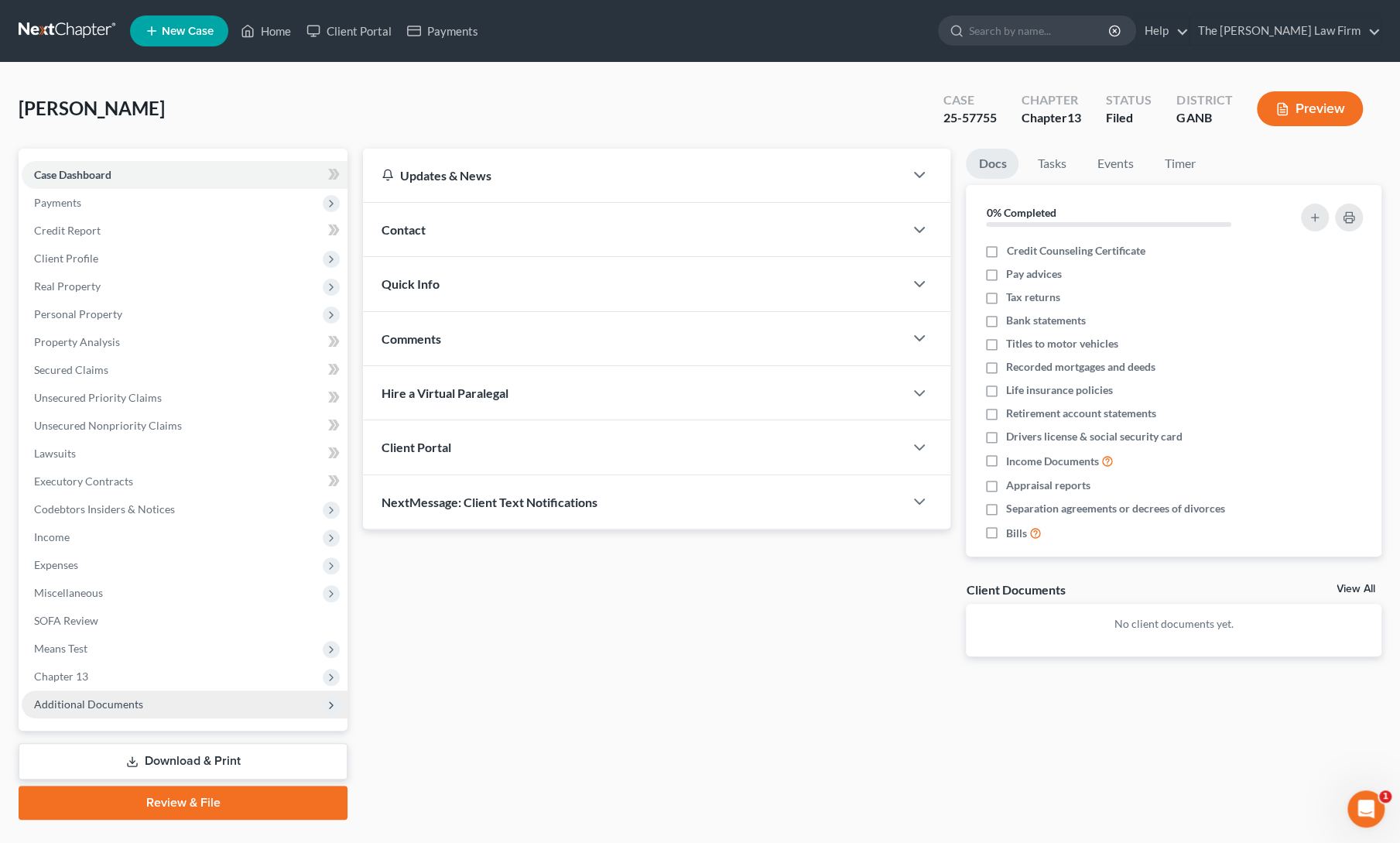
click at [88, 710] on span "Additional Documents" at bounding box center [184, 704] width 326 height 28
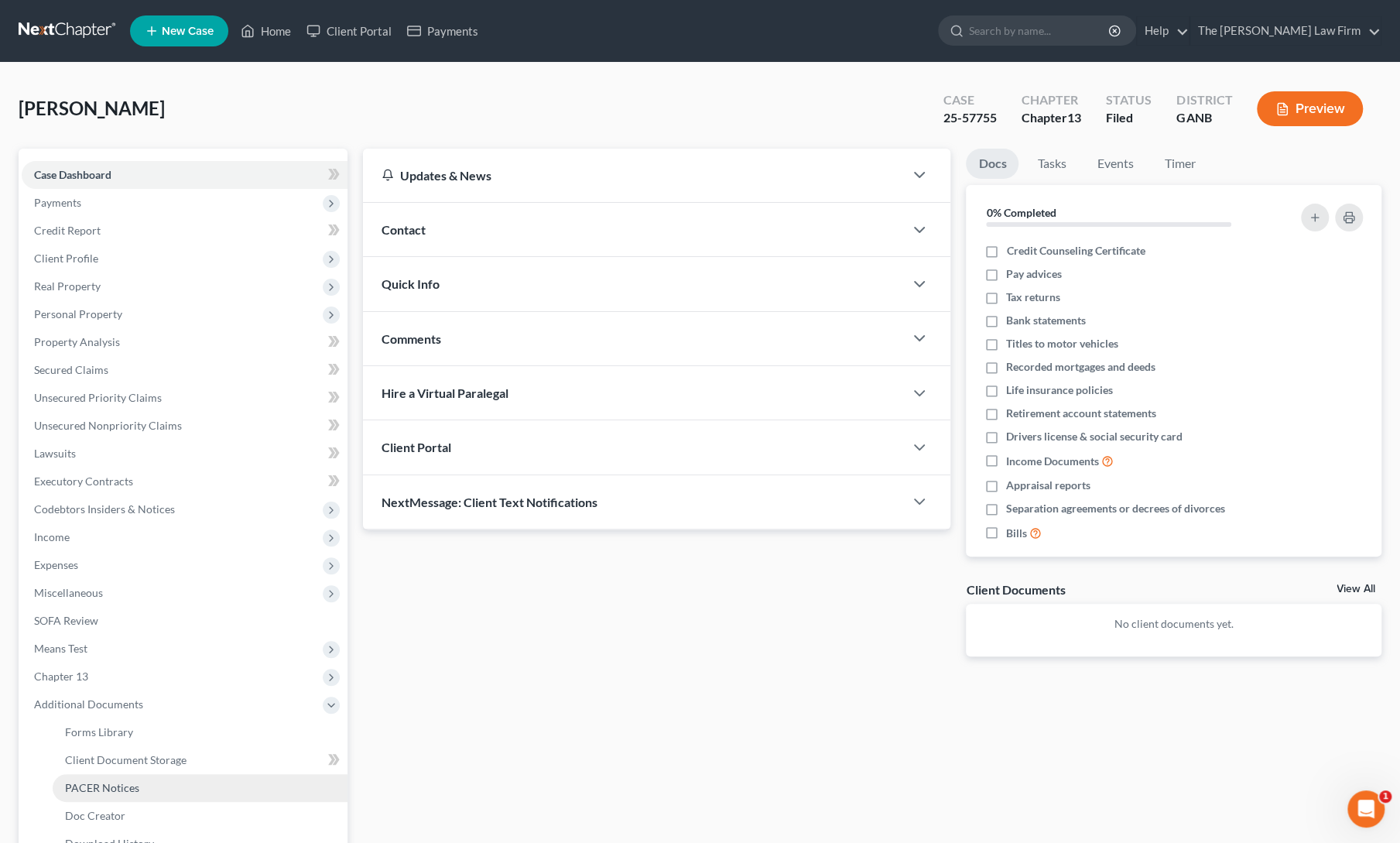
click at [97, 784] on span "PACER Notices" at bounding box center [102, 788] width 74 height 13
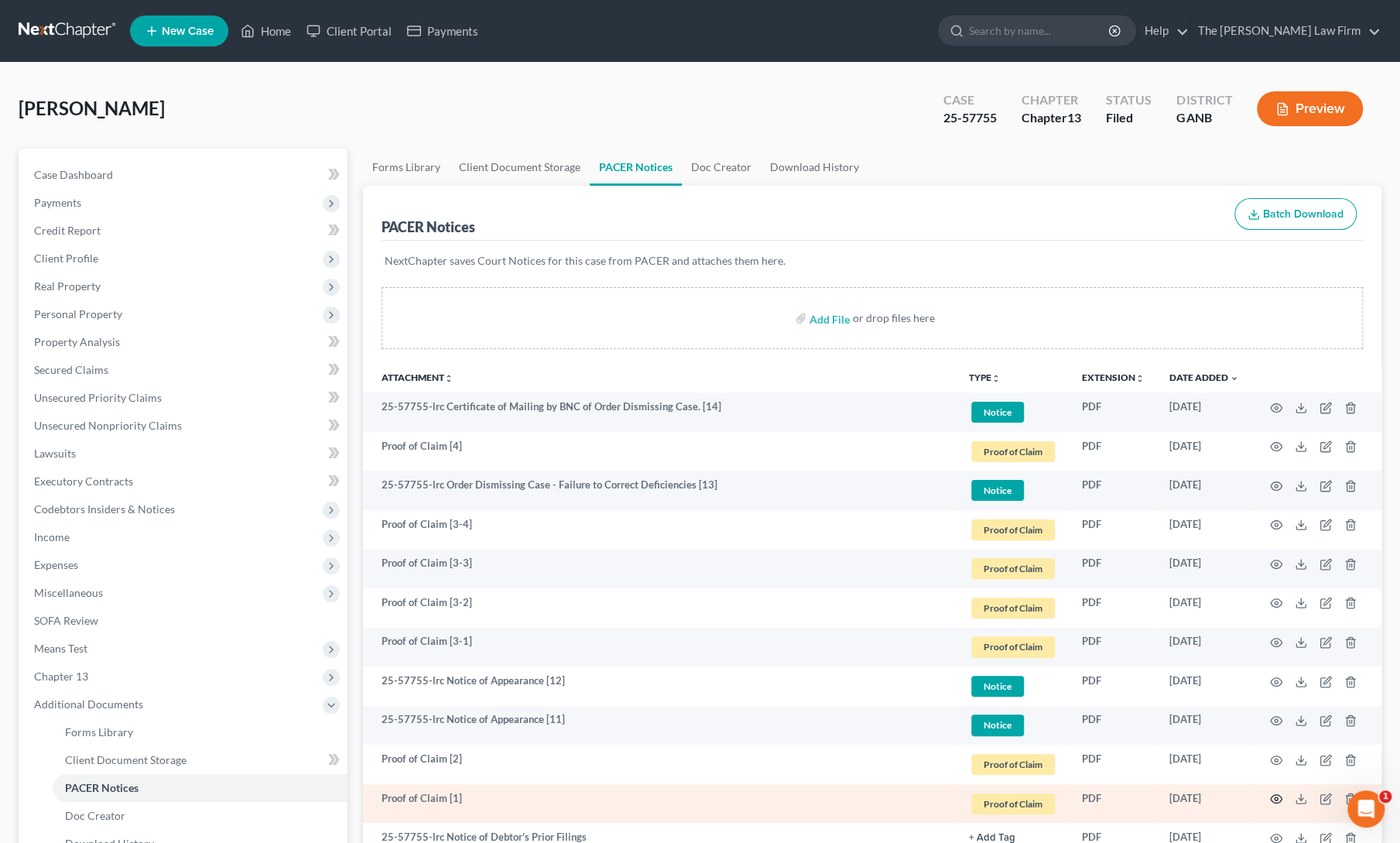
click at [1277, 798] on circle "button" at bounding box center [1276, 798] width 3 height 3
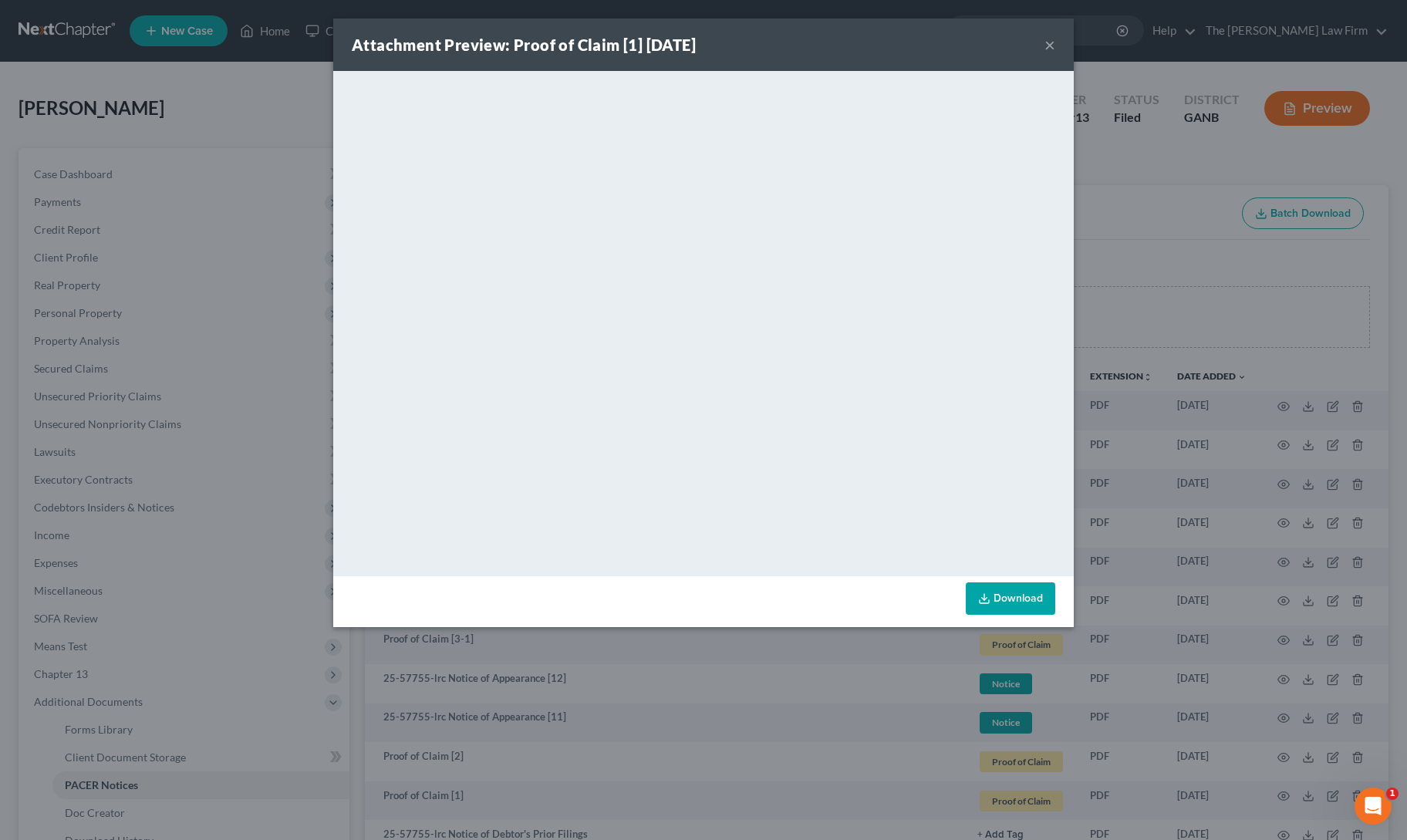
click at [1051, 43] on button "×" at bounding box center [1049, 44] width 11 height 18
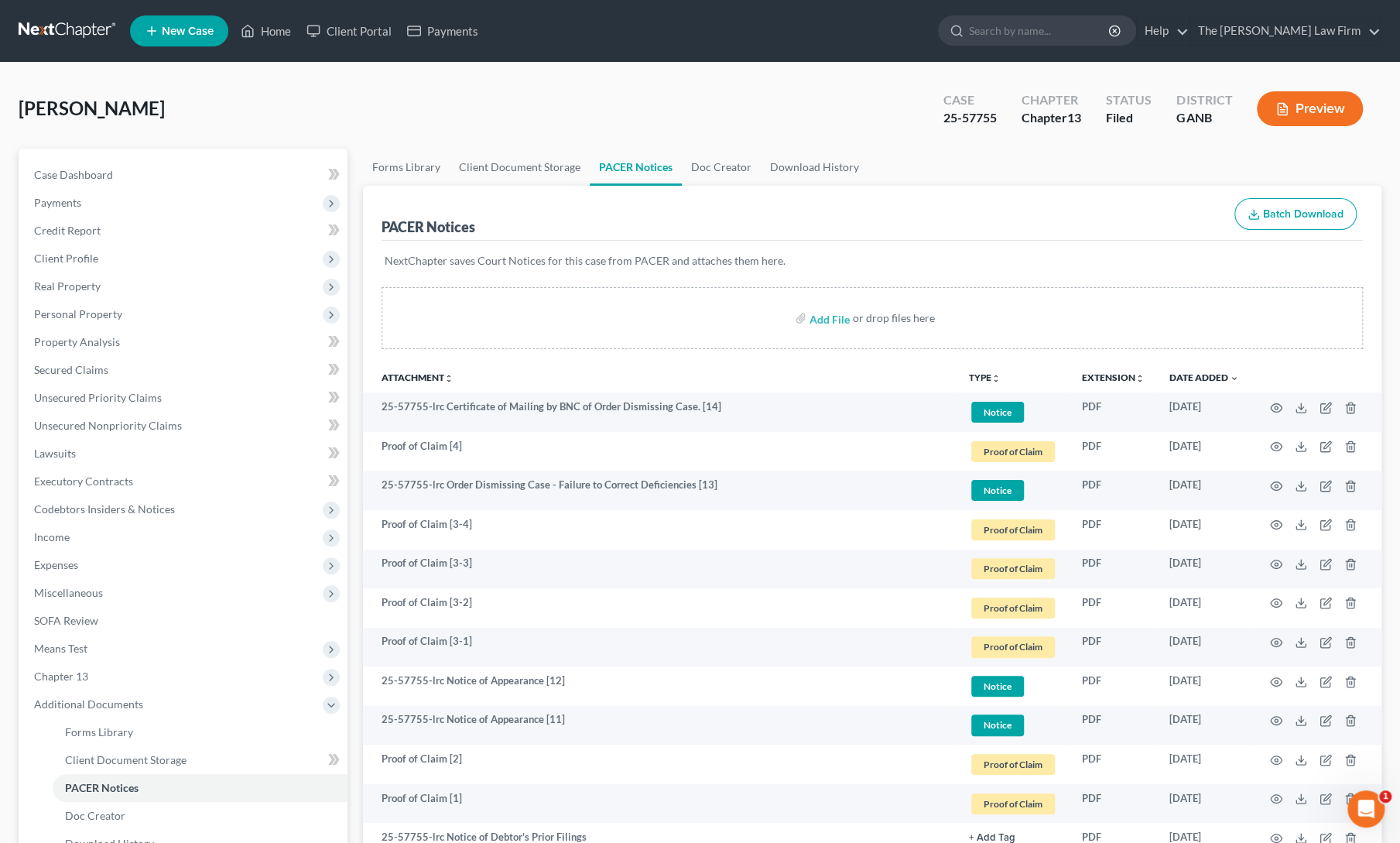
click at [769, 98] on div "[PERSON_NAME] Upgraded Case 25-57755 Chapter Chapter 13 Status Filed District G…" at bounding box center [699, 115] width 1363 height 68
click at [68, 561] on span "Expenses" at bounding box center [55, 565] width 44 height 13
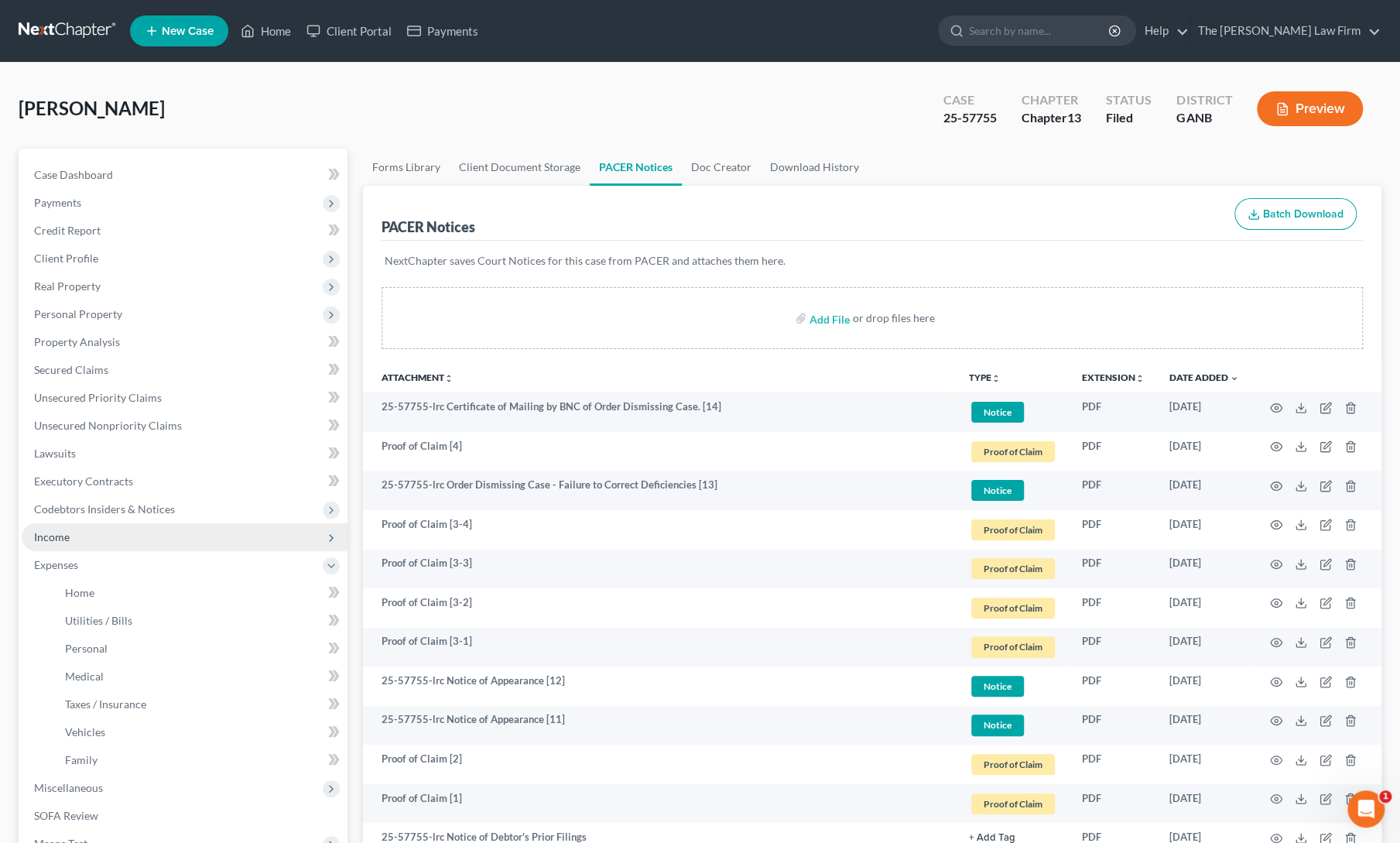
click at [59, 543] on span "Income" at bounding box center [184, 538] width 326 height 28
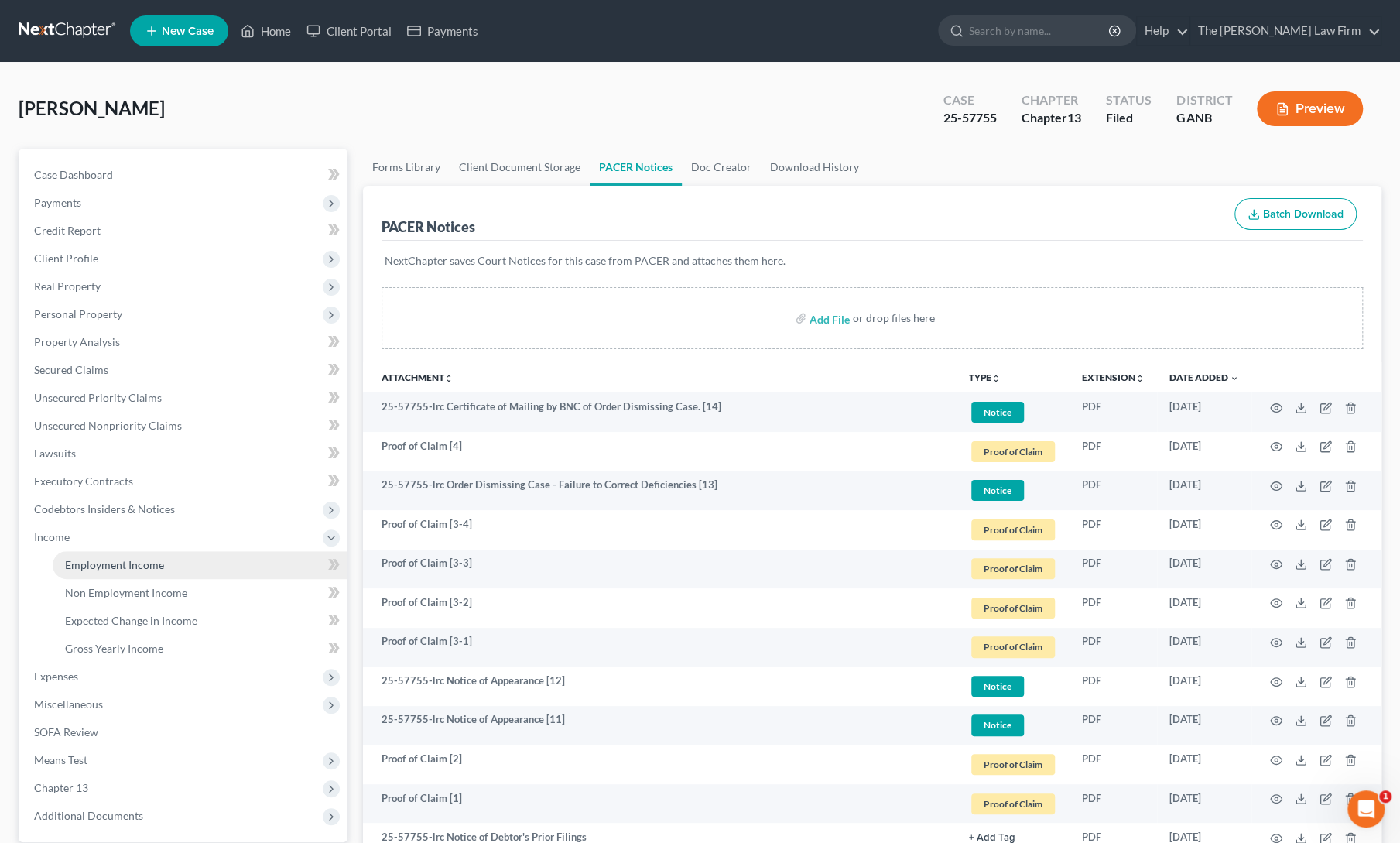
click at [67, 561] on span "Employment Income" at bounding box center [115, 565] width 99 height 13
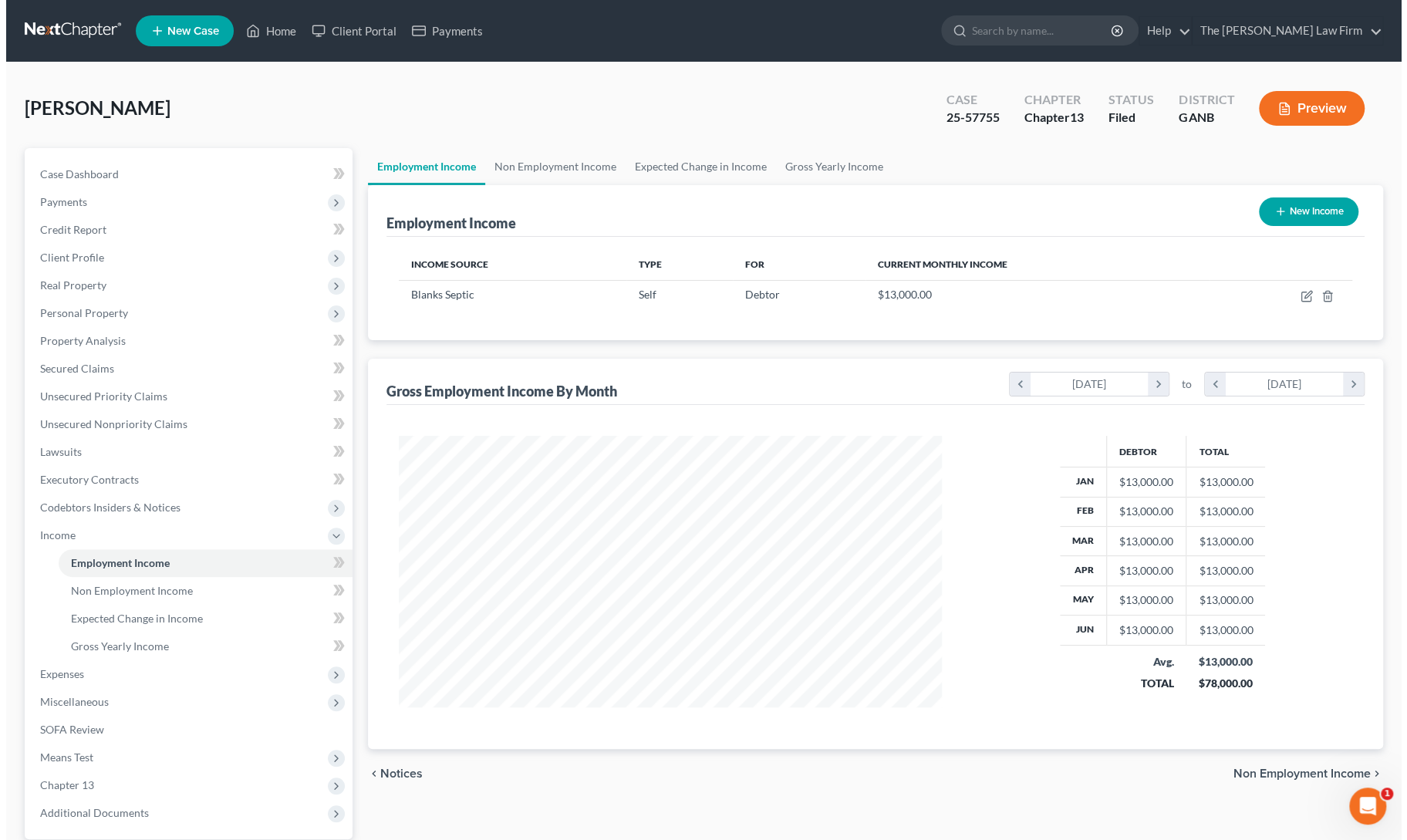
scroll to position [275, 573]
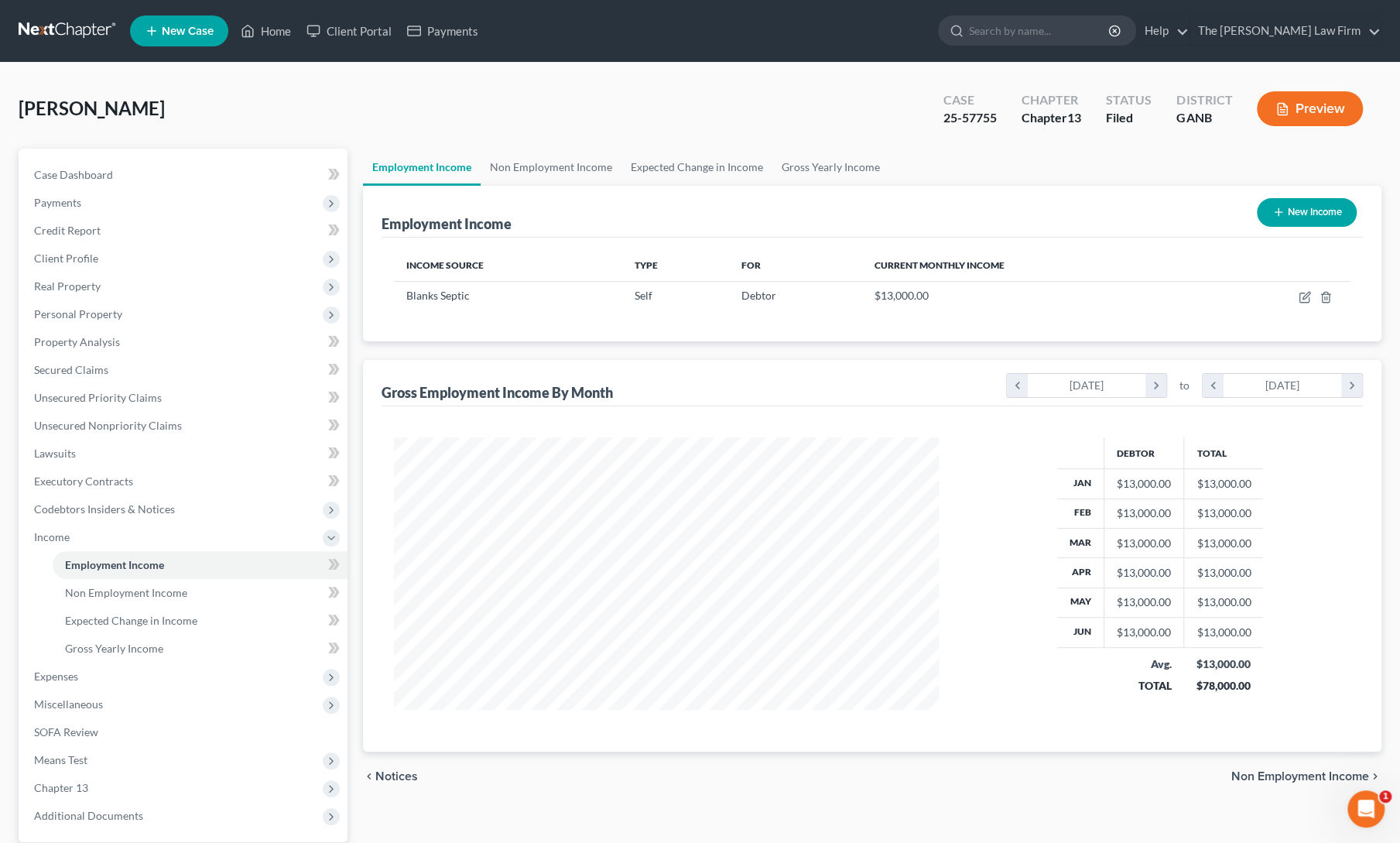
click at [1288, 211] on button "New Income" at bounding box center [1306, 212] width 100 height 29
select select "0"
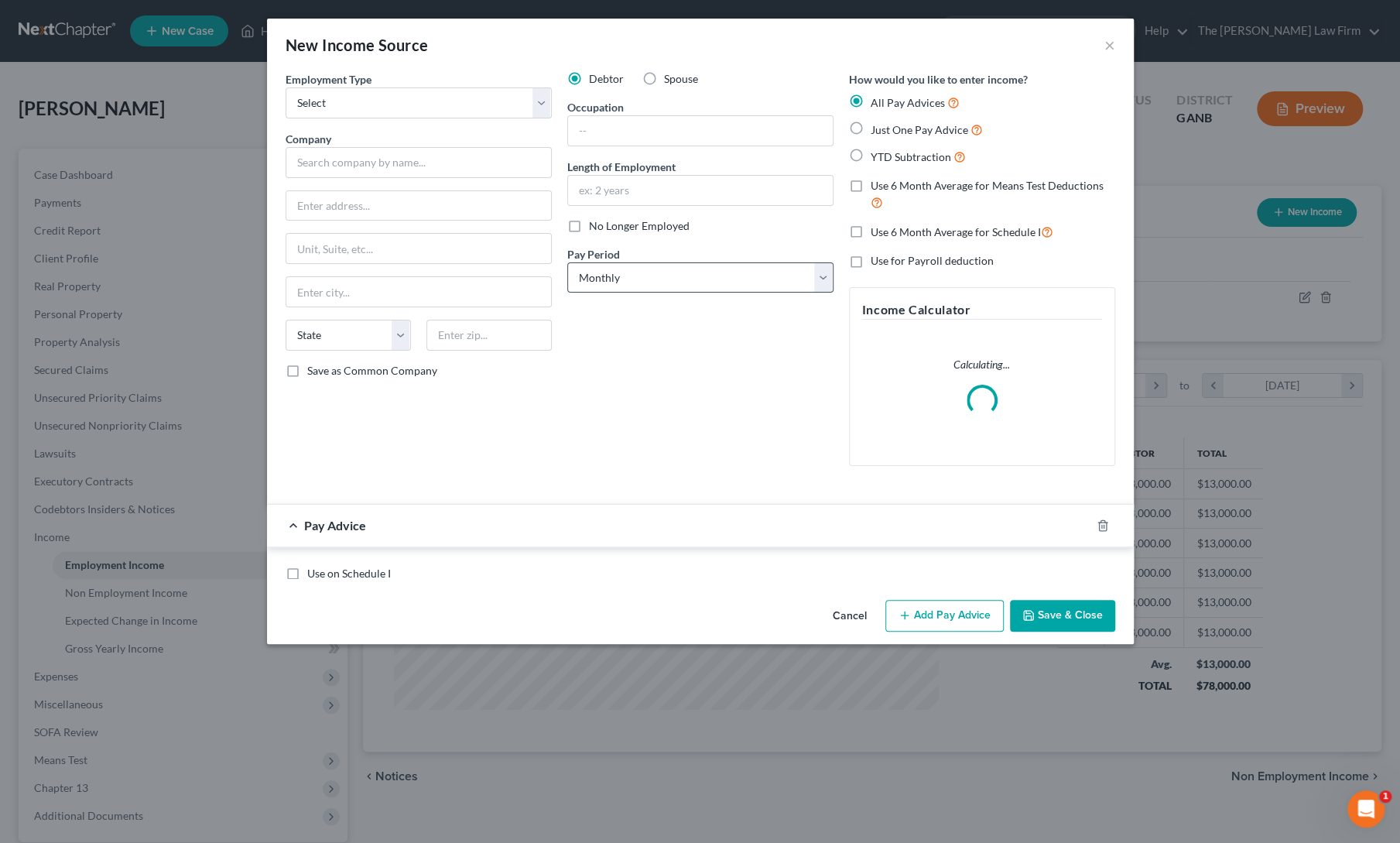
scroll to position [276, 580]
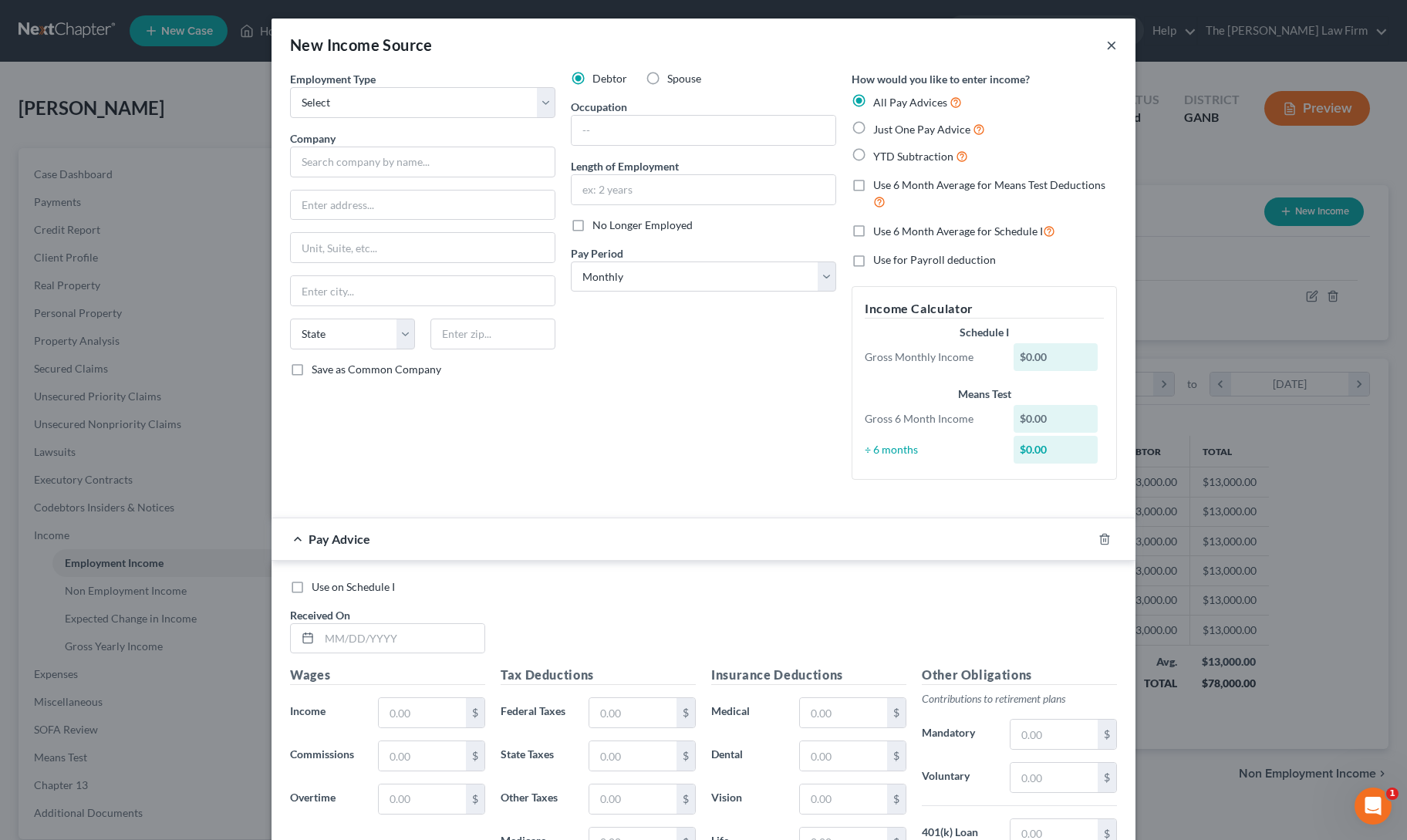
click at [1106, 49] on button "×" at bounding box center [1111, 44] width 11 height 18
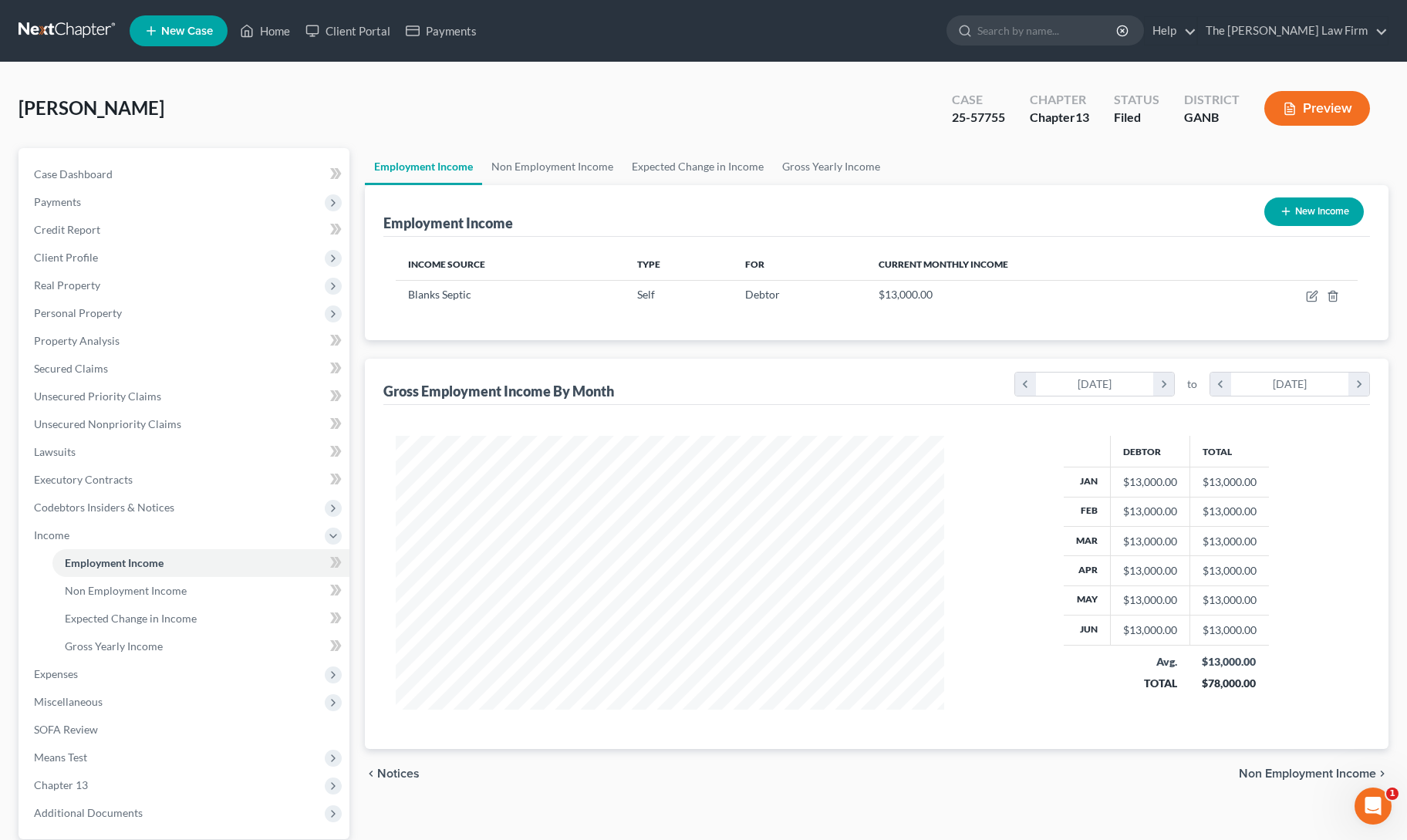
scroll to position [770912, 770691]
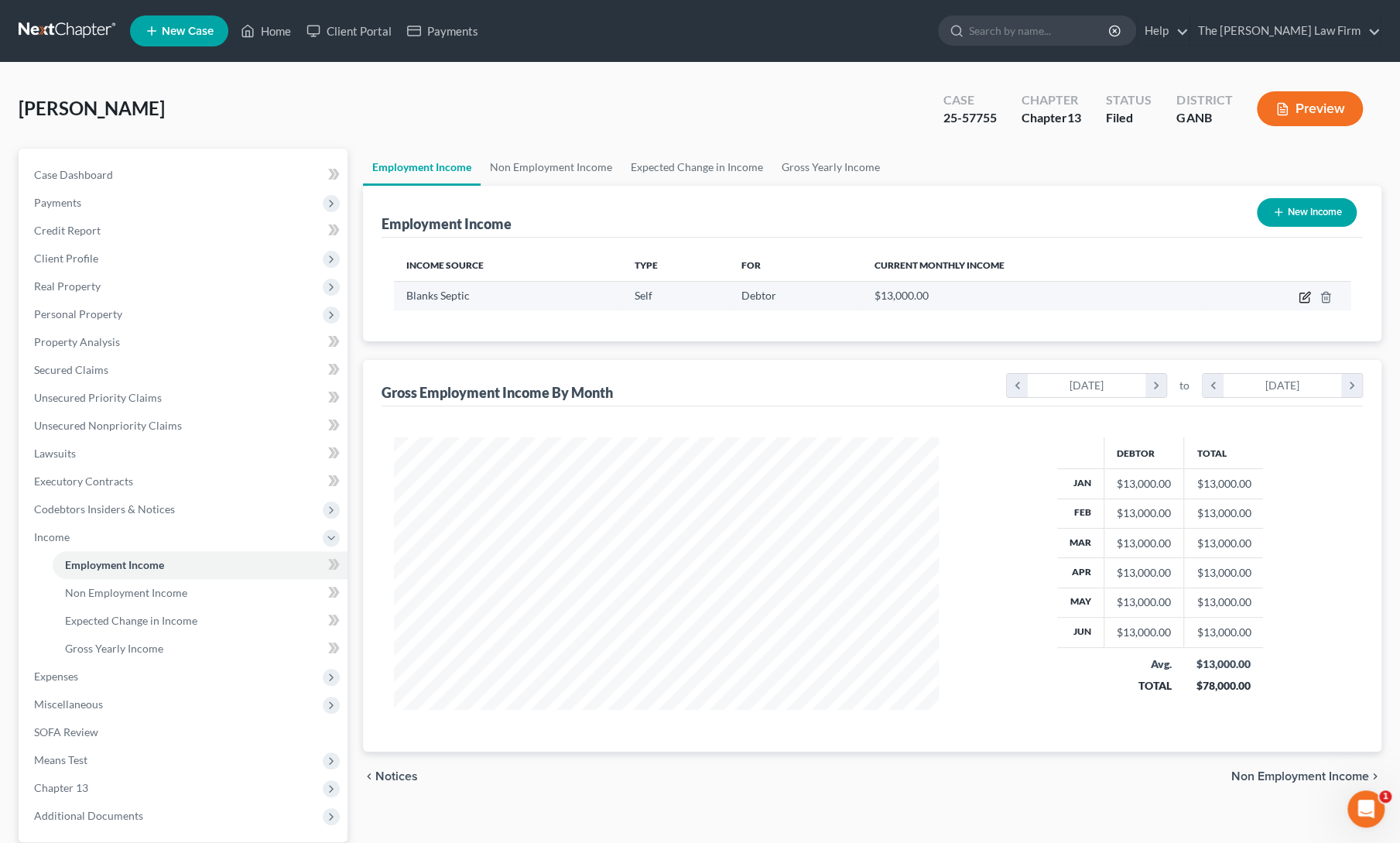
click at [1302, 300] on icon "button" at bounding box center [1304, 296] width 12 height 12
select select "1"
select select "0"
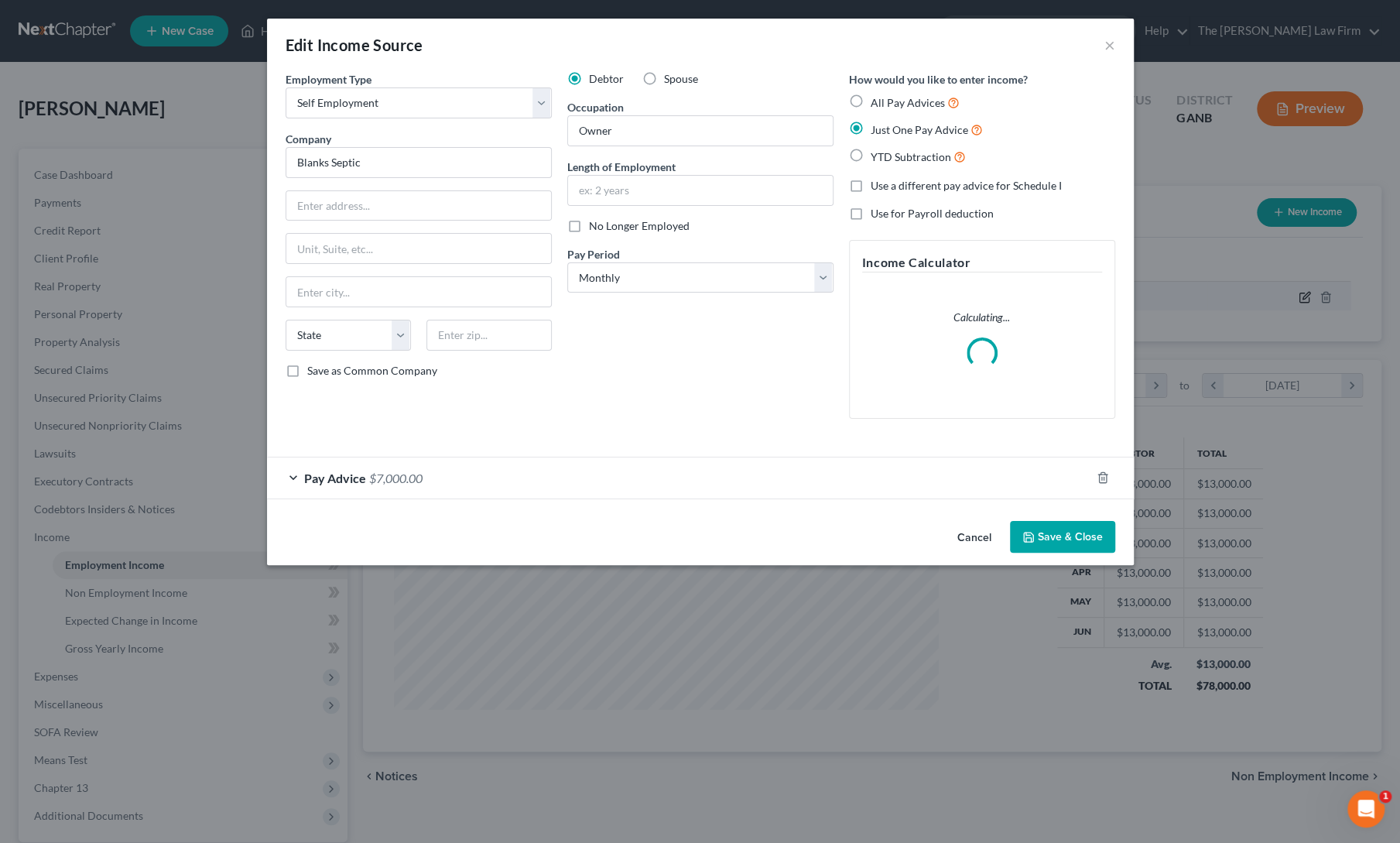
scroll to position [276, 580]
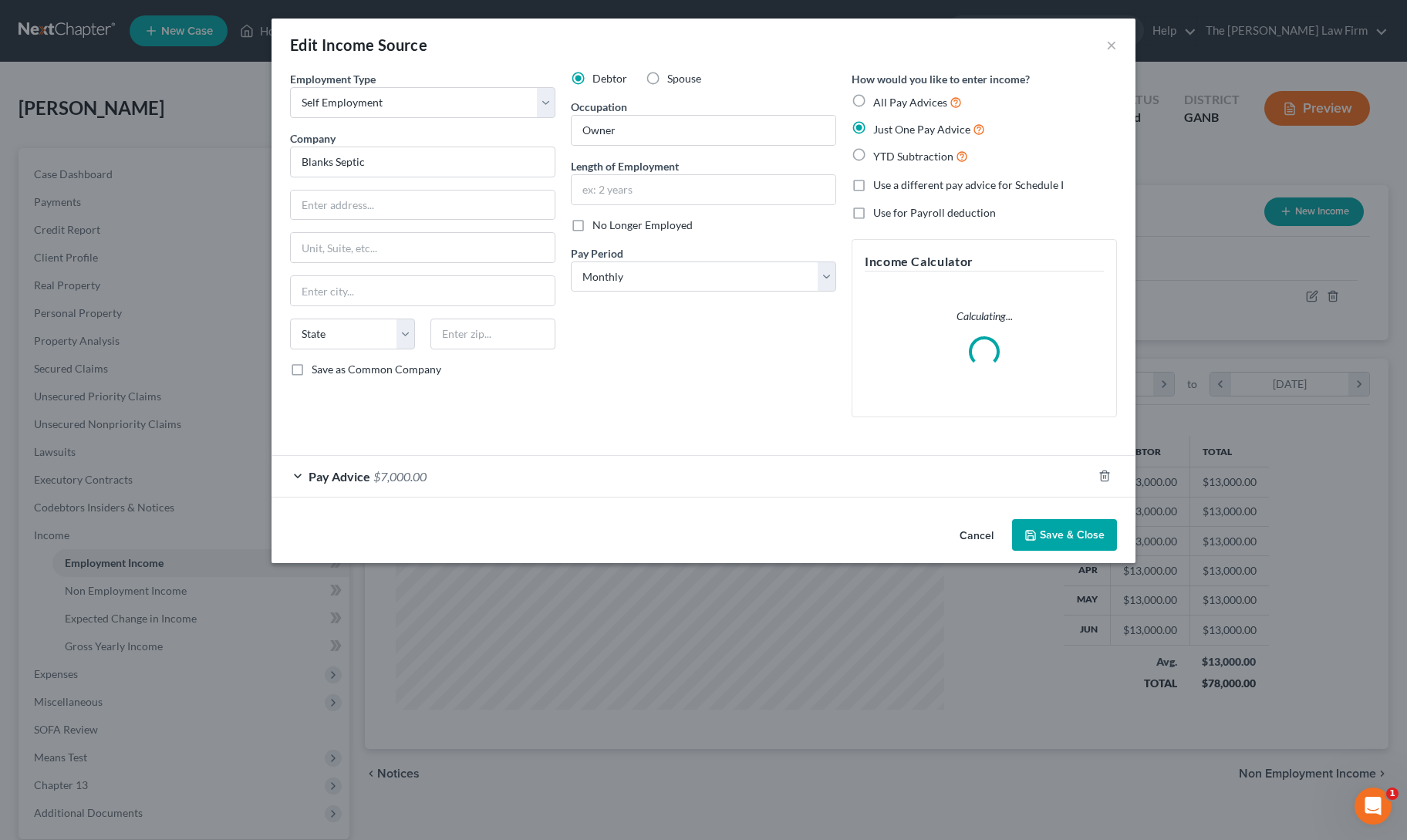
click at [291, 476] on div "Pay Advice $7,000.00" at bounding box center [681, 476] width 820 height 41
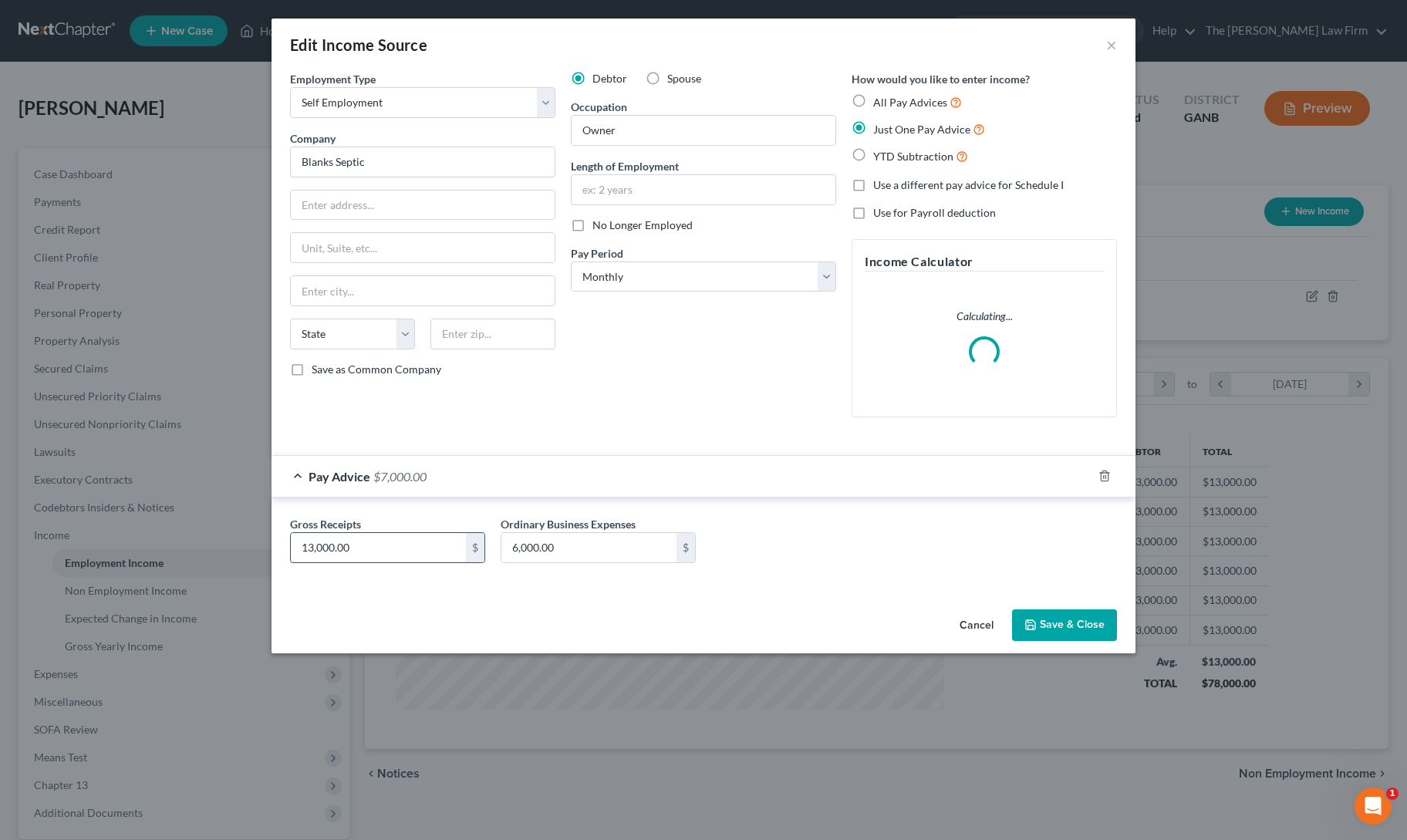
click at [312, 552] on input "13,000.00" at bounding box center [378, 548] width 175 height 30
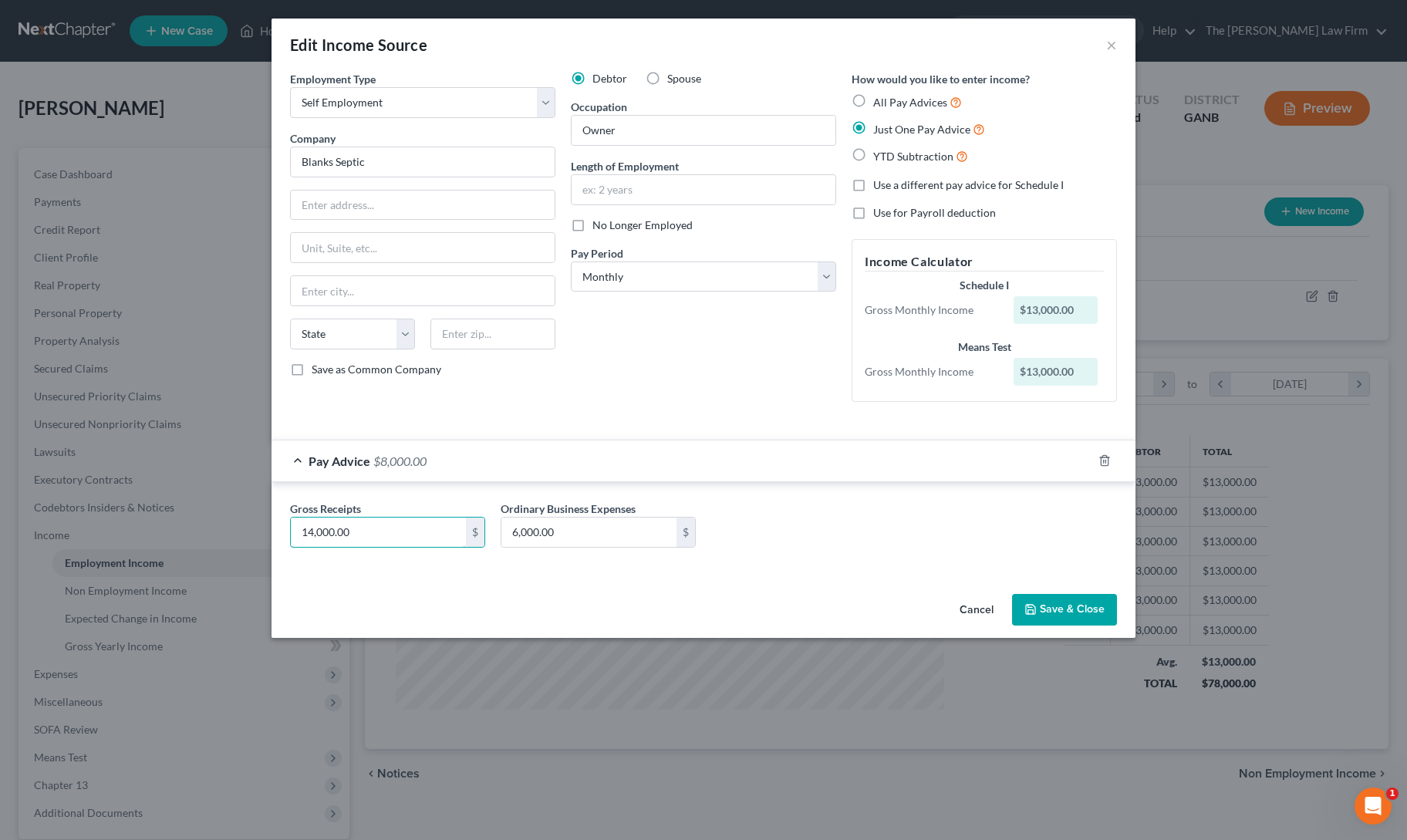
type input "14,000.00"
click at [457, 578] on div "Employment Type * Select Full or [DEMOGRAPHIC_DATA] Employment Self Employment …" at bounding box center [704, 329] width 864 height 517
click at [1041, 601] on button "Save & Close" at bounding box center [1064, 610] width 104 height 32
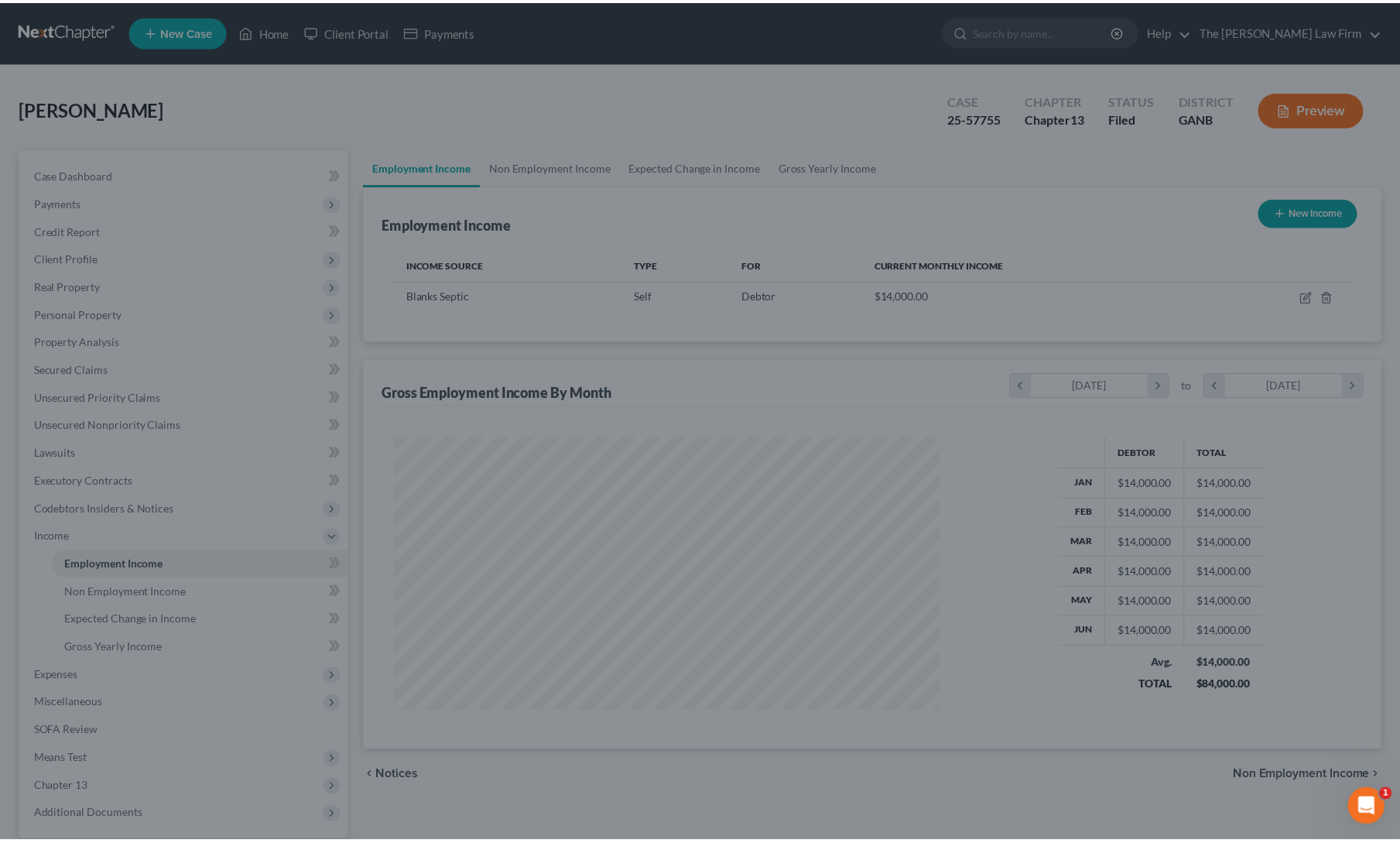
scroll to position [773665, 773187]
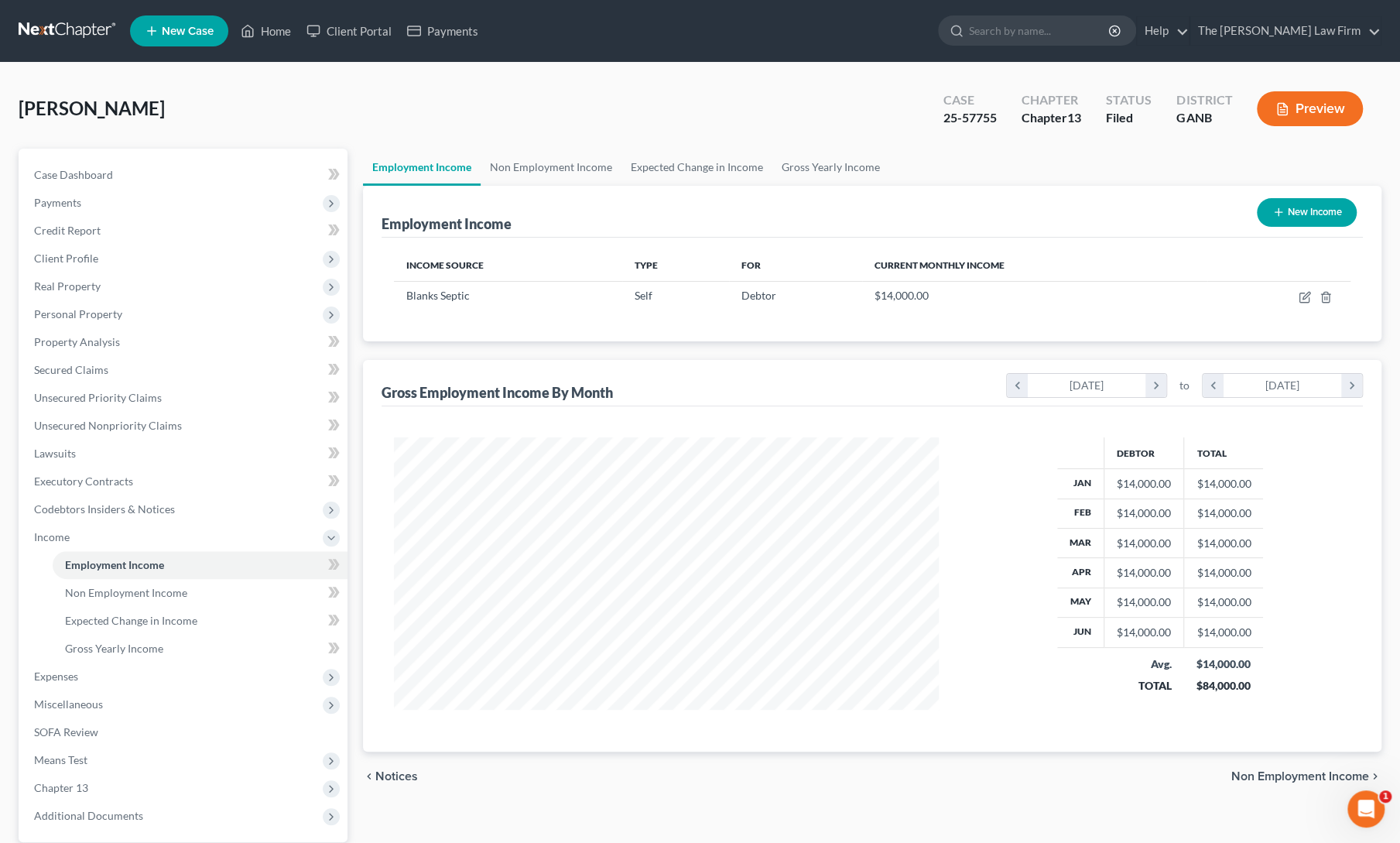
click at [366, 353] on div "Employment Income New Income Income Source Type For Current Monthly Income Blan…" at bounding box center [873, 469] width 1019 height 566
click at [65, 717] on span "Miscellaneous" at bounding box center [184, 704] width 326 height 28
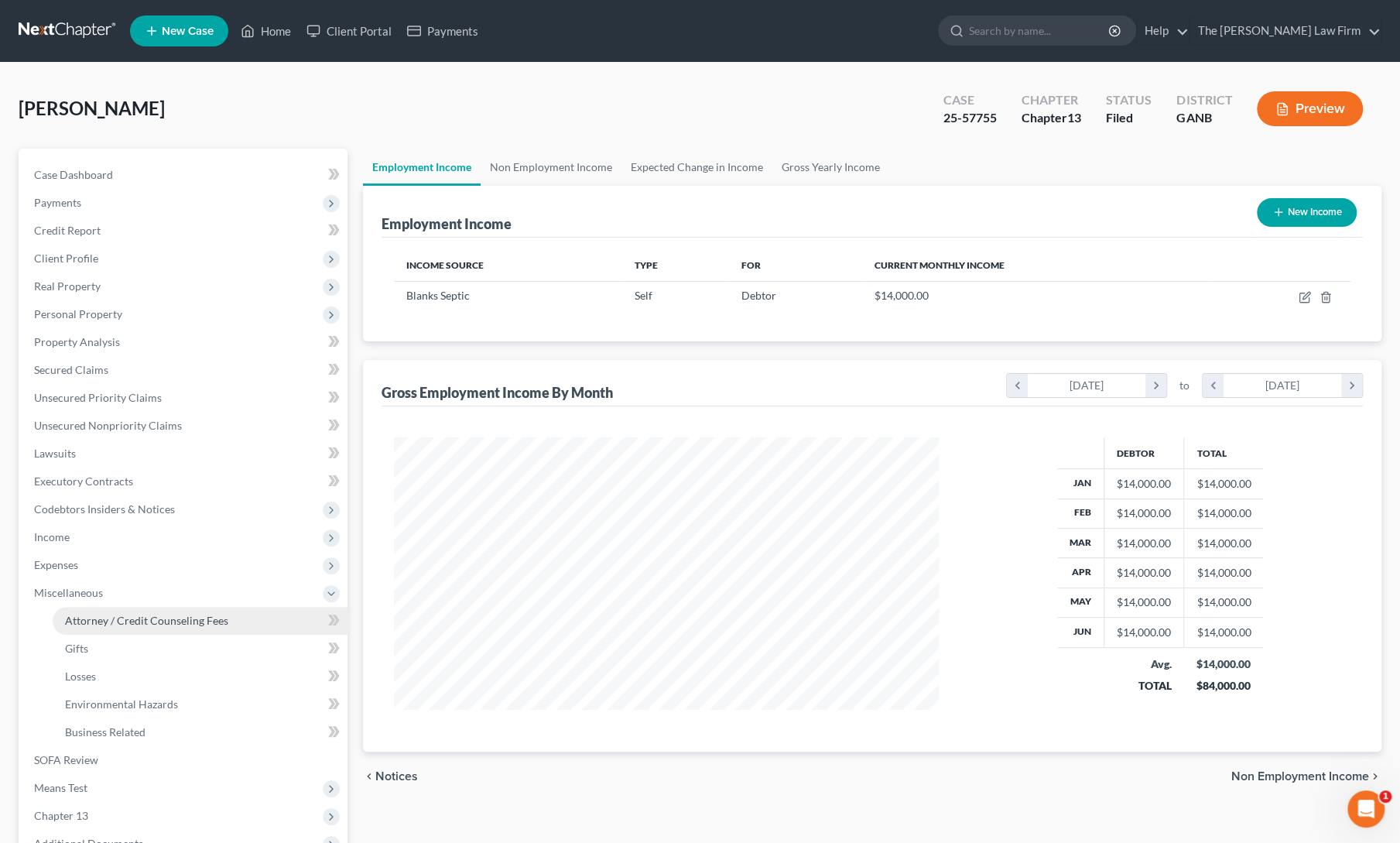
click at [130, 618] on span "Attorney / Credit Counseling Fees" at bounding box center [147, 620] width 163 height 13
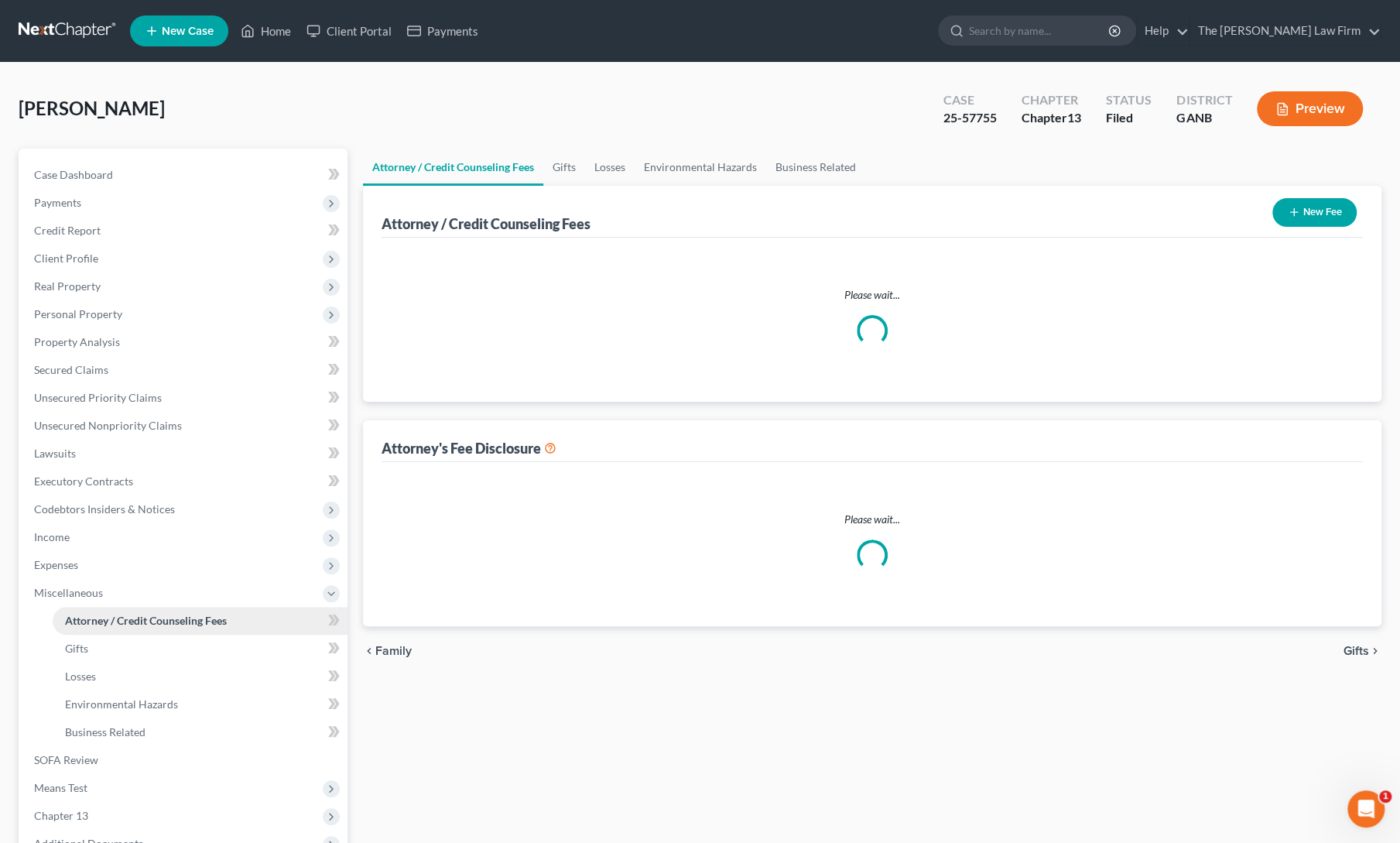
select select "0"
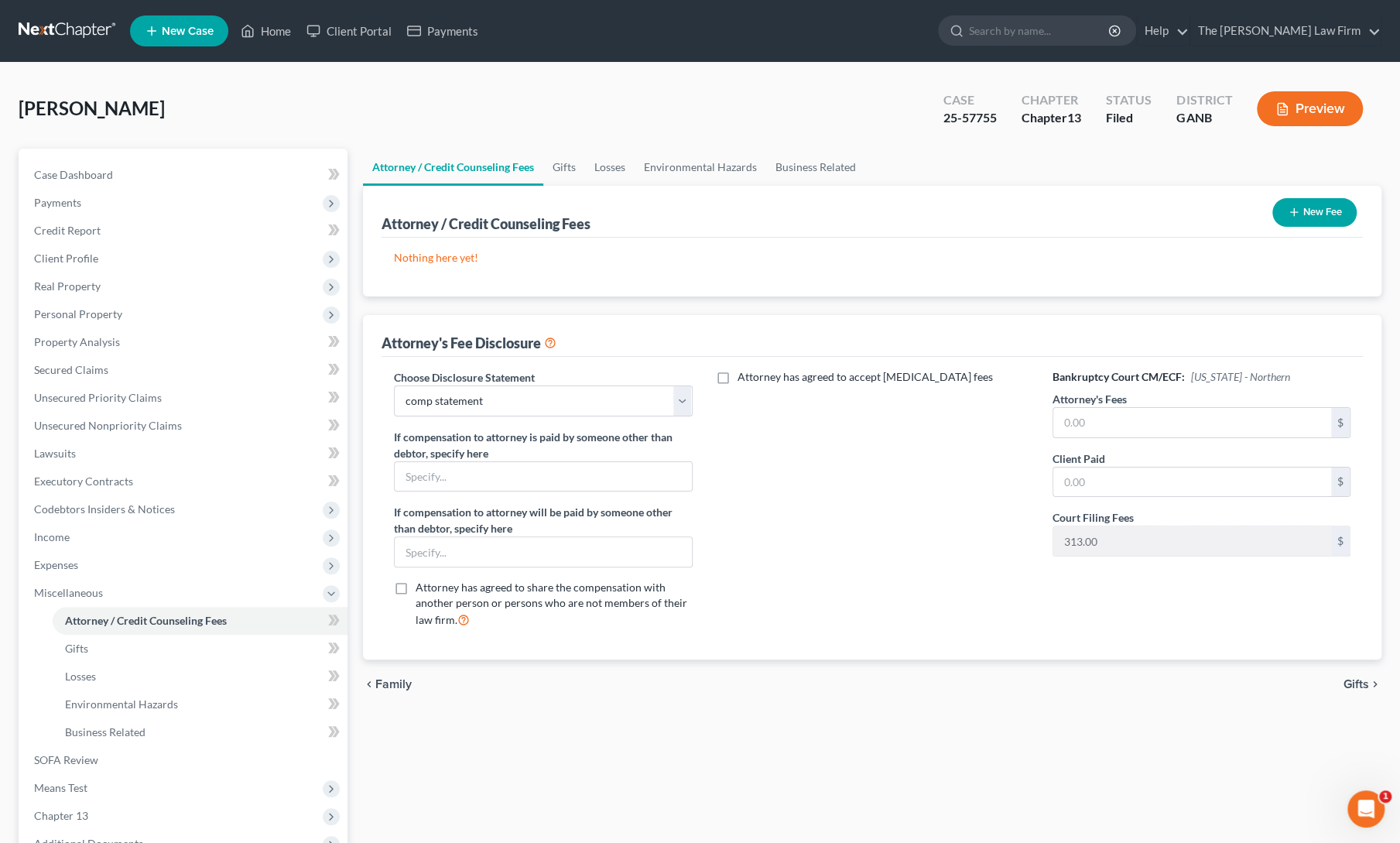
click at [920, 505] on div "Attorney has agreed to accept [MEDICAL_DATA] fees" at bounding box center [873, 504] width 329 height 272
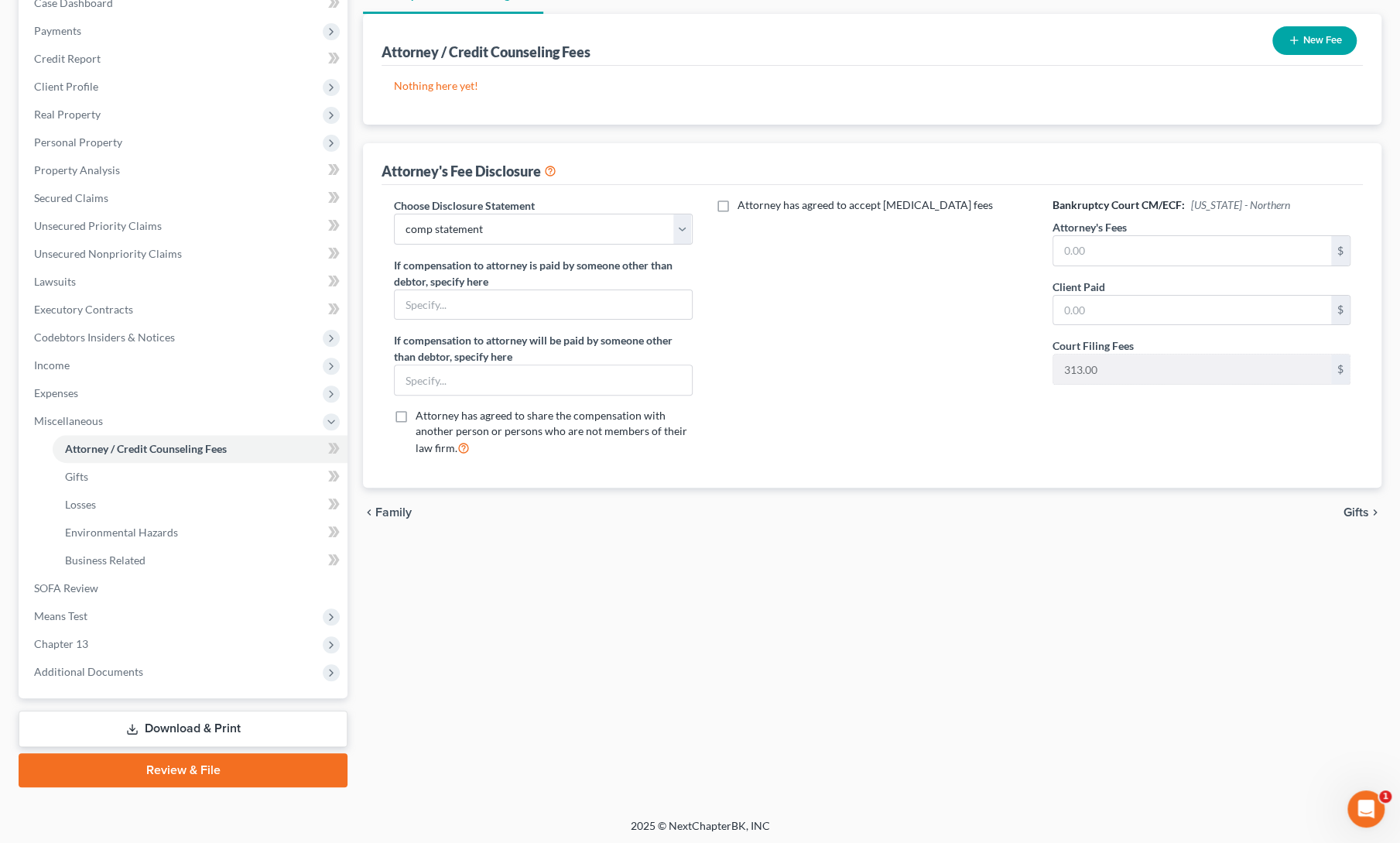
scroll to position [173, 0]
click at [177, 732] on link "Download & Print" at bounding box center [182, 728] width 329 height 36
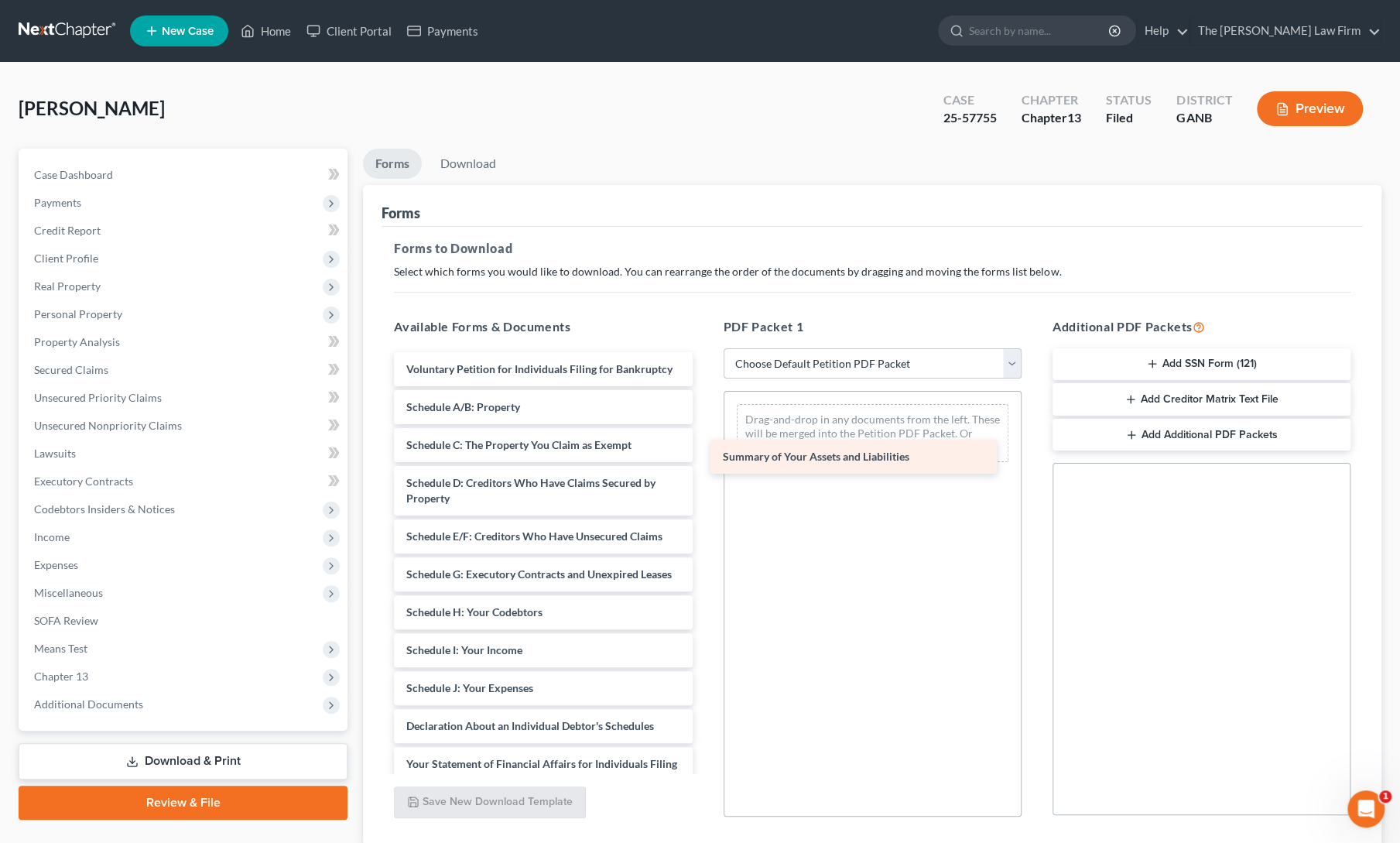
drag, startPoint x: 458, startPoint y: 425, endPoint x: 774, endPoint y: 461, distance: 318.0
click at [704, 461] on div "Summary of Your Assets and Liabilities Voluntary Petition for Individuals Filin…" at bounding box center [542, 695] width 323 height 687
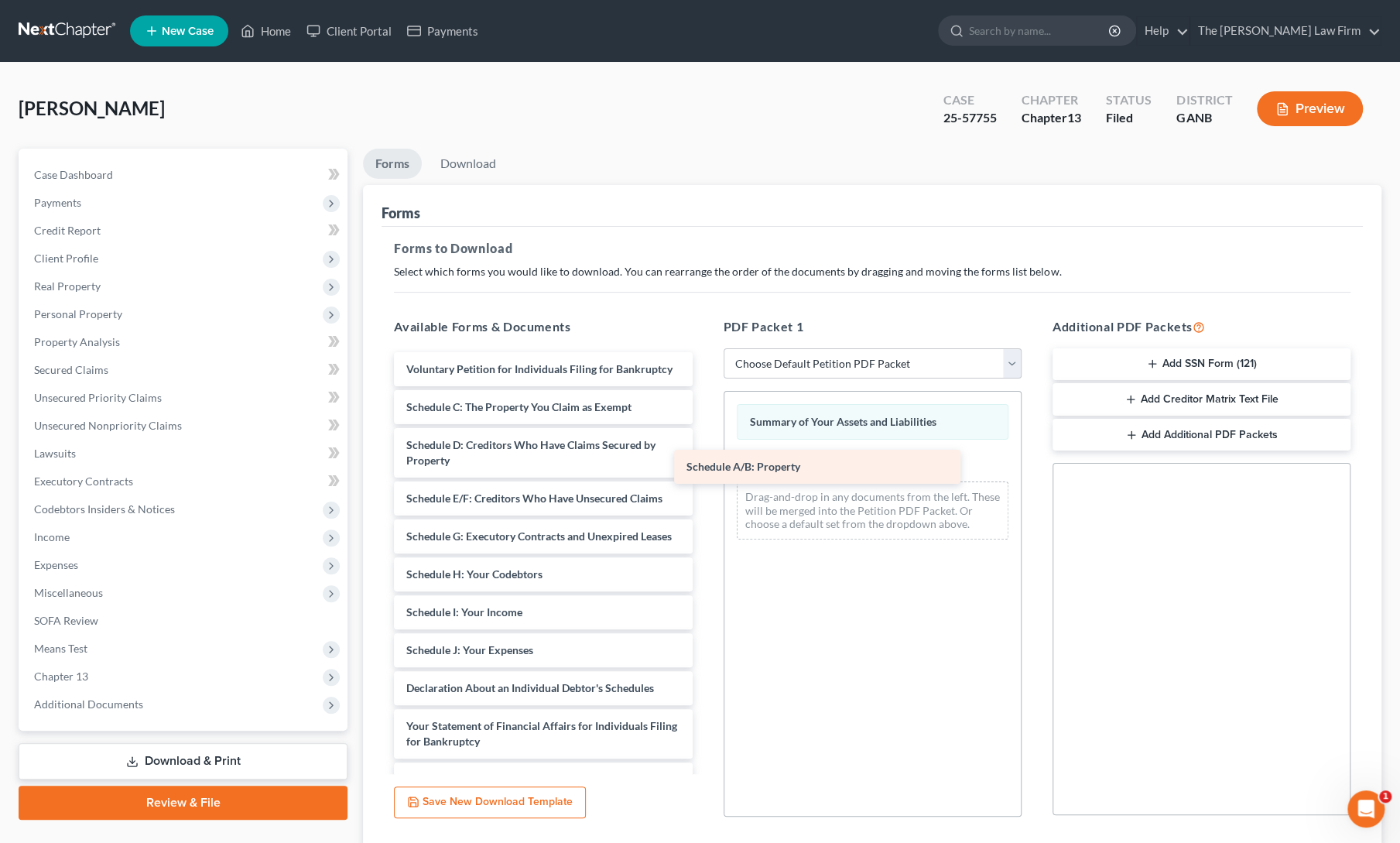
drag, startPoint x: 536, startPoint y: 426, endPoint x: 842, endPoint y: 468, distance: 308.9
click at [704, 468] on div "Schedule A/B: Property Voluntary Petition for Individuals Filing for Bankruptcy…" at bounding box center [542, 676] width 323 height 649
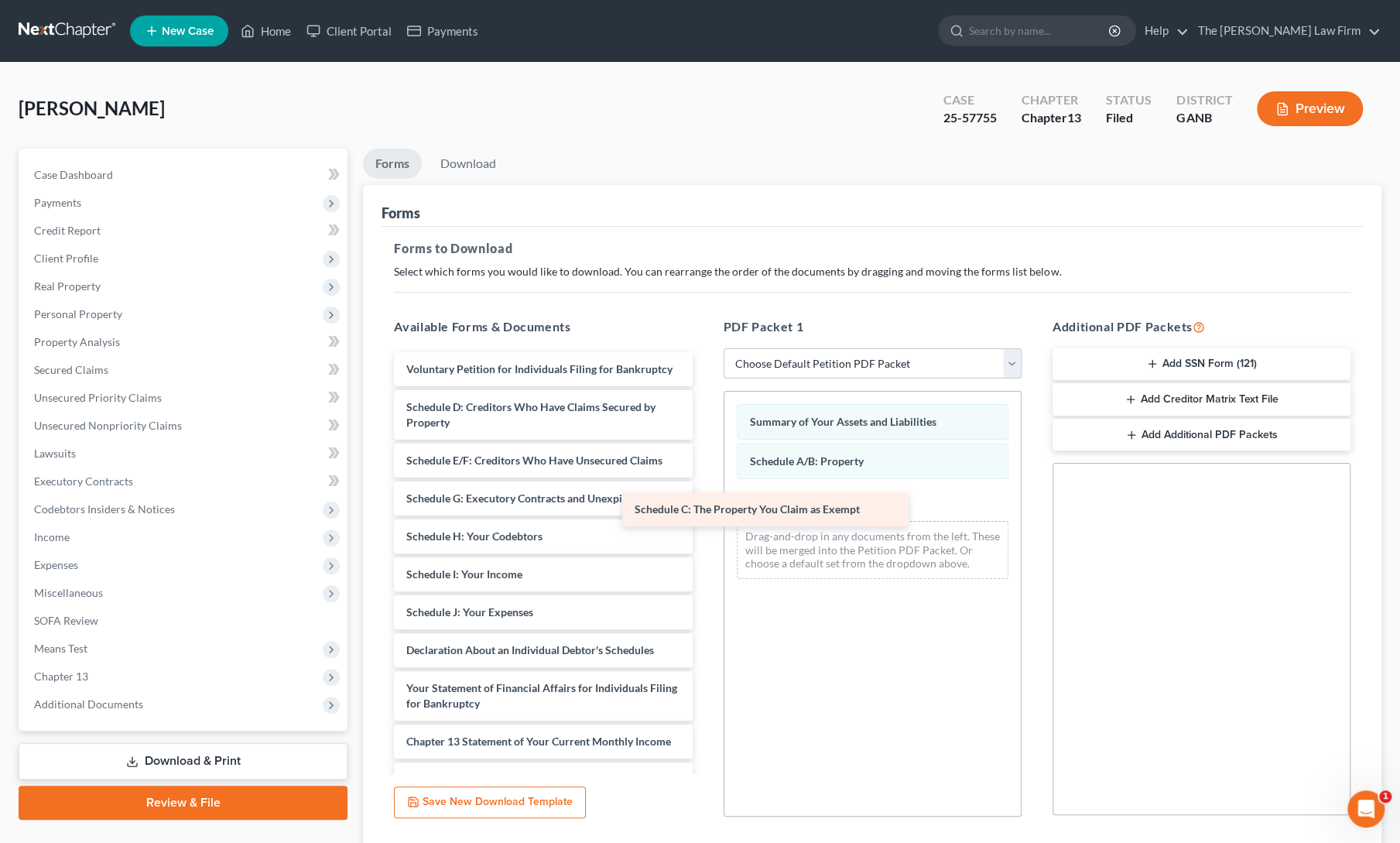
drag, startPoint x: 562, startPoint y: 424, endPoint x: 840, endPoint y: 501, distance: 288.5
click at [704, 501] on div "Schedule C: The Property You Claim as Exempt Voluntary Petition for Individuals…" at bounding box center [542, 657] width 323 height 612
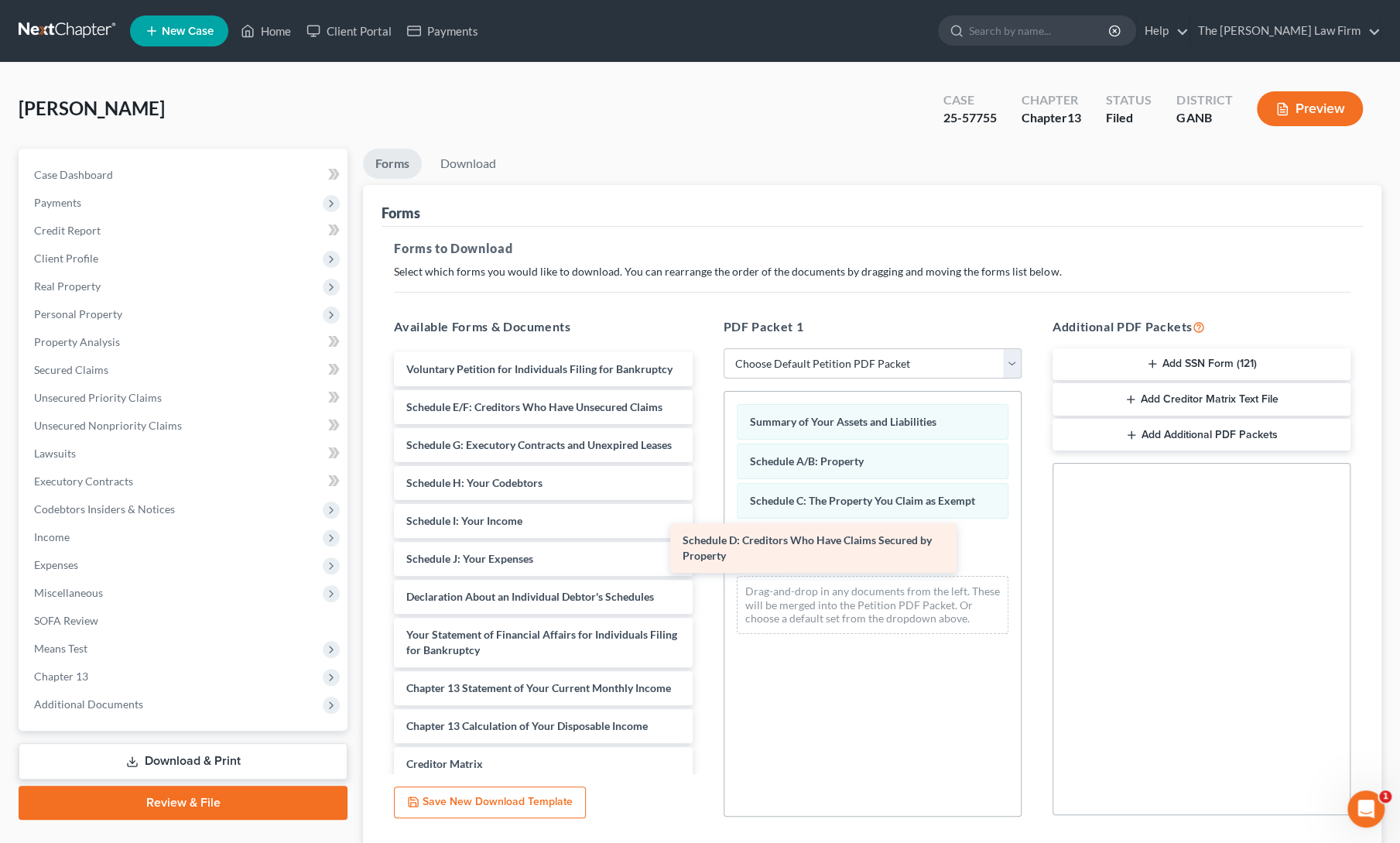
drag, startPoint x: 556, startPoint y: 436, endPoint x: 874, endPoint y: 561, distance: 341.7
click at [704, 561] on div "Schedule D: Creditors Who Have Claims Secured by Property Voluntary Petition fo…" at bounding box center [542, 631] width 323 height 558
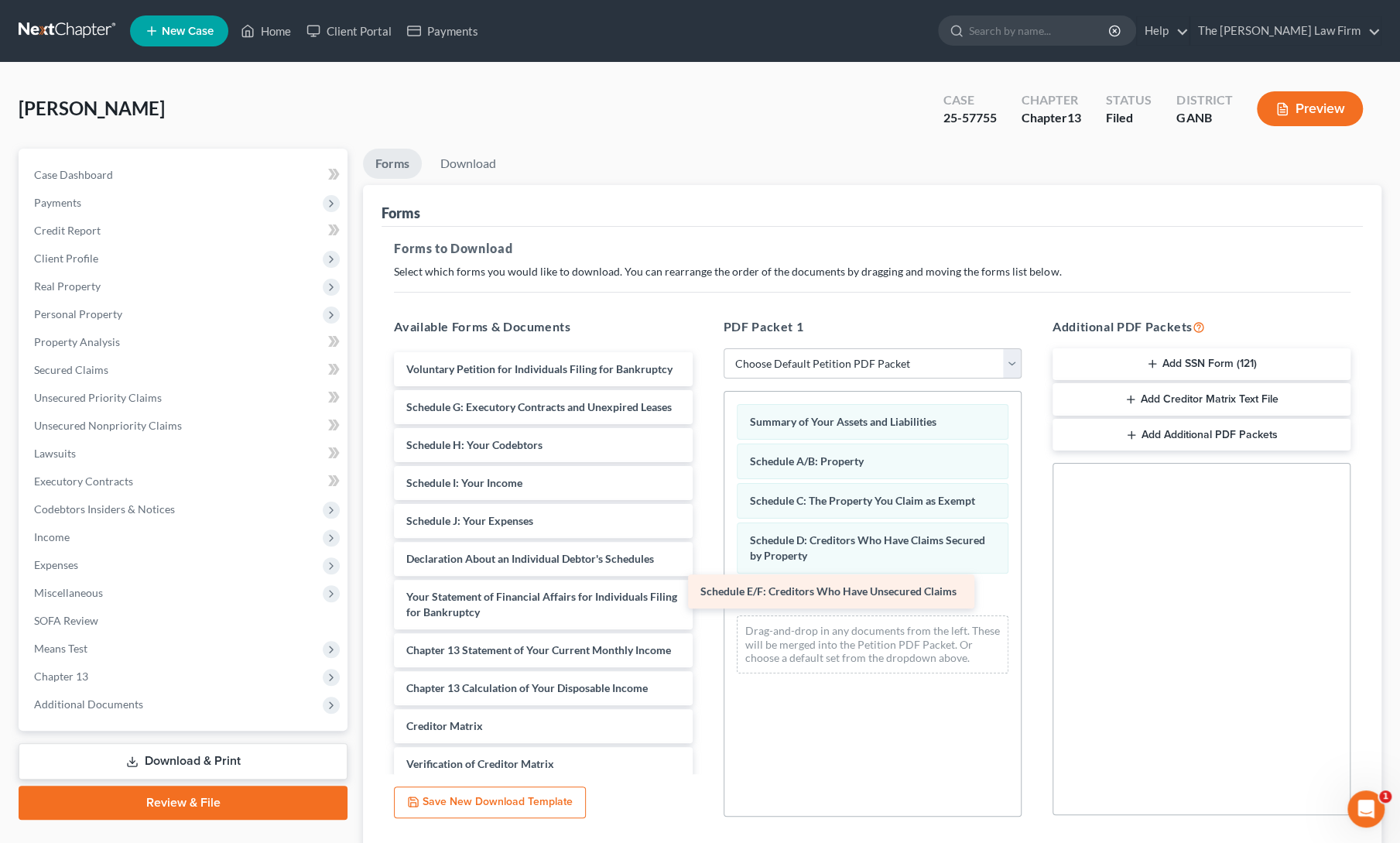
drag, startPoint x: 504, startPoint y: 424, endPoint x: 798, endPoint y: 594, distance: 339.6
click at [704, 594] on div "Schedule E/F: Creditors Who Have Unsecured Claims Voluntary Petition for Indivi…" at bounding box center [542, 612] width 323 height 520
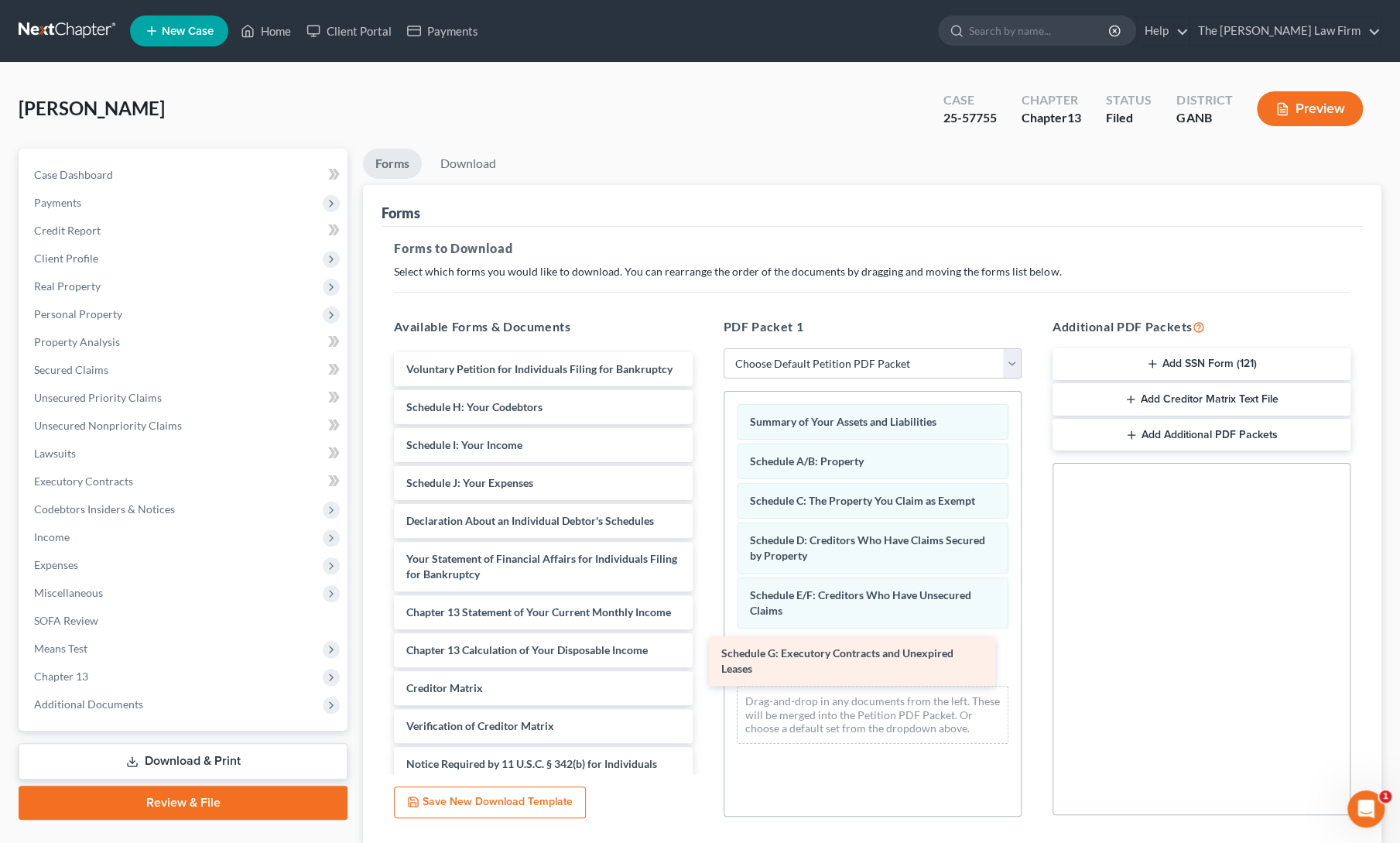
drag, startPoint x: 526, startPoint y: 425, endPoint x: 841, endPoint y: 657, distance: 391.2
click at [704, 657] on div "Schedule G: Executory Contracts and Unexpired Leases Voluntary Petition for Ind…" at bounding box center [542, 593] width 323 height 482
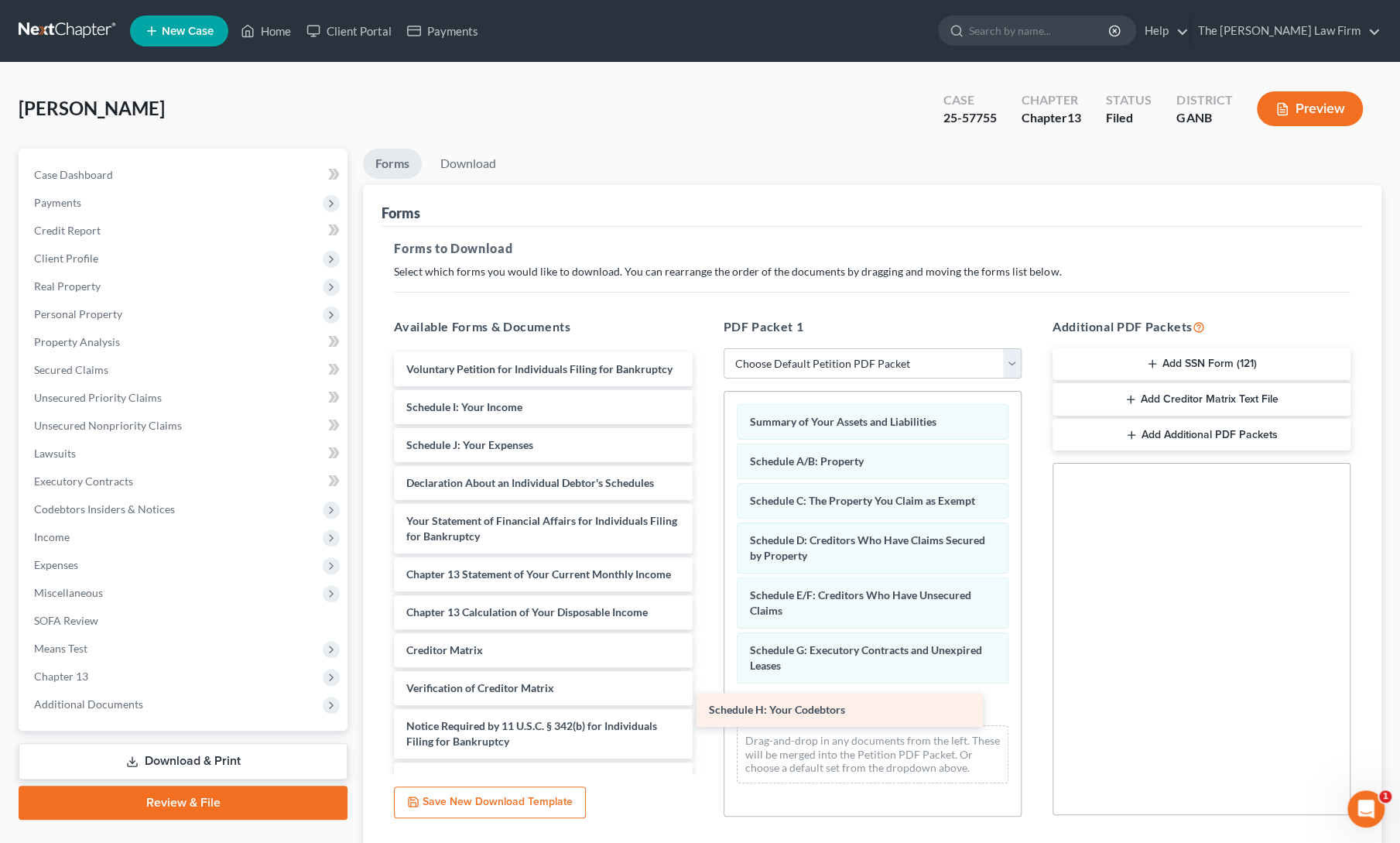
drag, startPoint x: 528, startPoint y: 424, endPoint x: 831, endPoint y: 713, distance: 418.7
click at [704, 713] on div "Schedule H: Your Codebtors Voluntary Petition for Individuals Filing for Bankru…" at bounding box center [542, 574] width 323 height 444
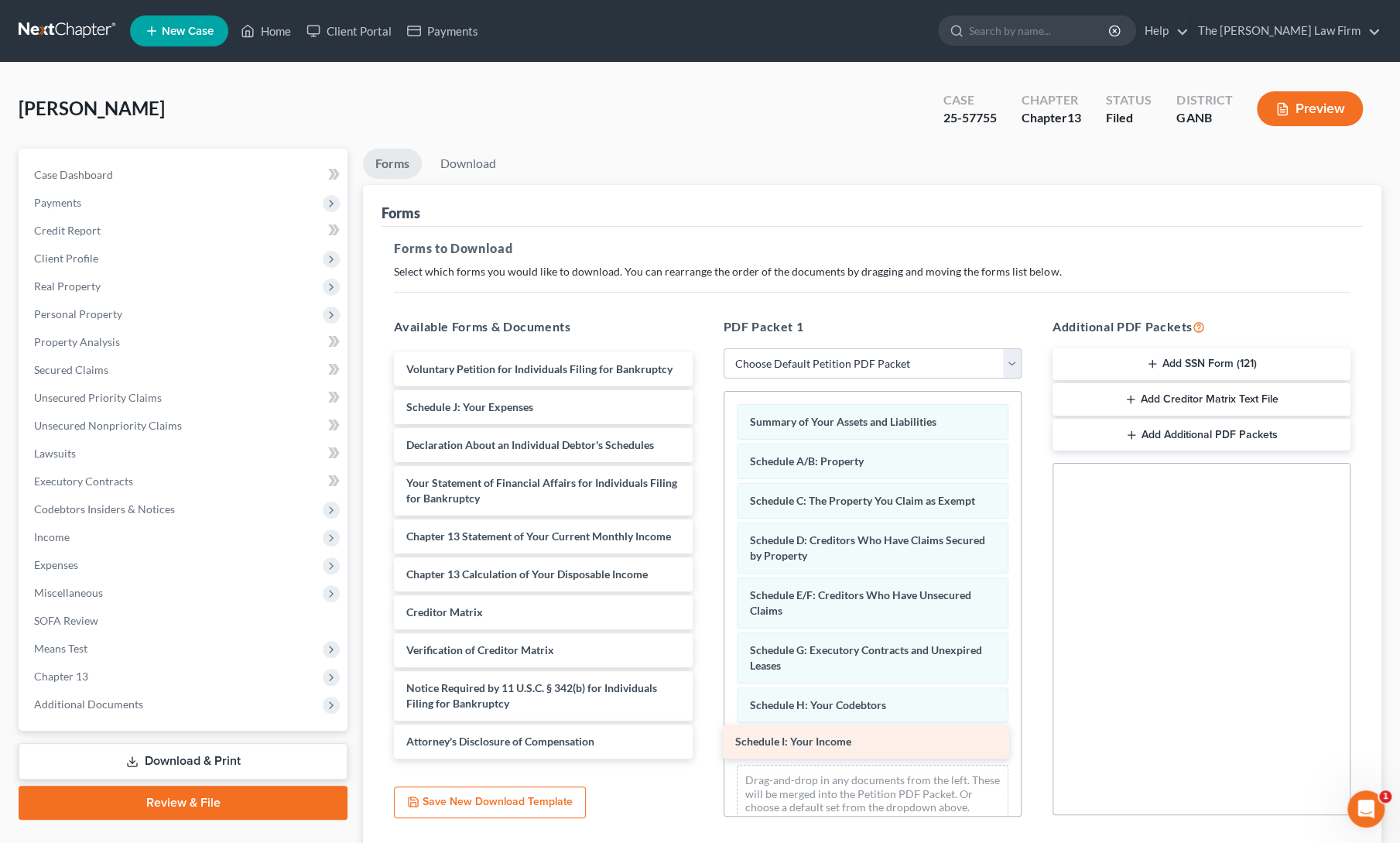
drag, startPoint x: 475, startPoint y: 422, endPoint x: 811, endPoint y: 738, distance: 461.3
click at [704, 738] on div "Schedule I: Your Income Voluntary Petition for Individuals Filing for Bankruptc…" at bounding box center [542, 555] width 323 height 406
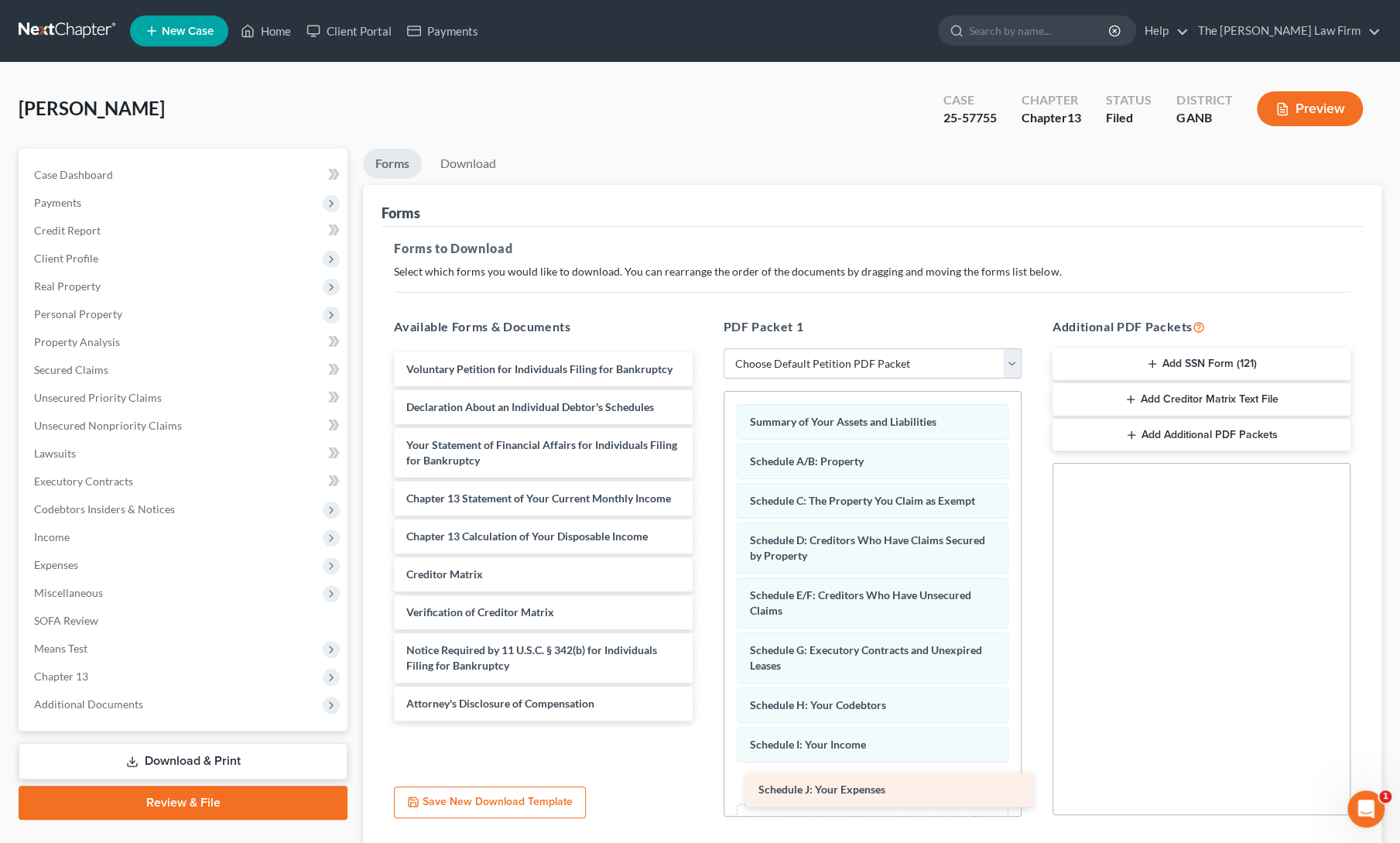
drag, startPoint x: 487, startPoint y: 427, endPoint x: 825, endPoint y: 787, distance: 493.8
click at [704, 721] on div "Schedule J: Your Expenses Voluntary Petition for Individuals Filing for Bankrup…" at bounding box center [542, 536] width 323 height 368
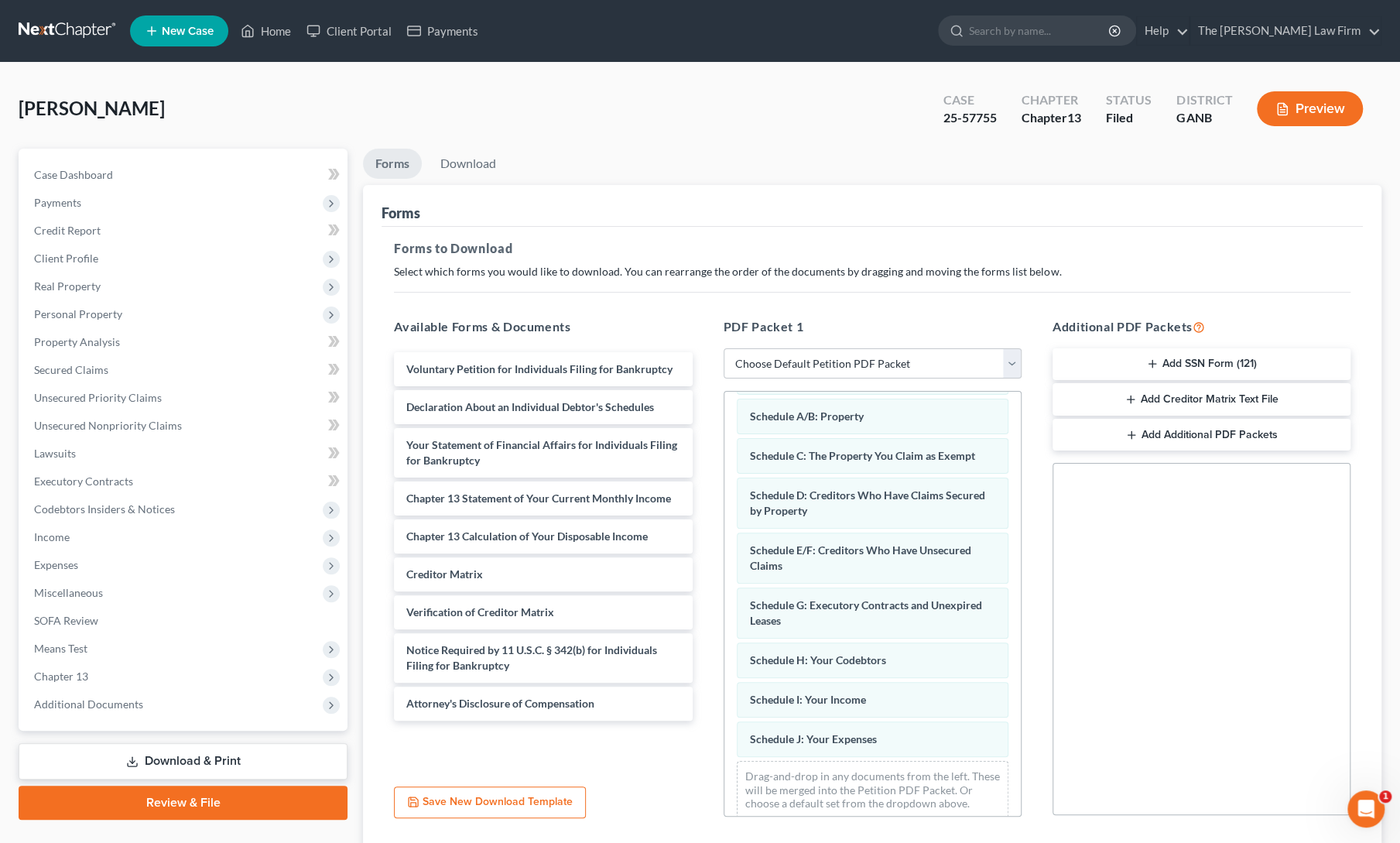
scroll to position [54, 0]
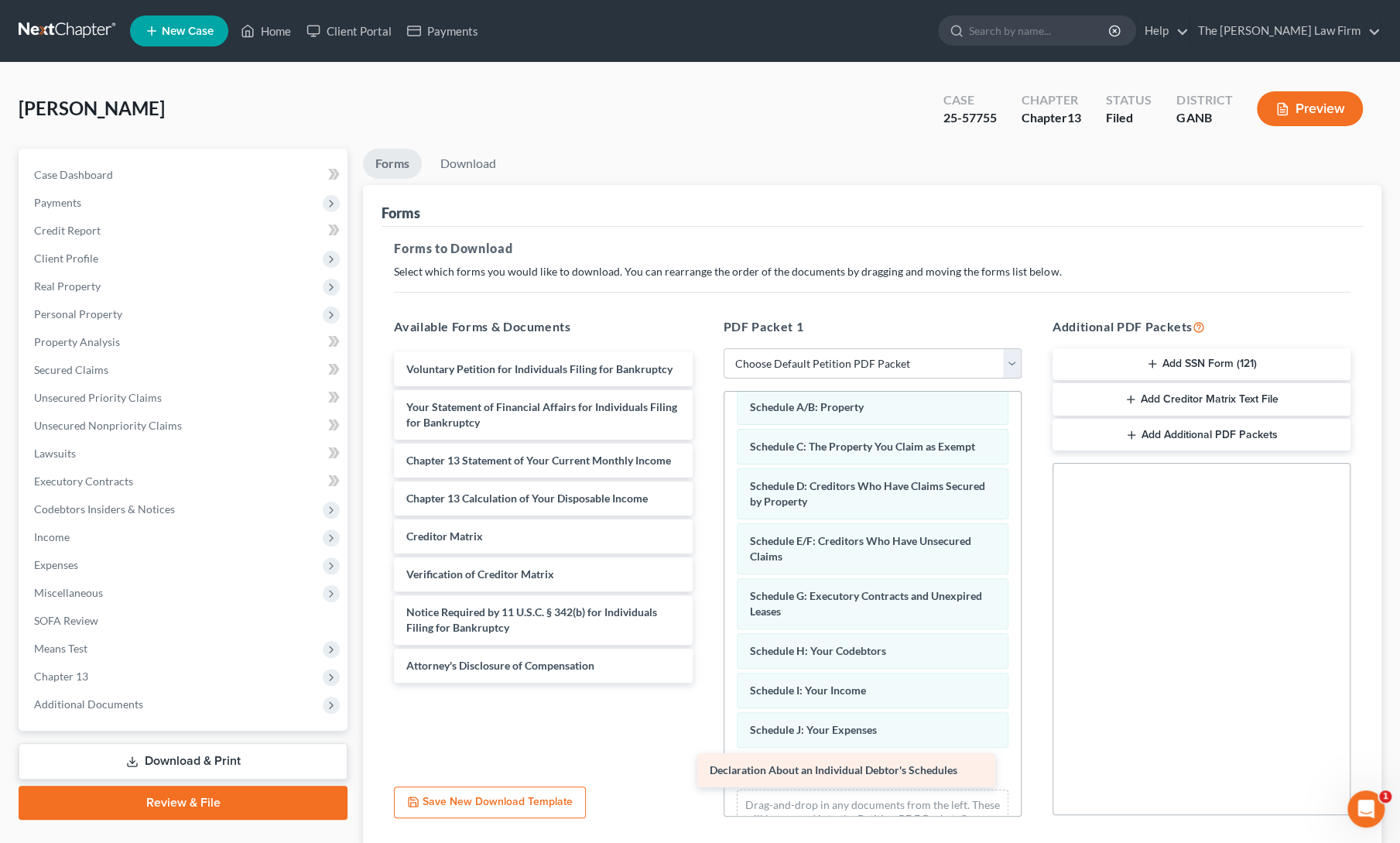
drag, startPoint x: 475, startPoint y: 402, endPoint x: 778, endPoint y: 768, distance: 475.1
click at [704, 683] on div "Declaration About an Individual Debtor's Schedules Voluntary Petition for Indiv…" at bounding box center [542, 517] width 323 height 330
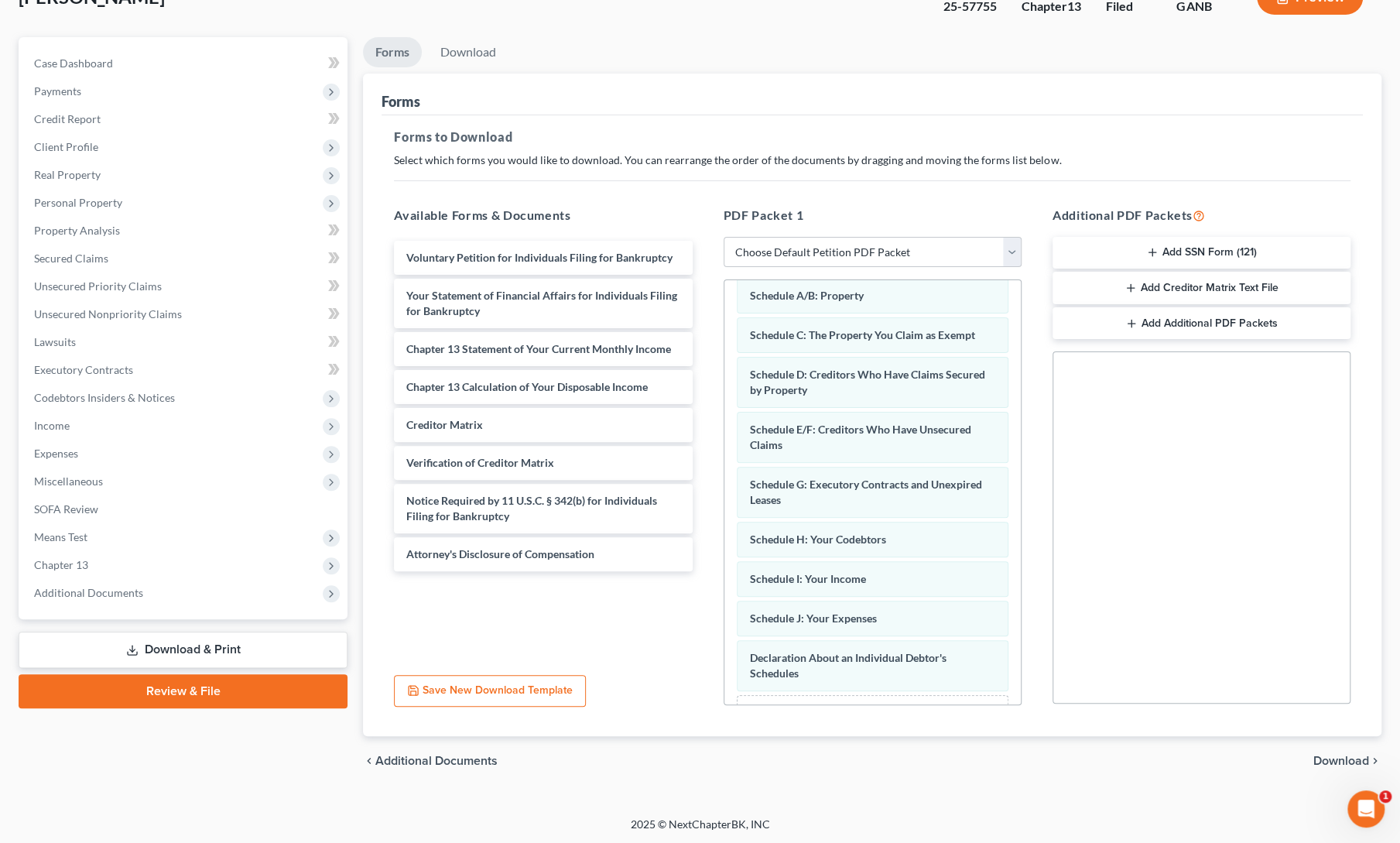
click at [1320, 750] on div "chevron_left Additional Documents Download chevron_right" at bounding box center [873, 760] width 1019 height 50
click at [1322, 760] on span "Download" at bounding box center [1341, 760] width 55 height 12
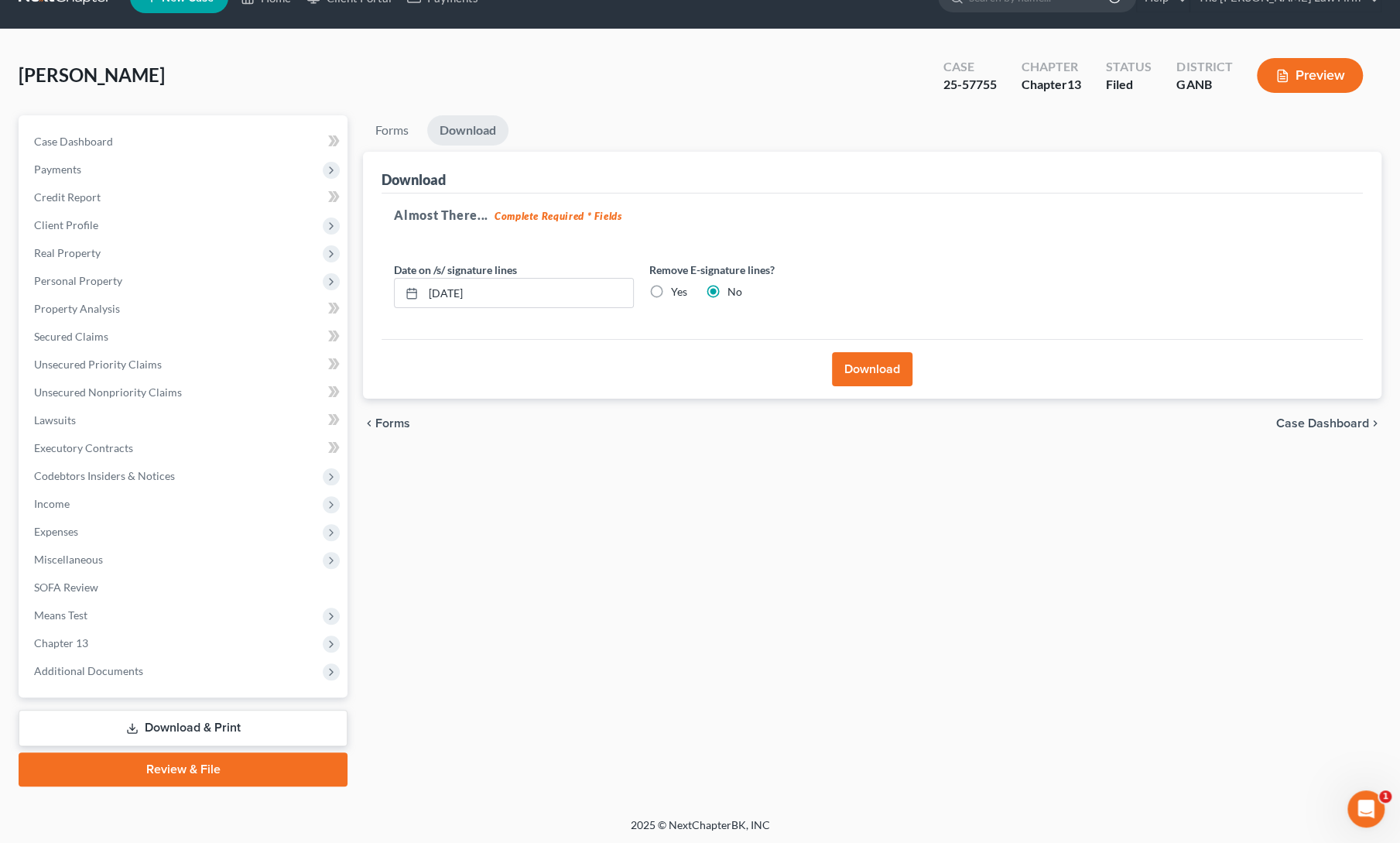
click at [858, 358] on button "Download" at bounding box center [872, 368] width 80 height 34
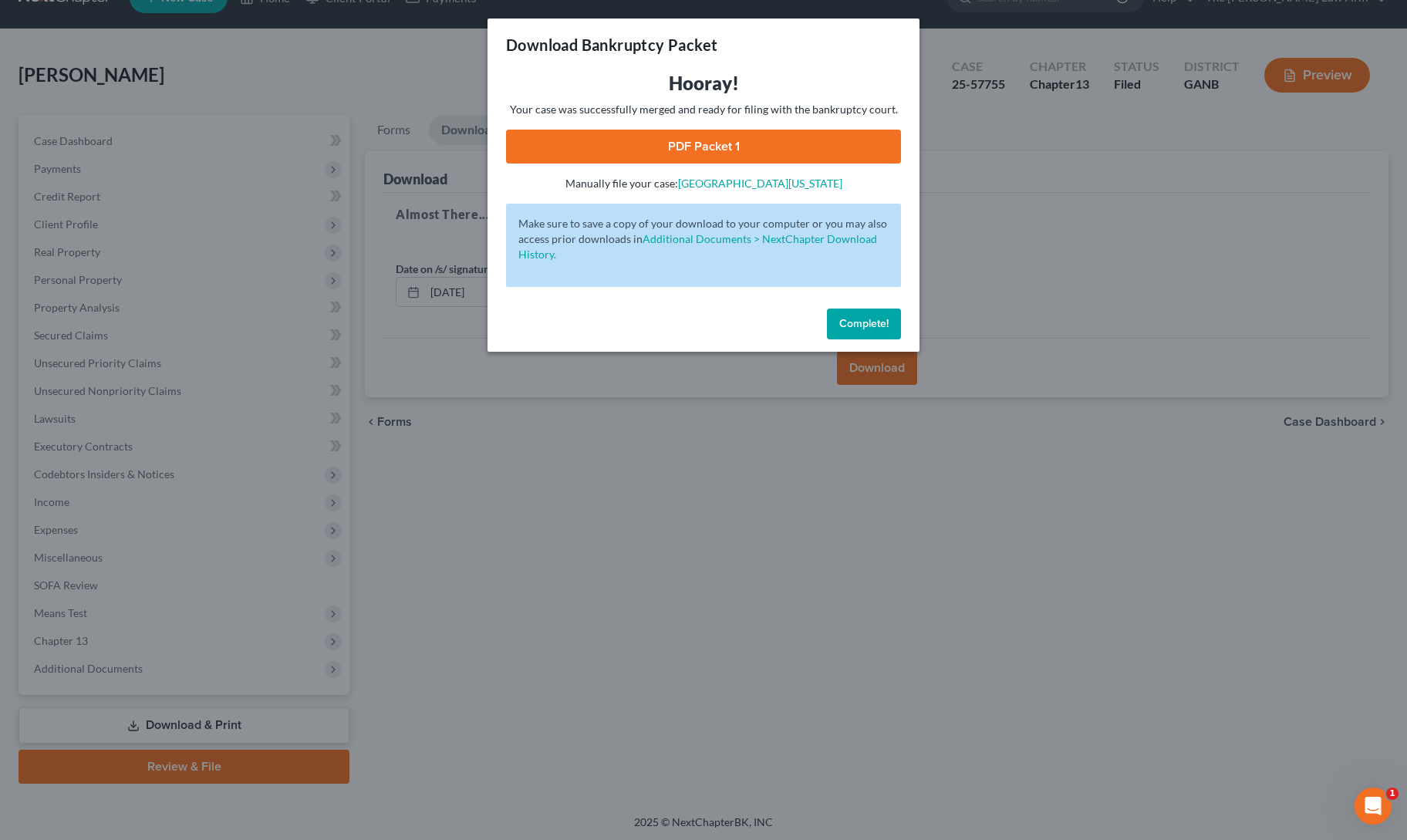
click at [734, 138] on link "PDF Packet 1" at bounding box center [704, 146] width 395 height 34
click at [876, 334] on button "Complete!" at bounding box center [864, 323] width 74 height 30
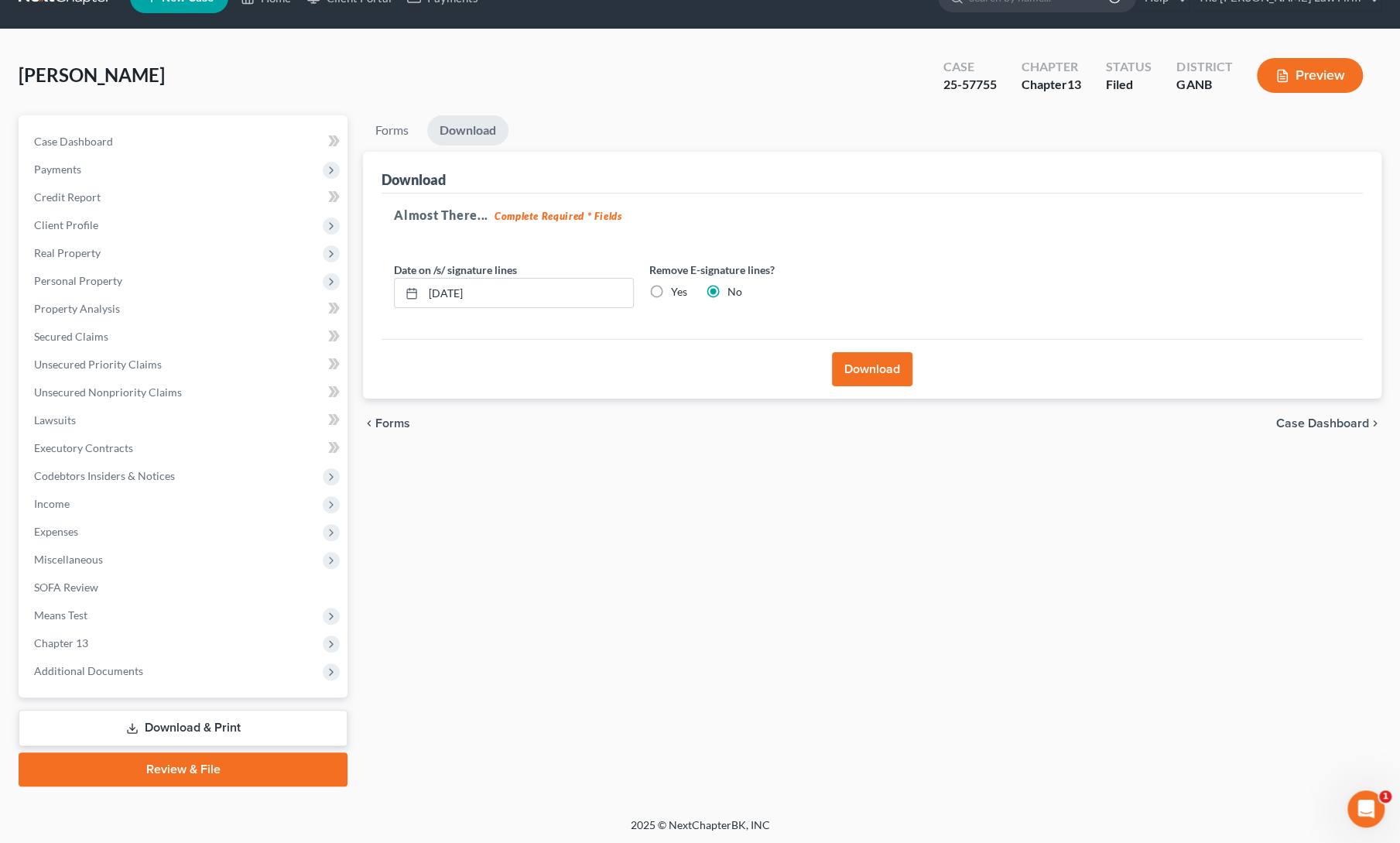
click at [588, 414] on div "chevron_left Forms Case Dashboard chevron_right" at bounding box center [873, 424] width 1019 height 50
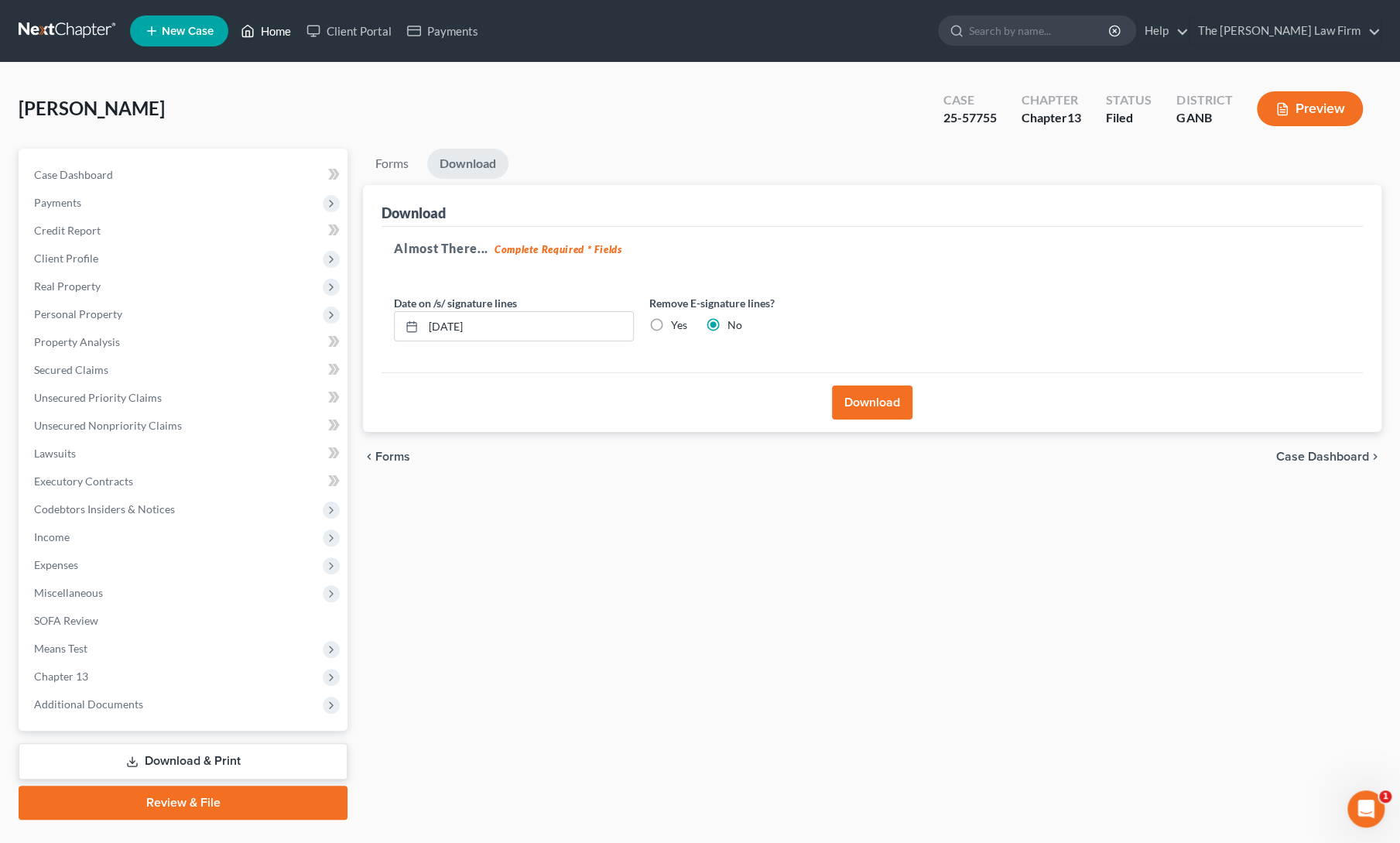
click at [244, 32] on icon at bounding box center [248, 31] width 14 height 18
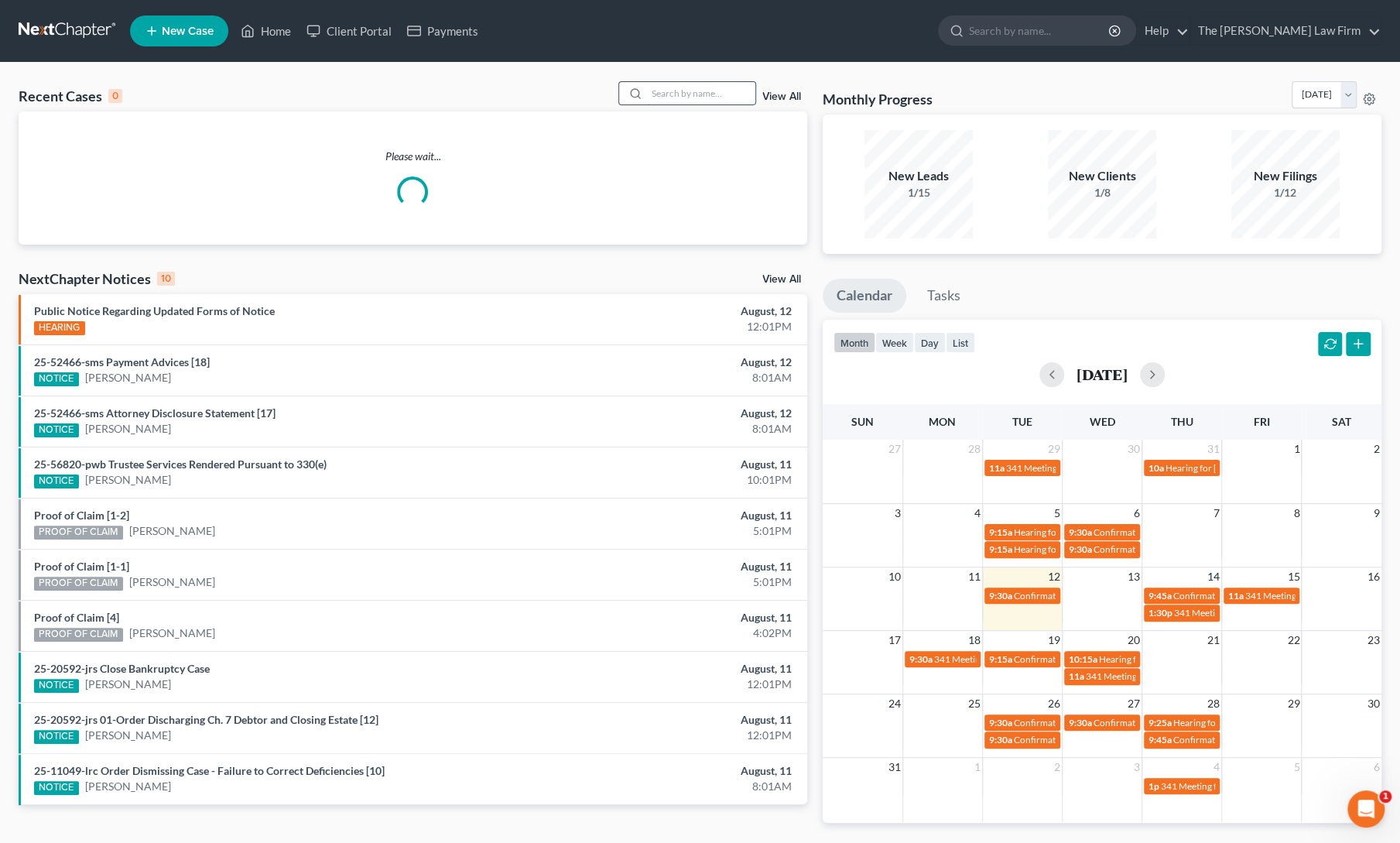
click at [680, 95] on input "search" at bounding box center [701, 92] width 108 height 22
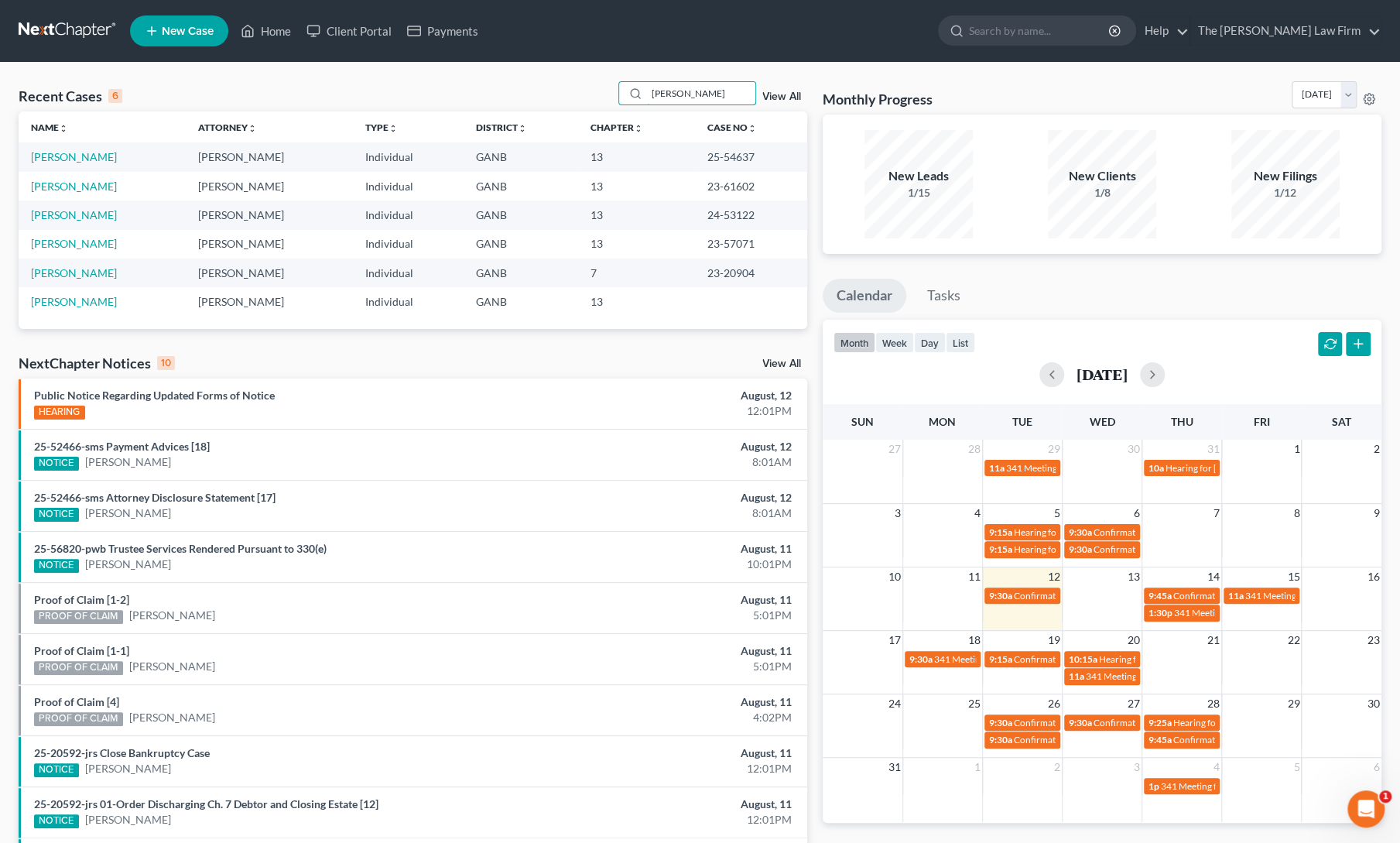
type input "[PERSON_NAME]"
click at [78, 163] on td "[PERSON_NAME]" at bounding box center [102, 156] width 167 height 29
click at [69, 156] on link "[PERSON_NAME]" at bounding box center [73, 157] width 86 height 13
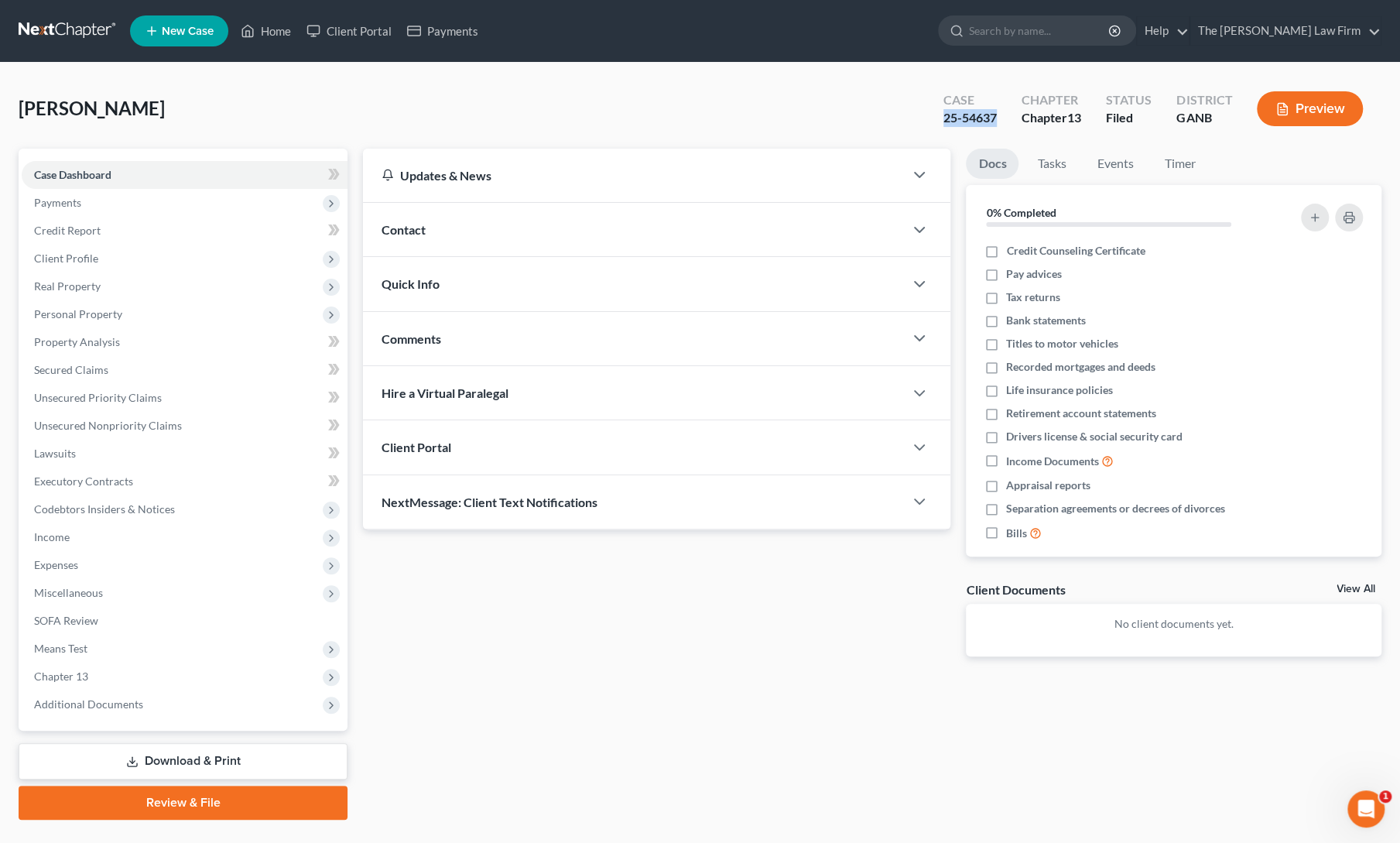
drag, startPoint x: 929, startPoint y: 120, endPoint x: 998, endPoint y: 120, distance: 69.0
click at [998, 120] on div "Case 25-54637" at bounding box center [970, 110] width 78 height 45
copy div "25-54637"
click at [64, 648] on span "Means Test" at bounding box center [60, 648] width 54 height 13
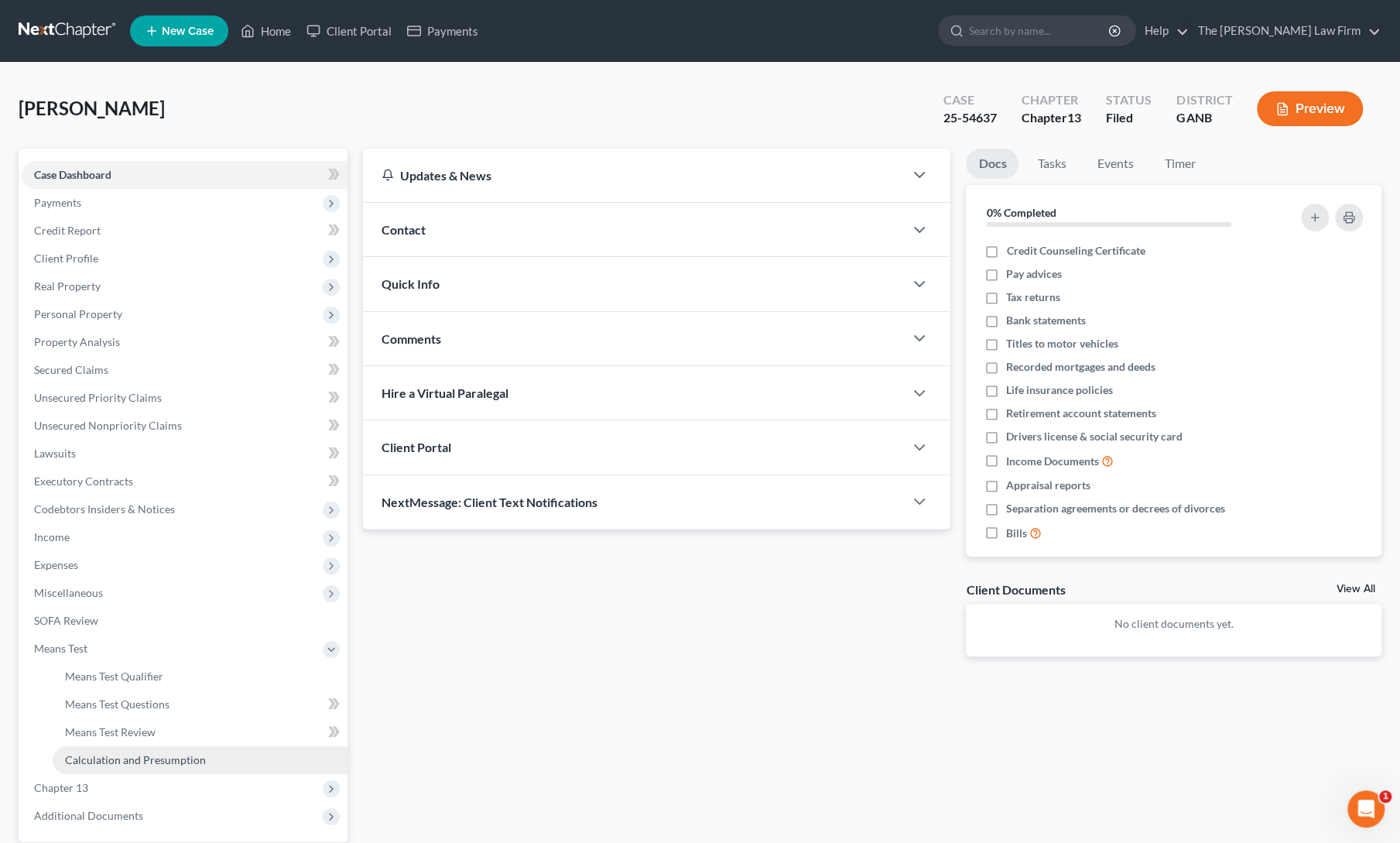
click at [94, 757] on span "Calculation and Presumption" at bounding box center [135, 760] width 141 height 13
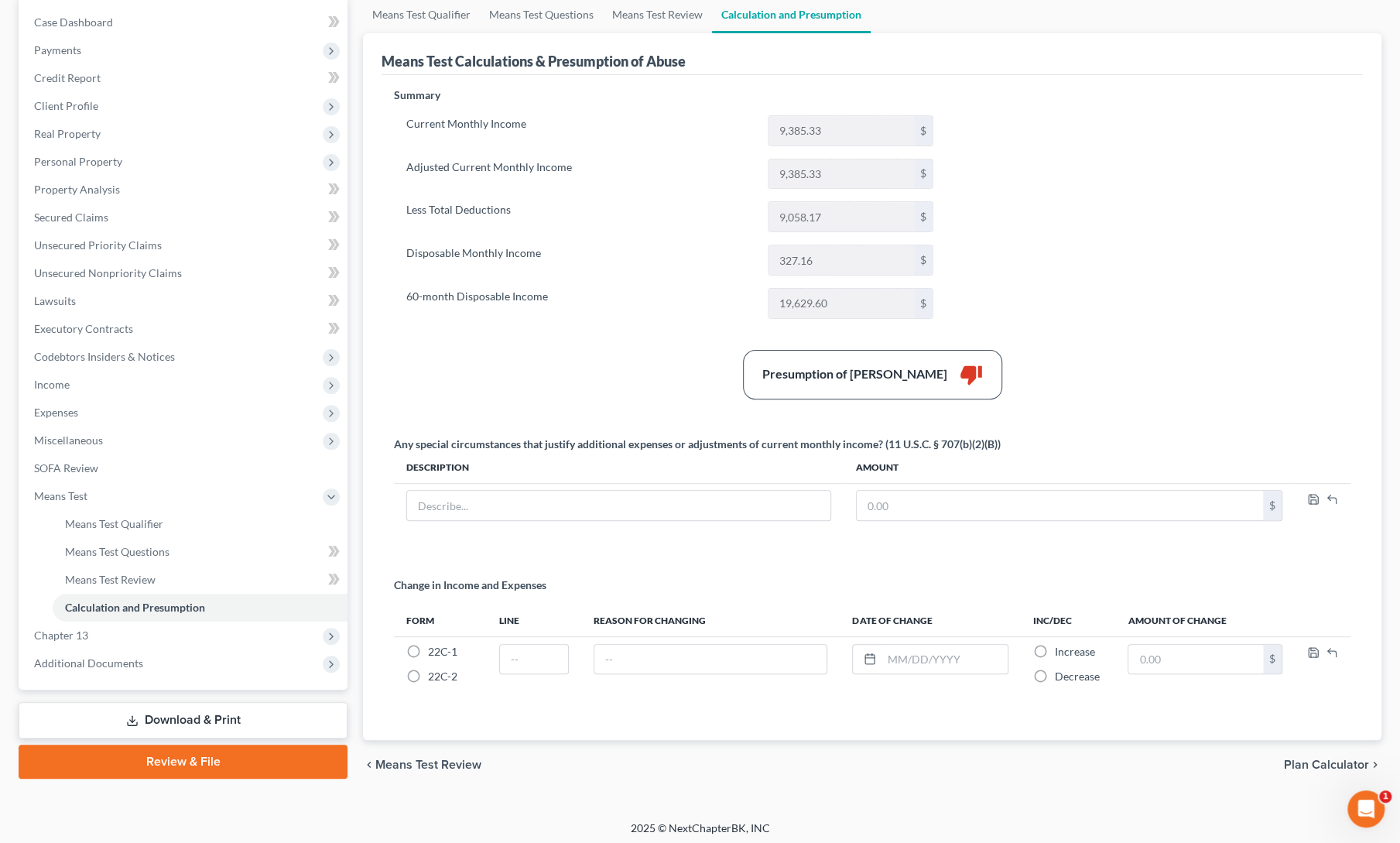
scroll to position [154, 0]
click at [52, 673] on span "Additional Documents" at bounding box center [184, 663] width 326 height 28
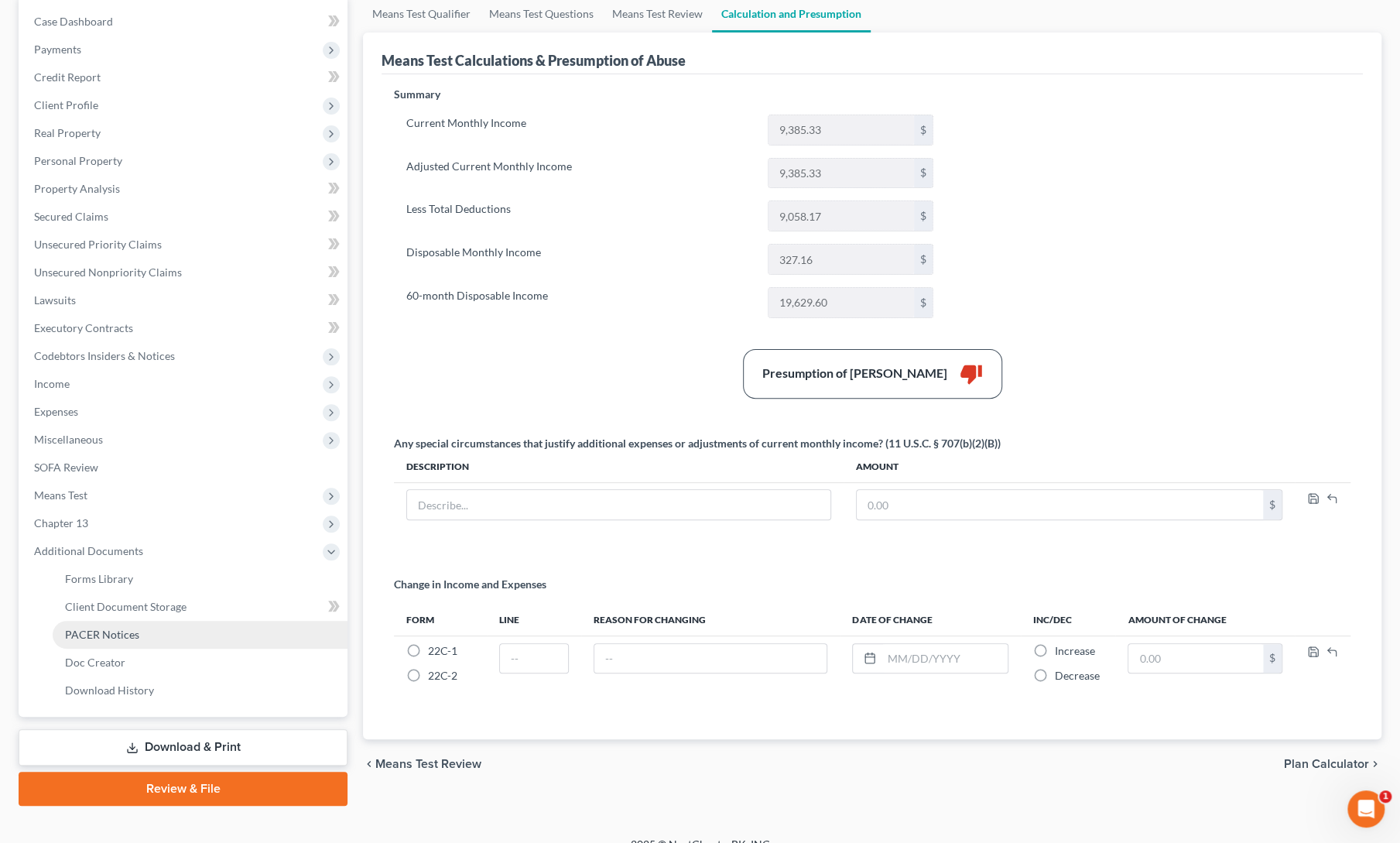
click at [108, 634] on span "PACER Notices" at bounding box center [102, 634] width 74 height 13
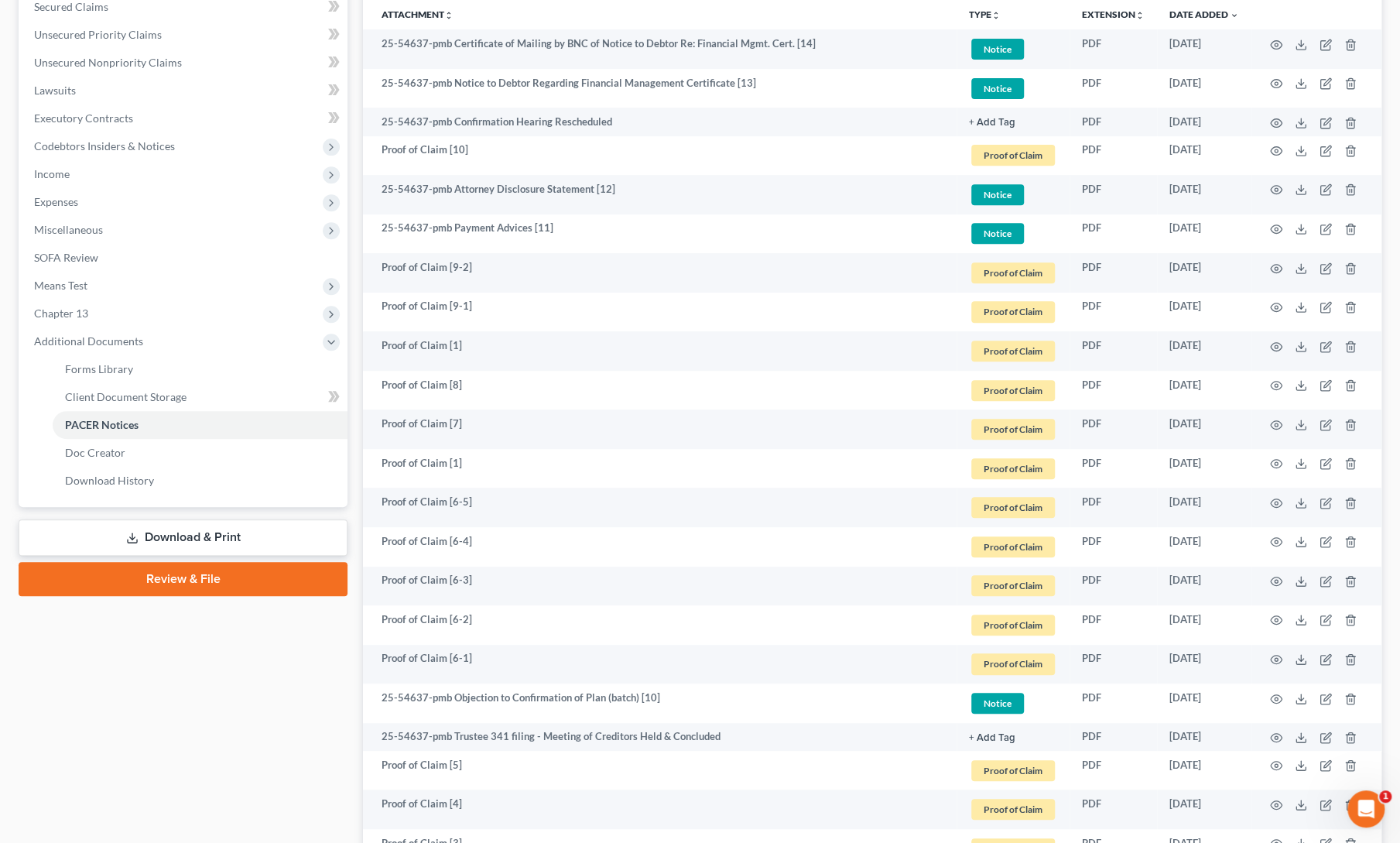
scroll to position [364, 0]
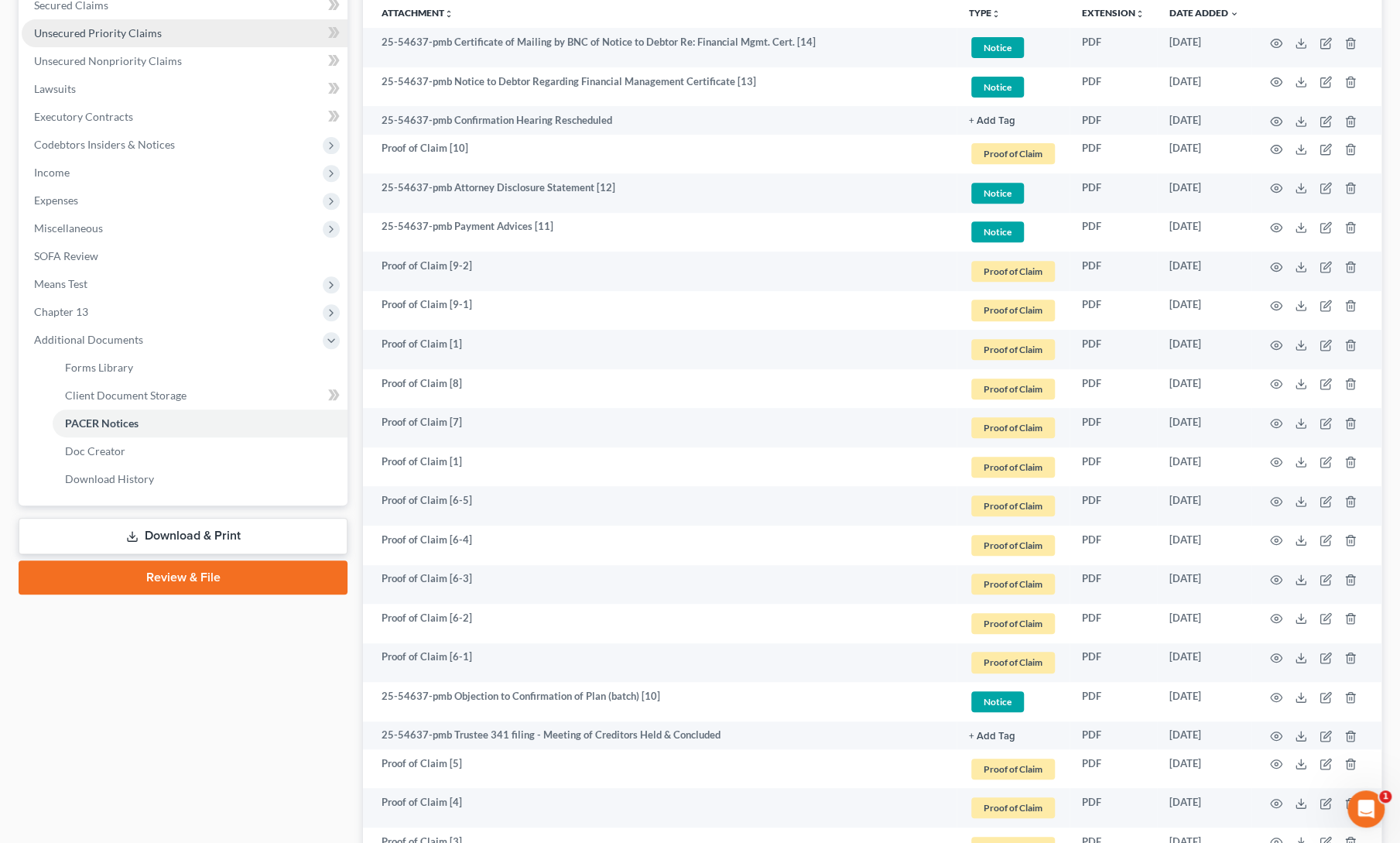
click at [88, 36] on span "Unsecured Priority Claims" at bounding box center [97, 33] width 128 height 13
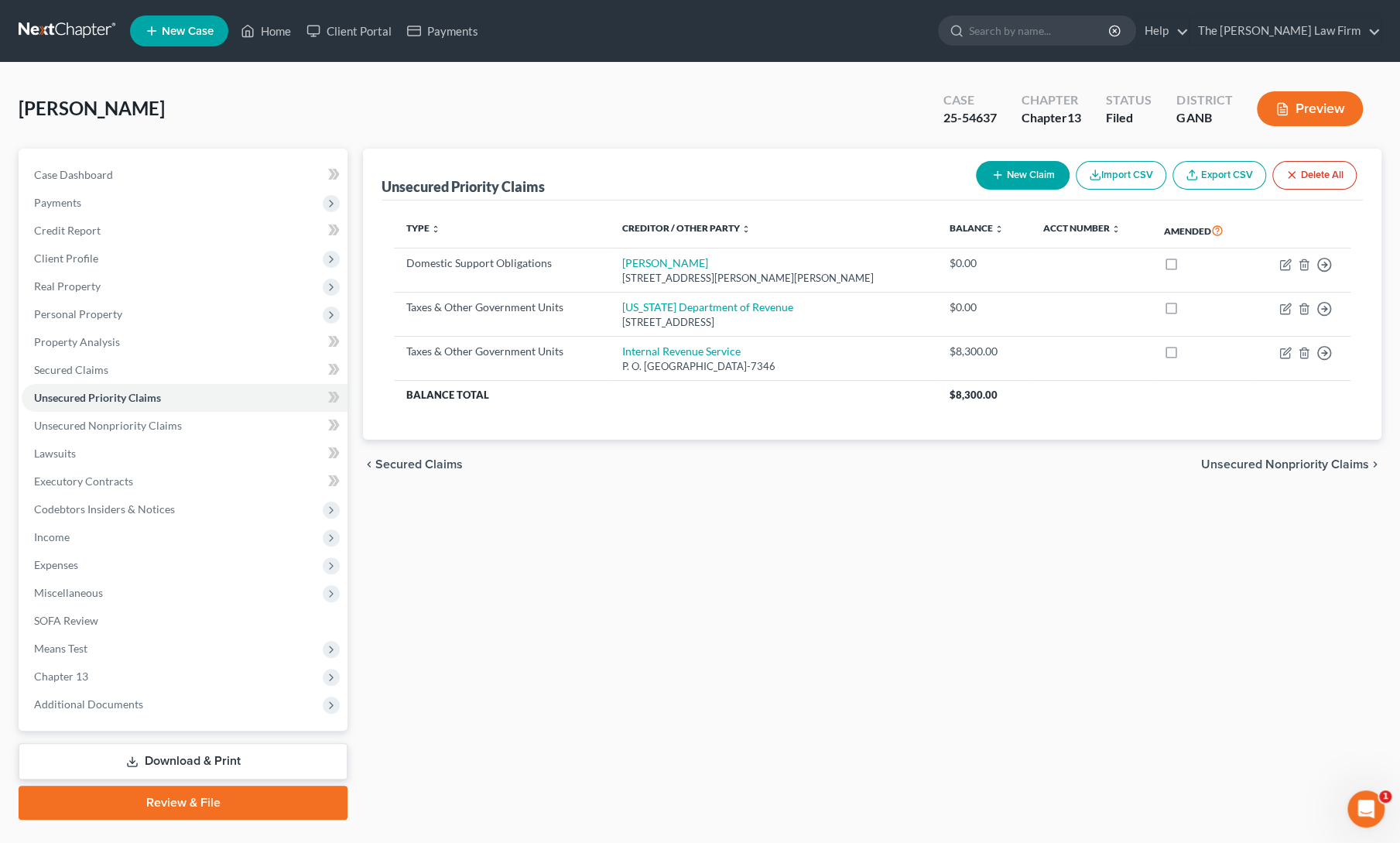
click at [1057, 599] on div "Unsecured Priority Claims New Claim Import CSV Export CSV Delete All Type expan…" at bounding box center [872, 484] width 1033 height 671
